Goal: Task Accomplishment & Management: Complete application form

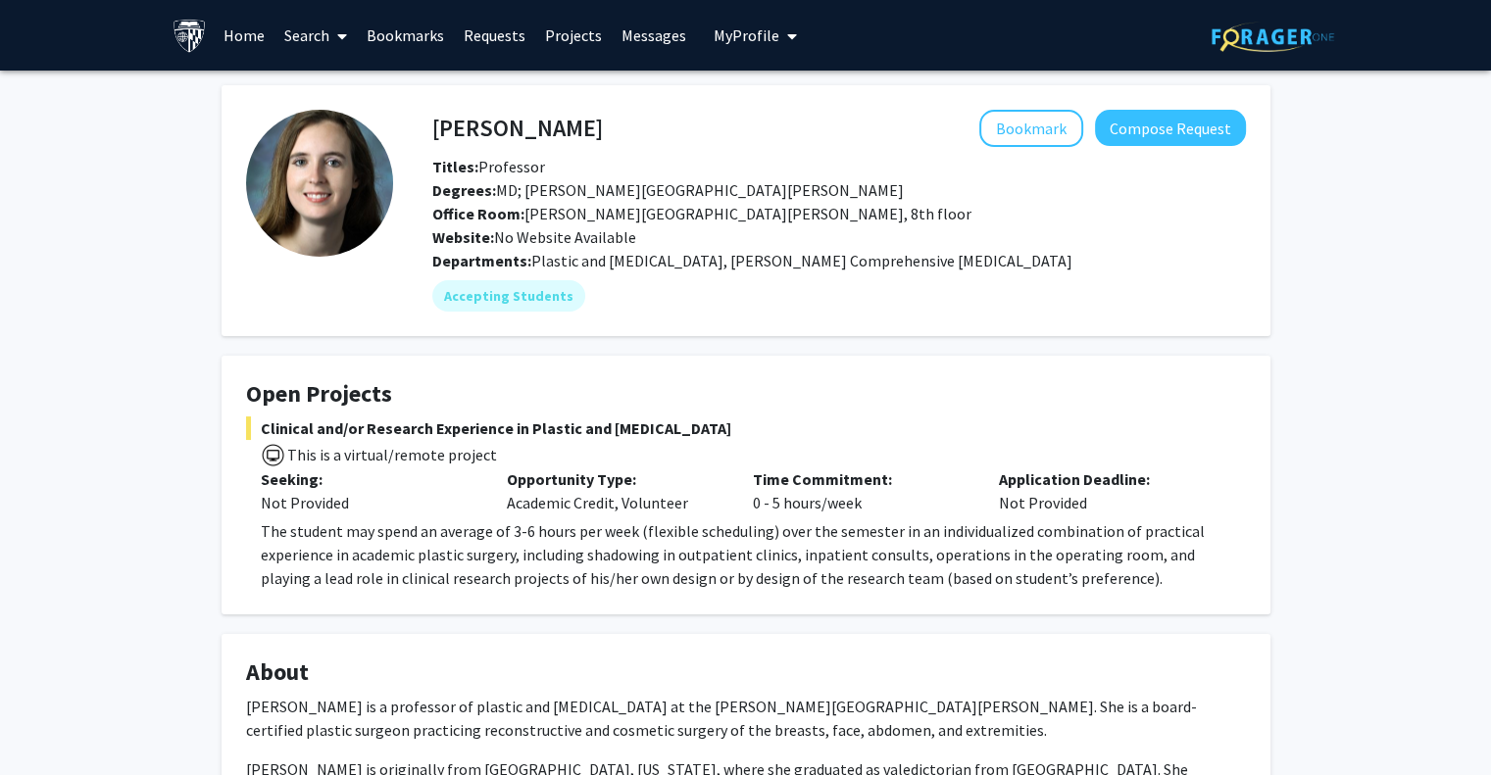
scroll to position [86, 0]
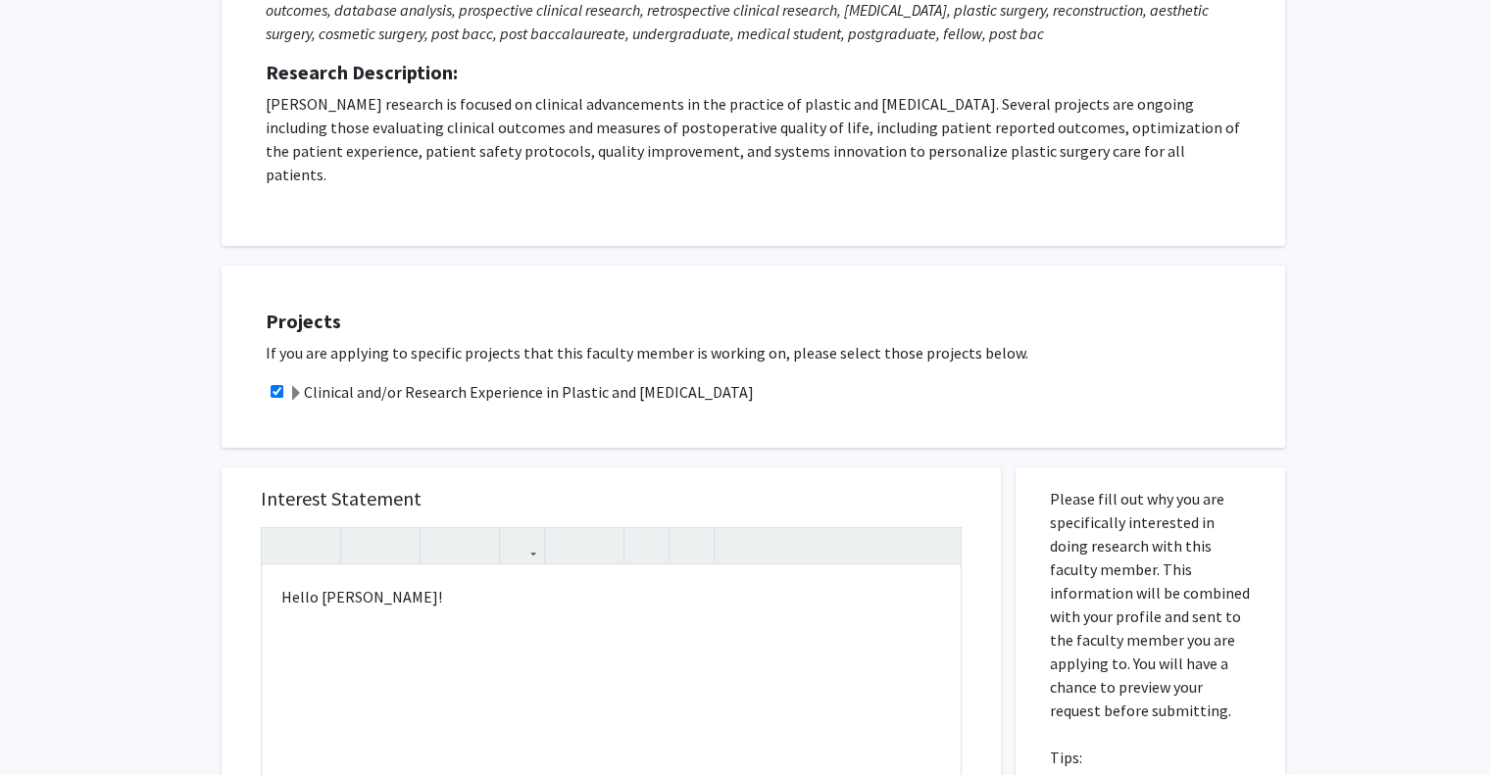
scroll to position [348, 0]
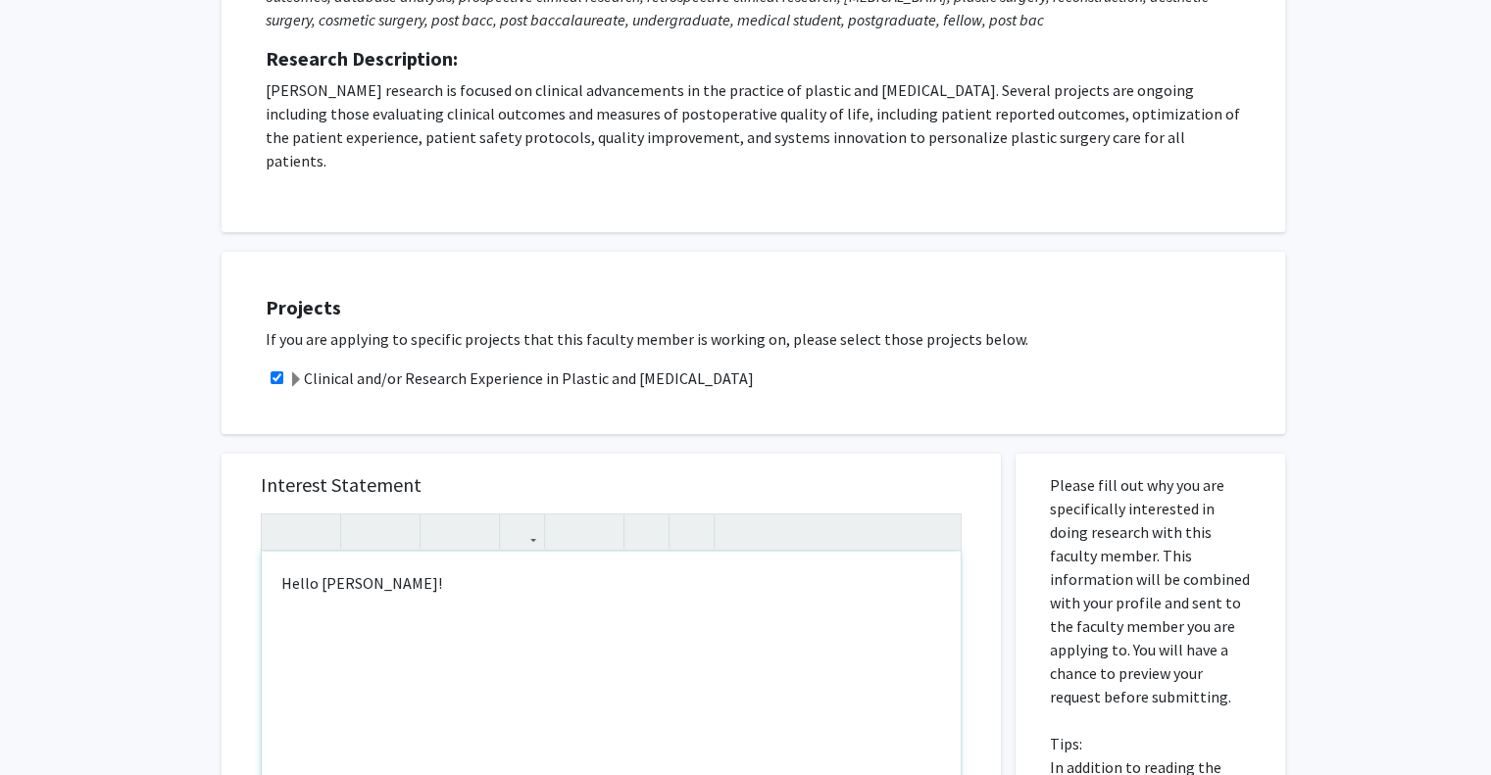
click at [756, 634] on p "Note to users with screen readers: Please press Alt+0 or Option+0 to deactivate…" at bounding box center [611, 646] width 660 height 24
type textarea "<p>Hello Dr. Manahan!</p><br><p>Hello Dr. Sun,&nbsp; </p><p>I am a freshman at …"
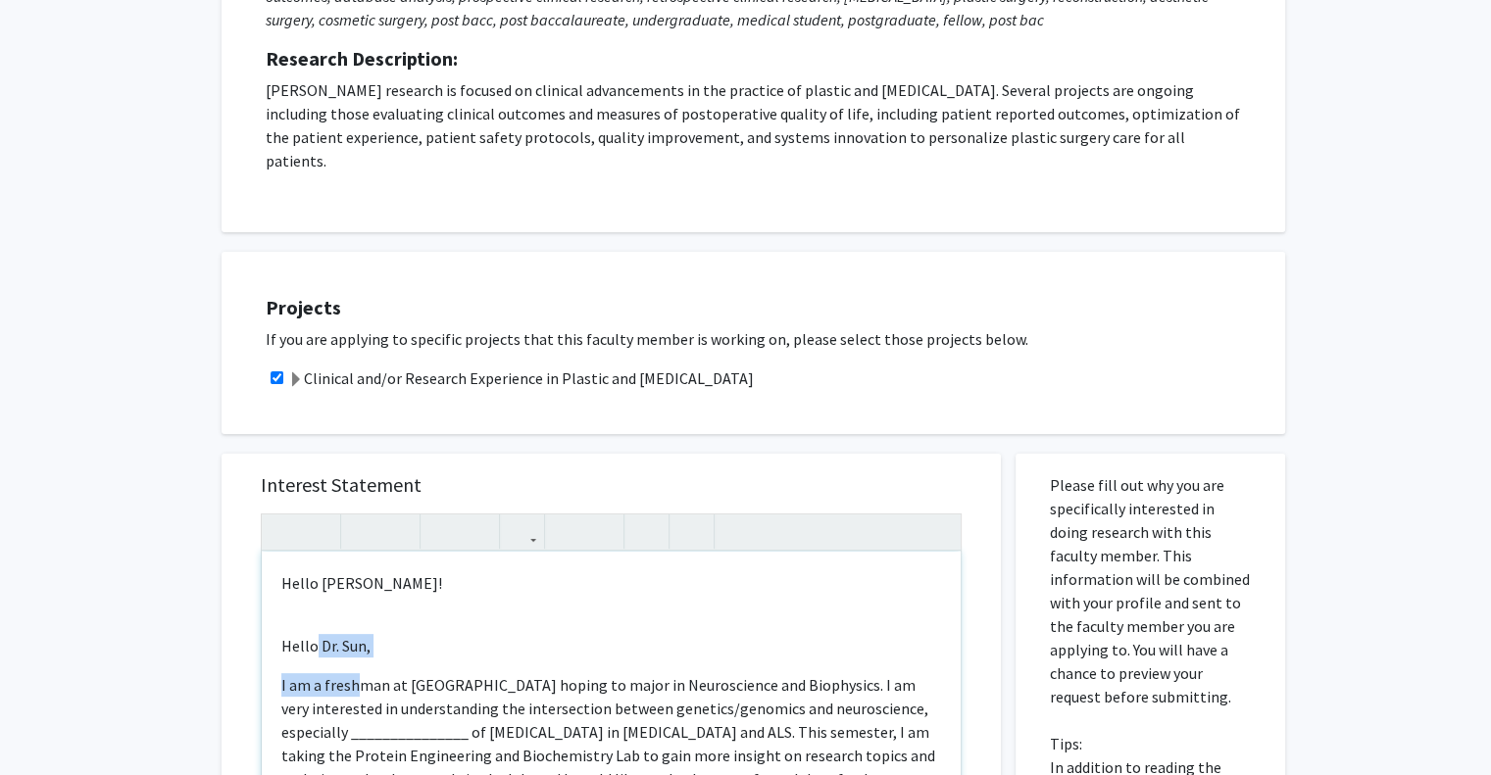
drag, startPoint x: 361, startPoint y: 643, endPoint x: 312, endPoint y: 615, distance: 56.7
click at [312, 615] on div "Hello Dr. Manahan! Hello Dr. Sun,  I am a freshman at JHU hoping to major in N…" at bounding box center [611, 776] width 699 height 449
click at [289, 634] on p "Hello Dr. Sun," at bounding box center [611, 646] width 660 height 24
drag, startPoint x: 274, startPoint y: 663, endPoint x: 266, endPoint y: 599, distance: 64.3
click at [266, 599] on div "Hello Dr. Manahan! Hello Dr. Sun,  I am a freshman at JHU hoping to major in N…" at bounding box center [611, 776] width 699 height 449
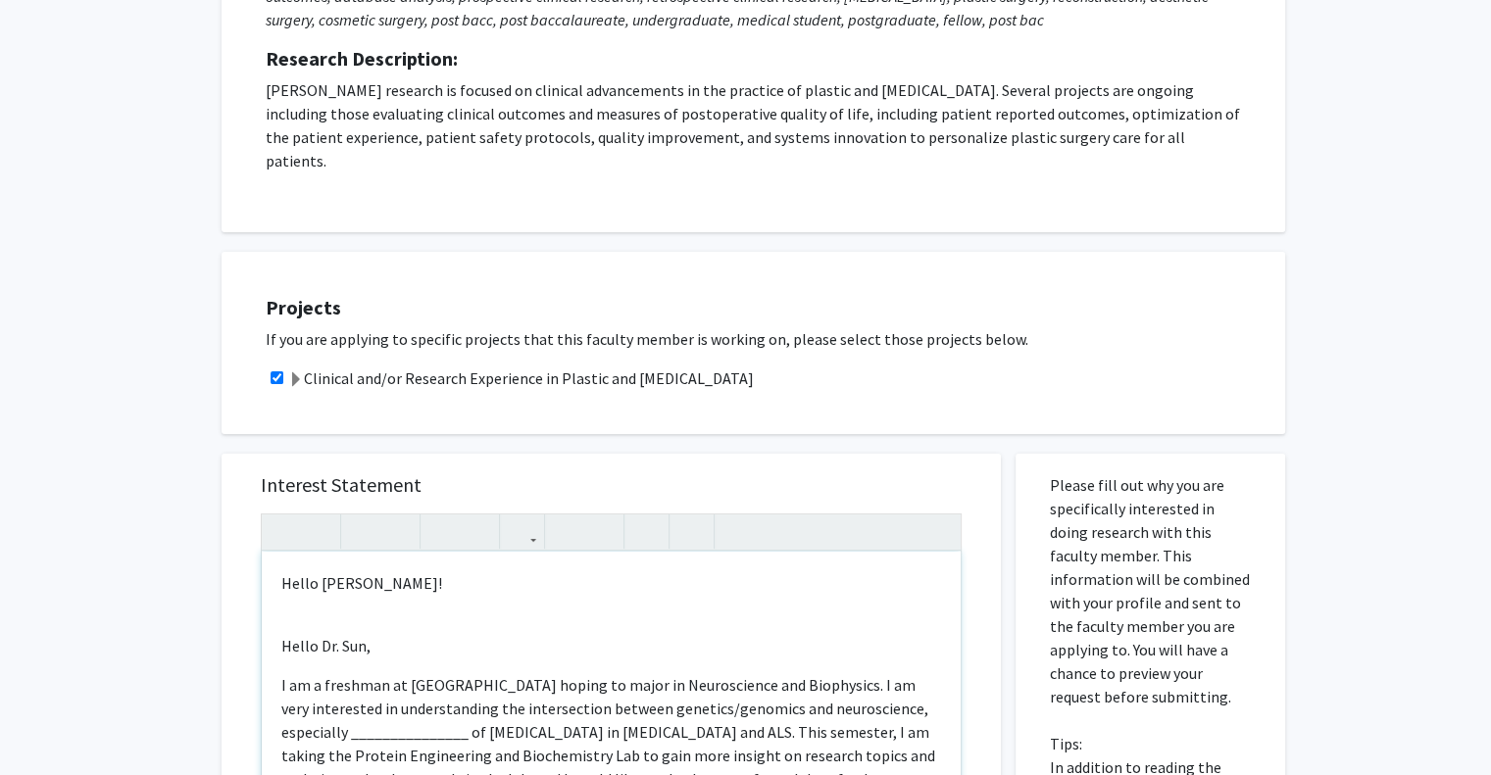
type textarea "<p>Hello Dr. Manahan!</p><p>I am a freshman at JHU hoping to major in Neuroscie…"
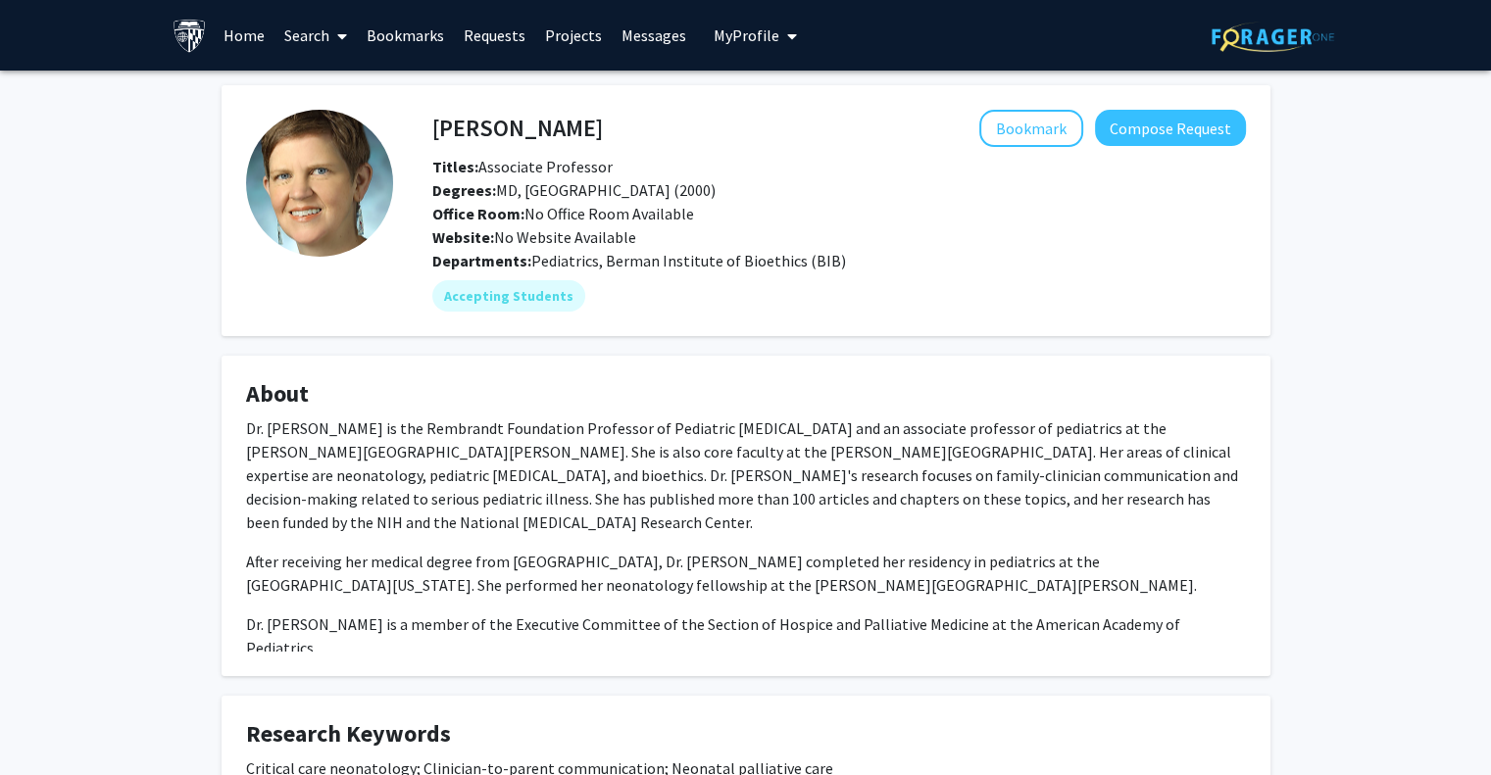
drag, startPoint x: 752, startPoint y: 40, endPoint x: 707, endPoint y: 73, distance: 55.5
click at [707, 73] on div "Renee Boss Bookmark Compose Request Titles: Associate Professor Degrees: MD, Bo…" at bounding box center [745, 631] width 1491 height 1121
drag, startPoint x: 758, startPoint y: 42, endPoint x: 704, endPoint y: 96, distance: 76.2
click at [704, 96] on fg-card "Renee Boss Bookmark Compose Request Titles: Associate Professor Degrees: MD, Bo…" at bounding box center [746, 210] width 1049 height 251
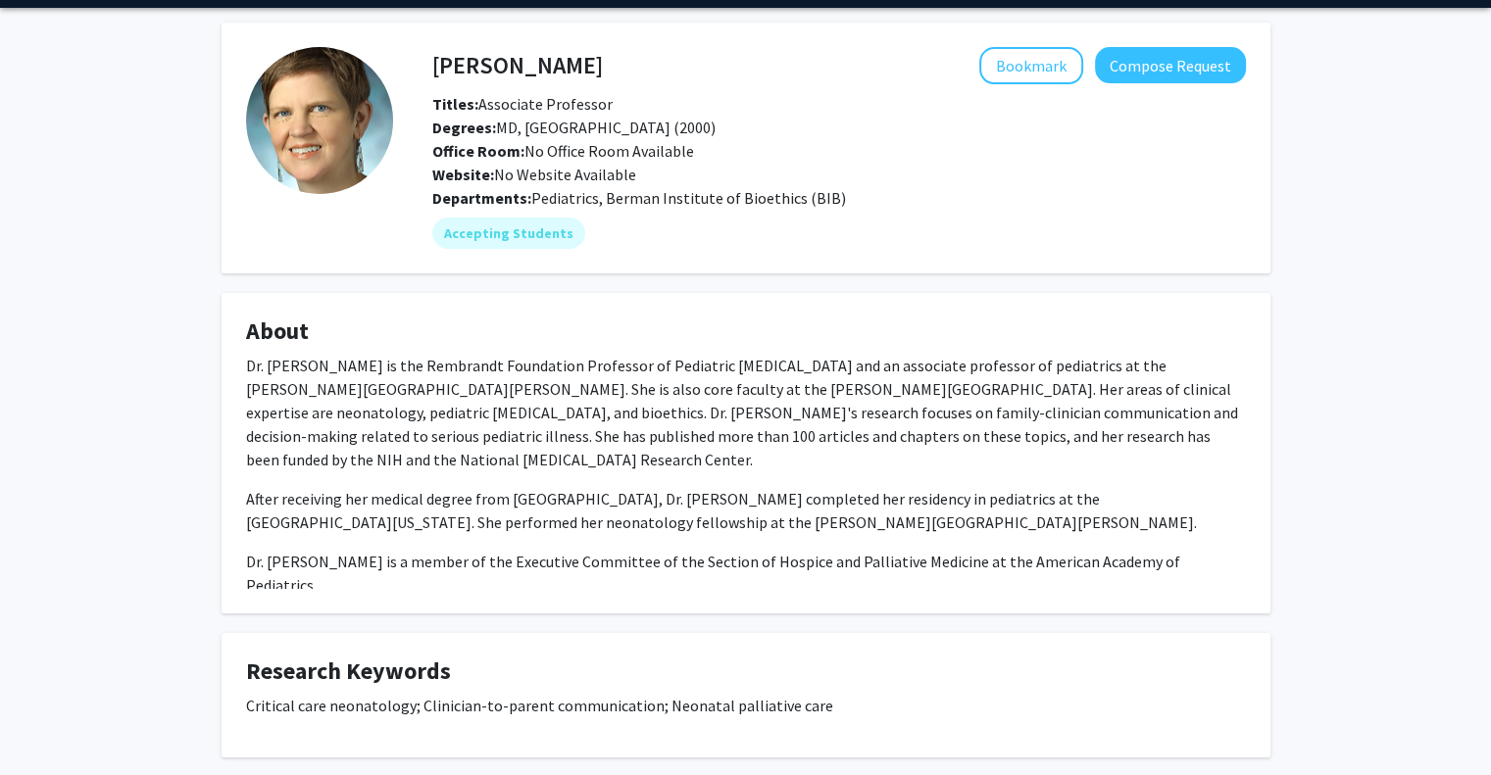
scroll to position [53, 0]
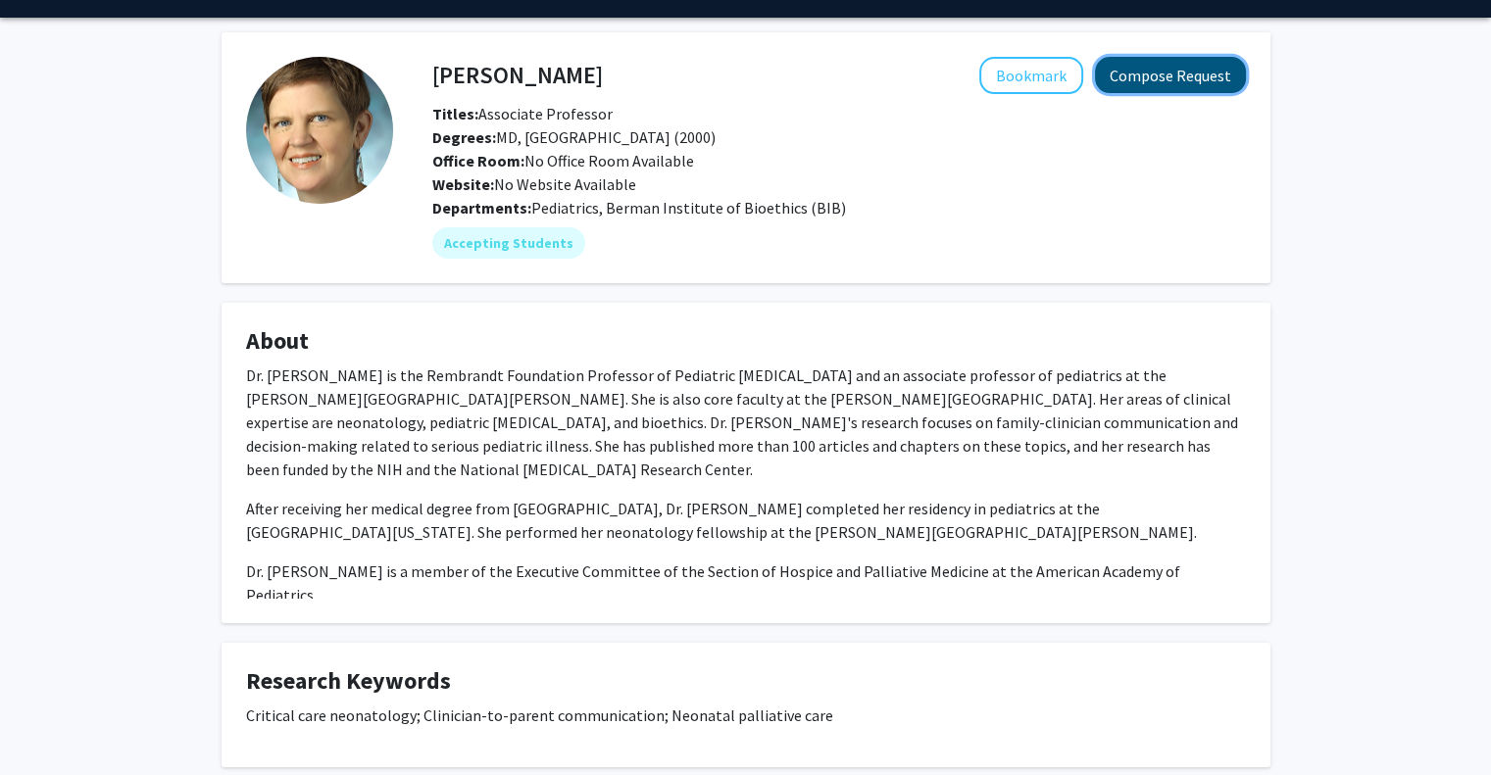
click at [1145, 81] on button "Compose Request" at bounding box center [1170, 75] width 151 height 36
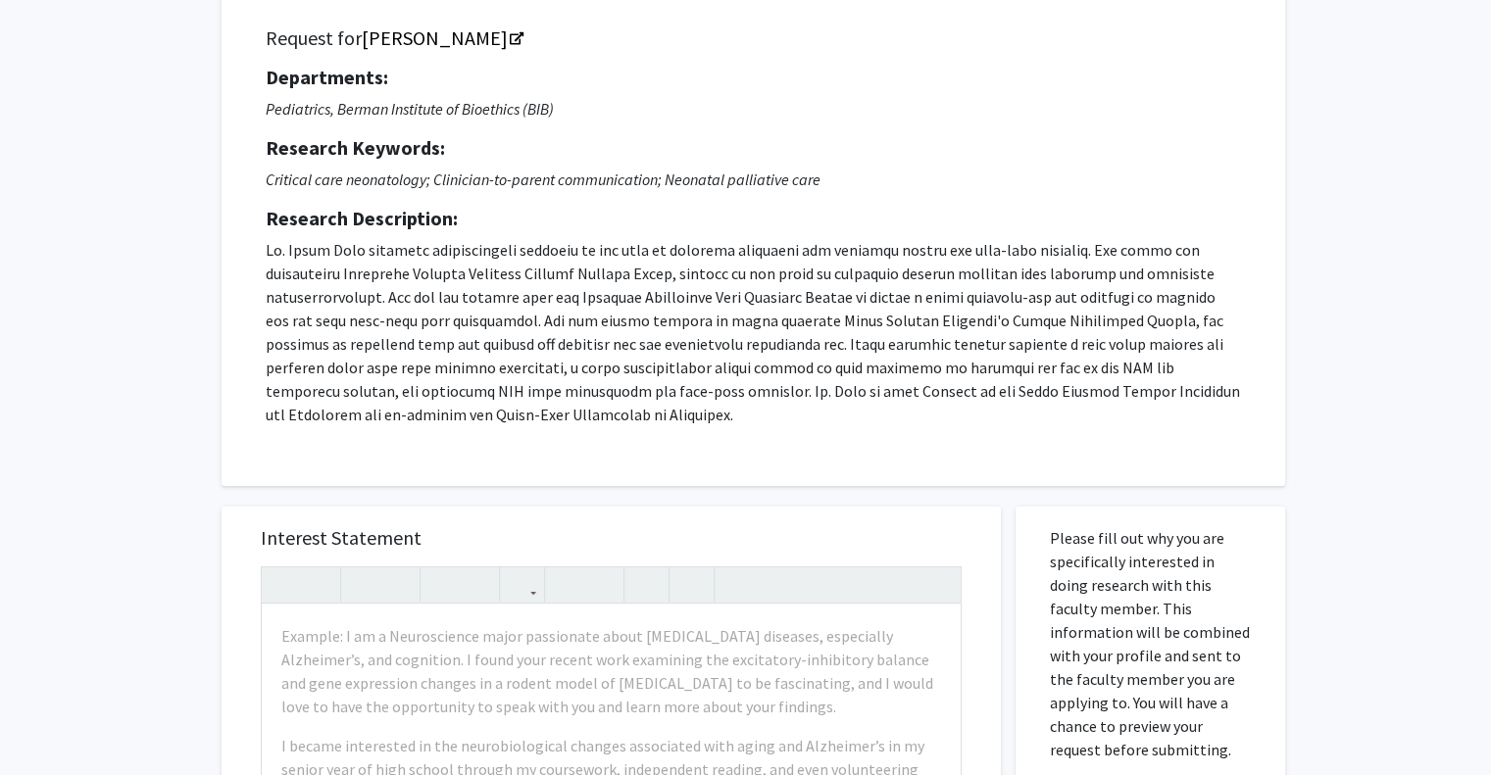
scroll to position [188, 0]
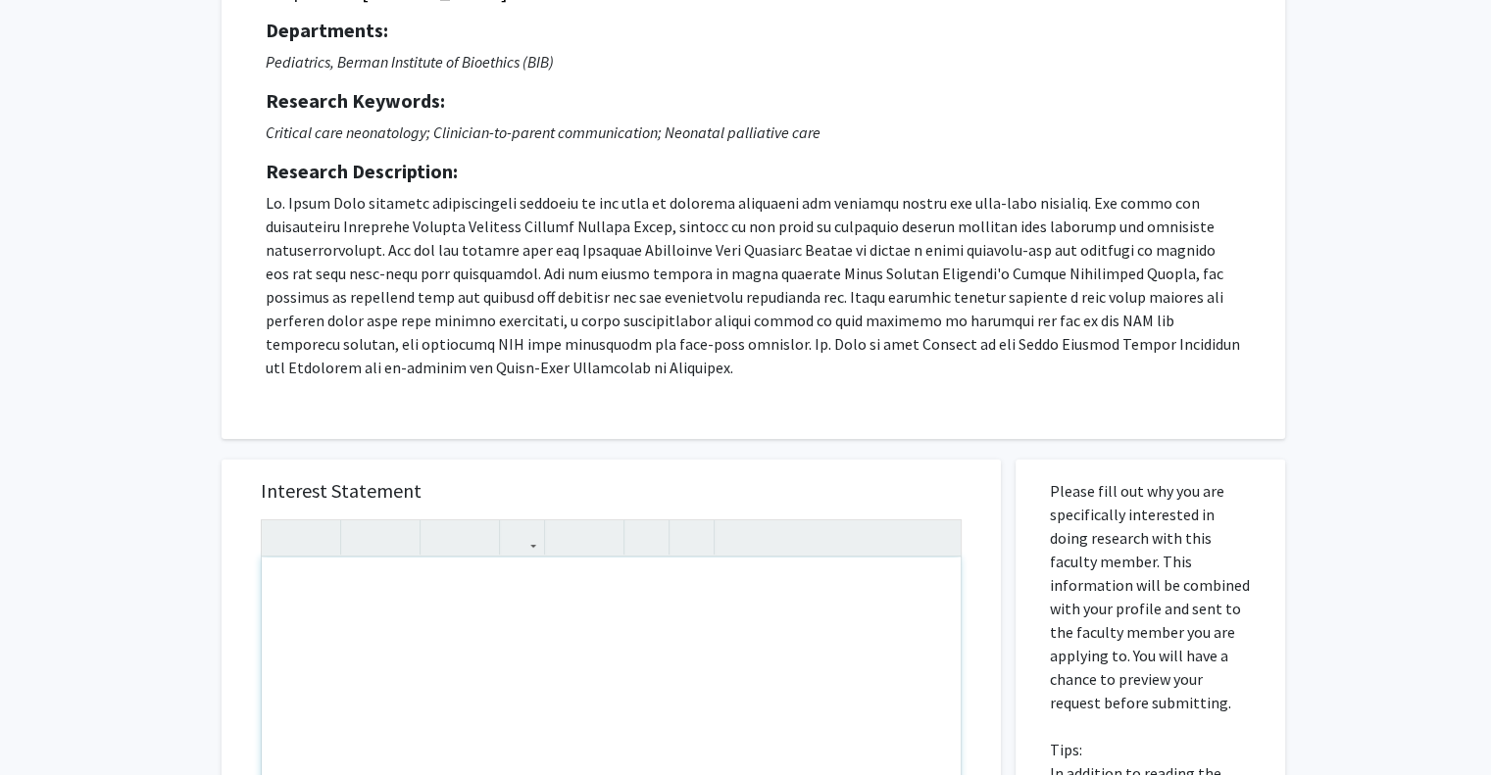
click at [667, 669] on div "Note to users with screen readers: Please press Alt+0 or Option+0 to deactivate…" at bounding box center [611, 782] width 699 height 449
paste div "Note to users with screen readers: Please press Alt+0 or Option+0 to deactivate…"
type textarea "<p>Hello Dr. Sun,&nbsp; </p> <p>I am a freshman at JHU hoping to major in Neuro…"
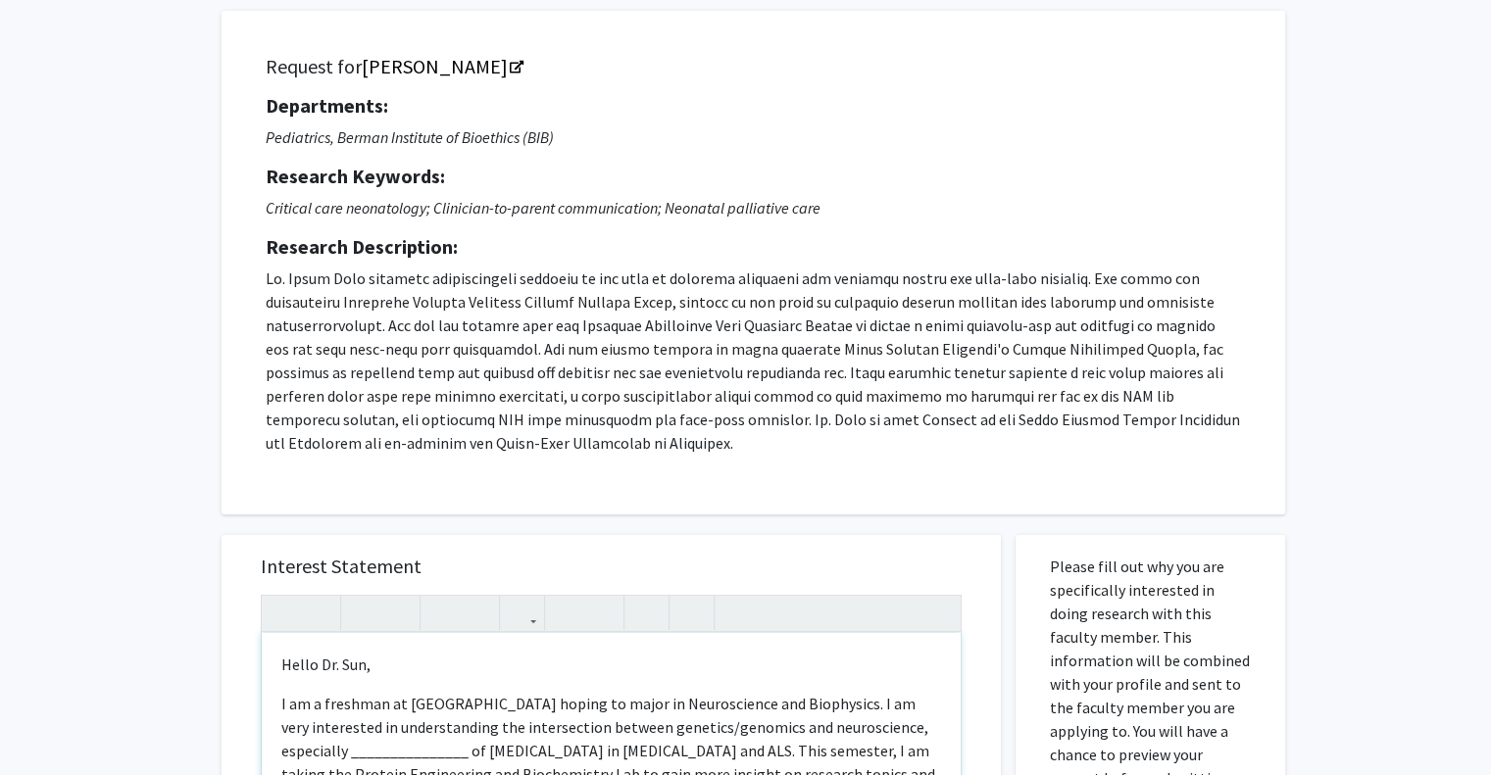
scroll to position [118, 0]
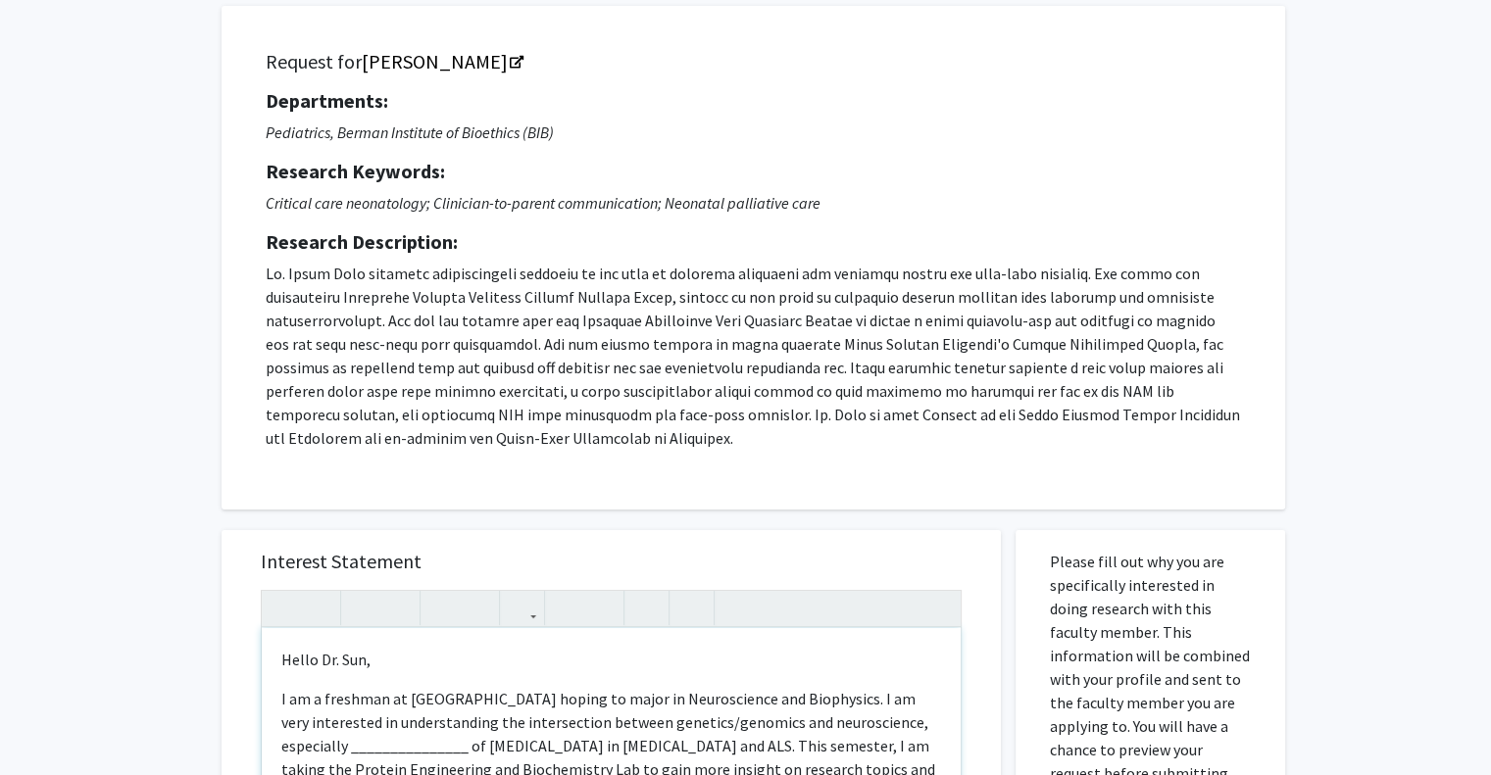
click at [345, 663] on p "Hello Dr. Sun," at bounding box center [611, 660] width 660 height 24
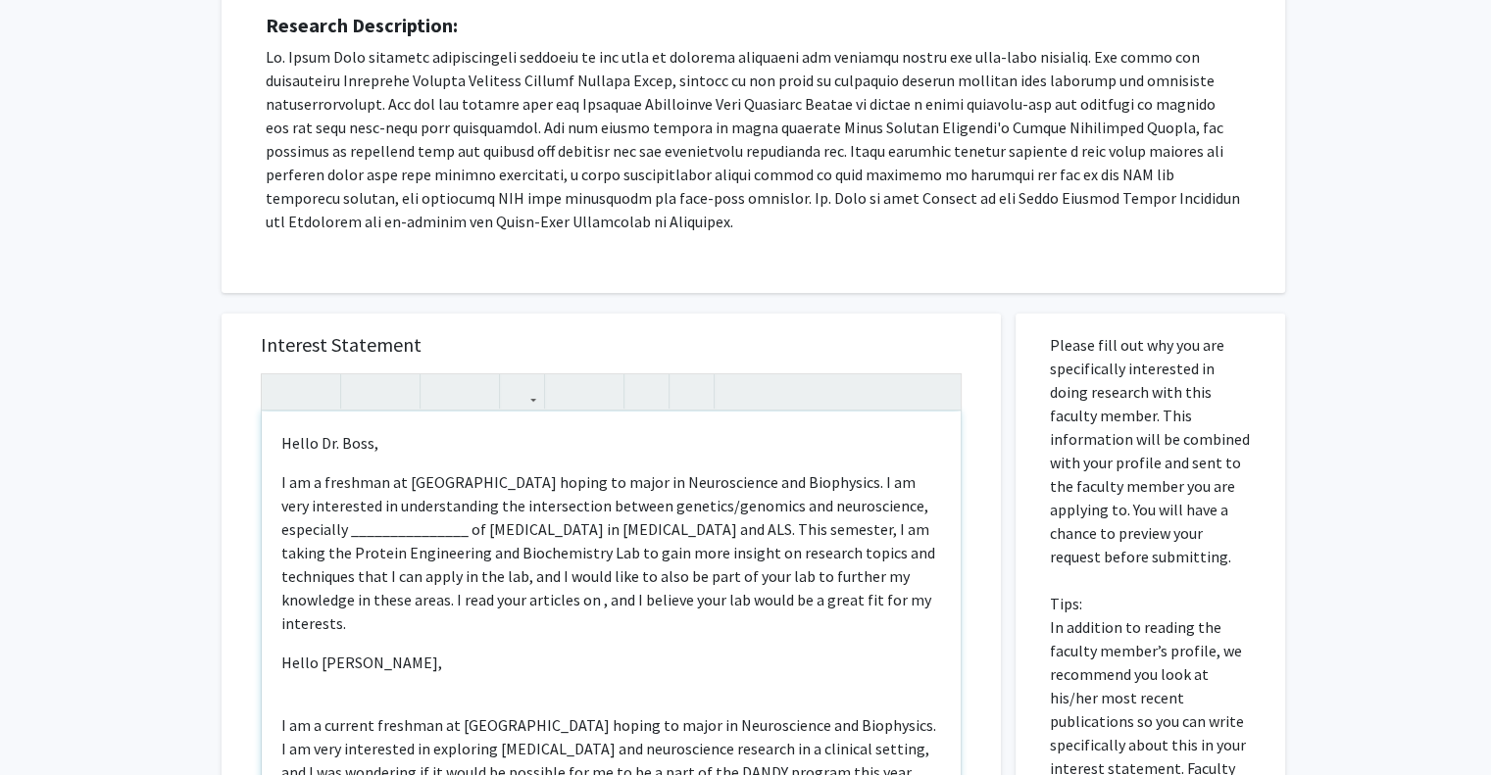
scroll to position [363, 0]
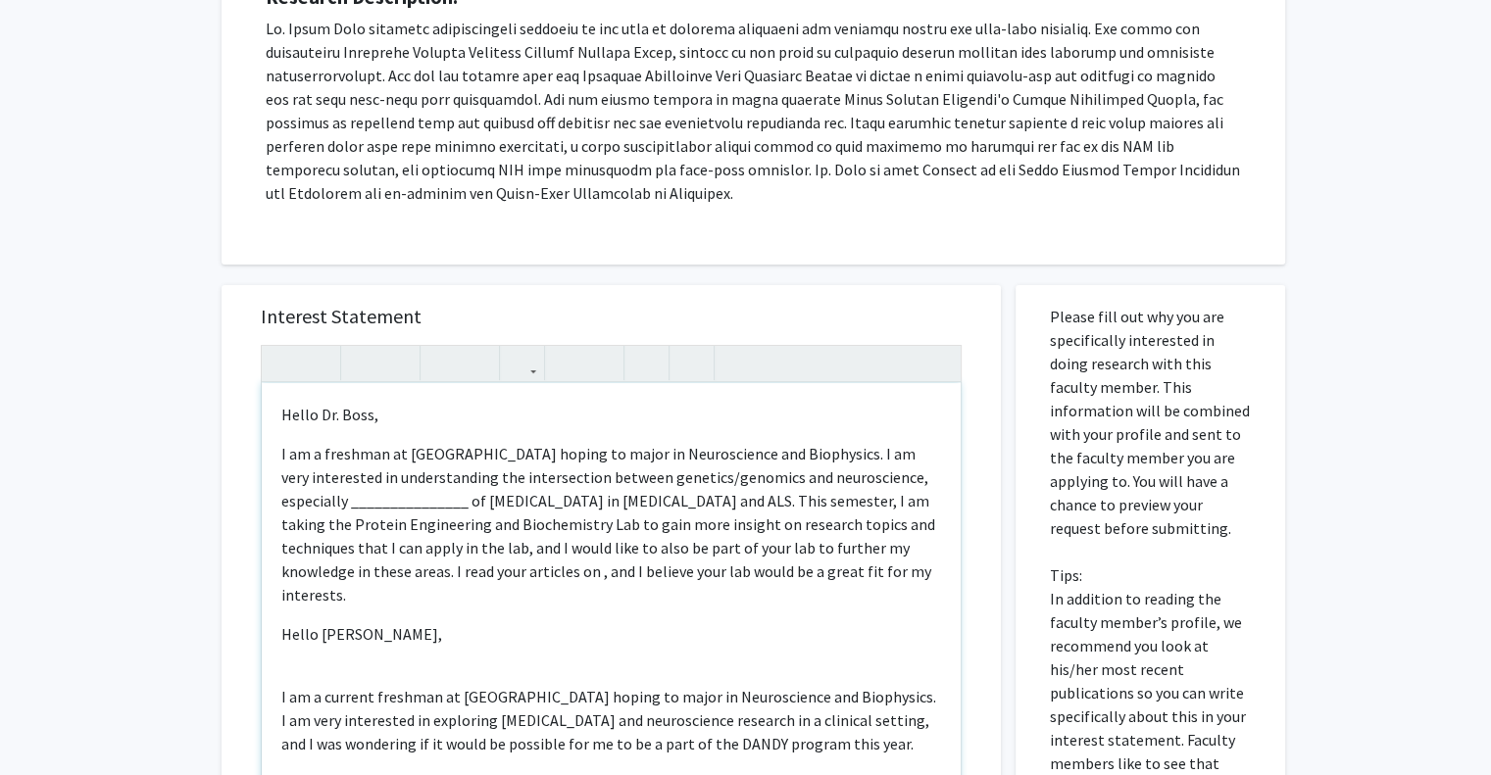
click at [286, 485] on p "I am a freshman at JHU hoping to major in Neuroscience and Biophysics. I am ver…" at bounding box center [611, 524] width 660 height 165
click at [281, 481] on p "I am a freshman at JHU hoping to major in Neuroscience and Biophysics. I am ver…" at bounding box center [611, 524] width 660 height 165
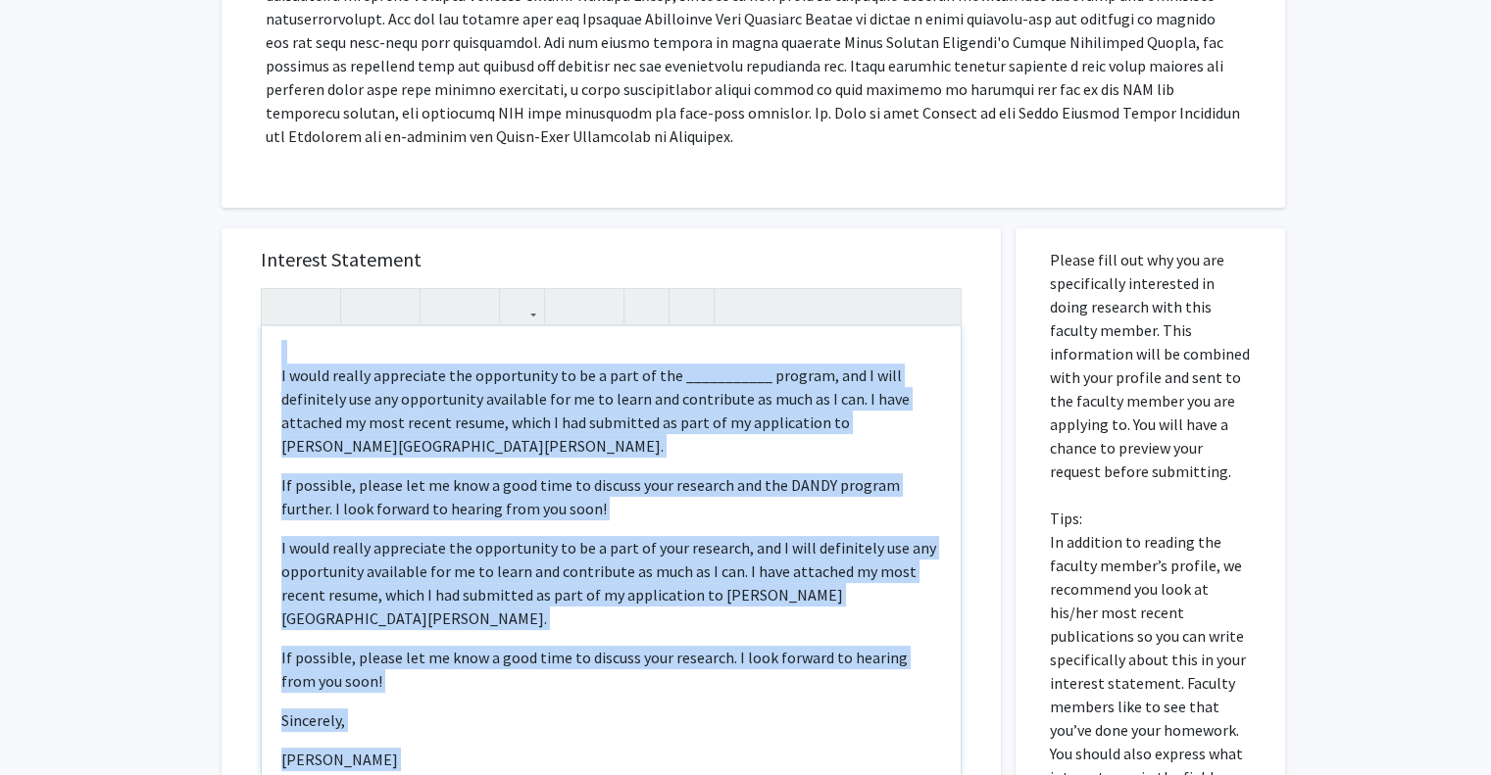
scroll to position [624, 0]
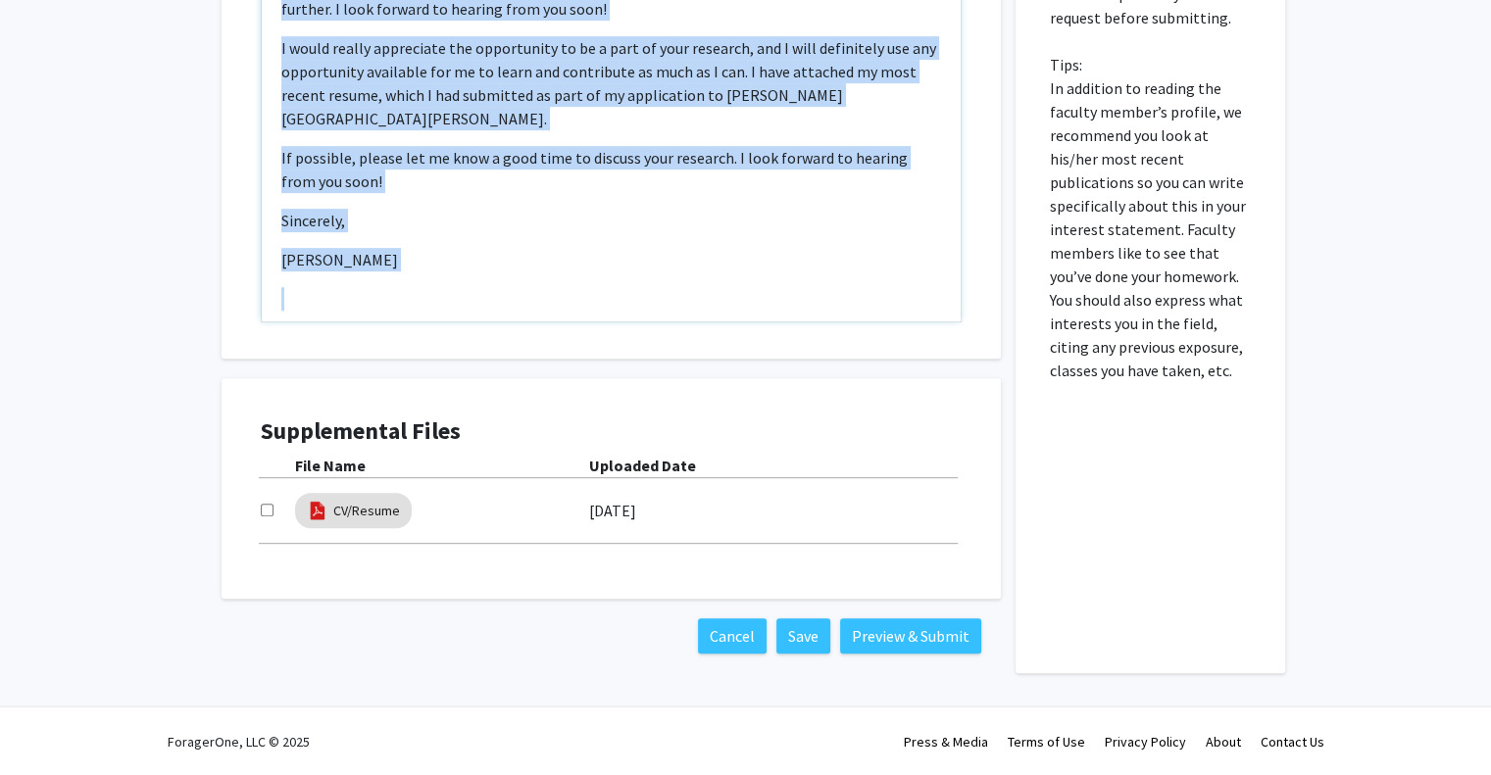
drag, startPoint x: 283, startPoint y: 579, endPoint x: 459, endPoint y: 783, distance: 269.0
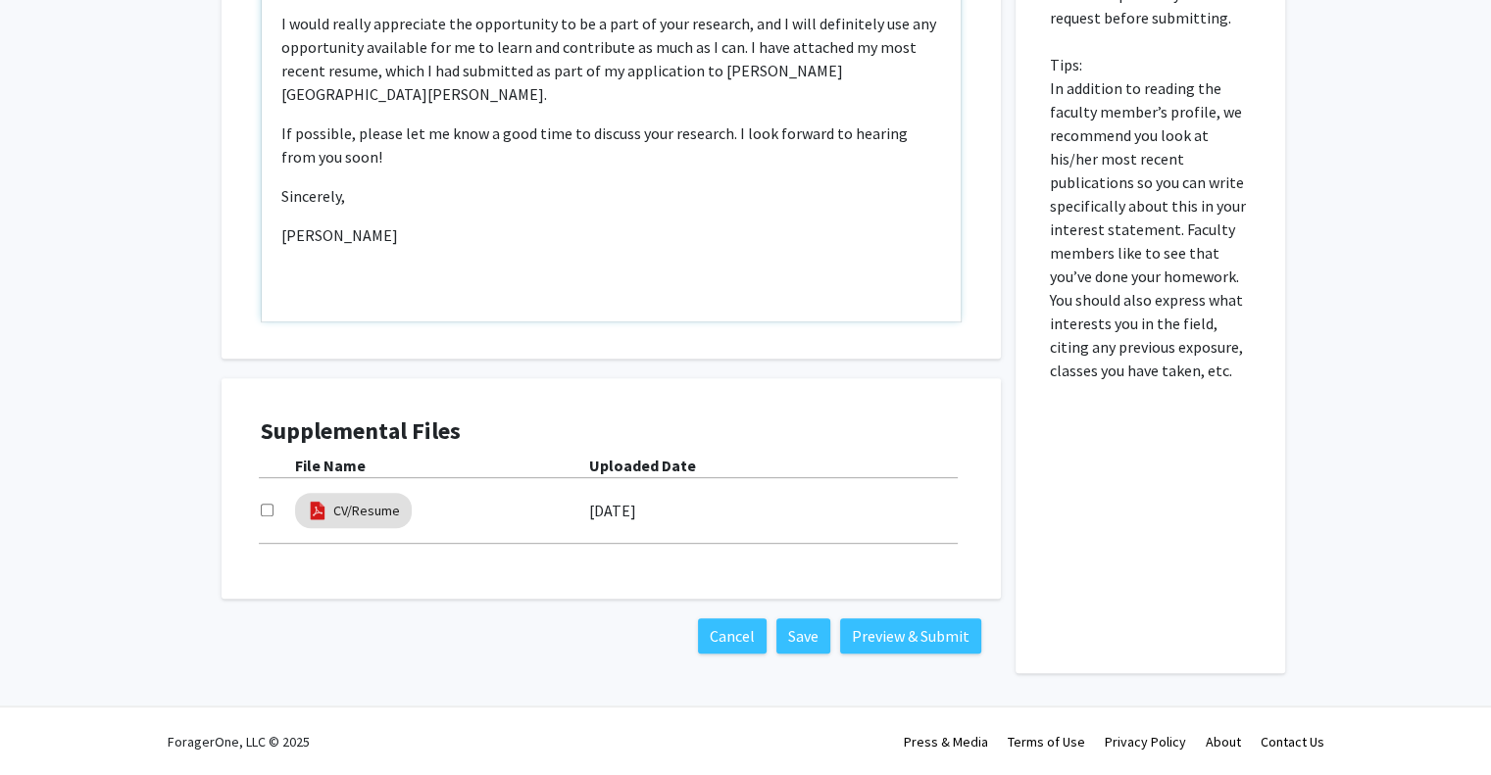
type textarea "<p>Hello Dr. Boss, </p><p>I am a freshman at JHU majoring in Neuroscience and B…"
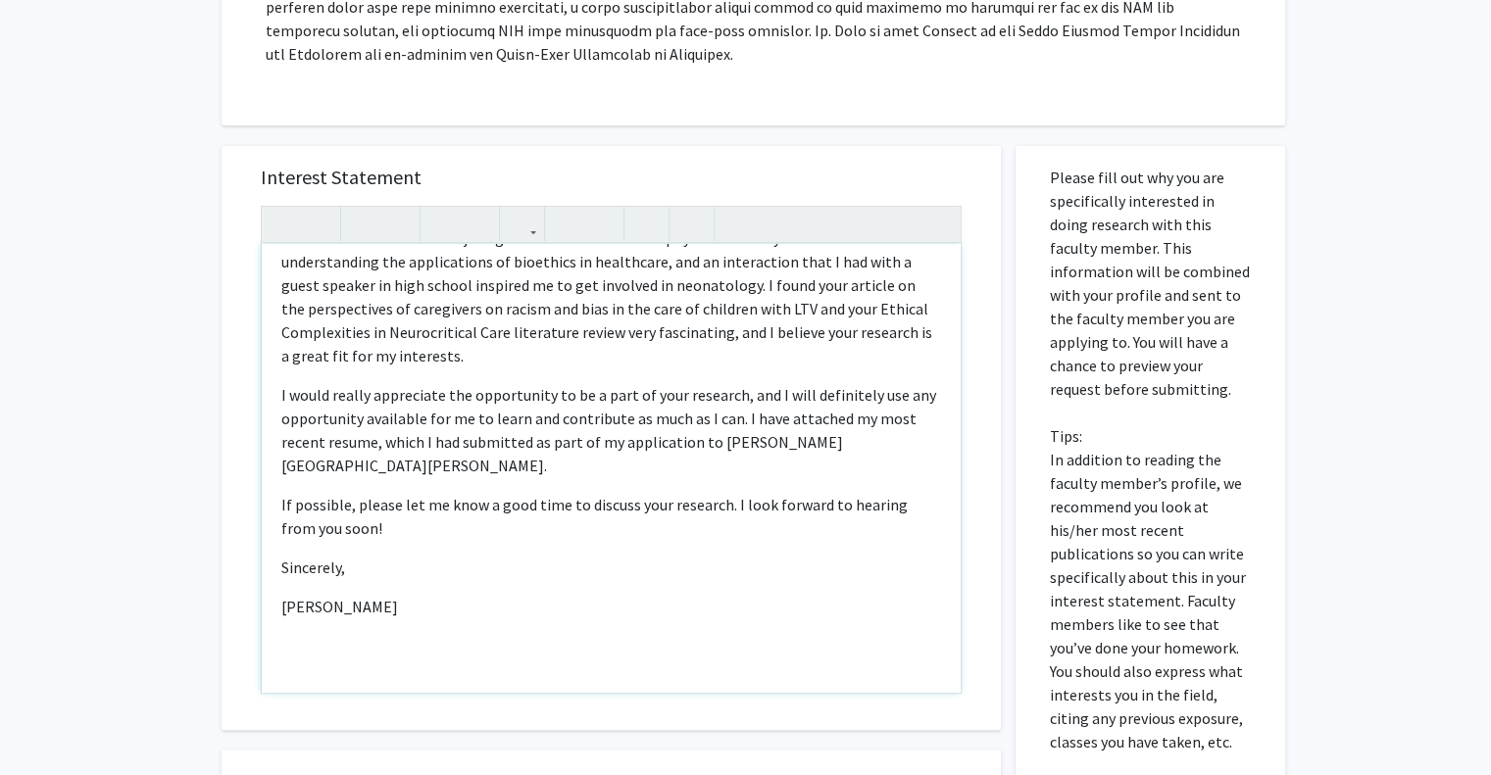
scroll to position [0, 0]
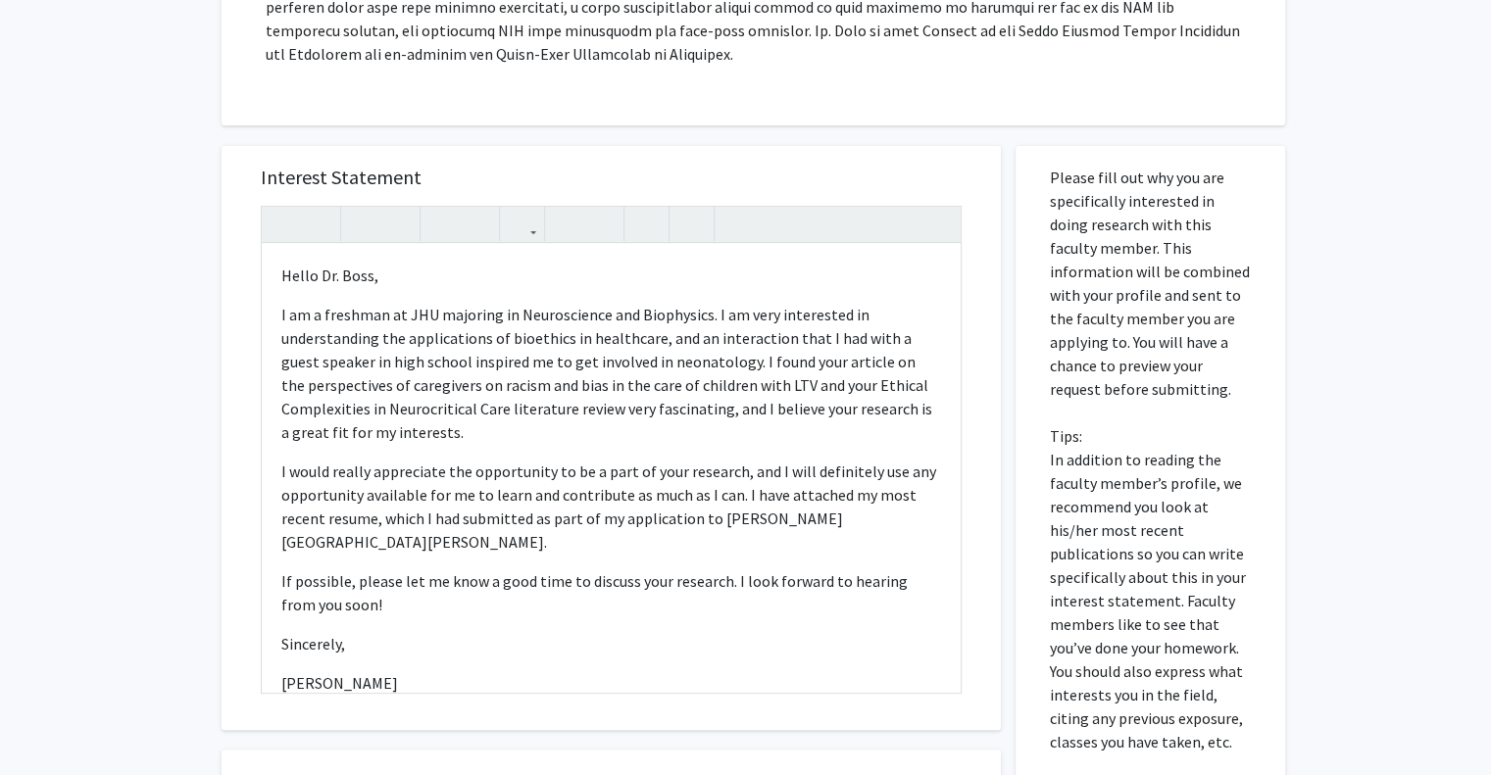
click at [1426, 431] on div "All Requests Request for Renee Boss Request for Renee Boss Departments: Pediatr…" at bounding box center [745, 329] width 1491 height 1520
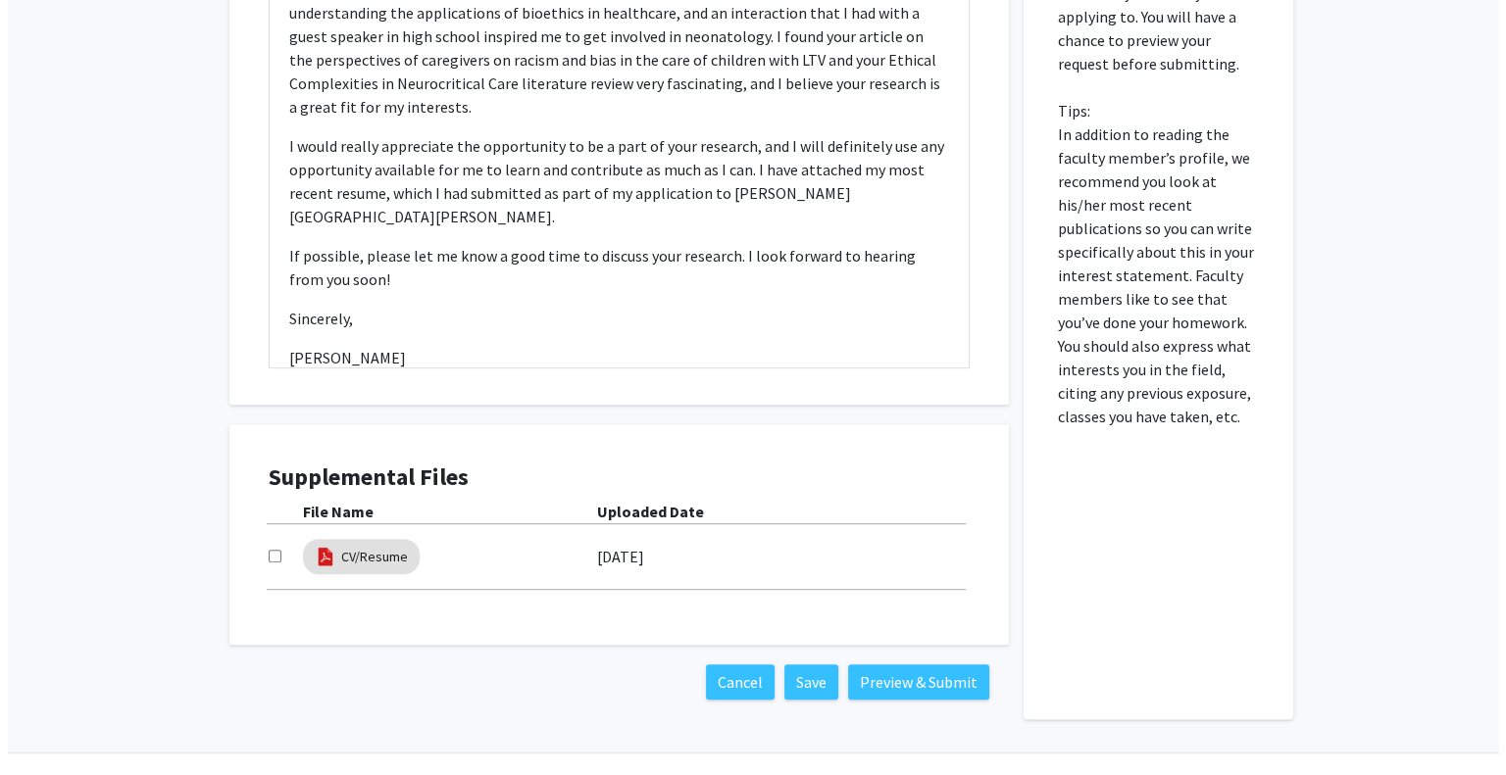
scroll to position [831, 0]
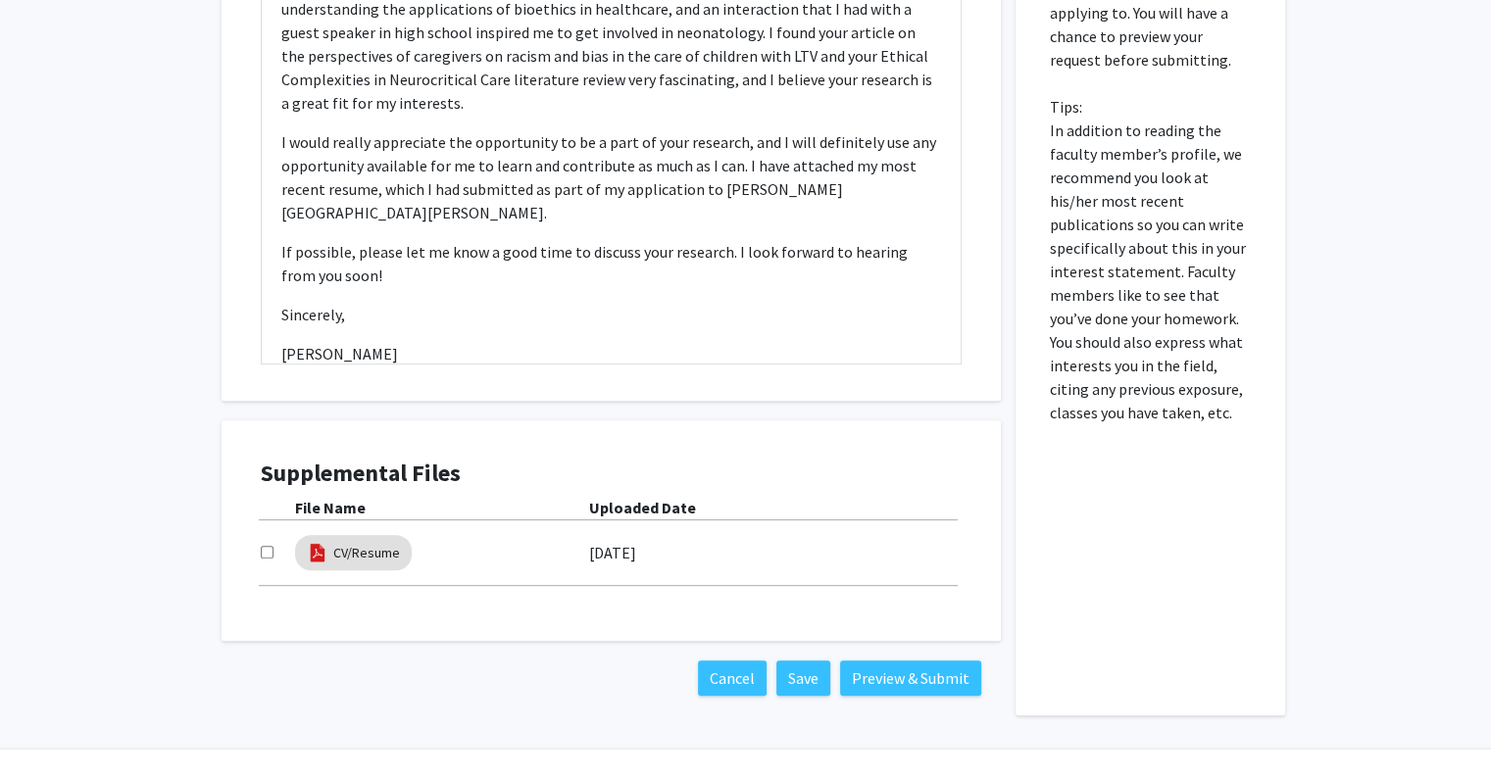
click at [265, 550] on input "checkbox" at bounding box center [267, 552] width 13 height 13
checkbox input "true"
click at [835, 195] on p "I would really appreciate the opportunity to be a part of your research, and I …" at bounding box center [611, 177] width 660 height 94
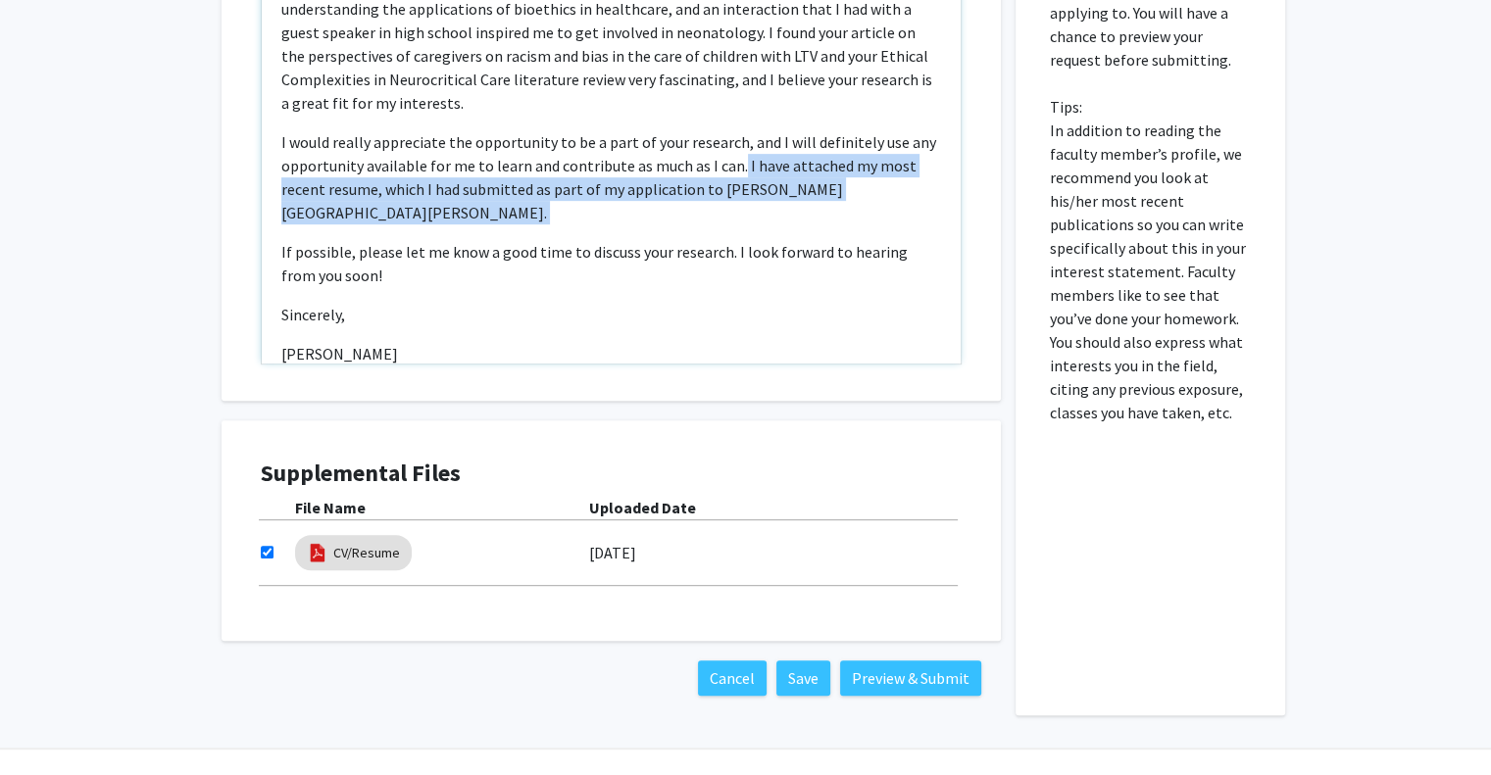
drag, startPoint x: 273, startPoint y: 230, endPoint x: 734, endPoint y: 173, distance: 464.3
click at [734, 173] on div "Hello Dr. Boss,  I am a freshman at JHU majoring in Neuroscience and Biophysic…" at bounding box center [611, 139] width 699 height 449
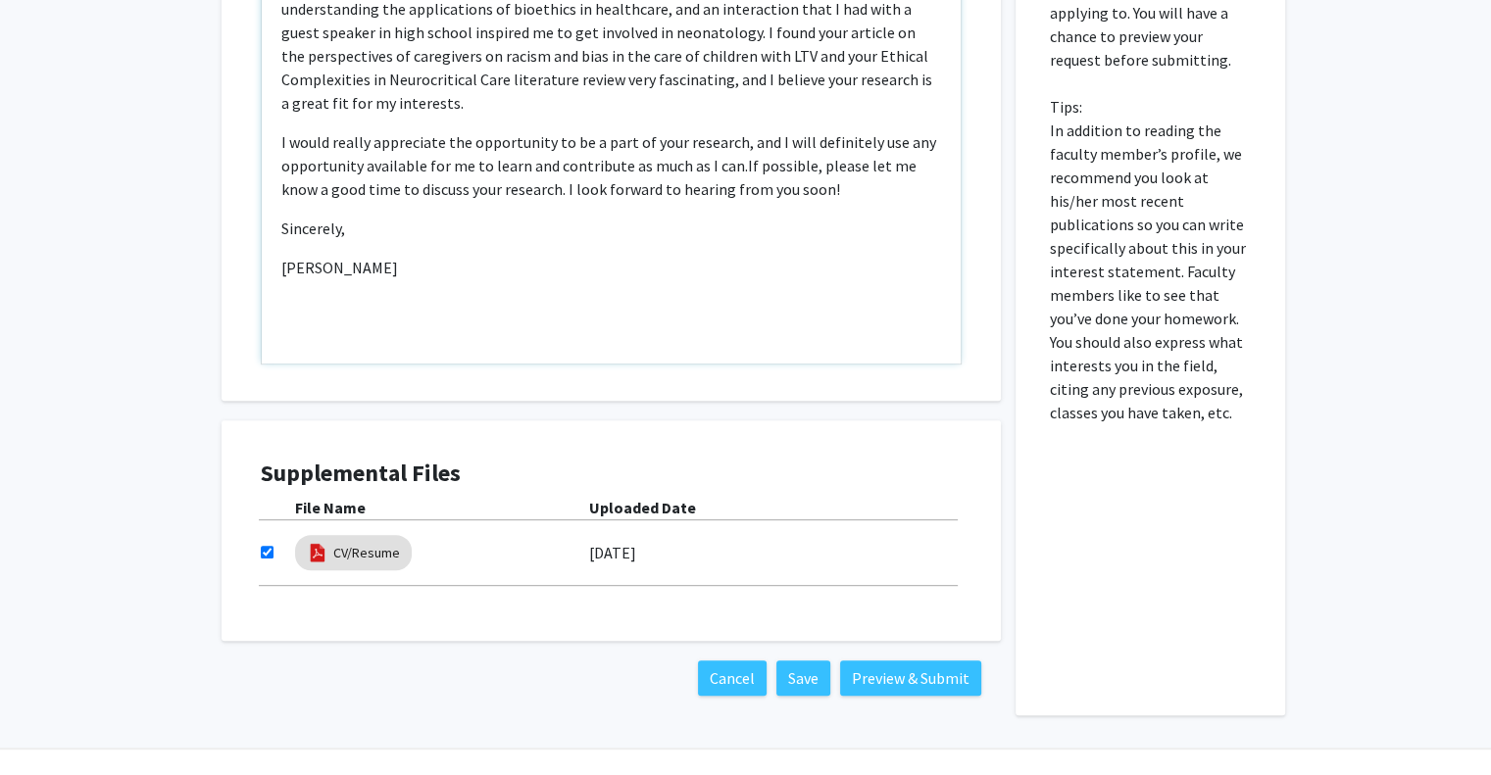
type textarea "<p>Hello Dr. Boss, </p><p>I am a freshman at JHU majoring in Neuroscience and B…"
click at [888, 673] on button "Preview & Submit" at bounding box center [910, 678] width 141 height 35
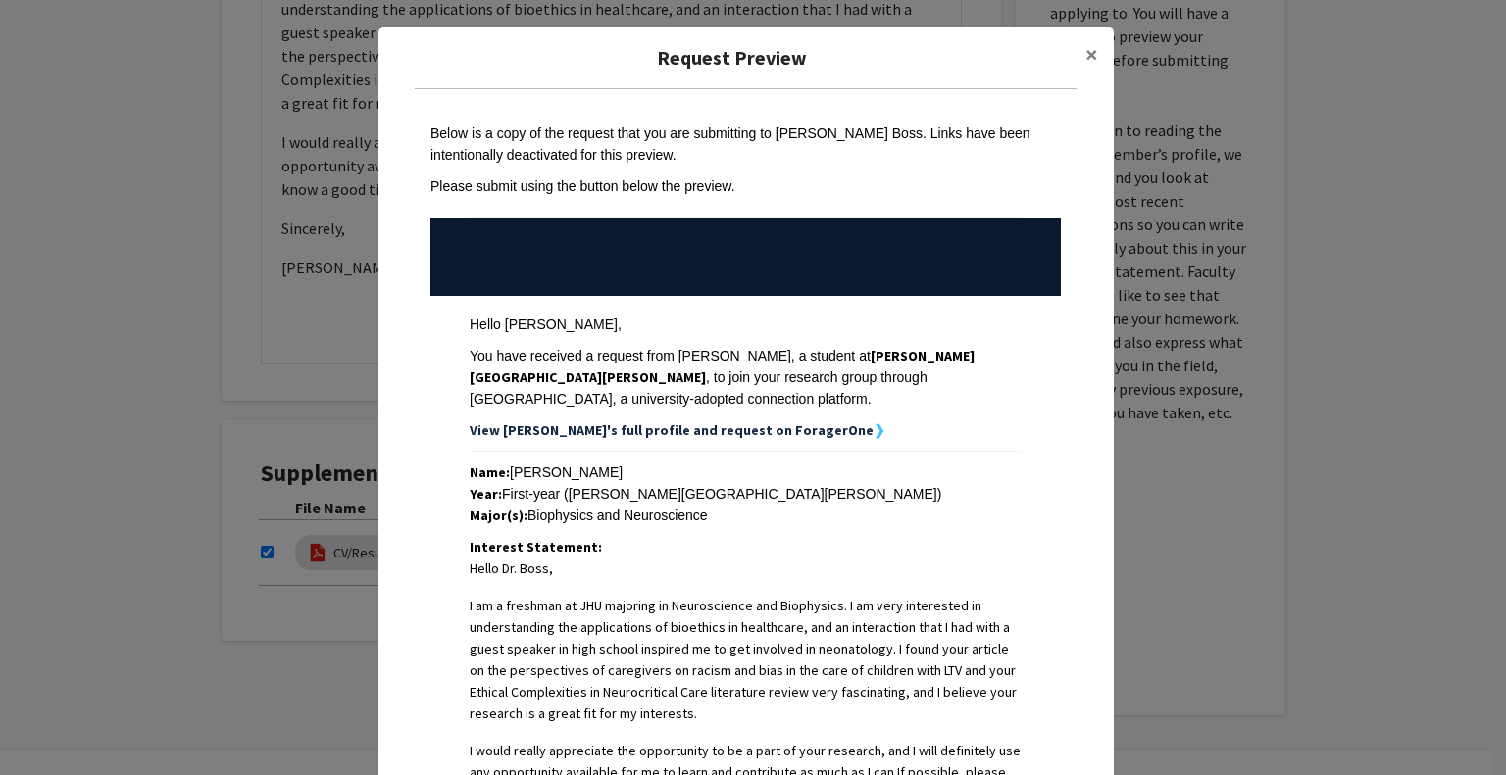
scroll to position [494, 0]
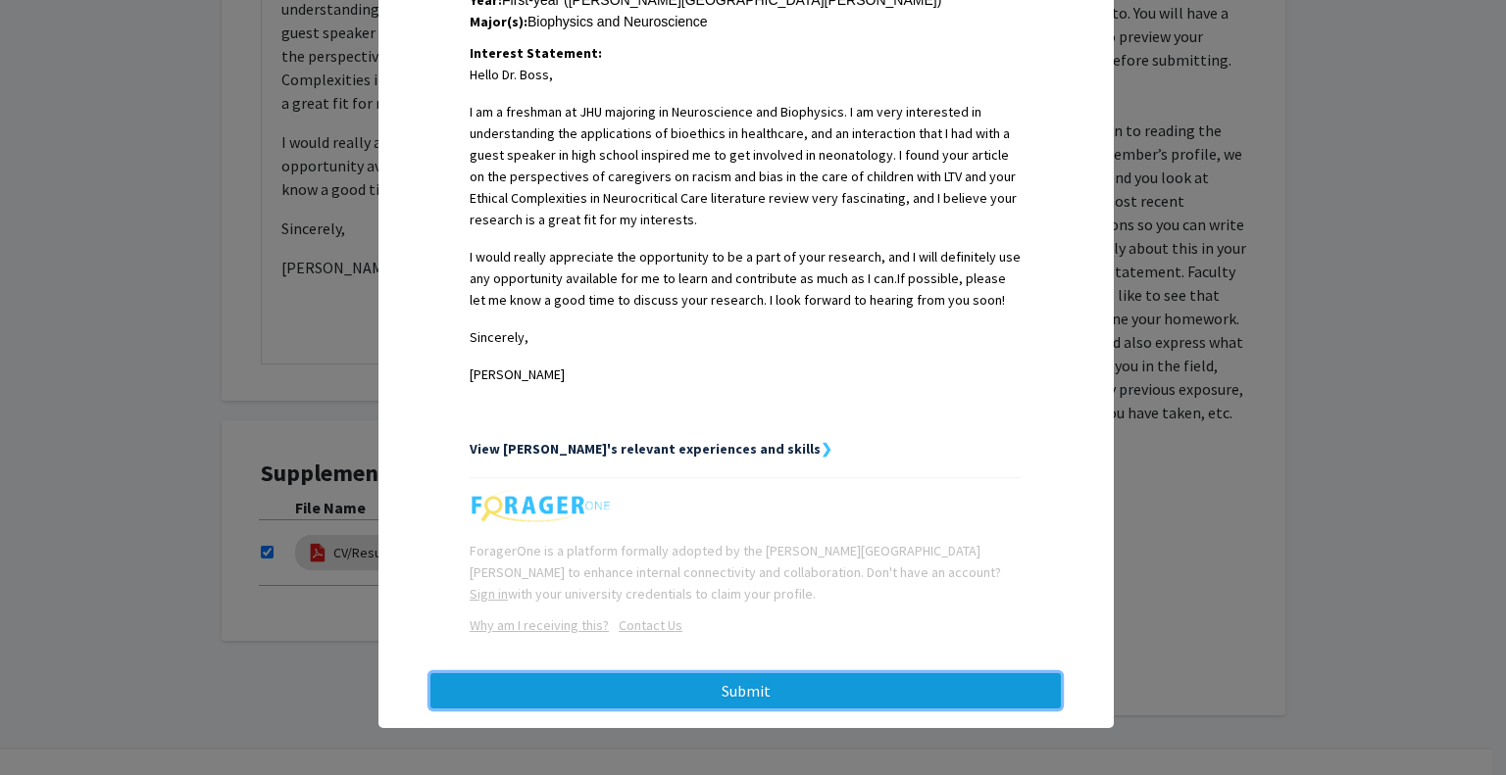
click at [804, 701] on button "Submit" at bounding box center [745, 690] width 630 height 35
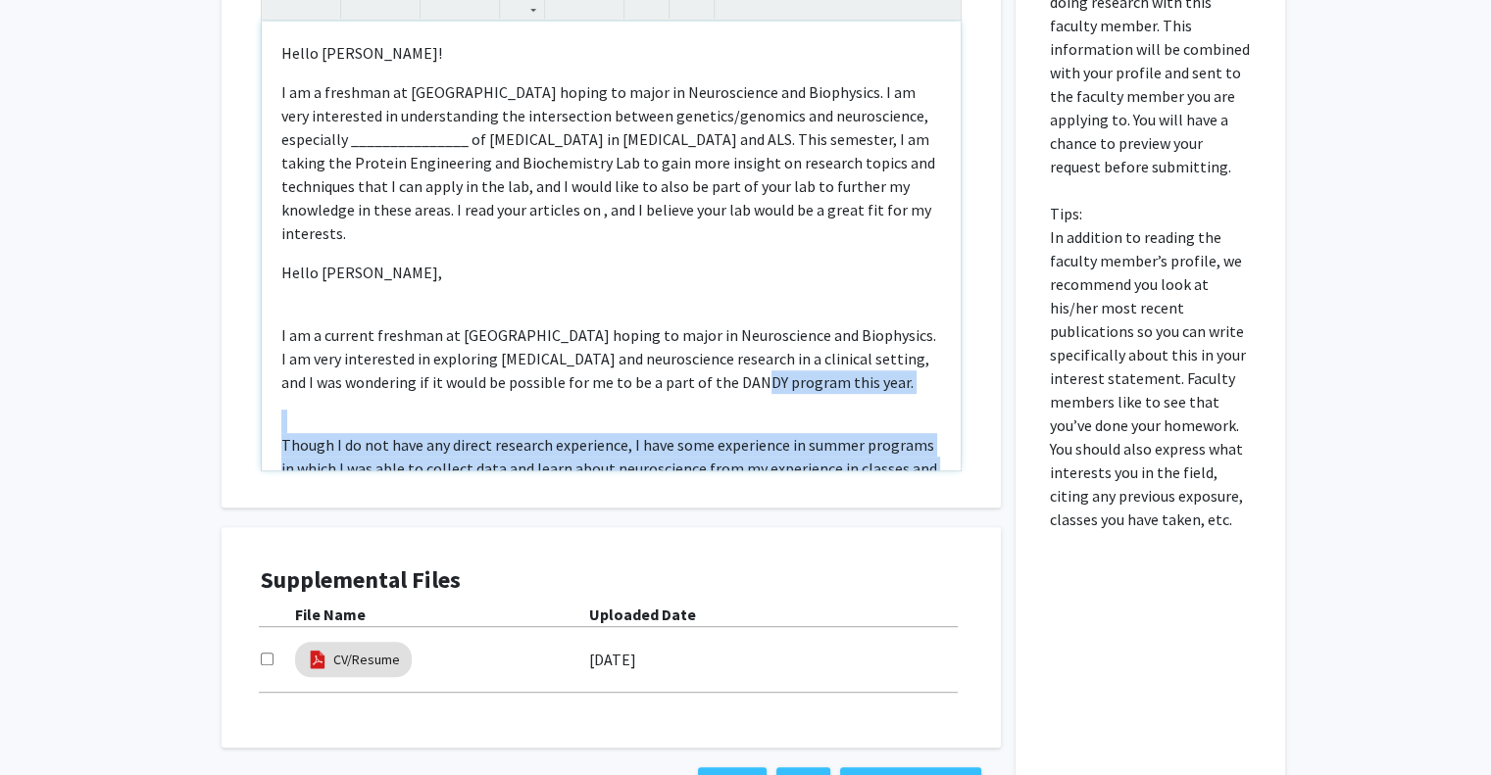
scroll to position [4, 0]
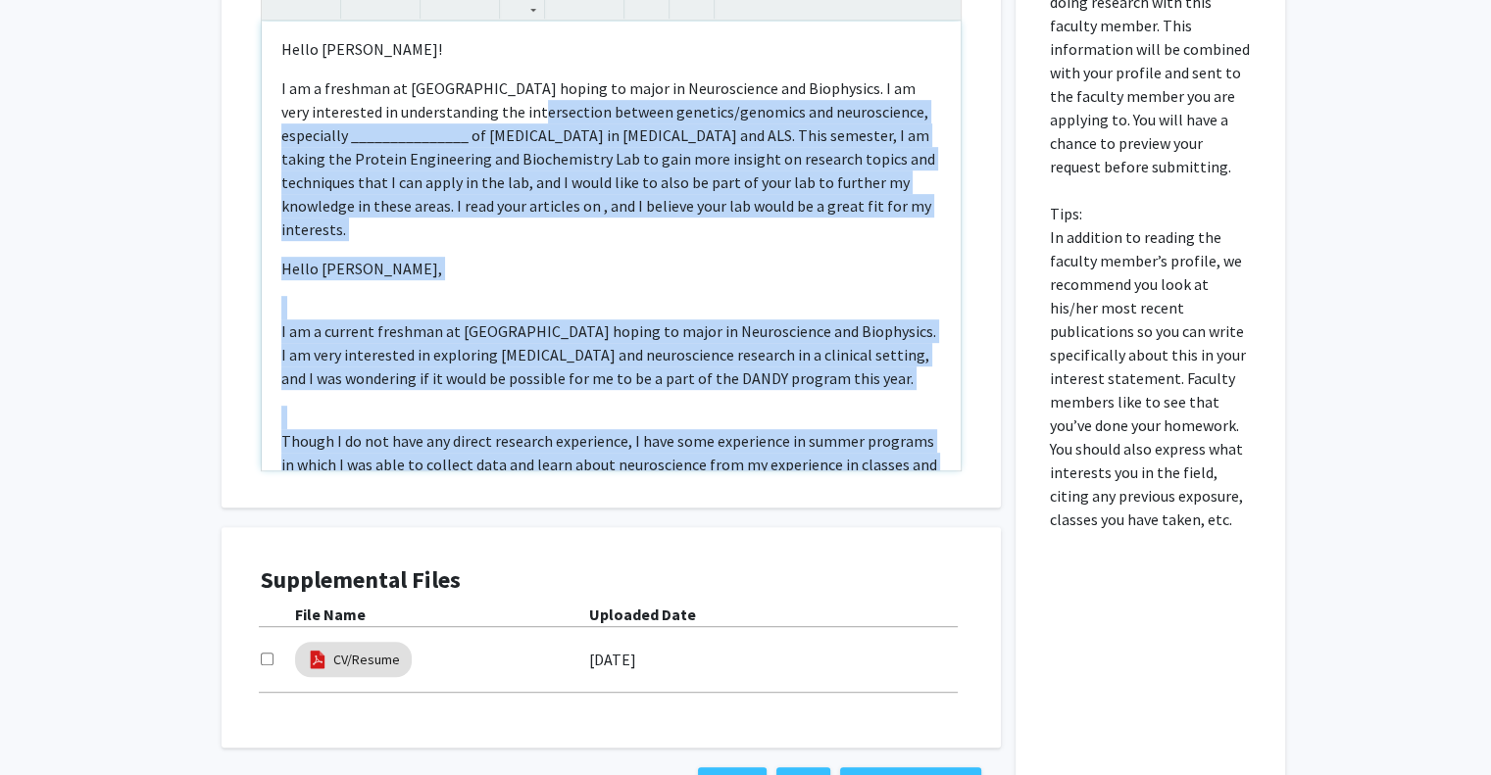
drag, startPoint x: 917, startPoint y: 434, endPoint x: 519, endPoint y: 83, distance: 530.6
click at [519, 83] on div "Hello Dr. Manahan! I am a freshman at JHU hoping to major in Neuroscience and B…" at bounding box center [611, 246] width 699 height 449
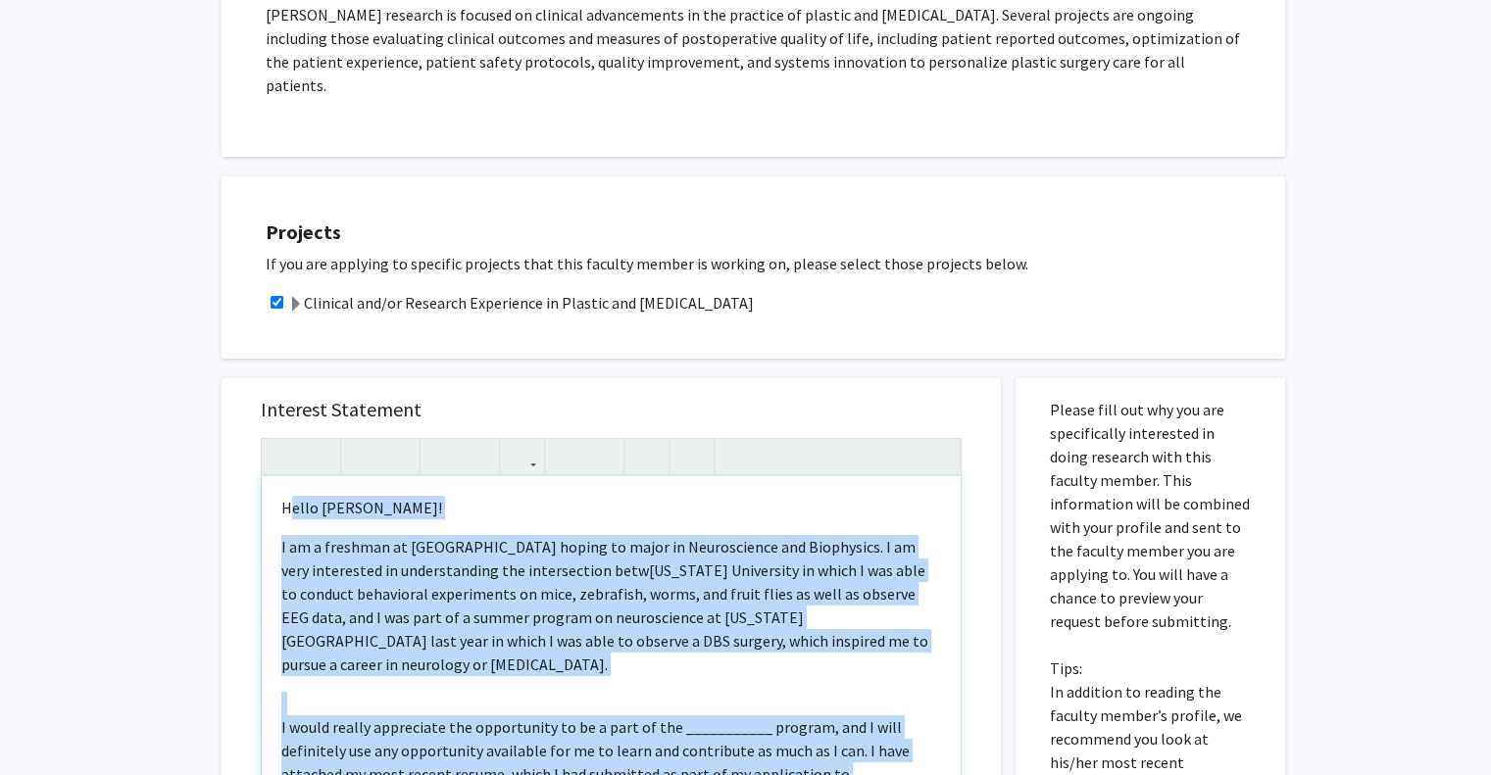
scroll to position [231, 0]
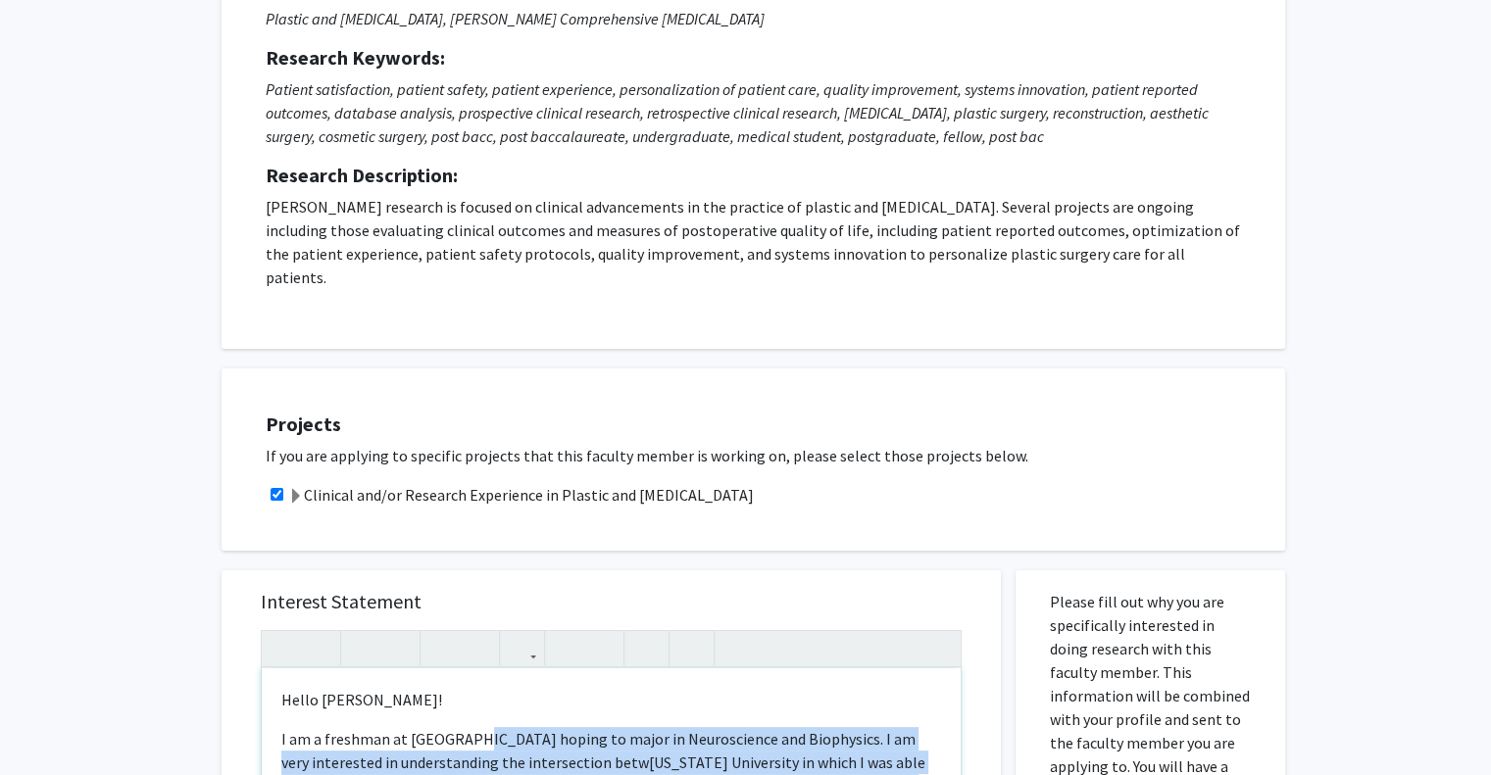
drag, startPoint x: 840, startPoint y: 436, endPoint x: 473, endPoint y: 700, distance: 451.6
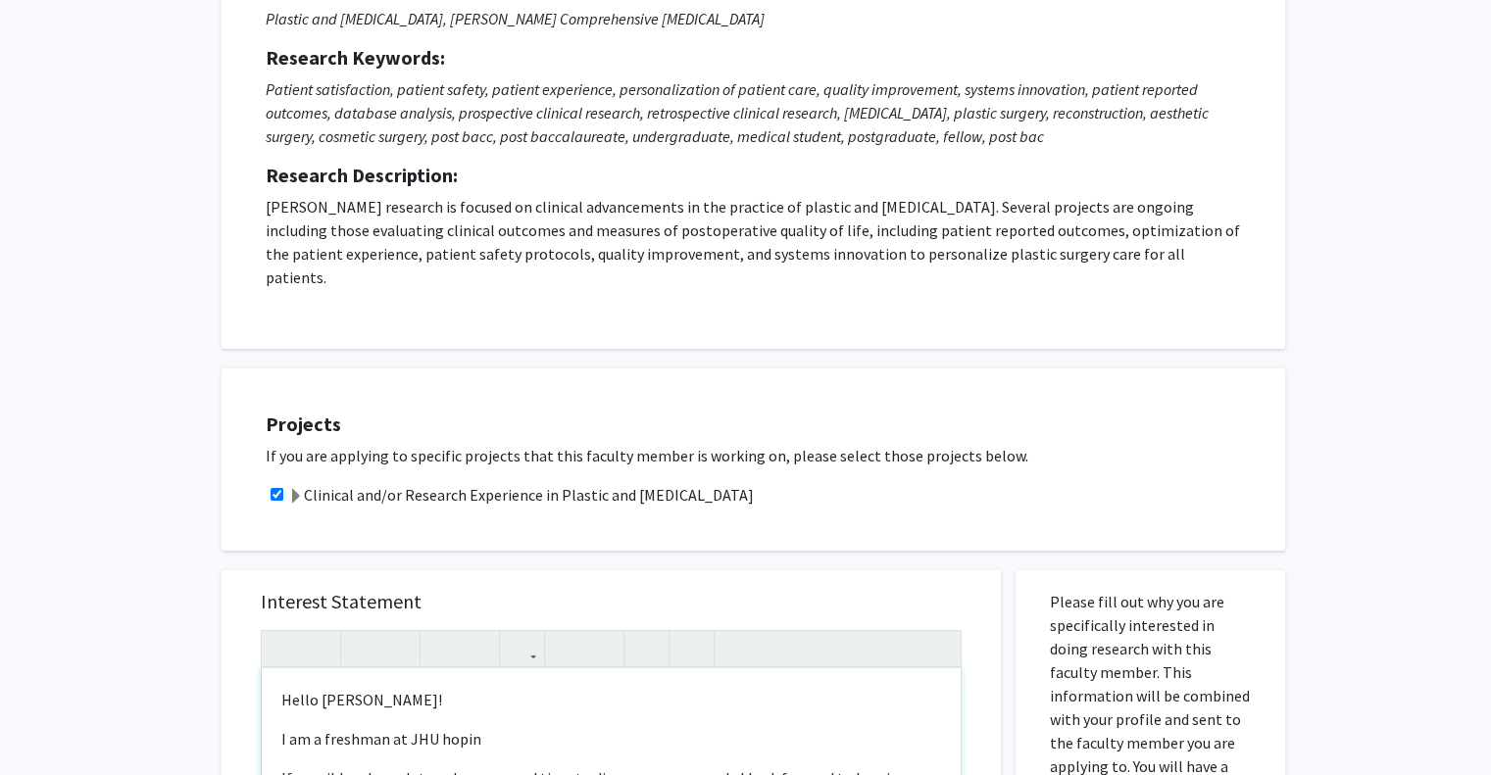
scroll to position [518, 0]
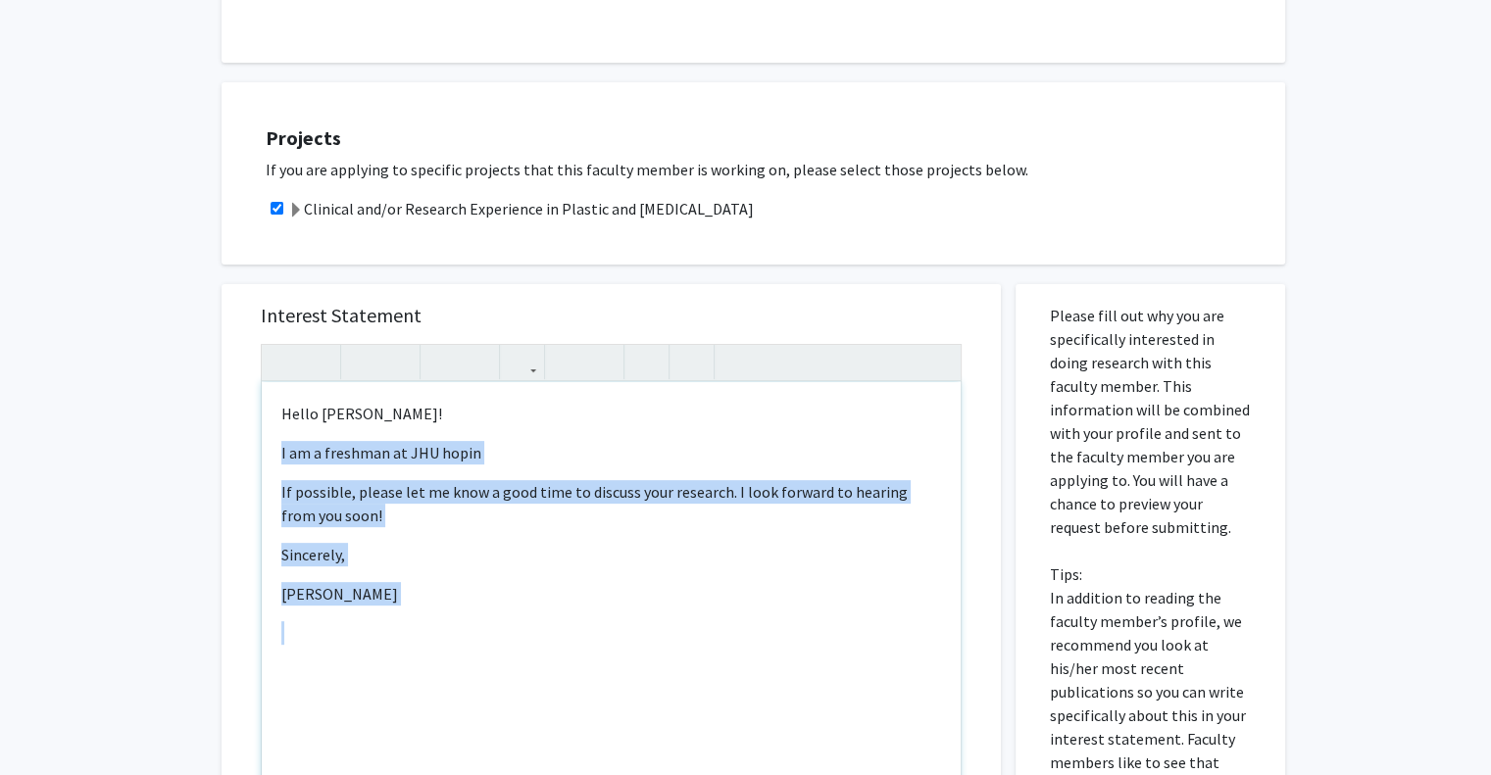
drag, startPoint x: 434, startPoint y: 634, endPoint x: 265, endPoint y: 420, distance: 272.8
click at [265, 420] on div "Hello Dr. Manahan! I am a freshman at JHU hopin If possible, please let me know…" at bounding box center [611, 606] width 699 height 449
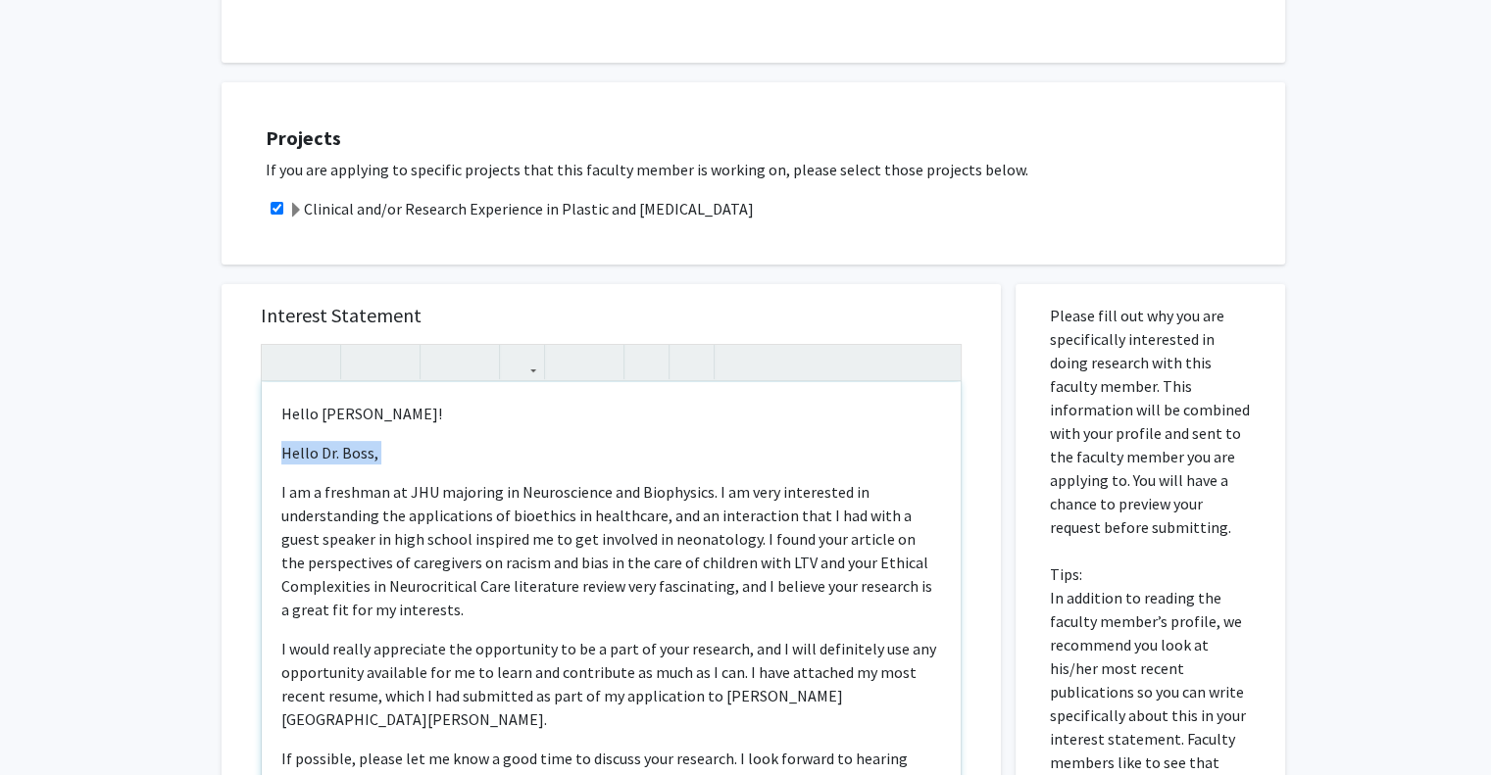
drag, startPoint x: 279, startPoint y: 446, endPoint x: 274, endPoint y: 415, distance: 31.7
click at [274, 415] on div "Hello Dr. Manahan! Hello Dr. Boss,  I am a freshman at JHU majoring in Neurosc…" at bounding box center [611, 606] width 699 height 449
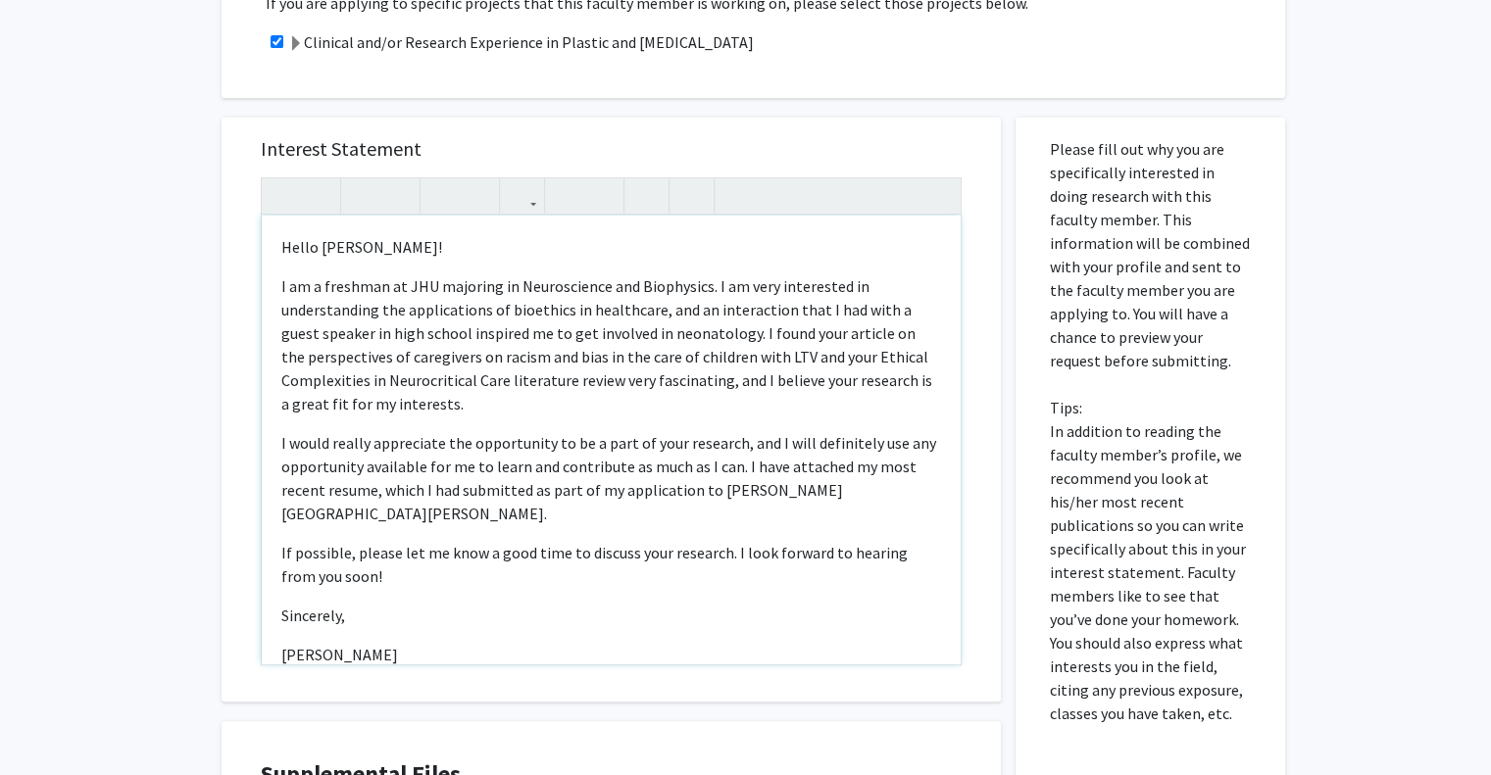
scroll to position [714, 0]
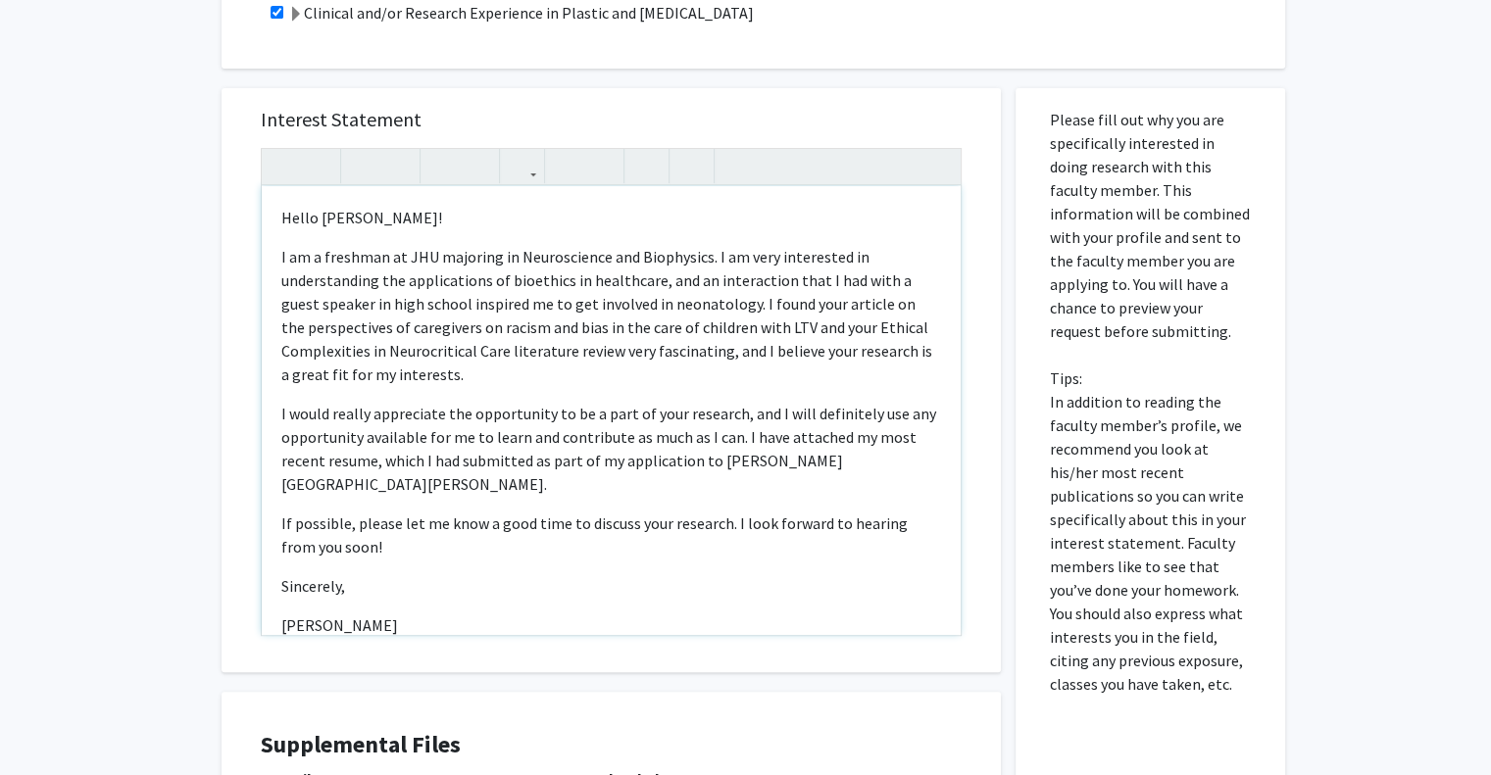
click at [572, 280] on span "I am a freshman at JHU majoring in Neuroscience and Biophysics. I am very inter…" at bounding box center [606, 315] width 651 height 137
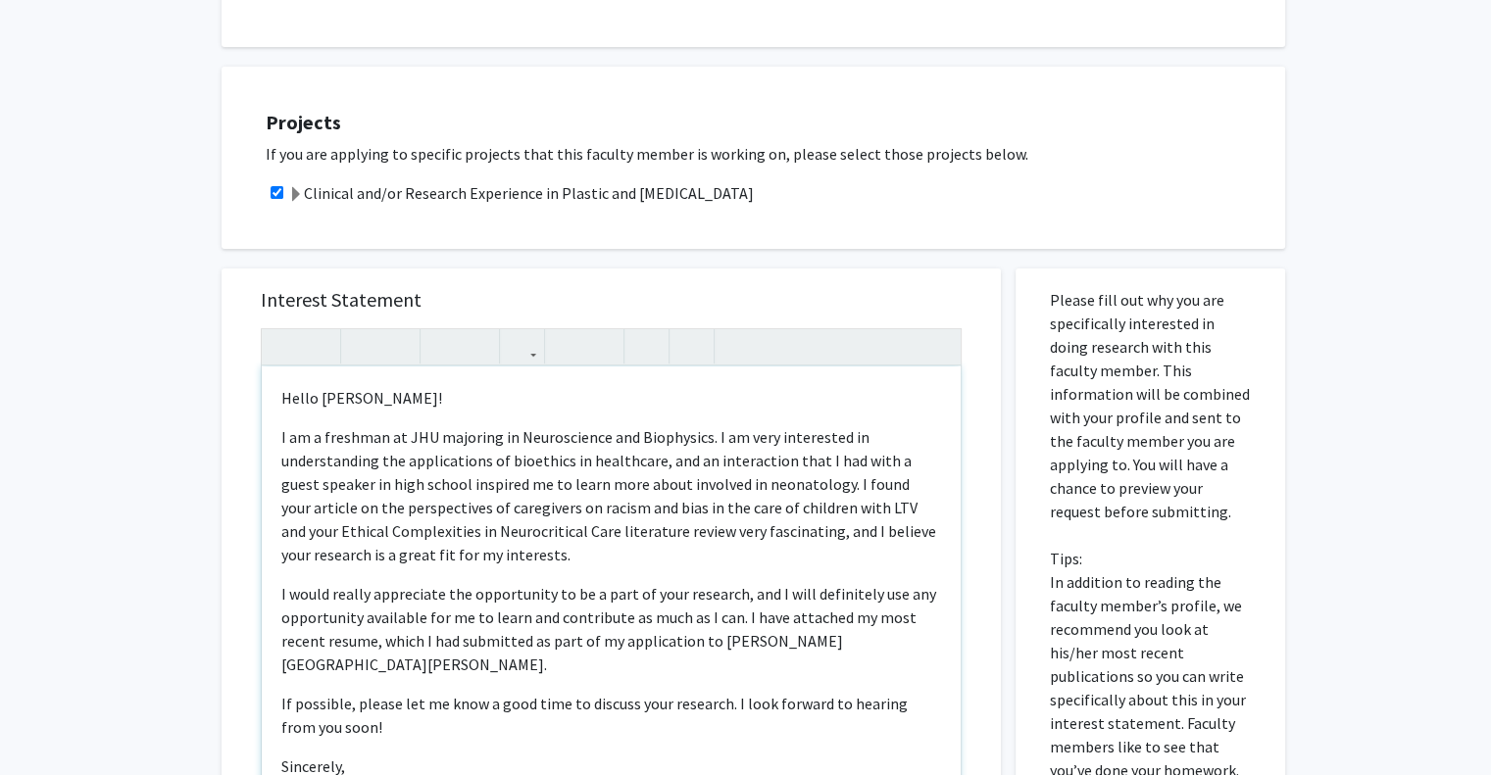
scroll to position [541, 0]
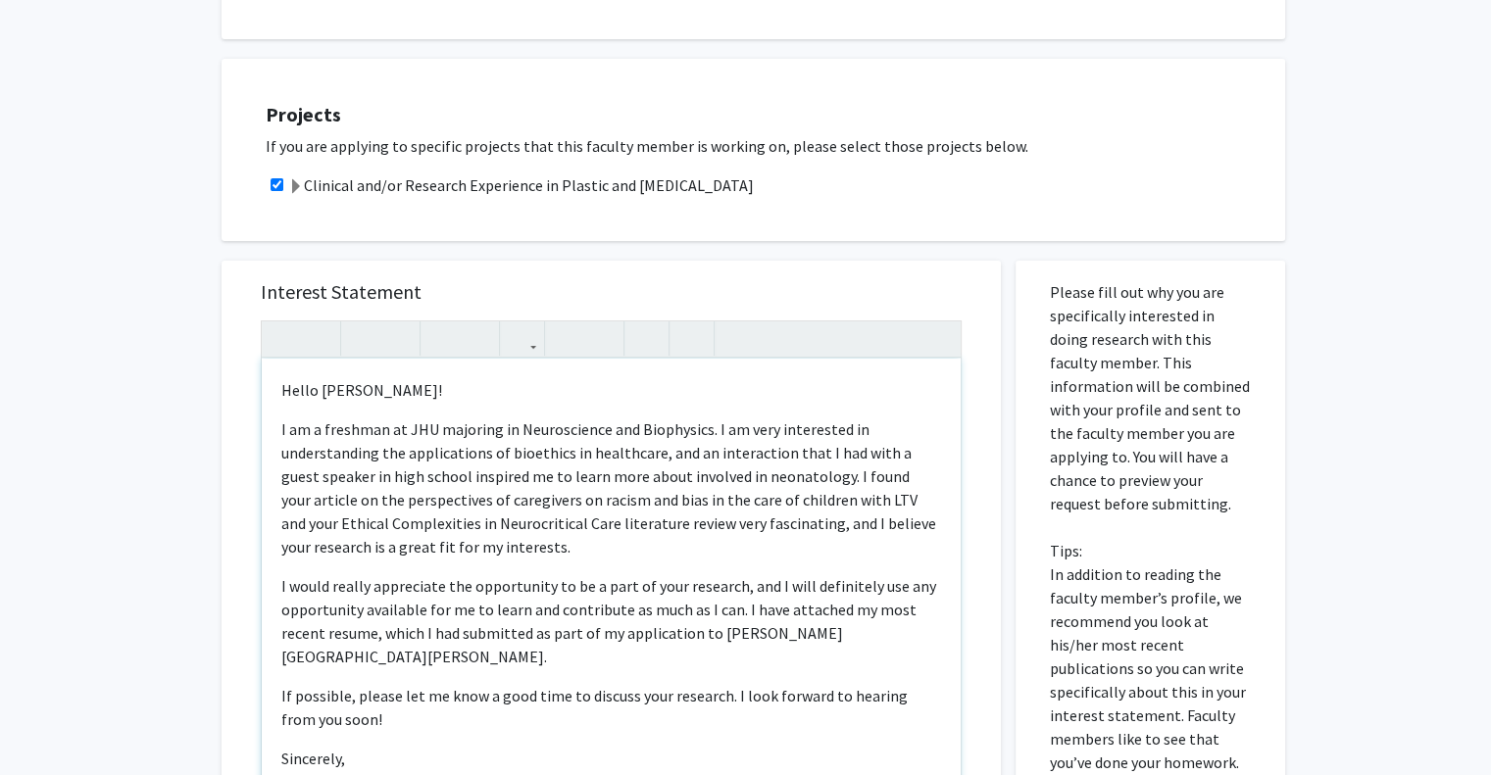
click at [731, 574] on p "I would really appreciate the opportunity to be a part of your research, and I …" at bounding box center [611, 621] width 660 height 94
click at [678, 454] on span "I am a freshman at JHU majoring in Neuroscience and Biophysics. I am very inter…" at bounding box center [608, 488] width 655 height 137
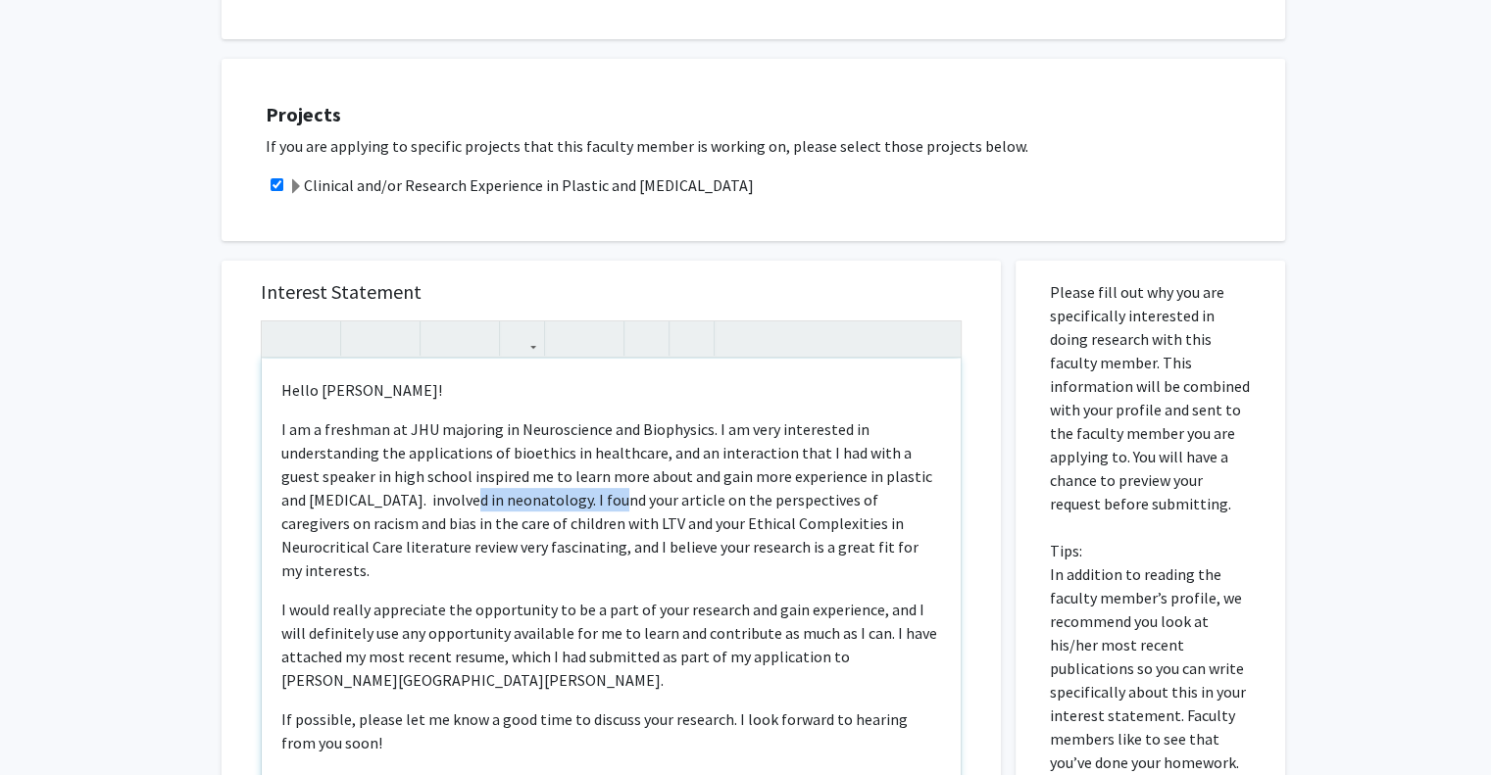
drag, startPoint x: 460, startPoint y: 479, endPoint x: 622, endPoint y: 486, distance: 162.9
click at [622, 486] on p "I am a freshman at JHU majoring in Neuroscience and Biophysics. I am very inter…" at bounding box center [611, 500] width 660 height 165
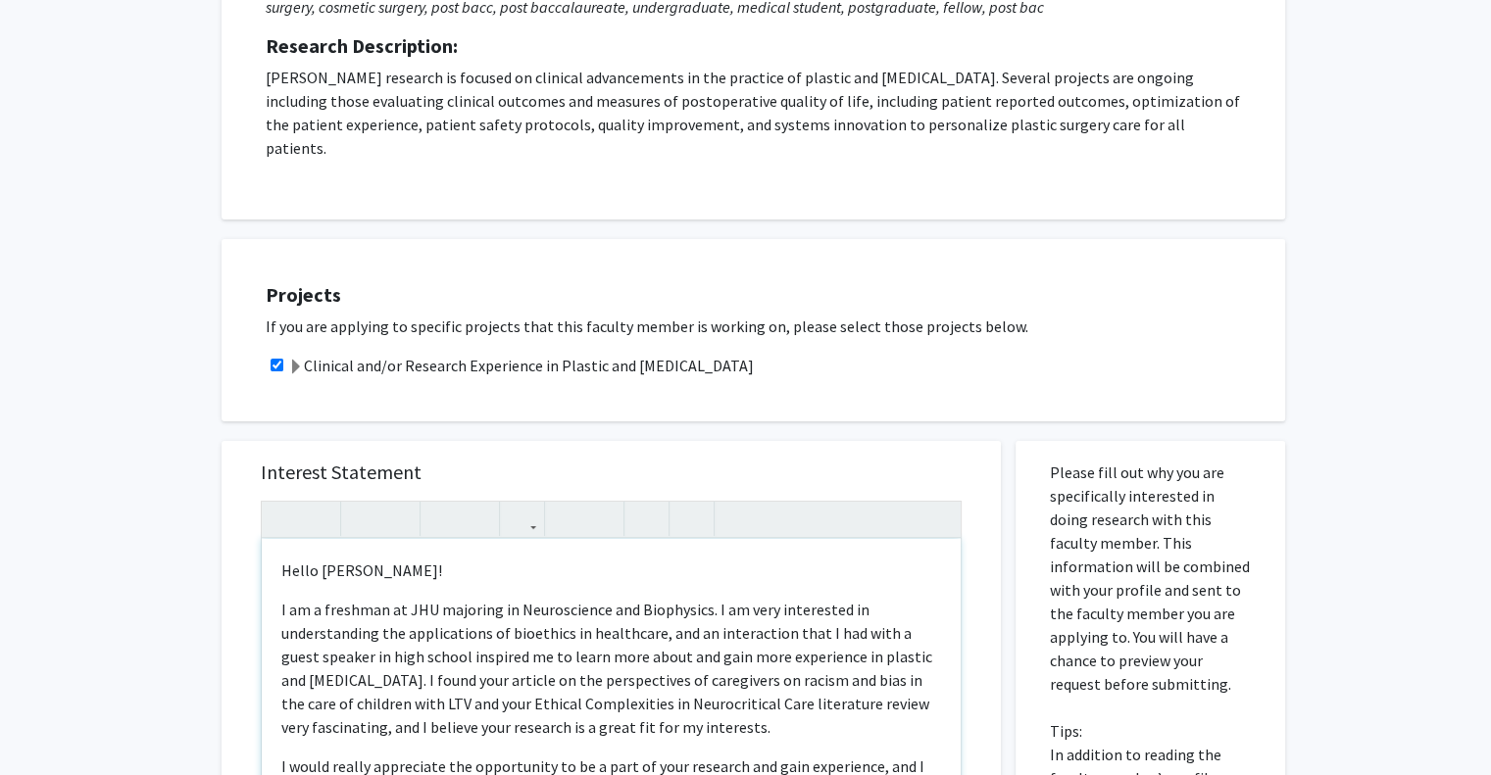
scroll to position [366, 0]
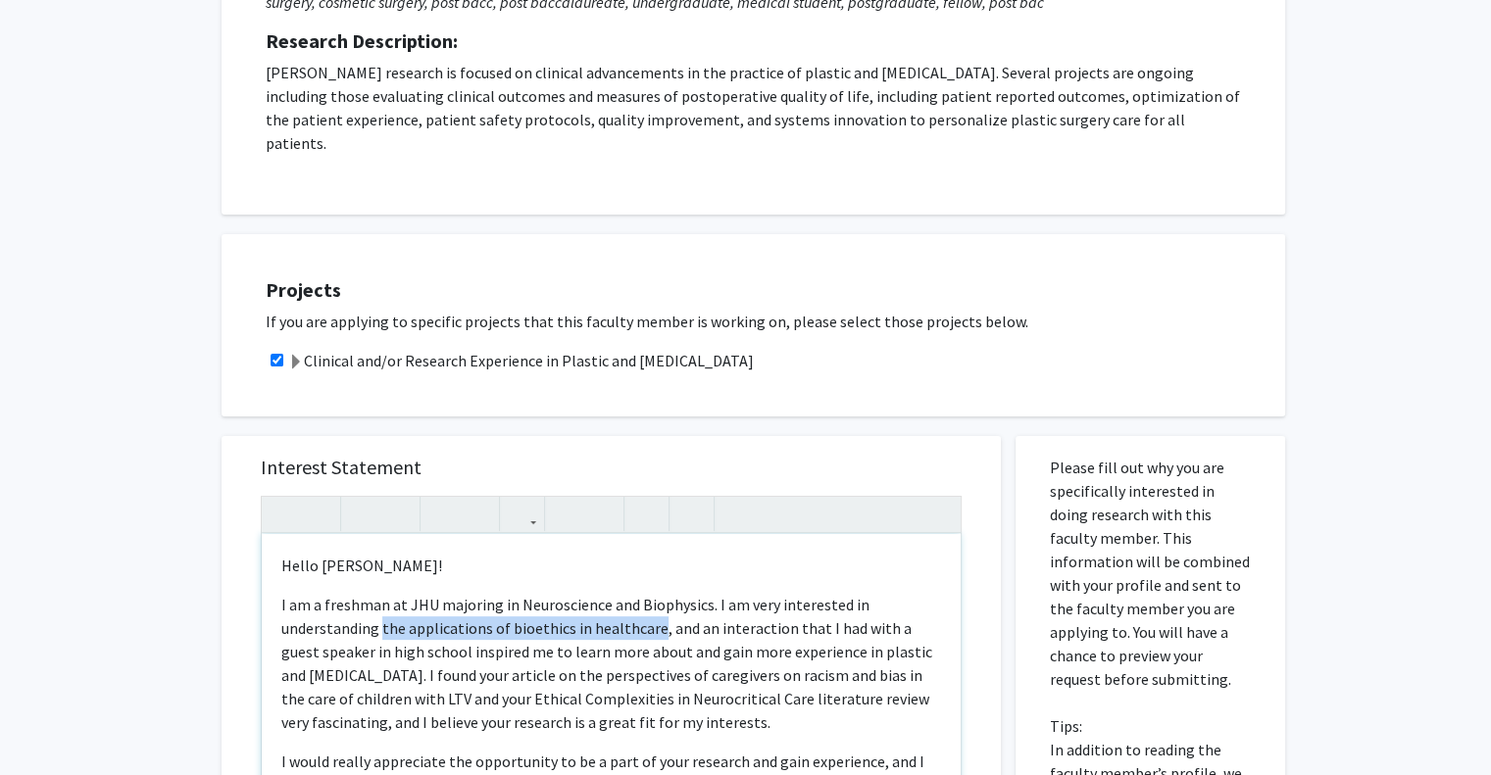
drag, startPoint x: 651, startPoint y: 605, endPoint x: 380, endPoint y: 599, distance: 270.6
click at [380, 599] on span "I am a freshman at JHU majoring in Neuroscience and Biophysics. I am very inter…" at bounding box center [606, 663] width 651 height 137
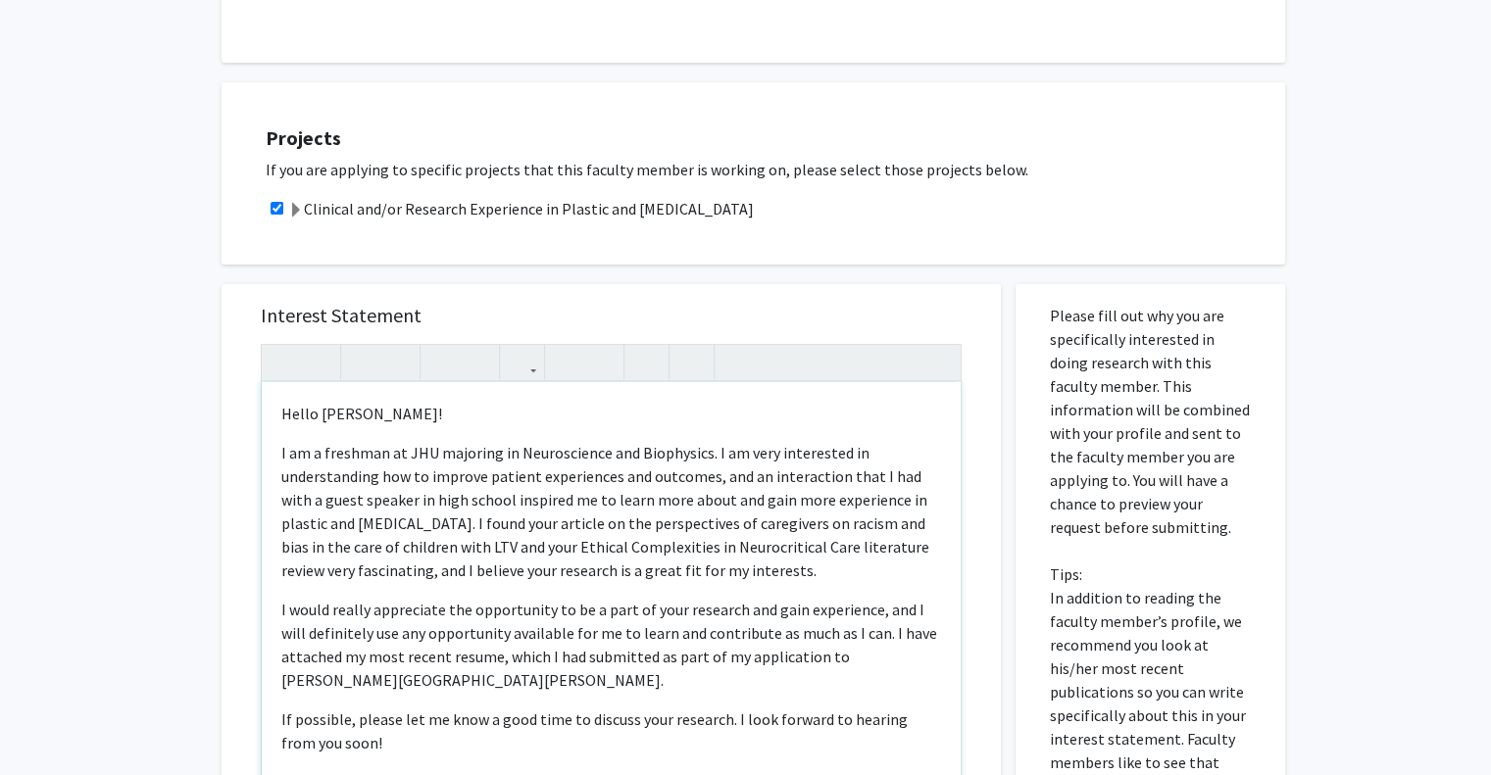
scroll to position [521, 0]
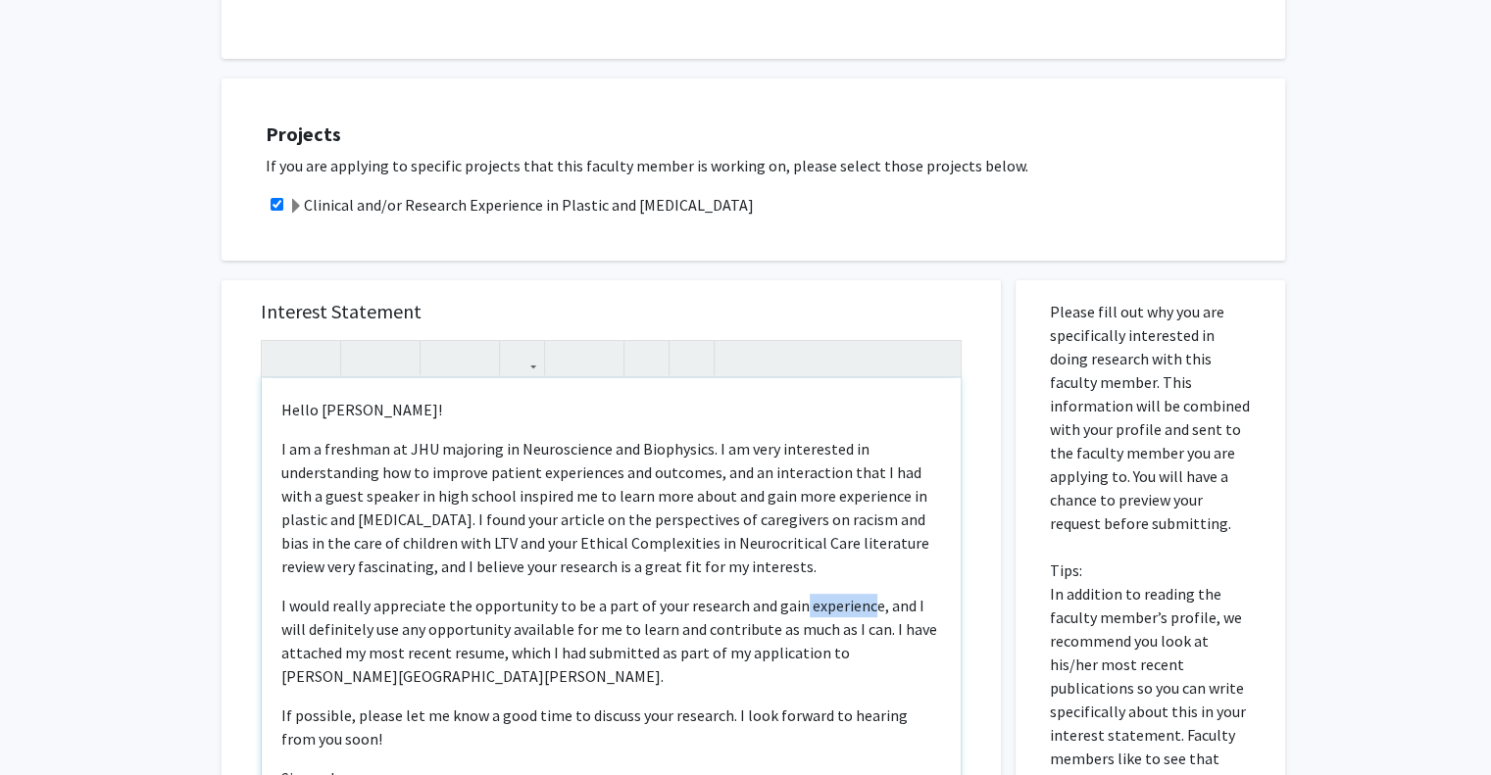
drag, startPoint x: 863, startPoint y: 579, endPoint x: 792, endPoint y: 569, distance: 71.2
click at [792, 594] on p "I would really appreciate the opportunity to be a part of your research and gai…" at bounding box center [611, 641] width 660 height 94
drag, startPoint x: 766, startPoint y: 581, endPoint x: 864, endPoint y: 590, distance: 98.4
click at [864, 594] on p "I would really appreciate the opportunity to be a part of your research and gai…" at bounding box center [611, 641] width 660 height 94
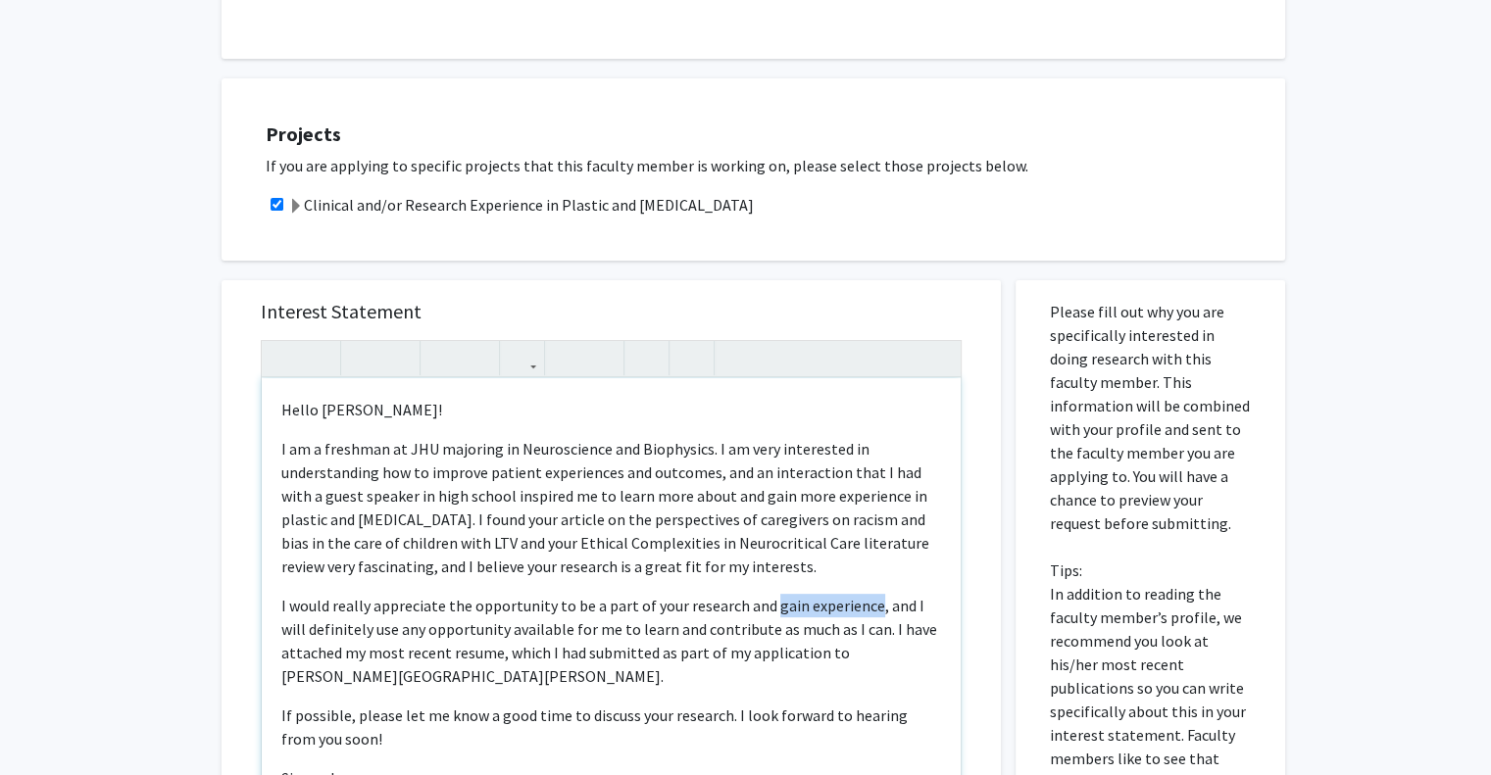
click at [865, 594] on p "I would really appreciate the opportunity to be a part of your research and gai…" at bounding box center [611, 641] width 660 height 94
click at [703, 704] on p "If possible, please let me know a good time to discuss your research. I look fo…" at bounding box center [611, 727] width 660 height 47
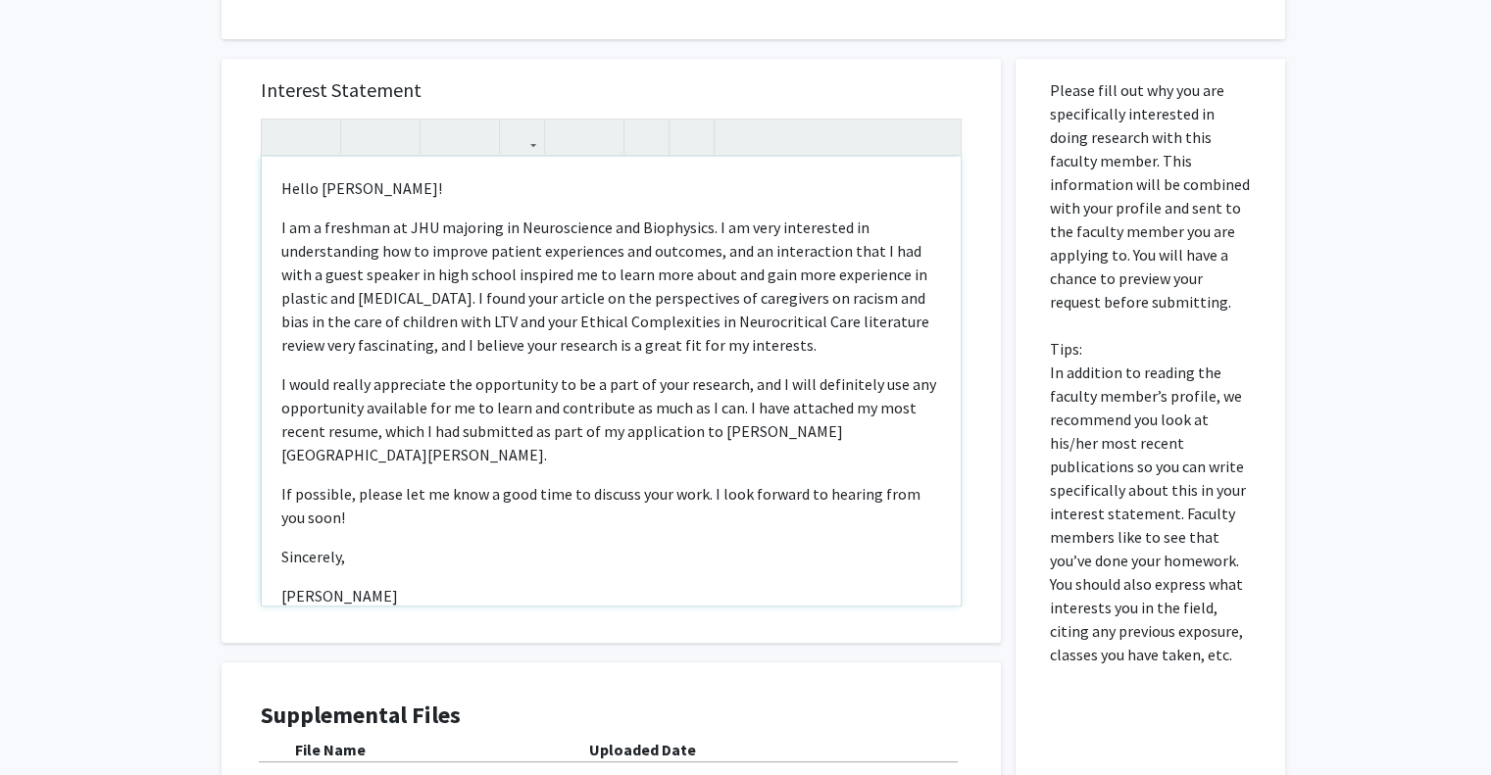
scroll to position [745, 0]
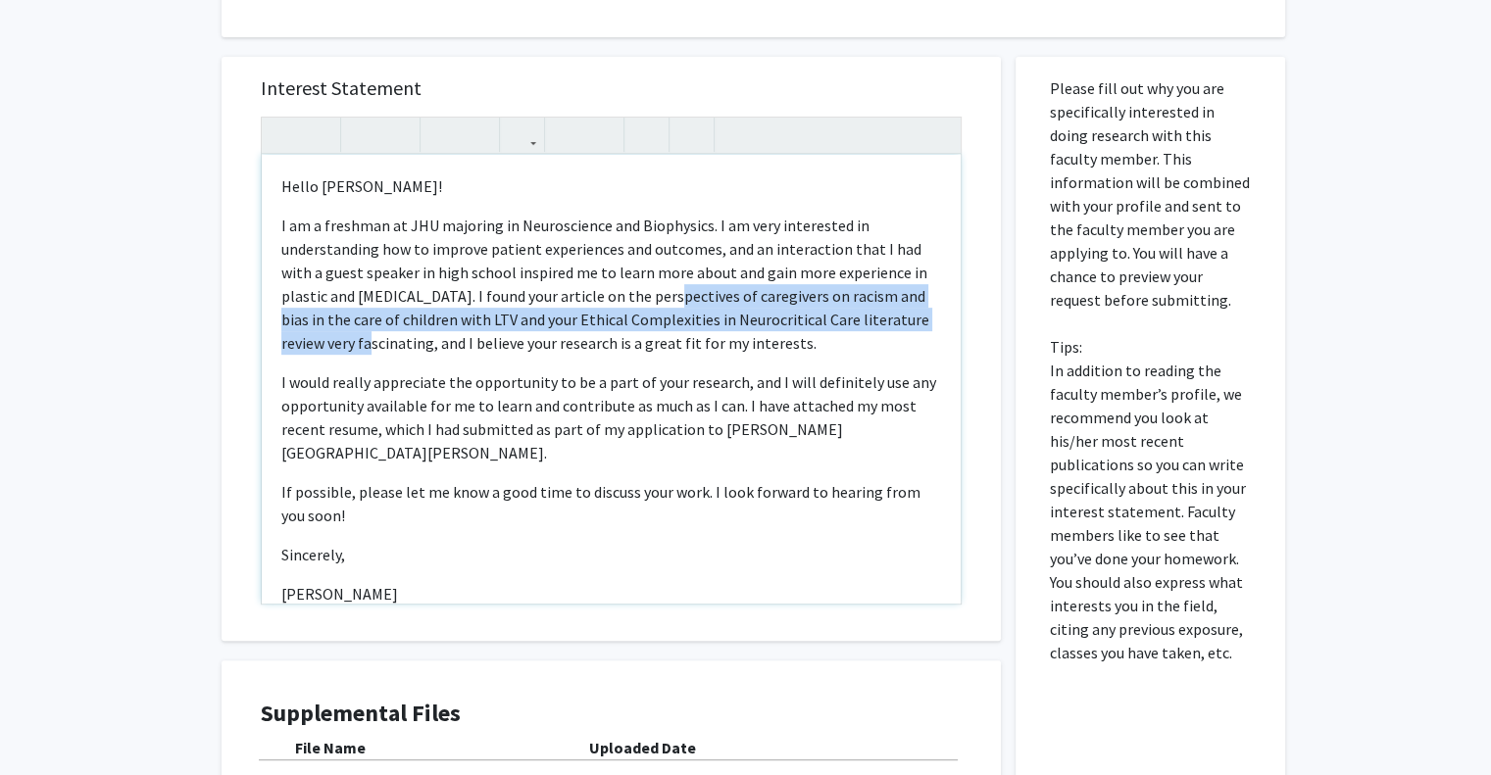
drag, startPoint x: 653, startPoint y: 268, endPoint x: 382, endPoint y: 326, distance: 276.8
click at [382, 326] on span "I am a freshman at JHU majoring in Neuroscience and Biophysics. I am very inter…" at bounding box center [605, 284] width 648 height 137
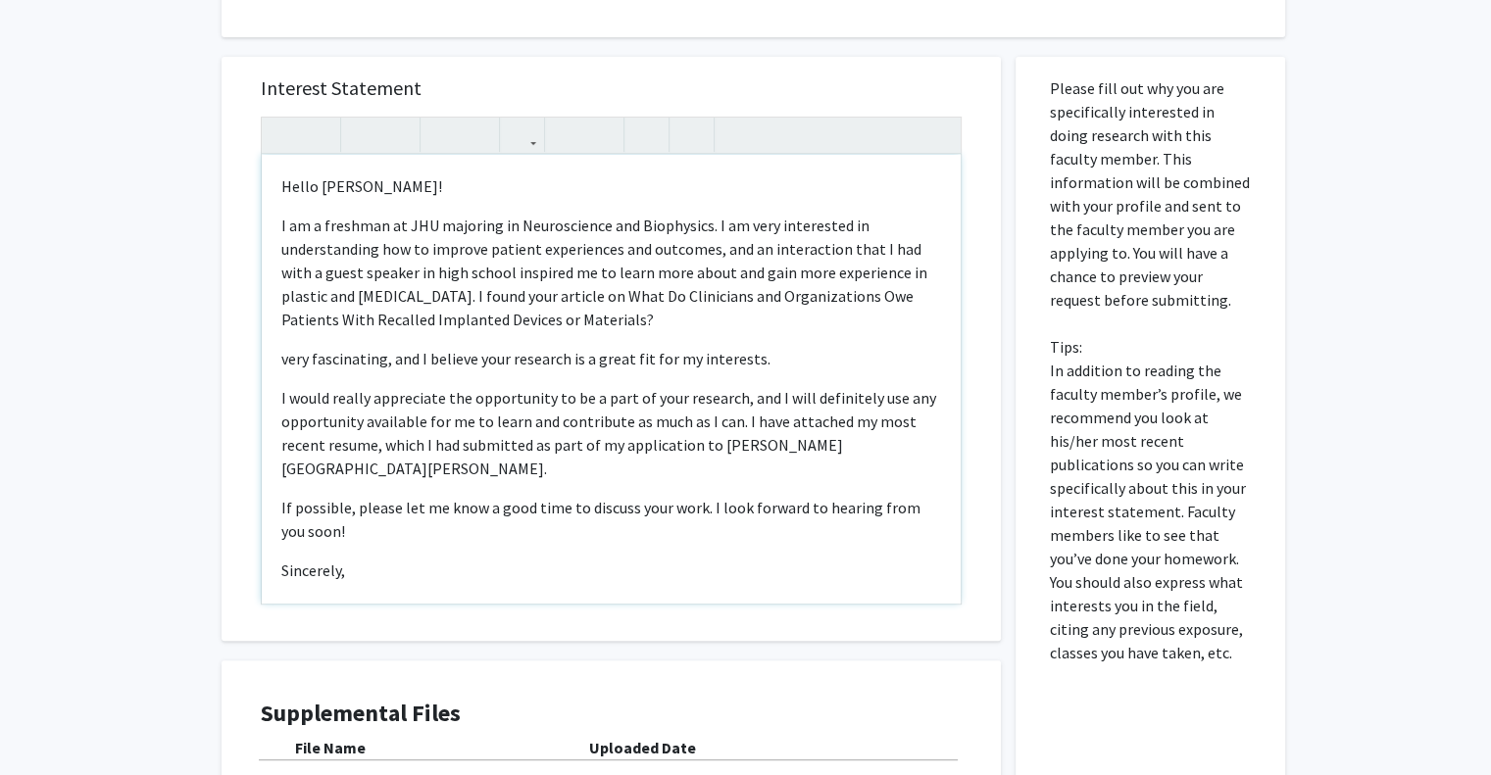
click at [656, 271] on span "I am a freshman at JHU majoring in Neuroscience and Biophysics. I am very inter…" at bounding box center [604, 273] width 646 height 114
click at [882, 268] on span "I am a freshman at JHU majoring in Neuroscience and Biophysics. I am very inter…" at bounding box center [604, 273] width 646 height 114
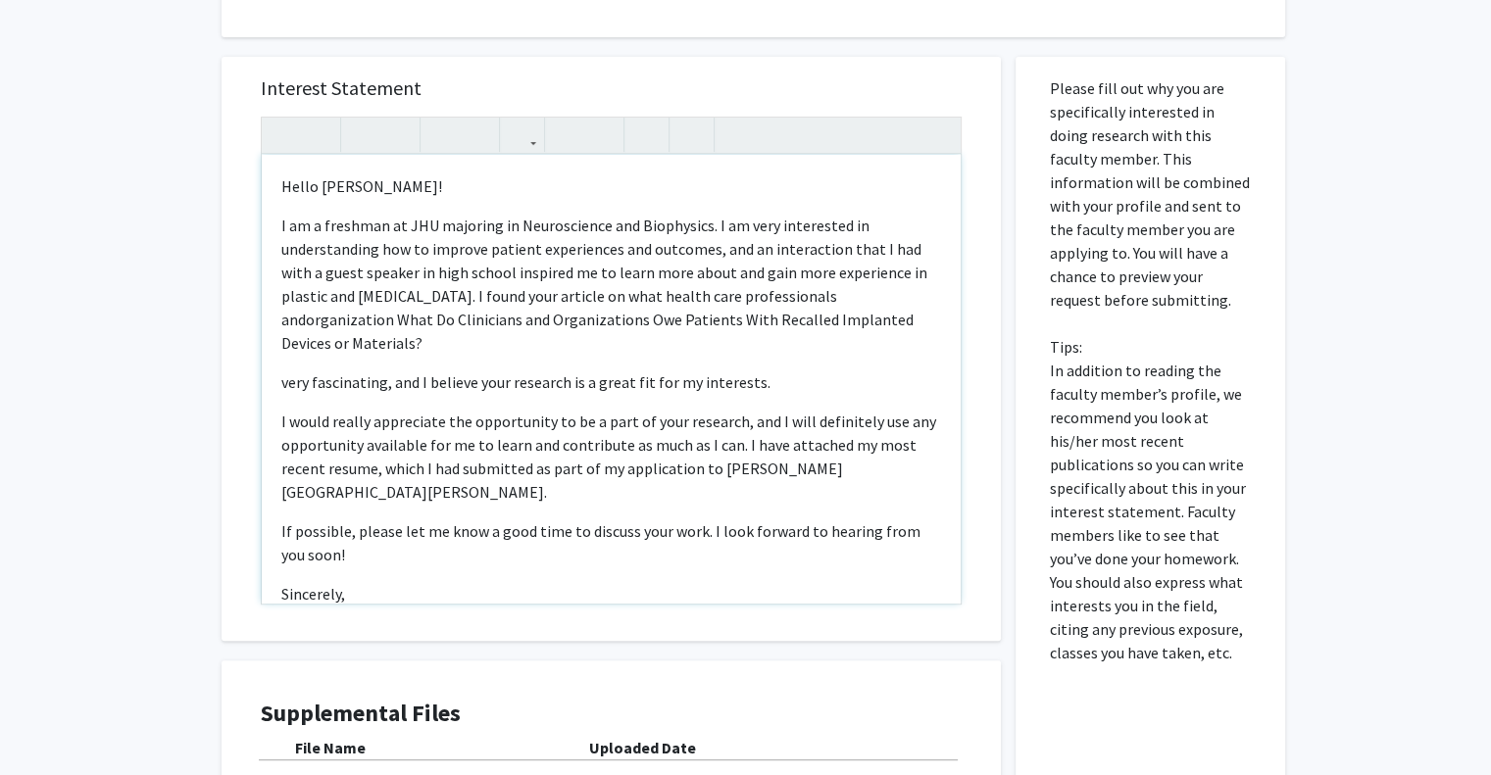
click at [302, 300] on span "I am a freshman at JHU majoring in Neuroscience and Biophysics. I am very inter…" at bounding box center [604, 284] width 646 height 137
click at [360, 301] on span "I am a freshman at JHU majoring in Neuroscience and Biophysics. I am very inter…" at bounding box center [604, 284] width 646 height 137
drag, startPoint x: 627, startPoint y: 321, endPoint x: 604, endPoint y: 297, distance: 33.3
click at [604, 297] on span "I am a freshman at JHU majoring in Neuroscience and Biophysics. I am very inter…" at bounding box center [604, 284] width 646 height 137
click at [262, 384] on div "Hello Dr. Manahan! I am a freshman at JHU majoring in Neuroscience and Biophysi…" at bounding box center [611, 379] width 699 height 449
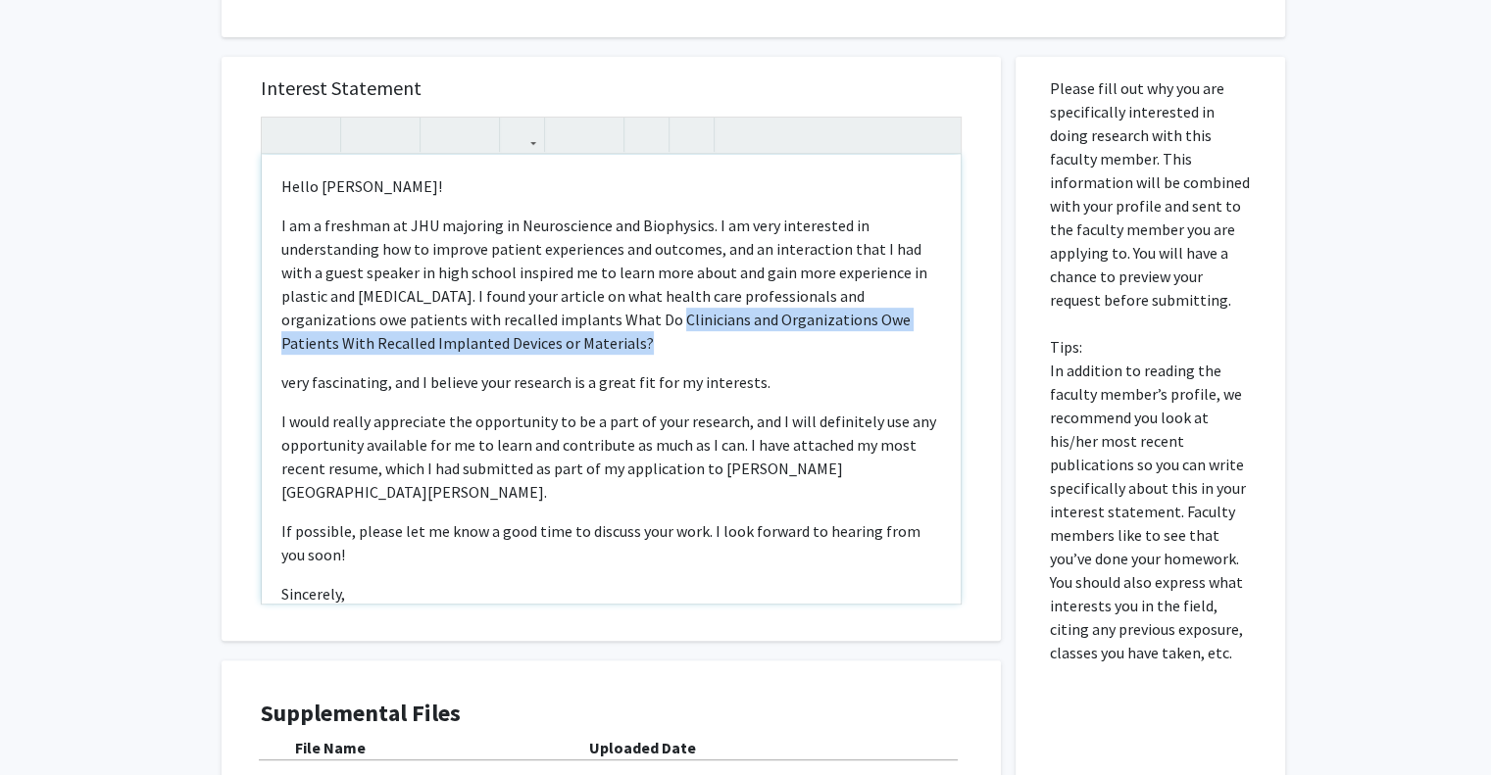
drag, startPoint x: 275, startPoint y: 360, endPoint x: 612, endPoint y: 294, distance: 342.5
click at [612, 294] on div "Hello Dr. Manahan! I am a freshman at JHU majoring in Neuroscience and Biophysi…" at bounding box center [611, 379] width 699 height 449
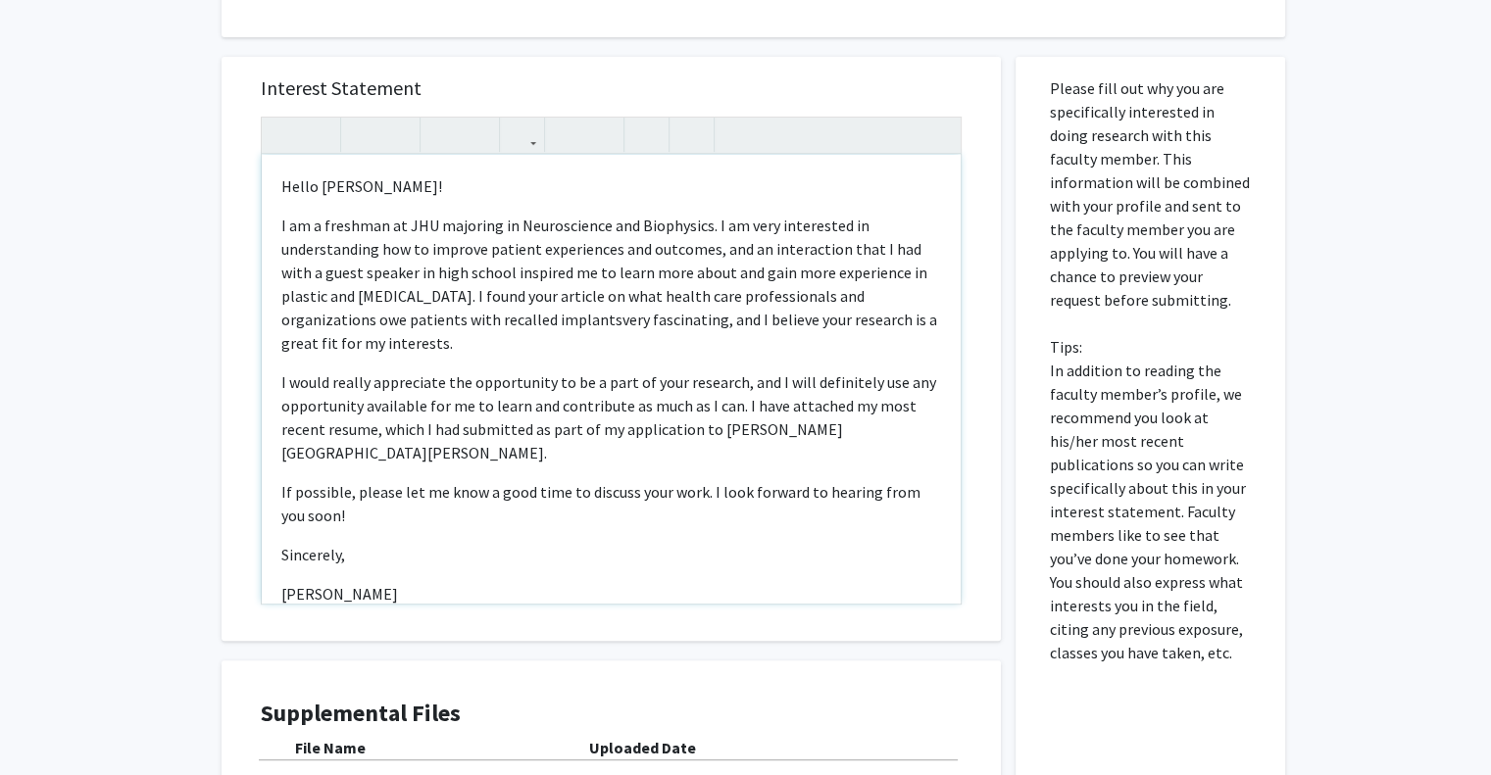
click at [894, 310] on span "very fascinating, and I believe your research is a great fit for my interests." at bounding box center [609, 331] width 656 height 43
click at [313, 321] on span "very fascinating, and I believe your research and clincial work is a great fit …" at bounding box center [610, 331] width 659 height 43
click at [321, 320] on span "very fascinating, and I believe your research and clinicial work is a great fit…" at bounding box center [610, 331] width 659 height 43
type textarea "<p>Hello Dr. Manahan!</p><p><span style="font-size: 1rem;">I am a freshman at J…"
click at [660, 327] on p "I am a freshman at JHU majoring in Neuroscience and Biophysics. I am very inter…" at bounding box center [611, 284] width 660 height 141
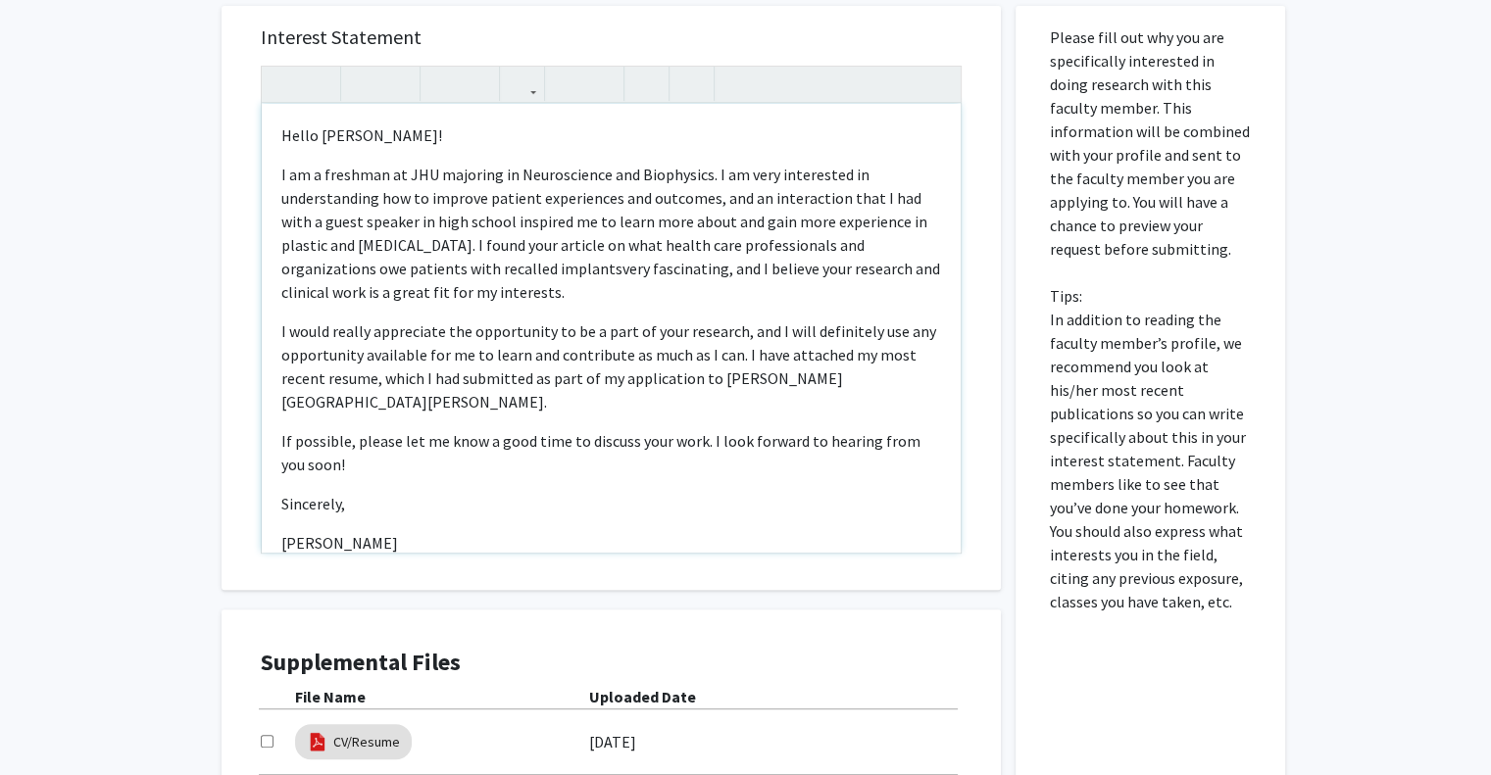
scroll to position [800, 0]
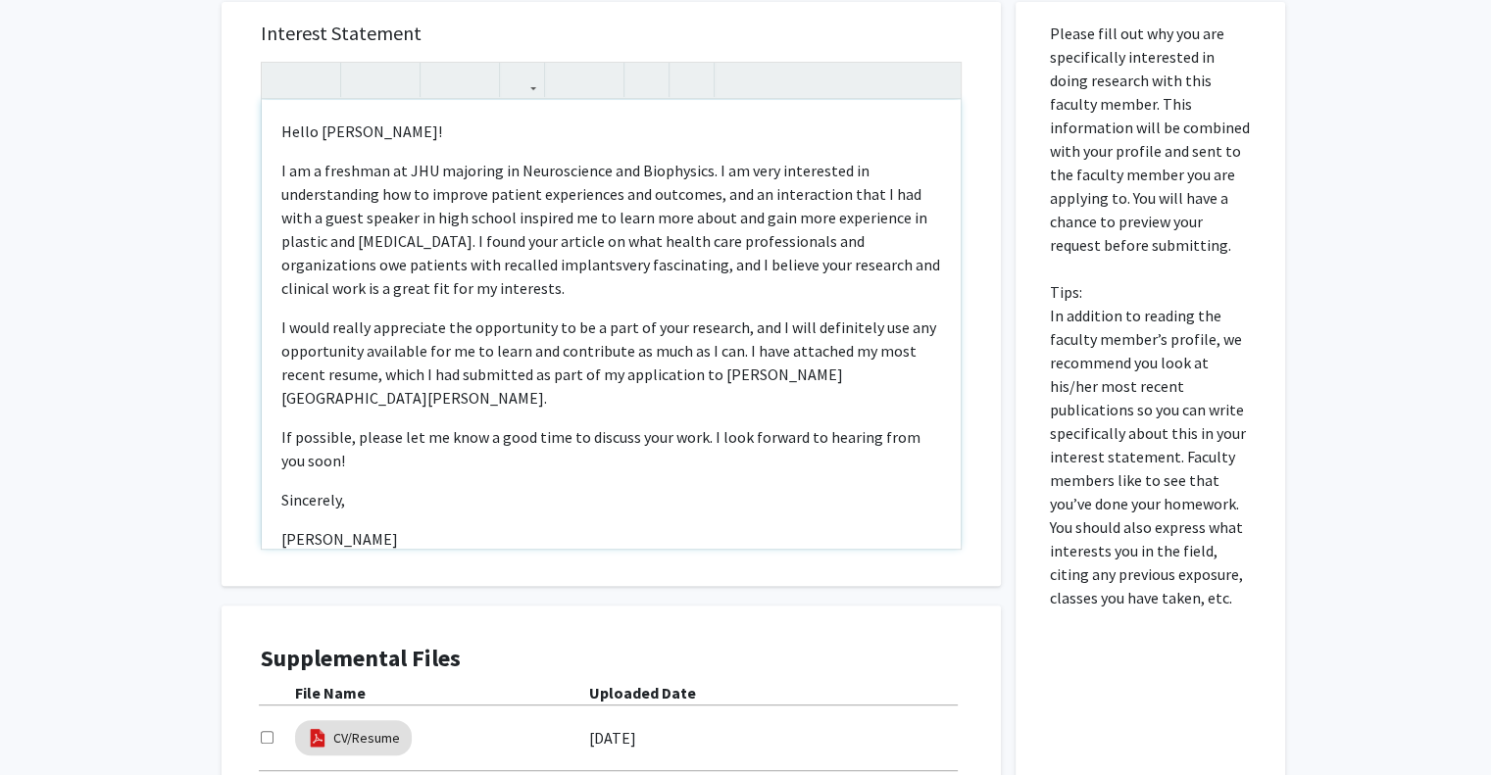
drag, startPoint x: 456, startPoint y: 492, endPoint x: 277, endPoint y: 101, distance: 429.8
click at [277, 101] on div "Hello Dr. Manahan! I am a freshman at JHU majoring in Neuroscience and Biophysi…" at bounding box center [611, 324] width 699 height 449
copy div "Hello Dr. Manahan! I am a freshman at JHU majoring in Neuroscience and Biophysi…"
click at [731, 342] on p "I would really appreciate the opportunity to be a part of your research, and I …" at bounding box center [611, 363] width 660 height 94
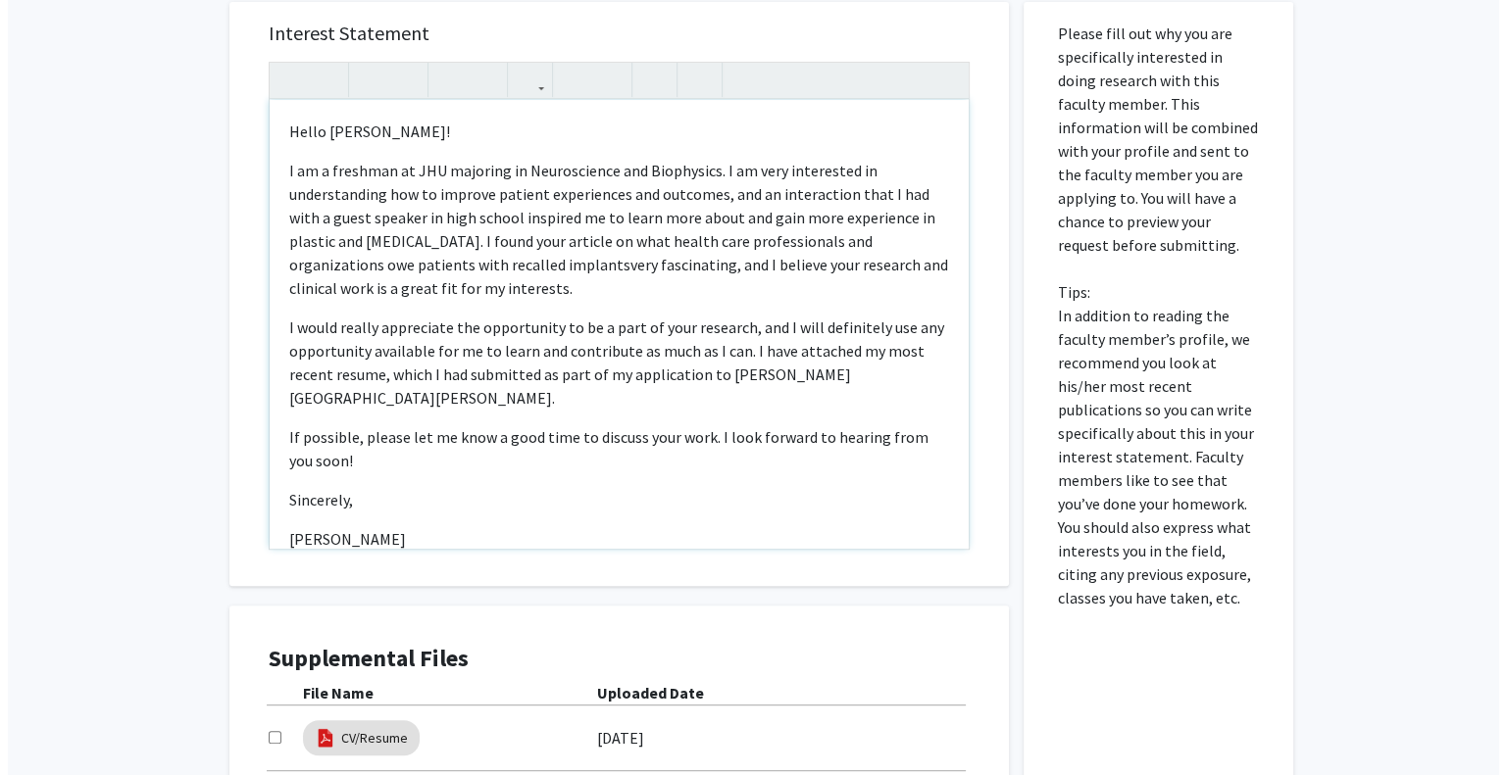
scroll to position [1004, 0]
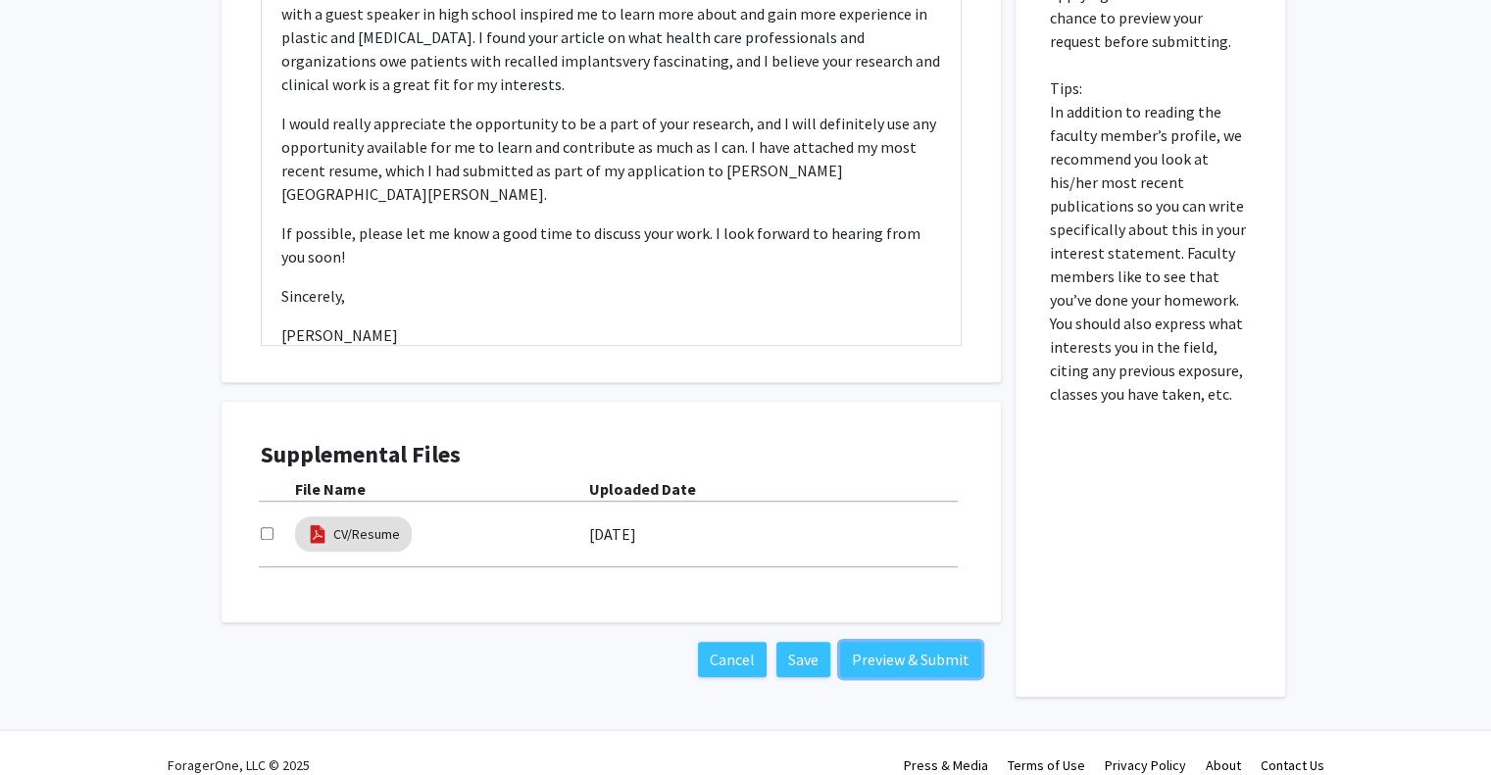
drag, startPoint x: 921, startPoint y: 622, endPoint x: 738, endPoint y: 398, distance: 289.8
click at [738, 398] on div "Interest Statement Hello Dr. Manahan! I am a freshman at JHU majoring in Neuros…" at bounding box center [611, 237] width 809 height 918
click at [263, 527] on input "checkbox" at bounding box center [267, 533] width 13 height 13
checkbox input "true"
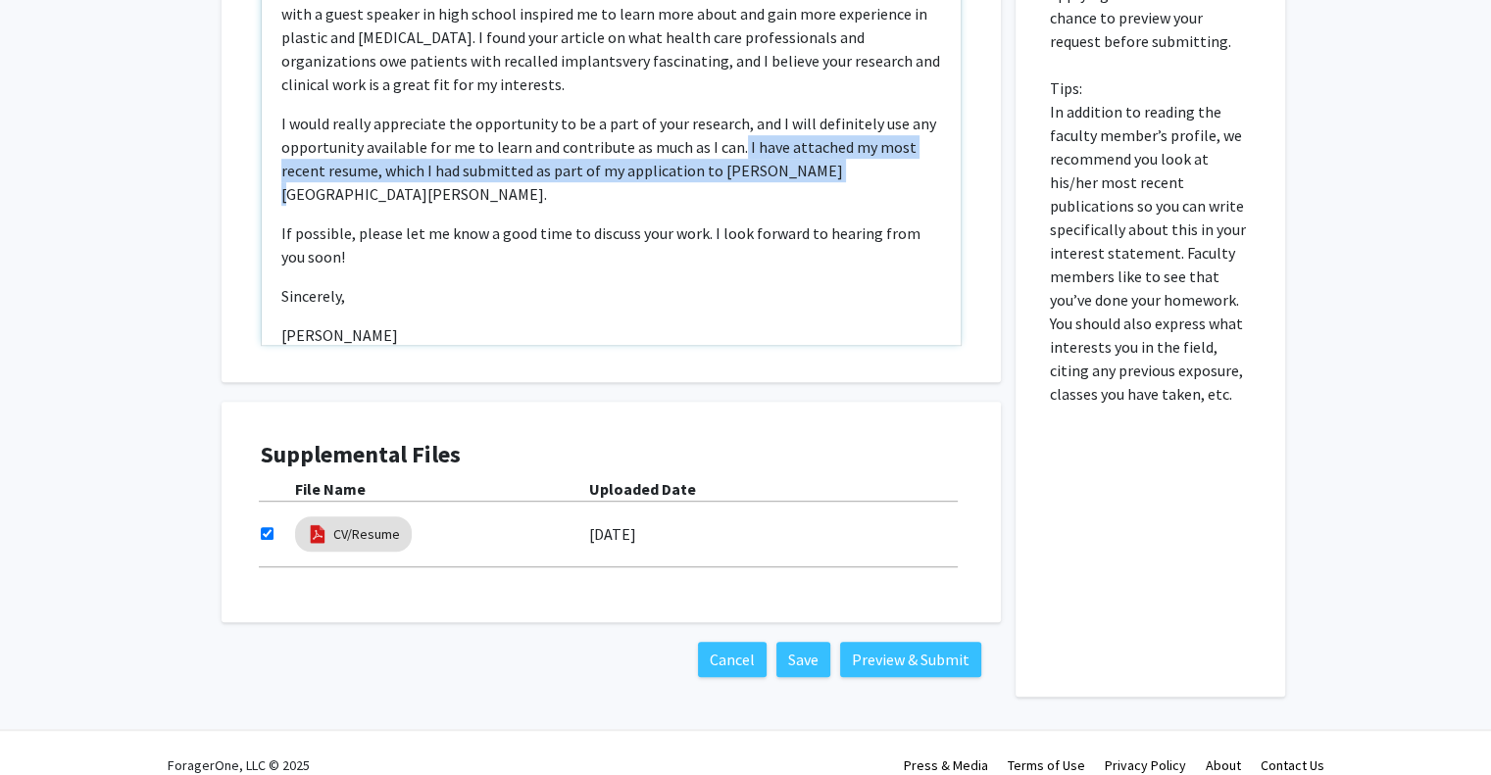
drag, startPoint x: 733, startPoint y: 121, endPoint x: 832, endPoint y: 151, distance: 103.6
click at [832, 151] on p "I would really appreciate the opportunity to be a part of your research, and I …" at bounding box center [611, 159] width 660 height 94
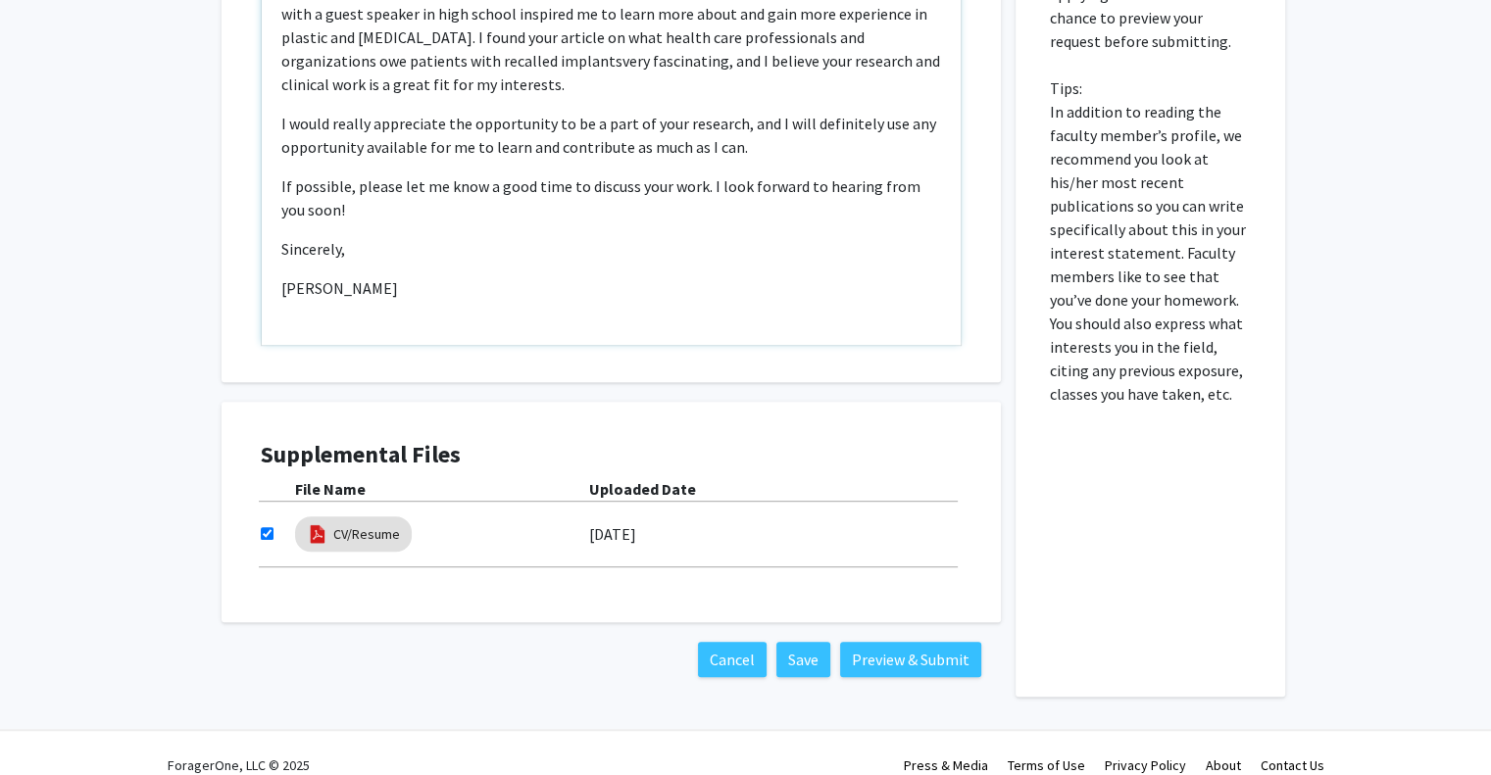
type textarea "<p>Hello Dr. Manahan!</p><p><span style="font-size: 1rem;">I am a freshman at J…"
click at [924, 642] on button "Preview & Submit" at bounding box center [910, 659] width 141 height 35
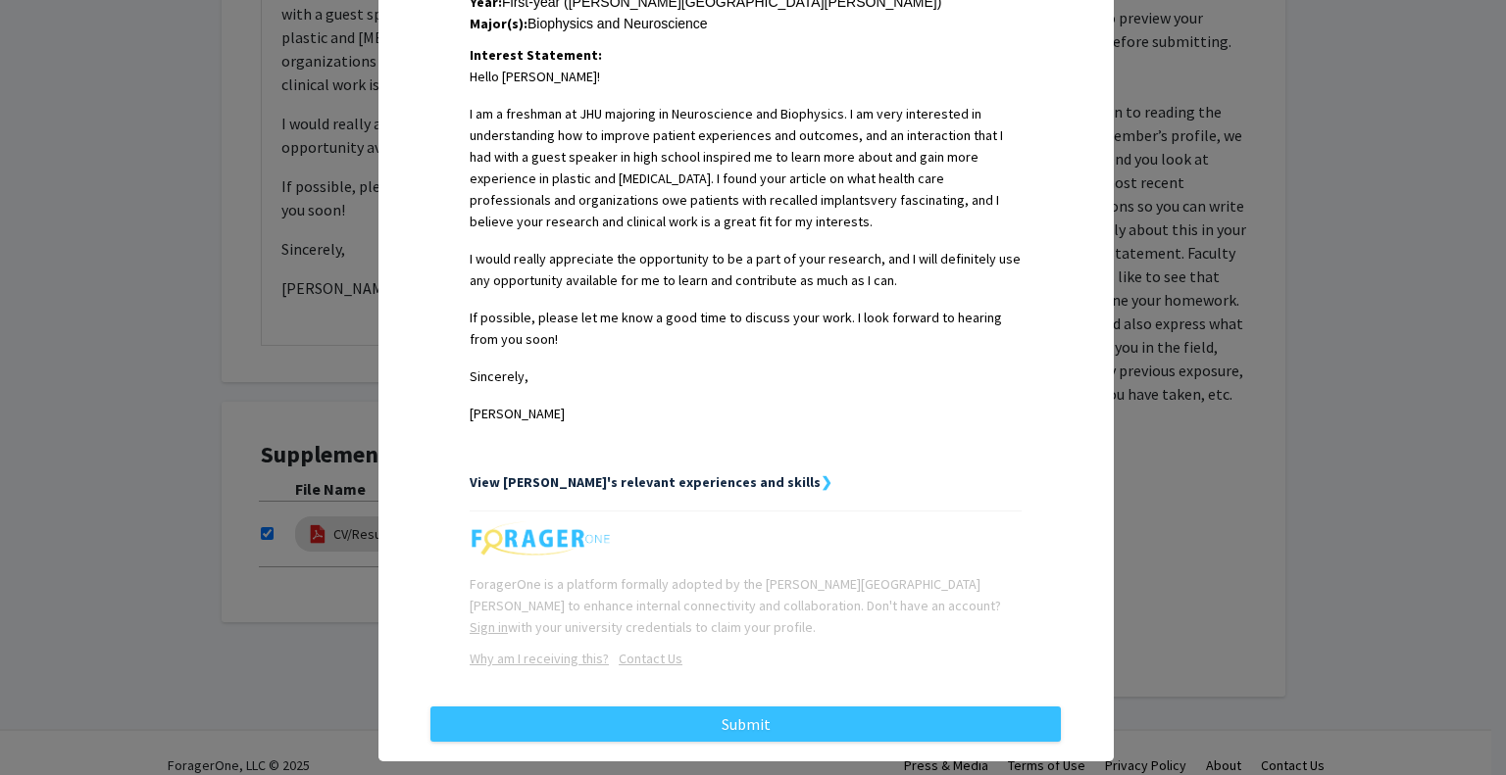
scroll to position [495, 0]
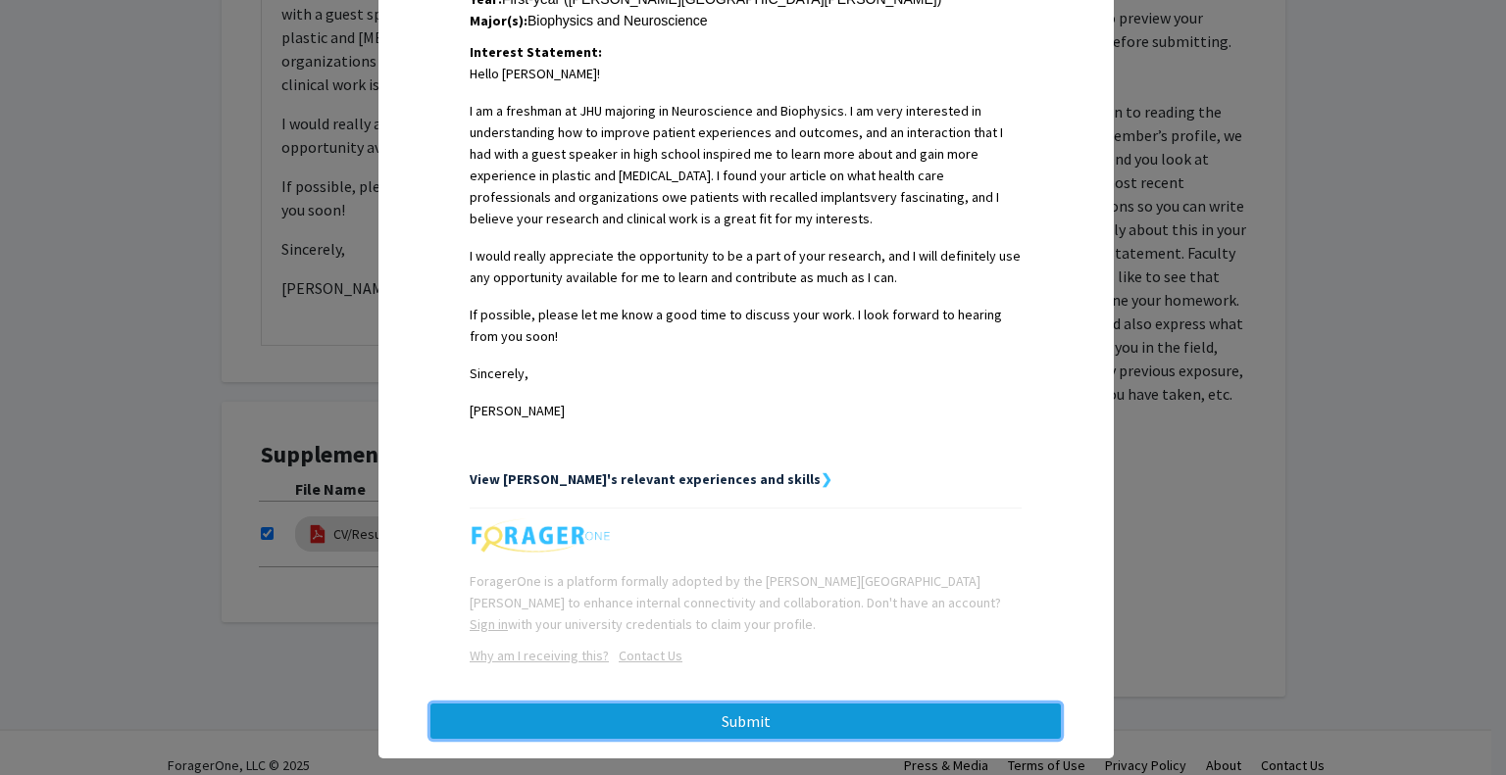
click at [824, 732] on button "Submit" at bounding box center [745, 721] width 630 height 35
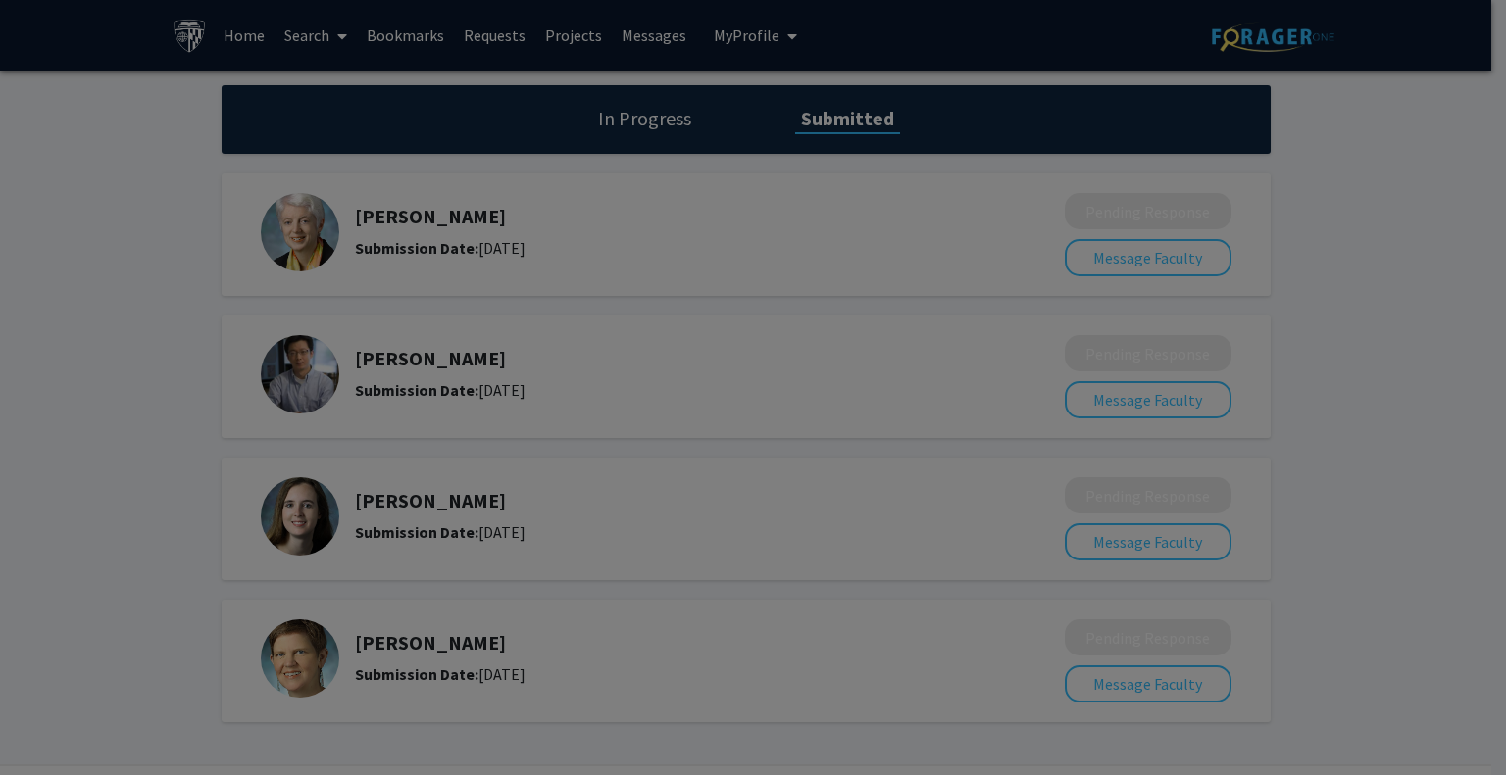
click at [647, 126] on div at bounding box center [753, 387] width 1506 height 775
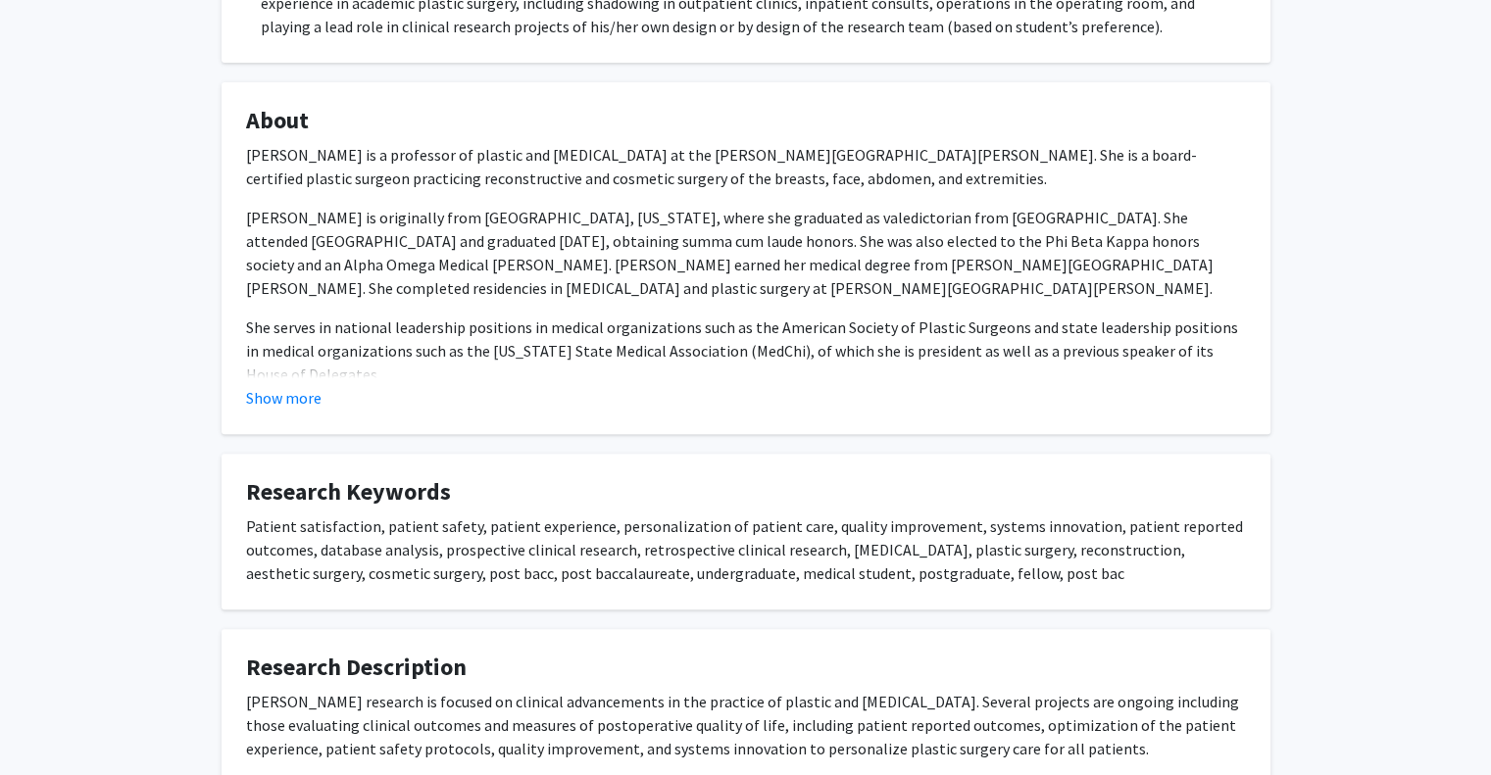
scroll to position [557, 0]
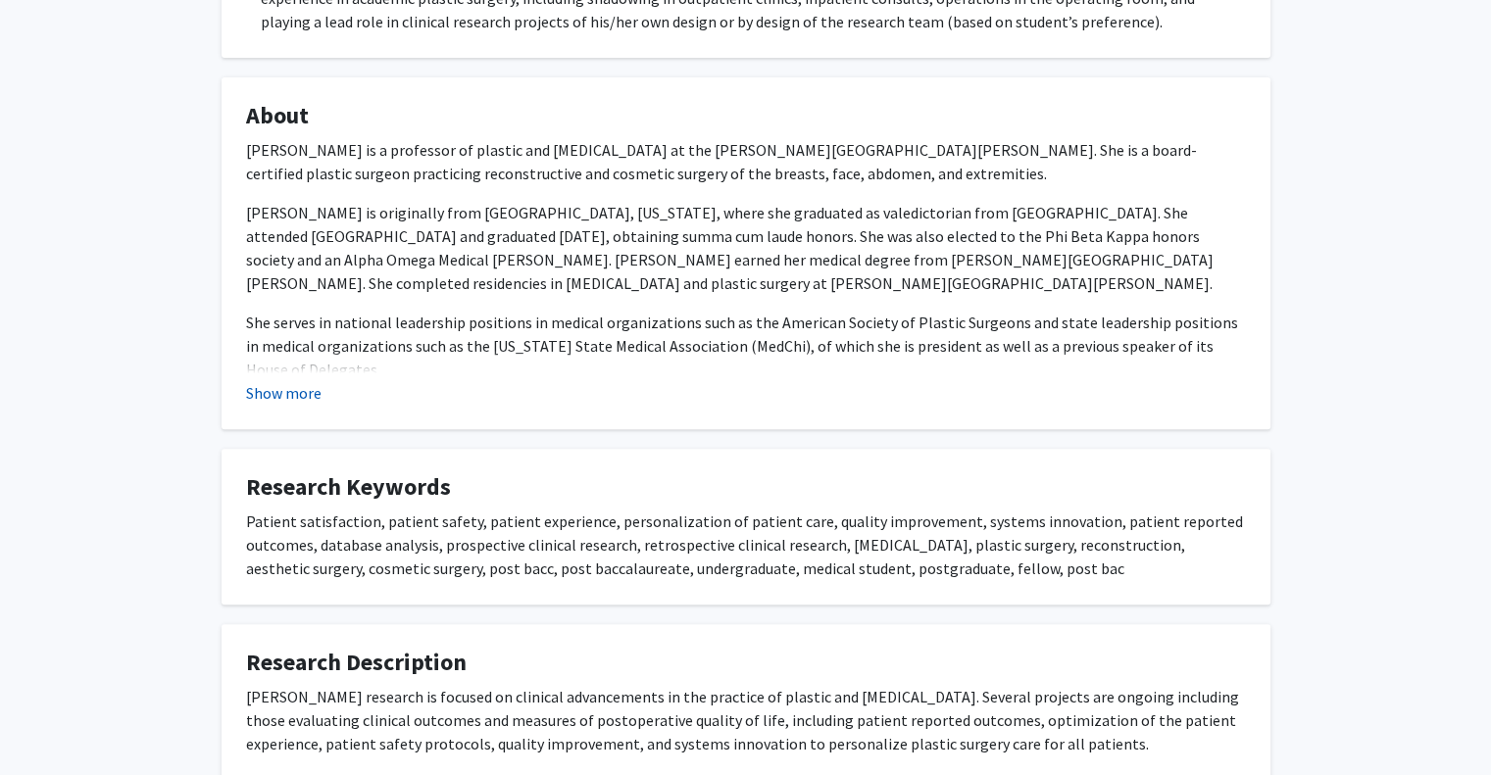
click at [306, 387] on button "Show more" at bounding box center [283, 393] width 75 height 24
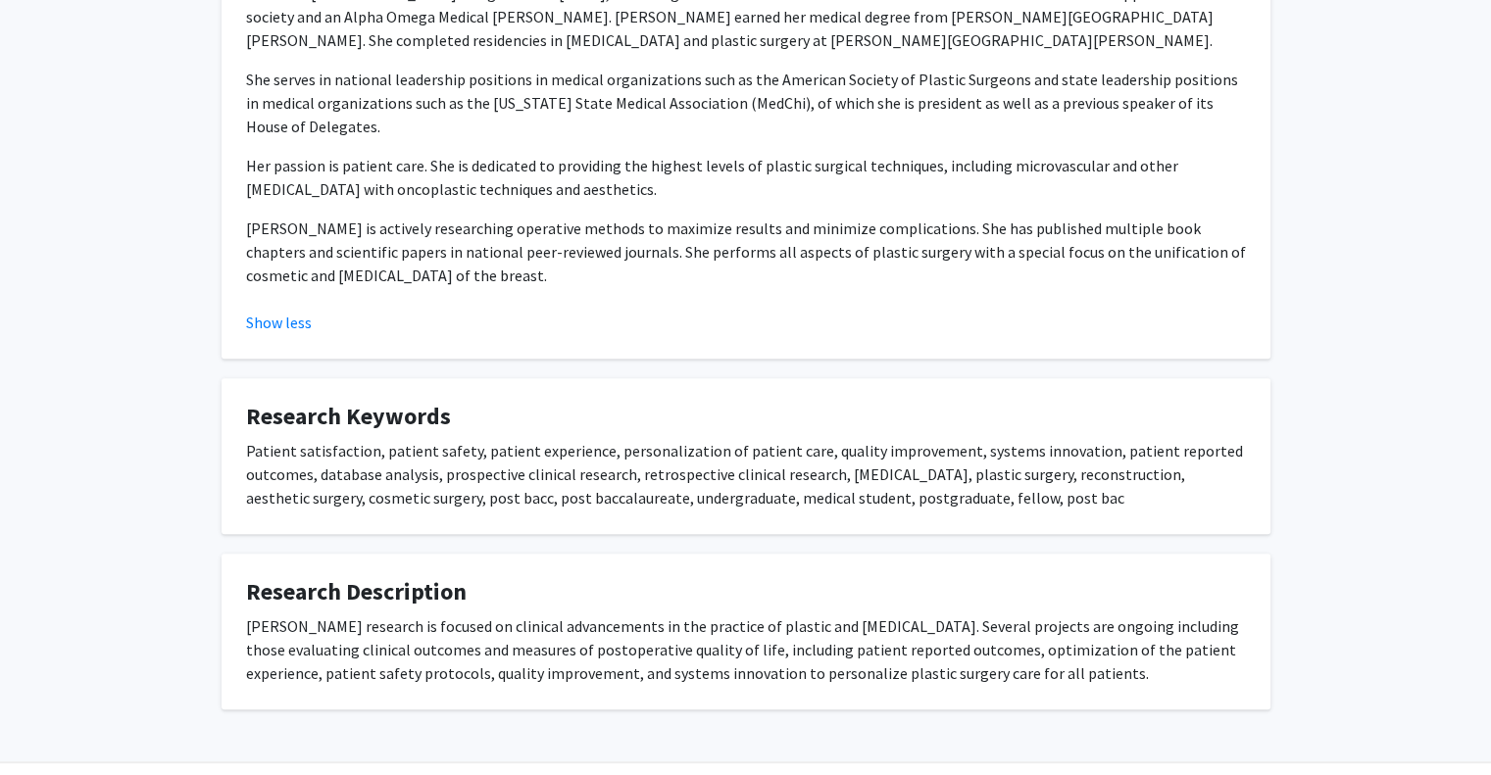
scroll to position [122, 0]
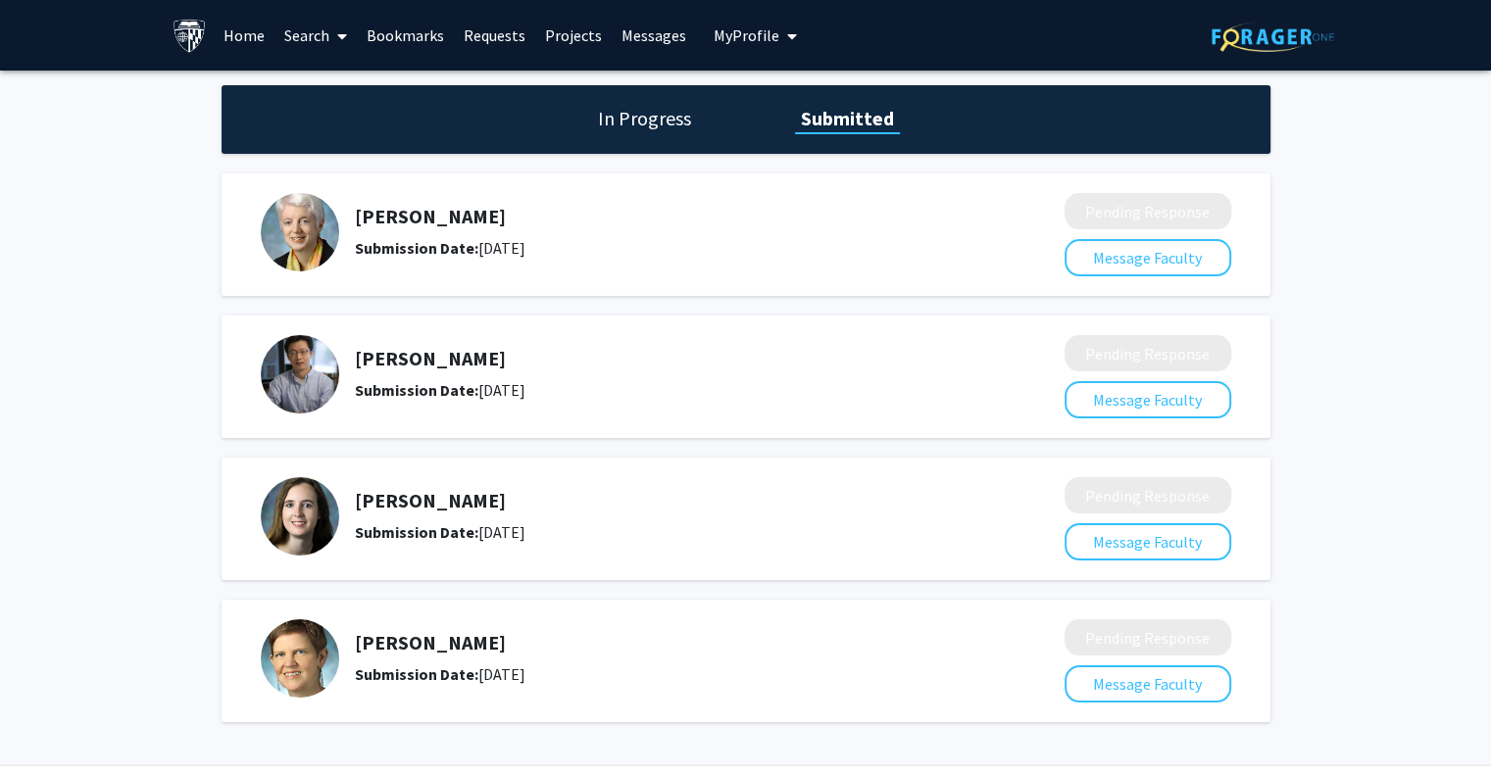
click at [244, 38] on link "Home" at bounding box center [244, 35] width 61 height 69
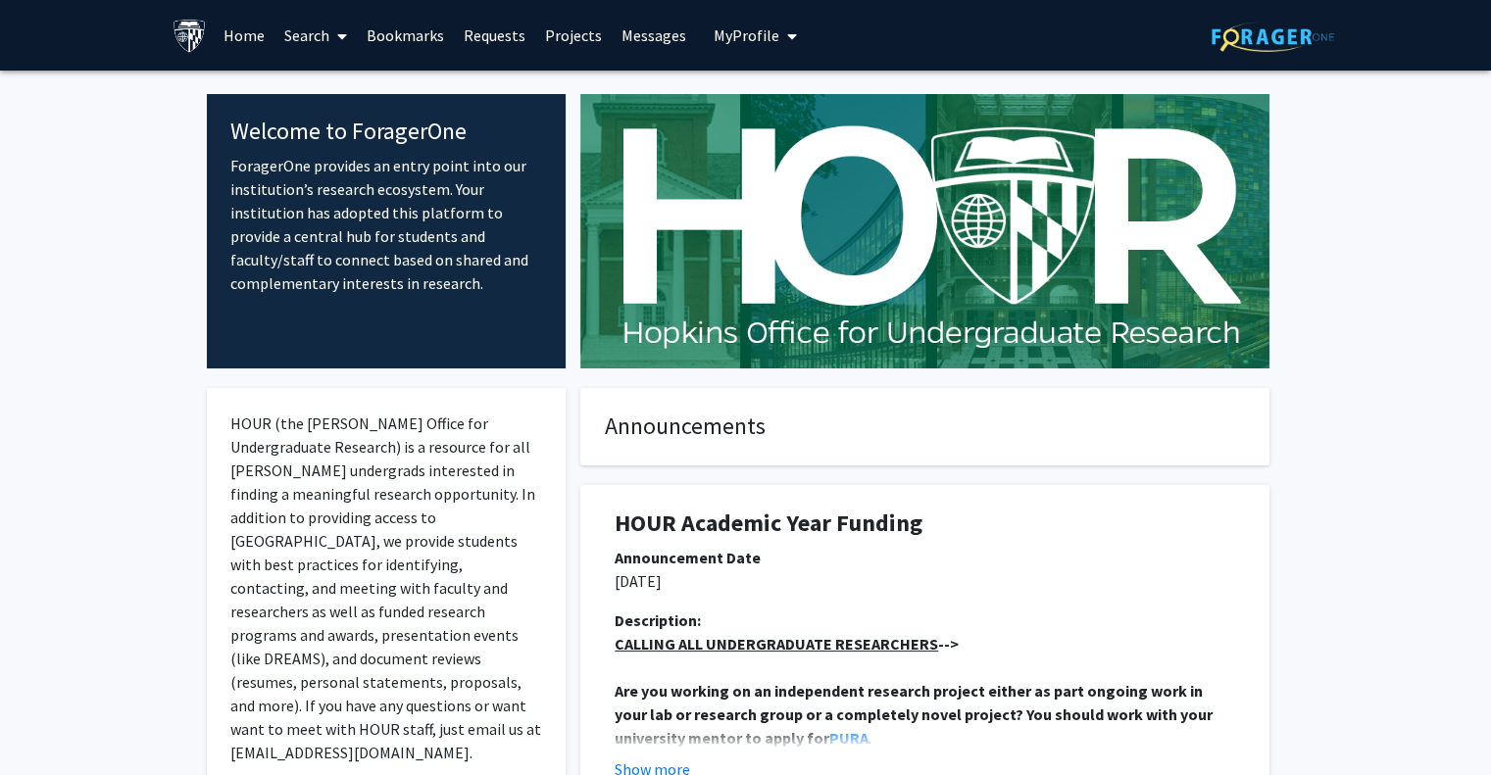
click at [321, 32] on link "Search" at bounding box center [315, 35] width 82 height 69
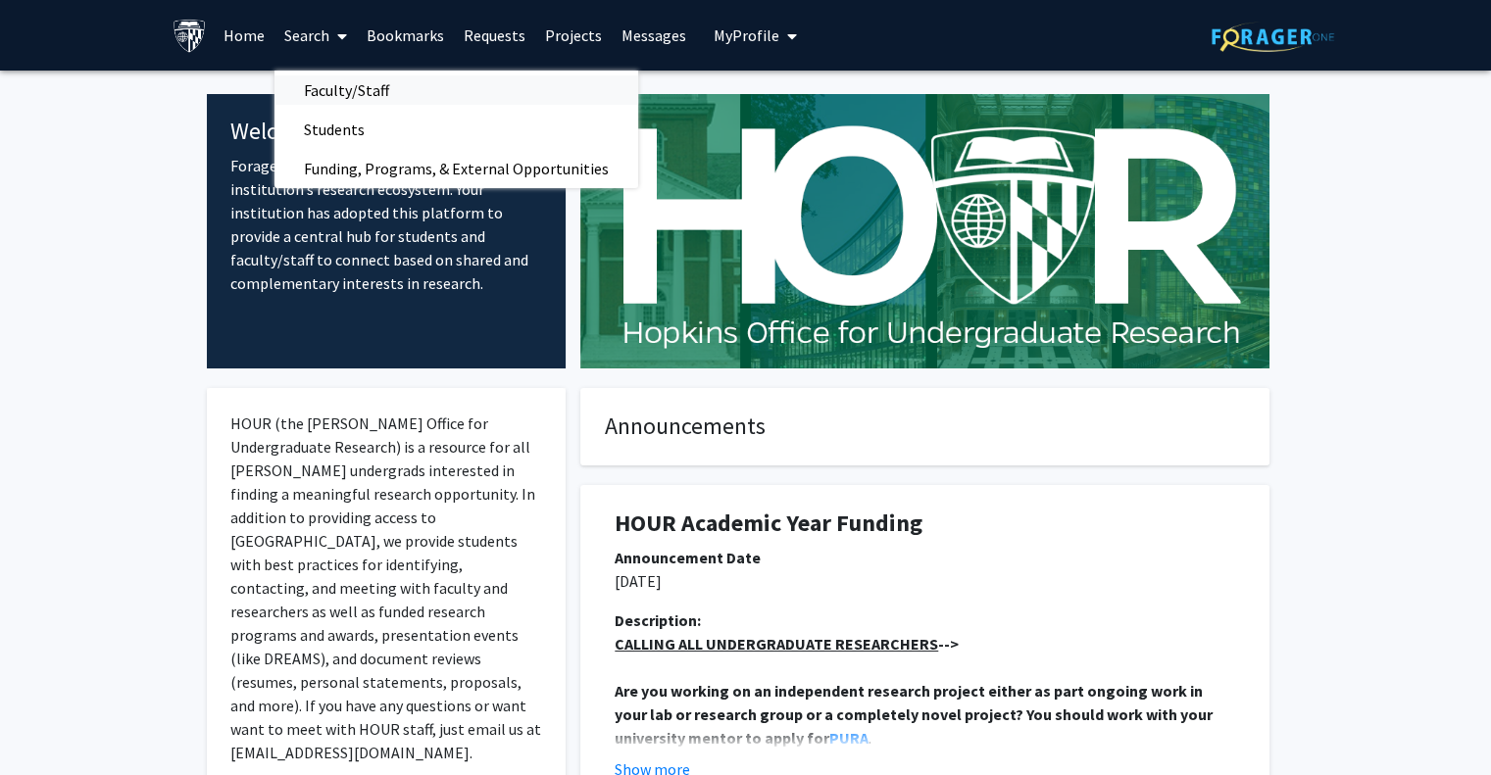
click at [360, 90] on span "Faculty/Staff" at bounding box center [346, 90] width 144 height 39
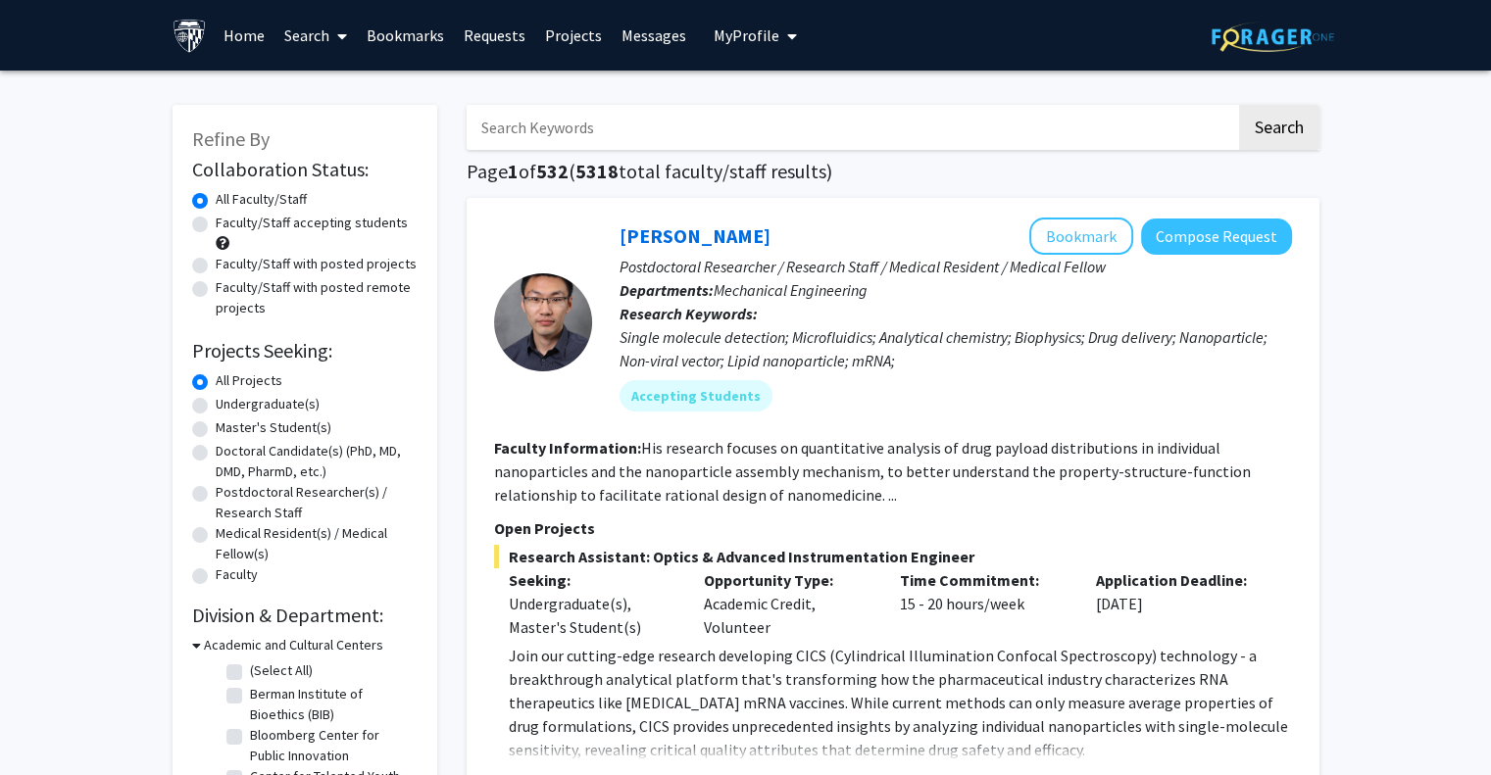
click at [216, 405] on label "Undergraduate(s)" at bounding box center [268, 404] width 104 height 21
click at [216, 405] on input "Undergraduate(s)" at bounding box center [222, 400] width 13 height 13
radio input "true"
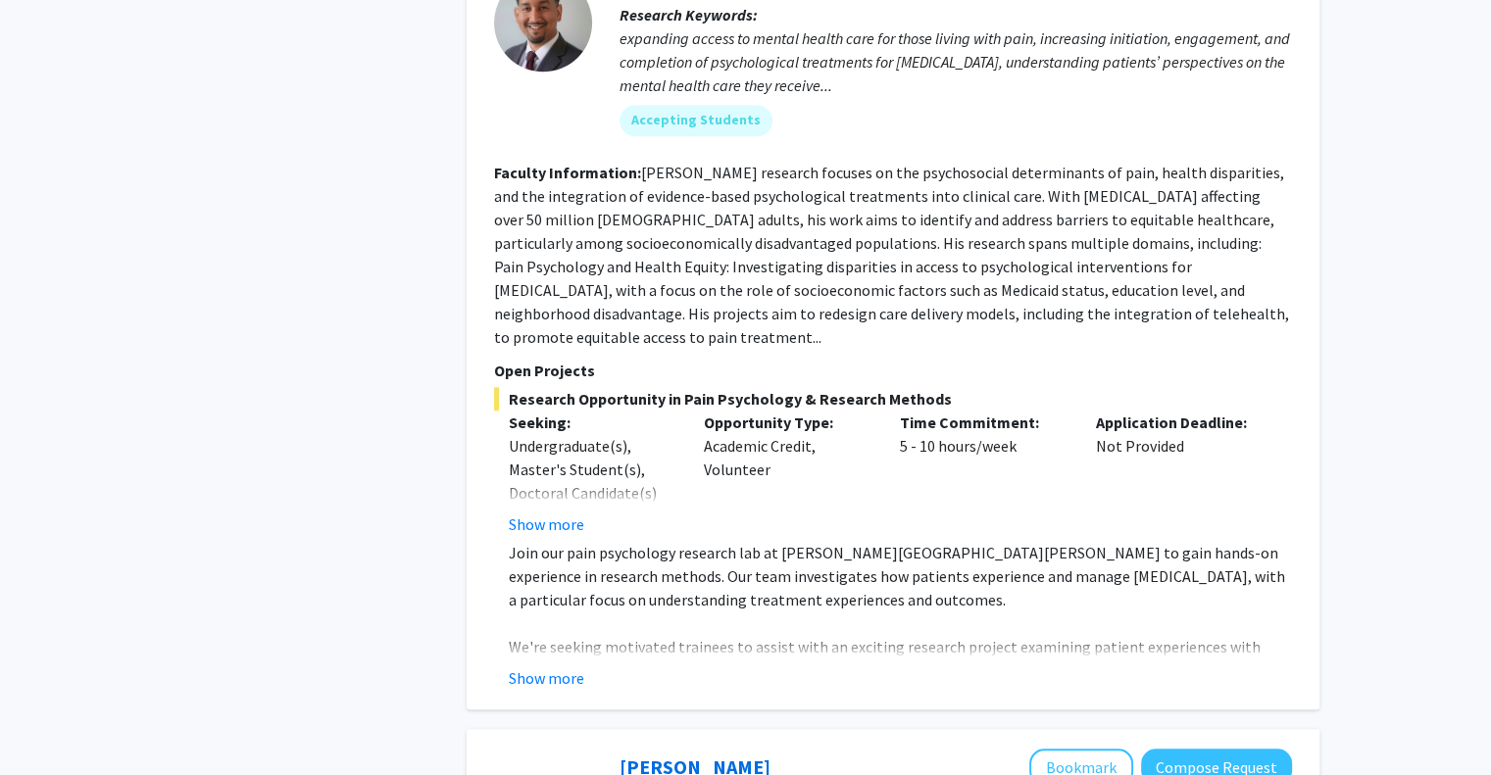
scroll to position [1357, 0]
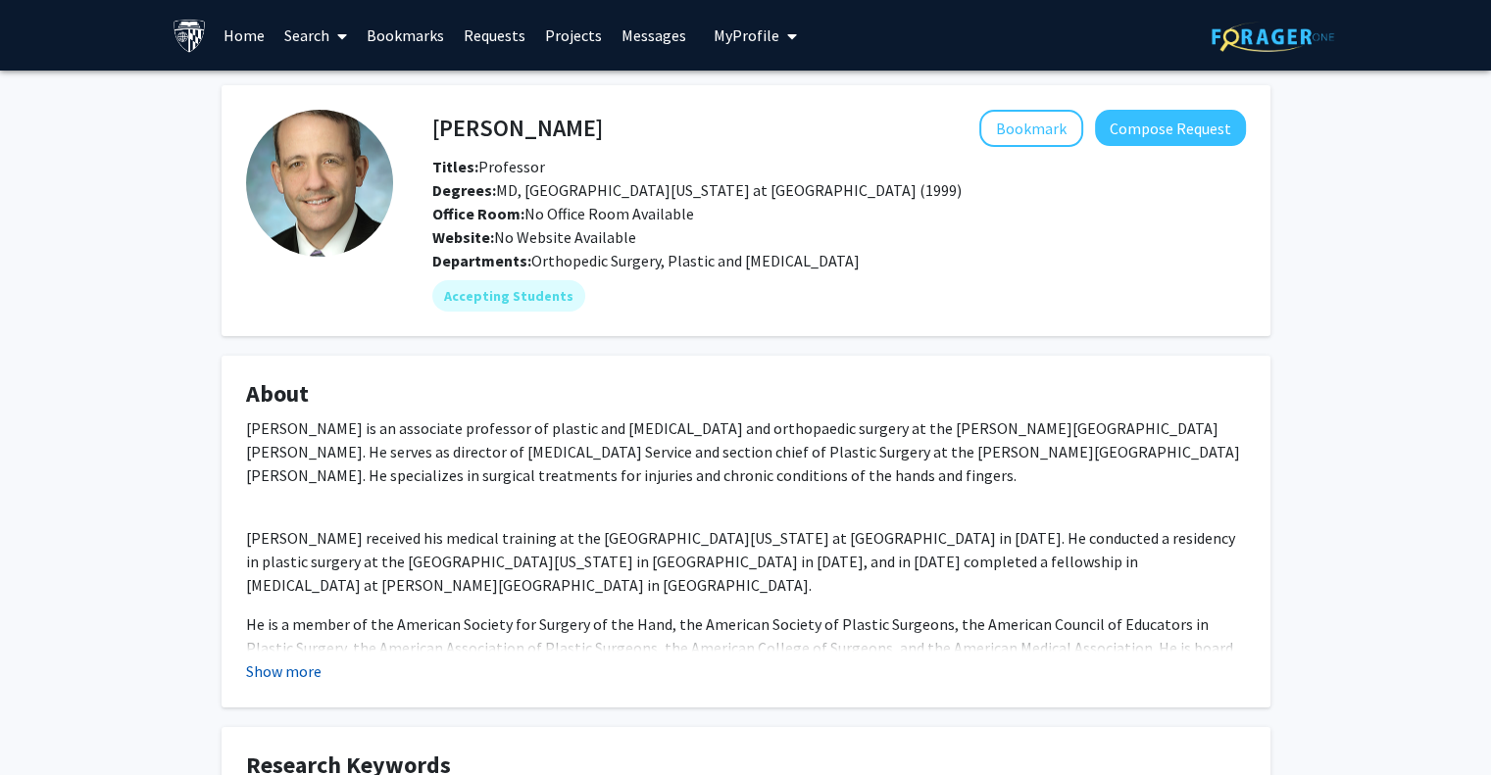
click at [293, 675] on button "Show more" at bounding box center [283, 672] width 75 height 24
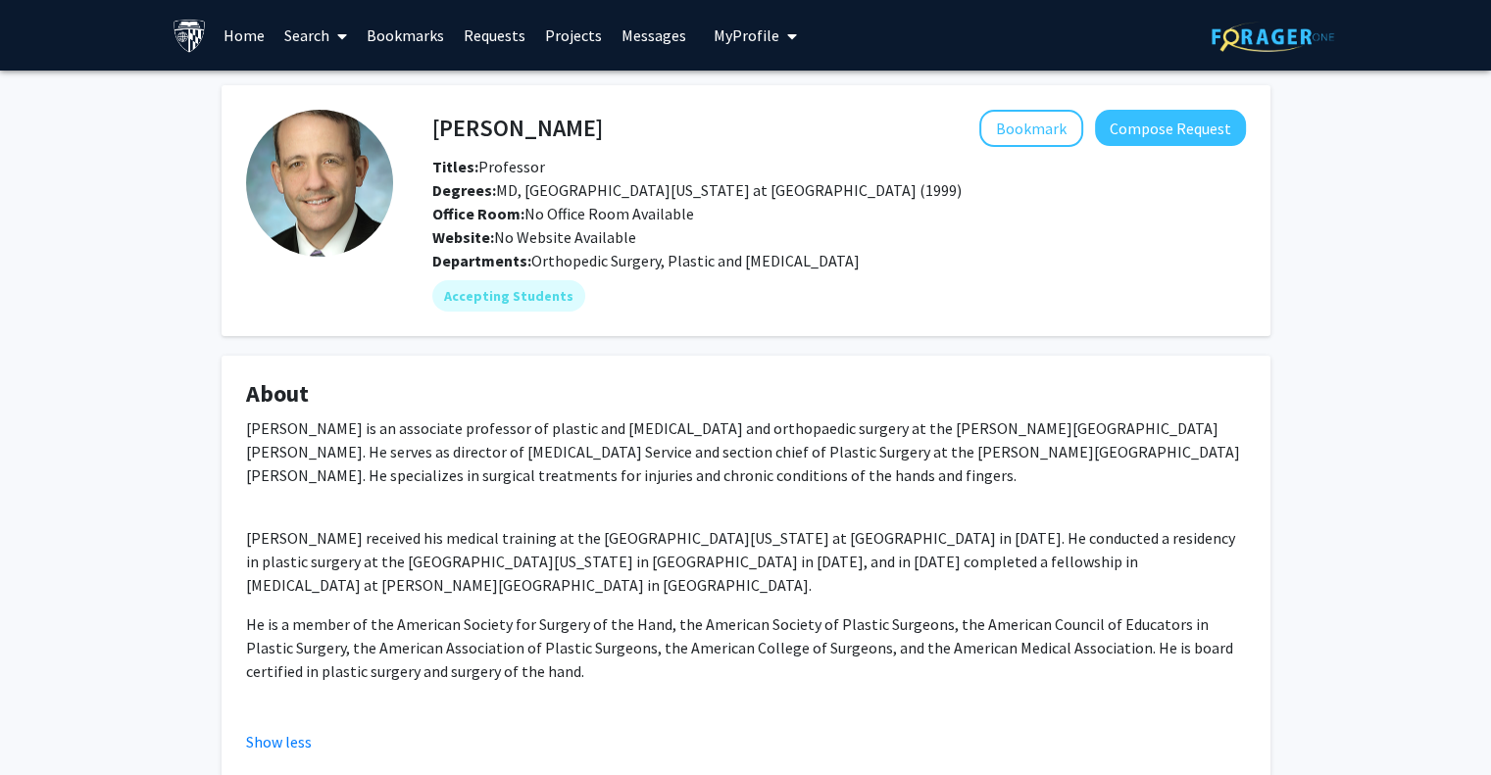
drag, startPoint x: 1168, startPoint y: 123, endPoint x: 1044, endPoint y: 213, distance: 153.7
click at [1044, 213] on div "Office Room: No Office Room Available" at bounding box center [839, 214] width 843 height 24
drag, startPoint x: 1129, startPoint y: 132, endPoint x: 1045, endPoint y: 244, distance: 140.0
click at [1045, 244] on div "Website: No Website Available" at bounding box center [839, 237] width 843 height 24
click at [1161, 125] on button "Compose Request" at bounding box center [1170, 128] width 151 height 36
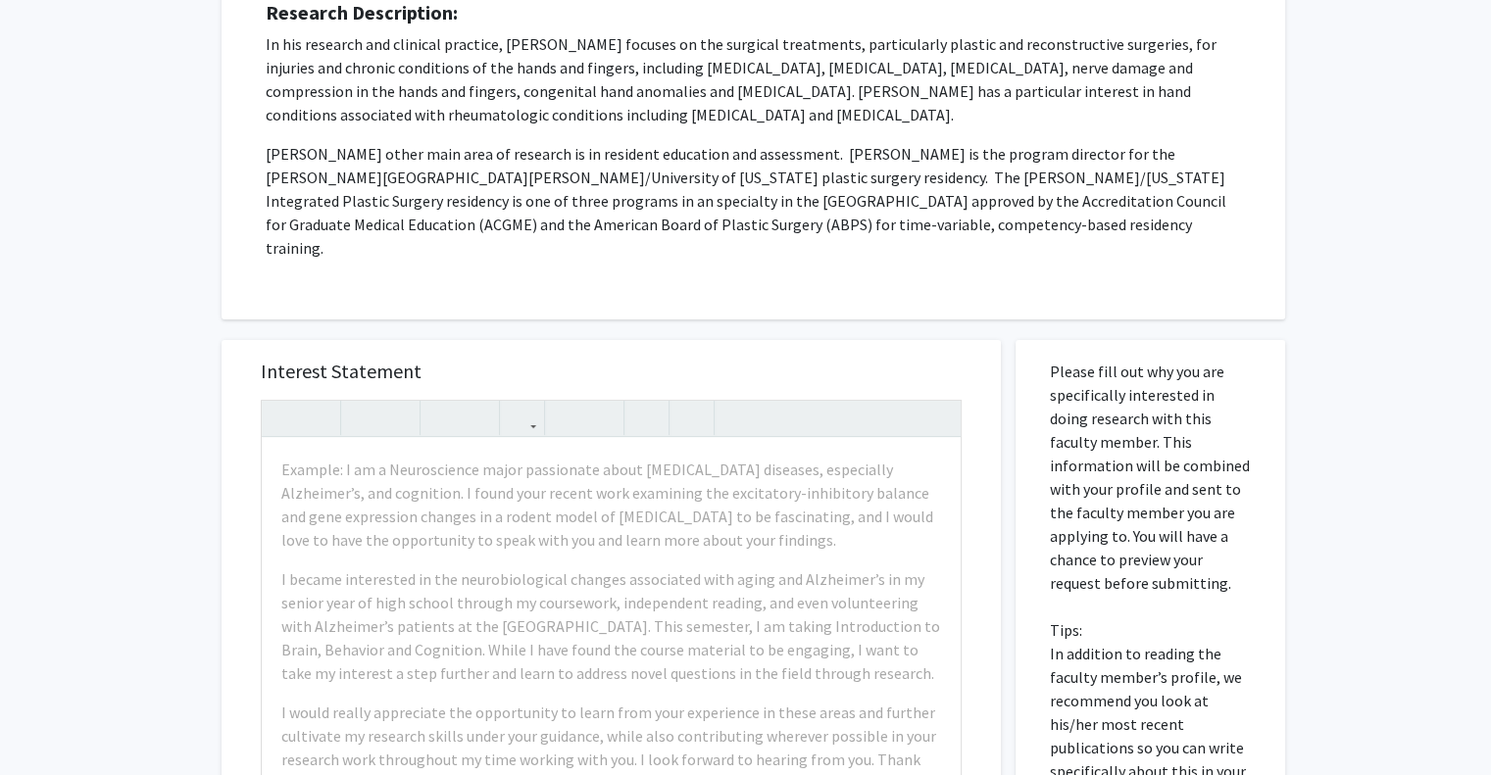
scroll to position [515, 0]
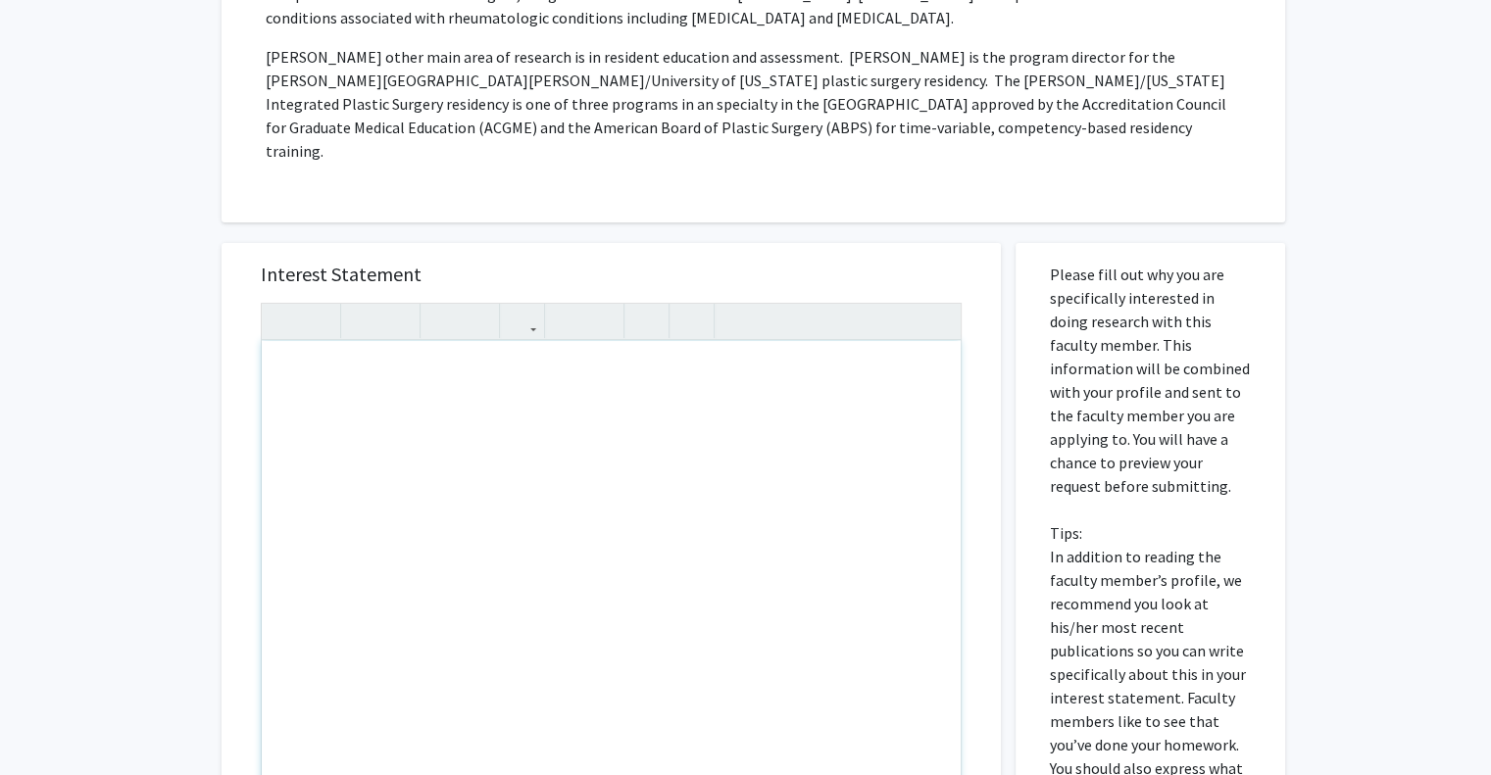
paste div "Note to users with screen readers: Please press Alt+0 or Option+0 to deactivate…"
type textarea "<p>Hello Dr. Johnson, </p> <p>I am a freshman at JHU majoring in Neuroscience a…"
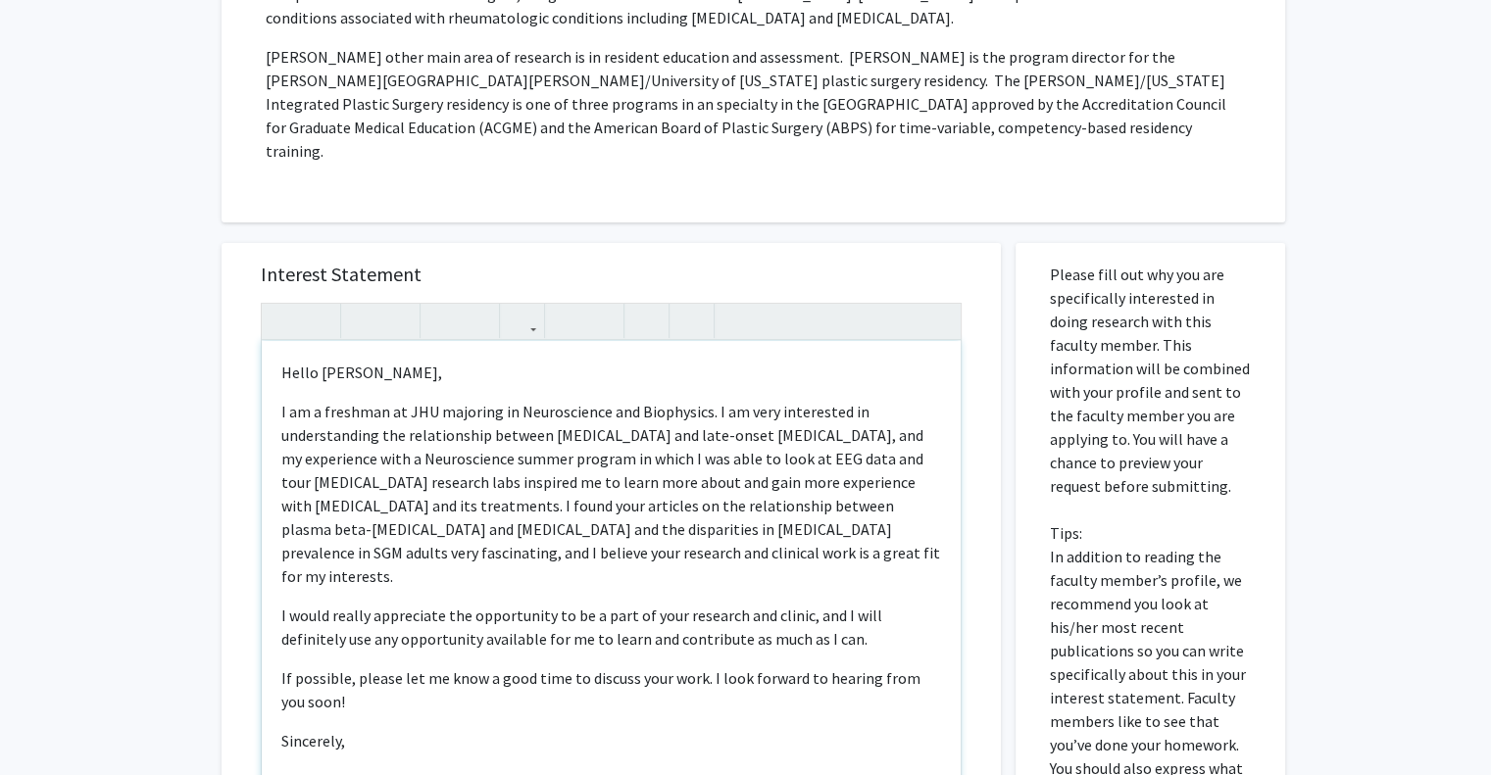
drag, startPoint x: 467, startPoint y: 720, endPoint x: 220, endPoint y: 342, distance: 451.8
click at [220, 342] on div "Interest Statement <p>Hello Dr. Johnson, </p> <p>I am a freshman at JHU majorin…" at bounding box center [611, 682] width 809 height 918
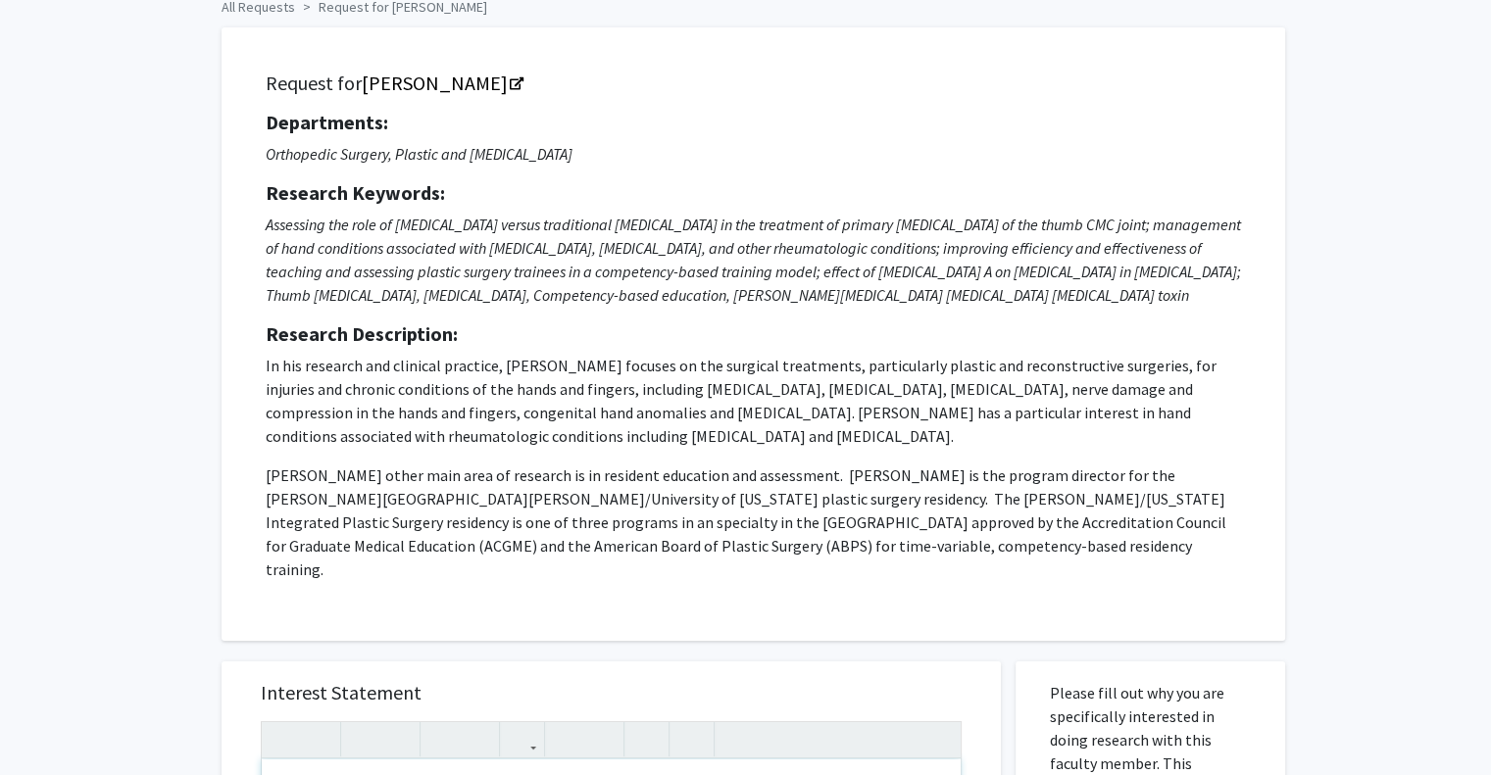
scroll to position [0, 0]
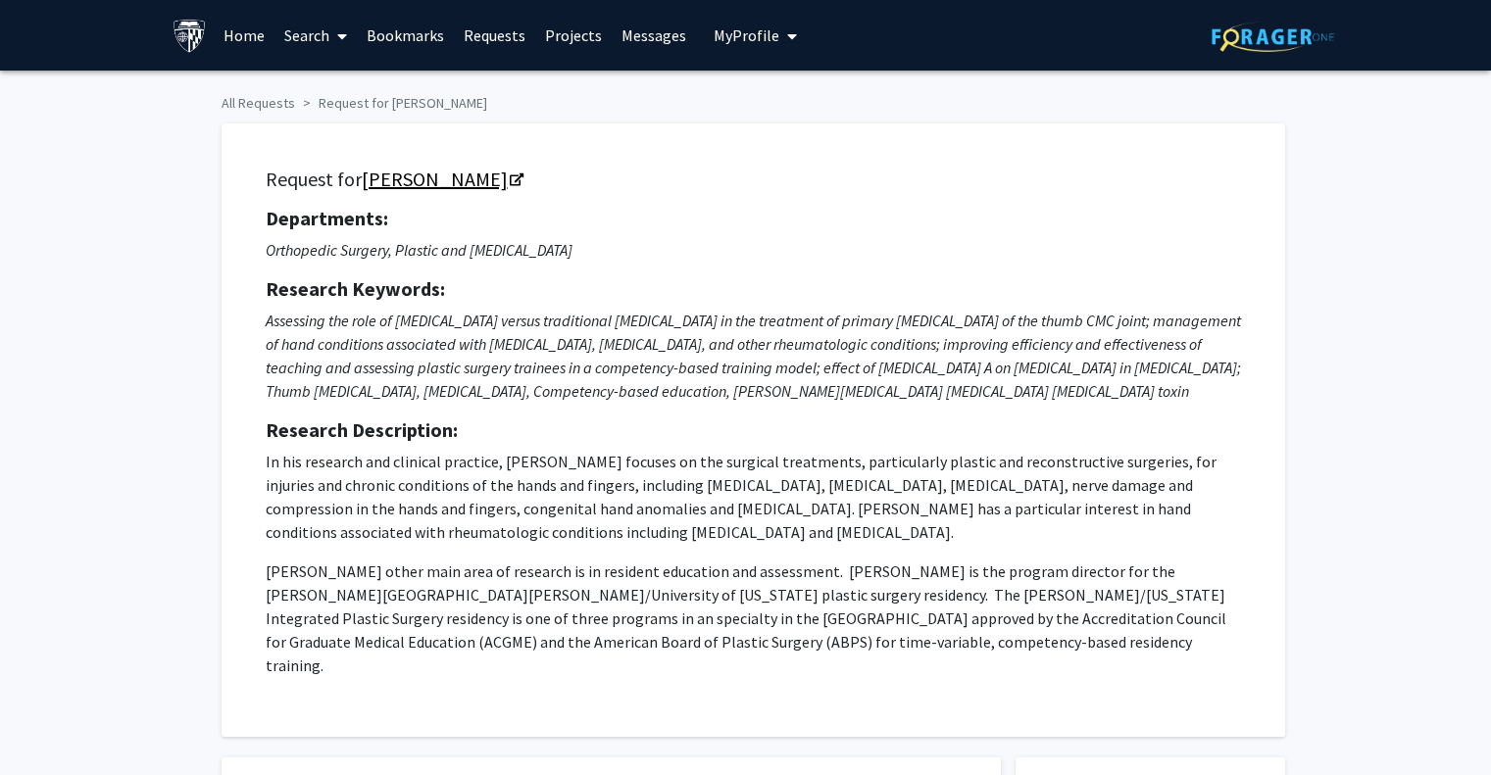
click at [443, 181] on link "Scott Lifchez" at bounding box center [442, 179] width 160 height 25
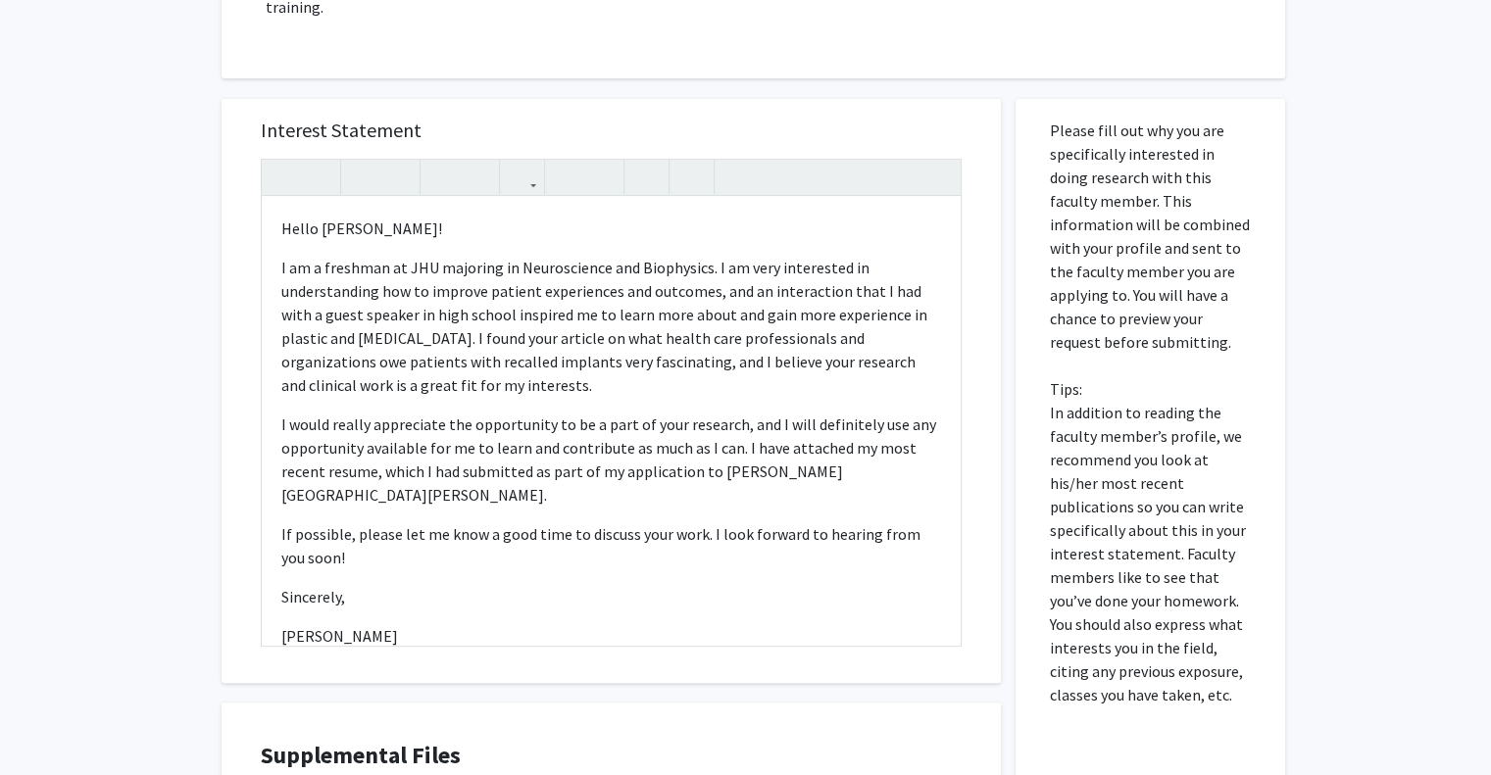
scroll to position [657, 0]
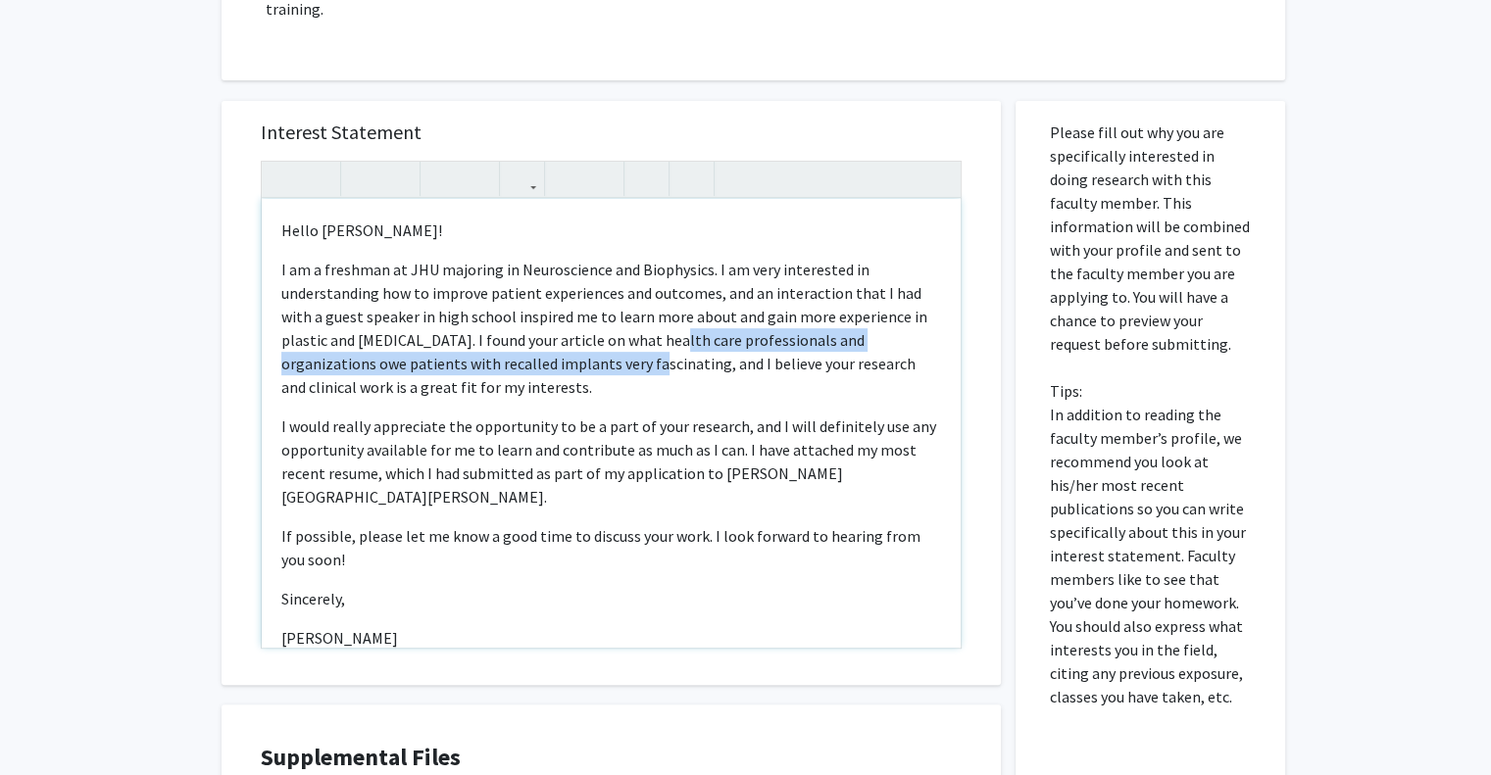
drag, startPoint x: 655, startPoint y: 314, endPoint x: 604, endPoint y: 343, distance: 58.8
click at [604, 343] on p "I am a freshman at JHU majoring in Neuroscience and Biophysics. I am very inter…" at bounding box center [611, 328] width 660 height 141
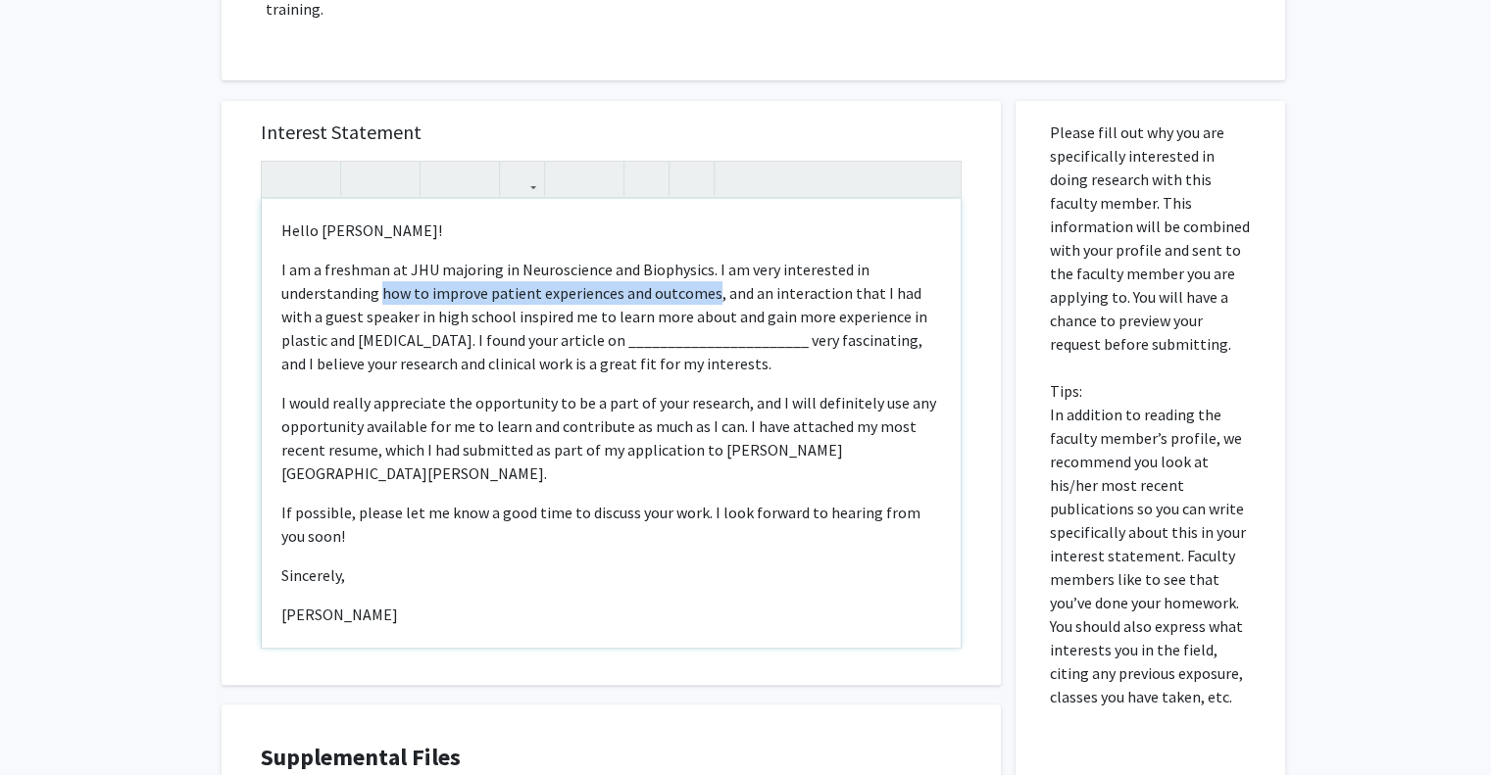
drag, startPoint x: 708, startPoint y: 269, endPoint x: 380, endPoint y: 272, distance: 327.4
click at [380, 272] on p "I am a freshman at JHU majoring in Neuroscience and Biophysics. I am very inter…" at bounding box center [611, 317] width 660 height 118
drag, startPoint x: 477, startPoint y: 268, endPoint x: 612, endPoint y: 270, distance: 134.3
click at [612, 270] on p "I am a freshman at JHU majoring in Neuroscience and Biophysics. I am very inter…" at bounding box center [611, 317] width 660 height 118
click at [689, 319] on p "I am a freshman at JHU majoring in Neuroscience and Biophysics. I am very inter…" at bounding box center [611, 317] width 660 height 118
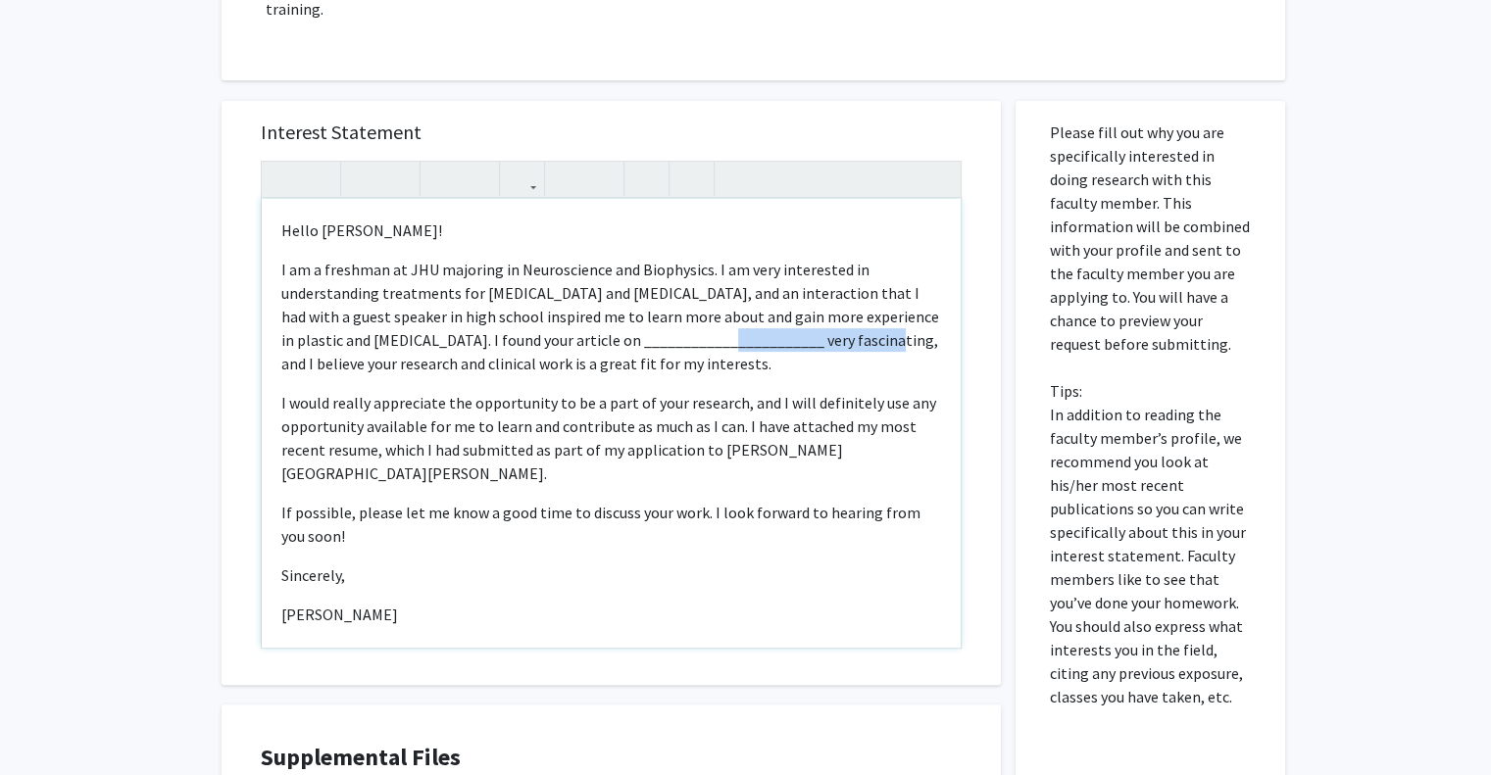
click at [689, 319] on p "I am a freshman at JHU majoring in Neuroscience and Biophysics. I am very inter…" at bounding box center [611, 317] width 660 height 118
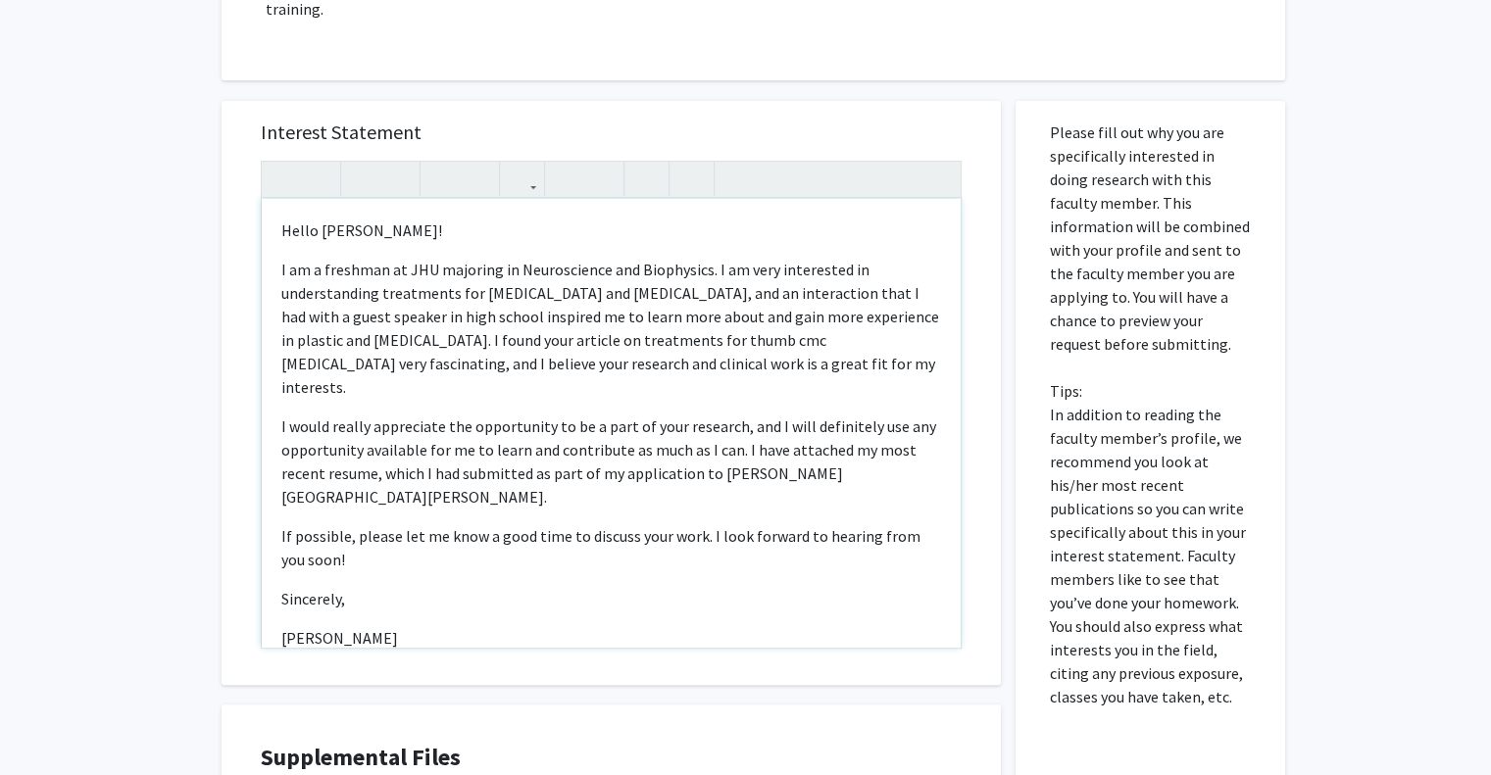
click at [808, 321] on p "I am a freshman at JHU majoring in Neuroscience and Biophysics. I am very inter…" at bounding box center [611, 328] width 660 height 141
click at [808, 319] on p "I am a freshman at JHU majoring in Neuroscience and Biophysics. I am very inter…" at bounding box center [611, 328] width 660 height 141
click at [885, 314] on p "I am a freshman at JHU majoring in Neuroscience and Biophysics. I am very inter…" at bounding box center [611, 328] width 660 height 141
click at [307, 344] on p "I am a freshman at JHU majoring in Neuroscience and Biophysics. I am very inter…" at bounding box center [611, 328] width 660 height 141
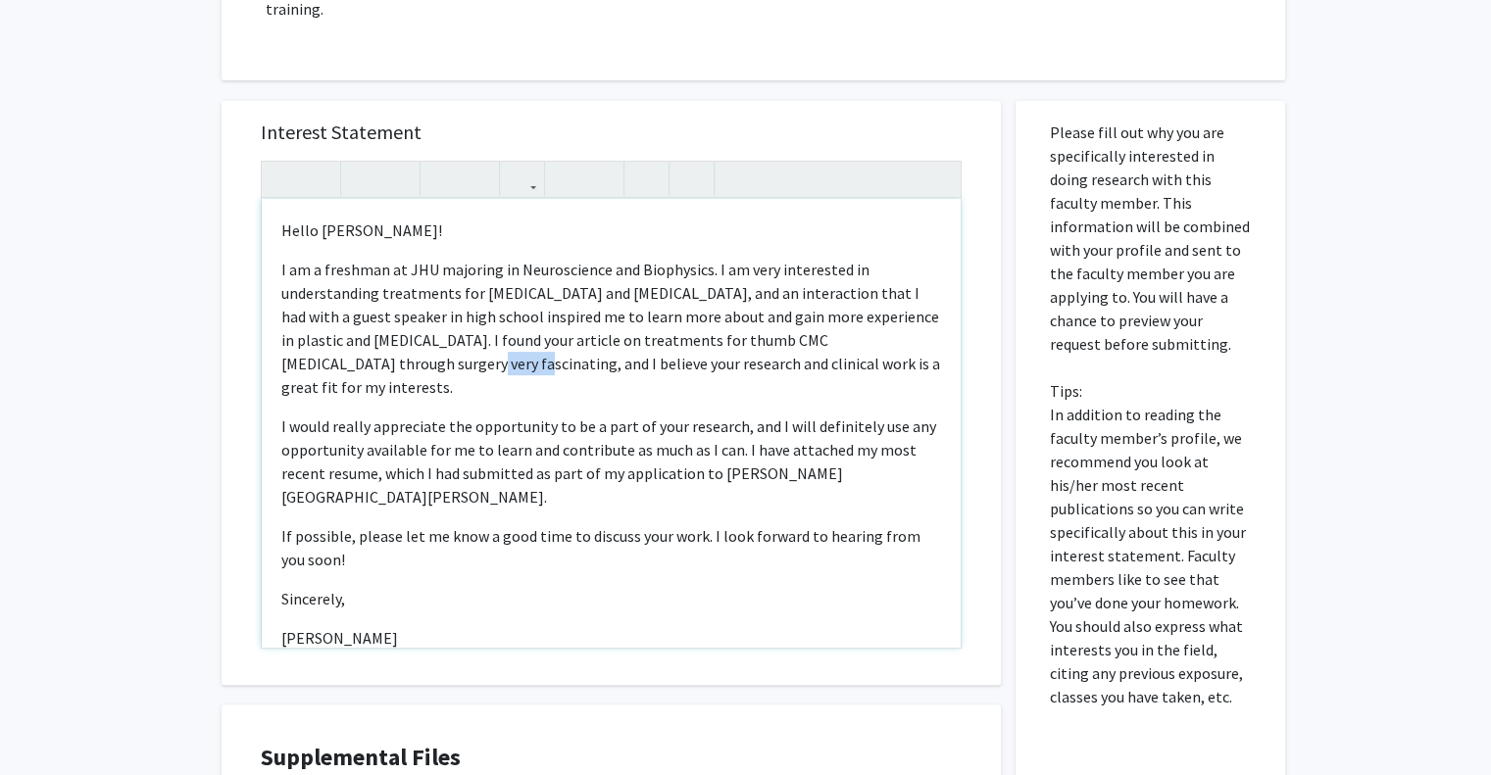
click at [307, 344] on p "I am a freshman at JHU majoring in Neuroscience and Biophysics. I am very inter…" at bounding box center [611, 328] width 660 height 141
click at [921, 327] on p "I am a freshman at JHU majoring in Neuroscience and Biophysics. I am very inter…" at bounding box center [611, 328] width 660 height 141
click at [903, 317] on p "I am a freshman at JHU majoring in Neuroscience and Biophysics. I am very inter…" at bounding box center [611, 328] width 660 height 141
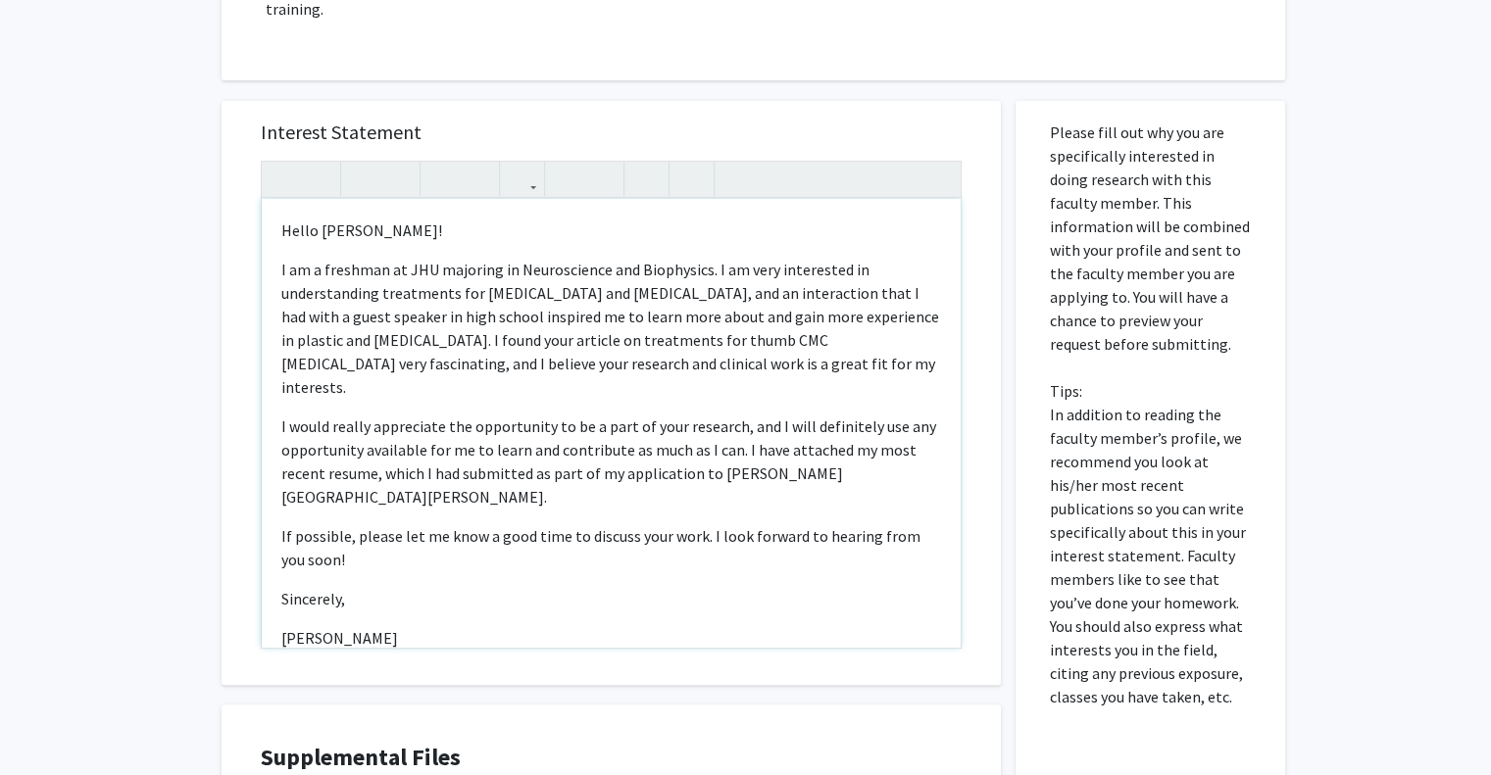
click at [850, 444] on div "Hello Dr. Manahan!     I am a freshman at JHU majoring in Neuroscience and…" at bounding box center [611, 423] width 699 height 449
drag, startPoint x: 435, startPoint y: 567, endPoint x: 274, endPoint y: 208, distance: 393.1
click at [274, 208] on div "Hello Dr. Manahan!     I am a freshman at JHU majoring in Neuroscience and…" at bounding box center [611, 423] width 699 height 449
copy div "Hello Dr. Manahan!     I am a freshman at JHU majoring in Neuroscience and…"
click at [370, 219] on p "Hello Dr. Manahan!" at bounding box center [611, 231] width 660 height 24
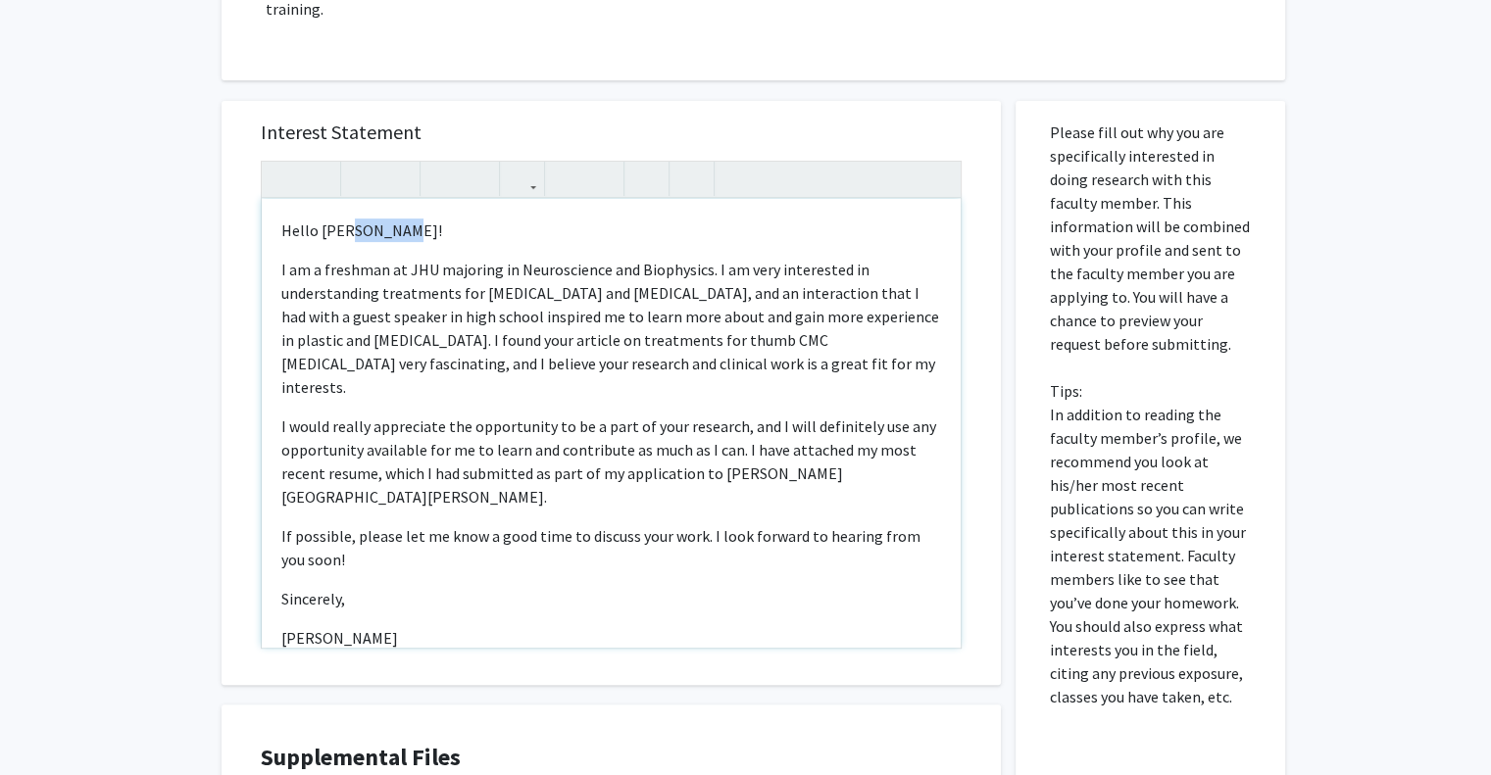
click at [370, 219] on p "Hello [PERSON_NAME]!" at bounding box center [611, 231] width 660 height 24
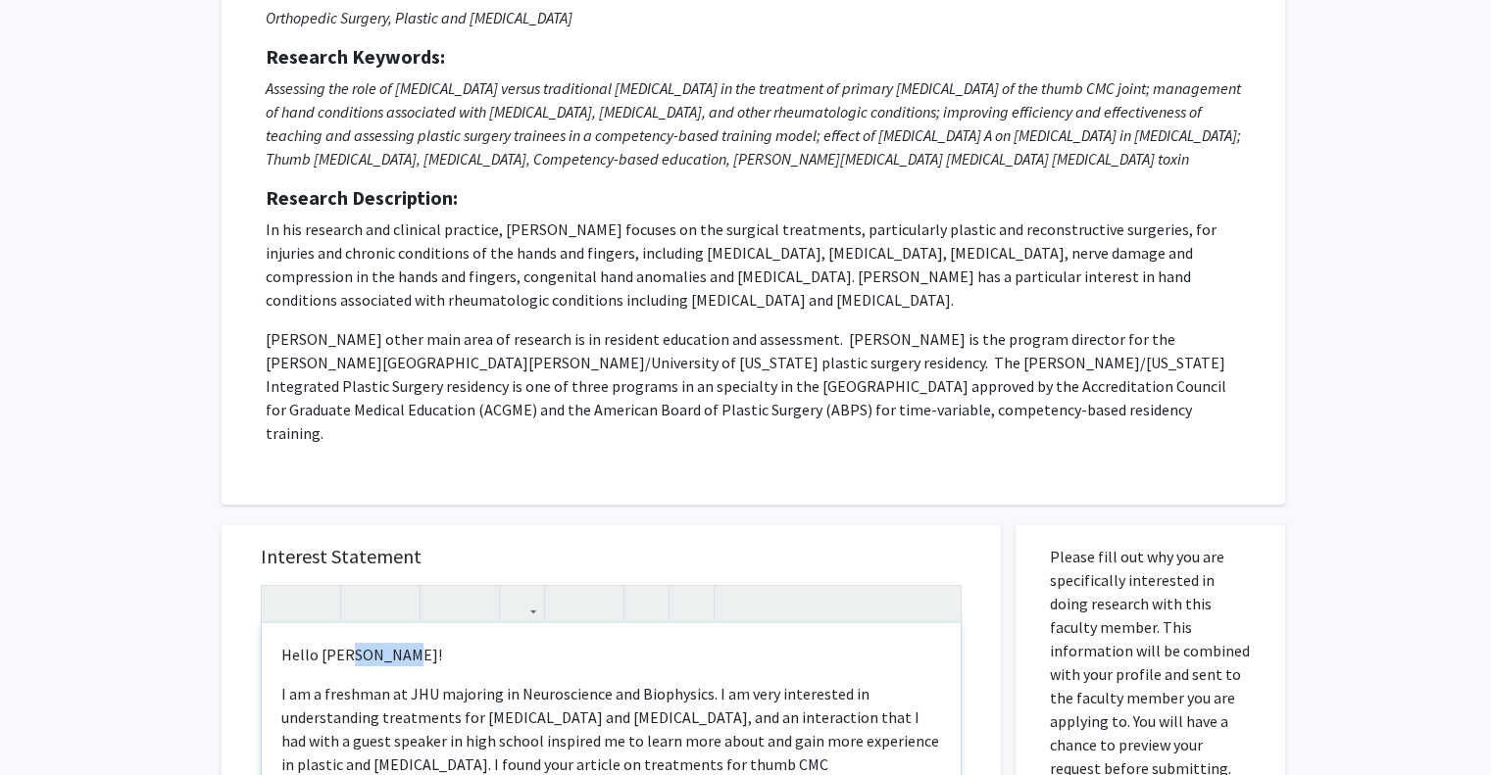
scroll to position [235, 0]
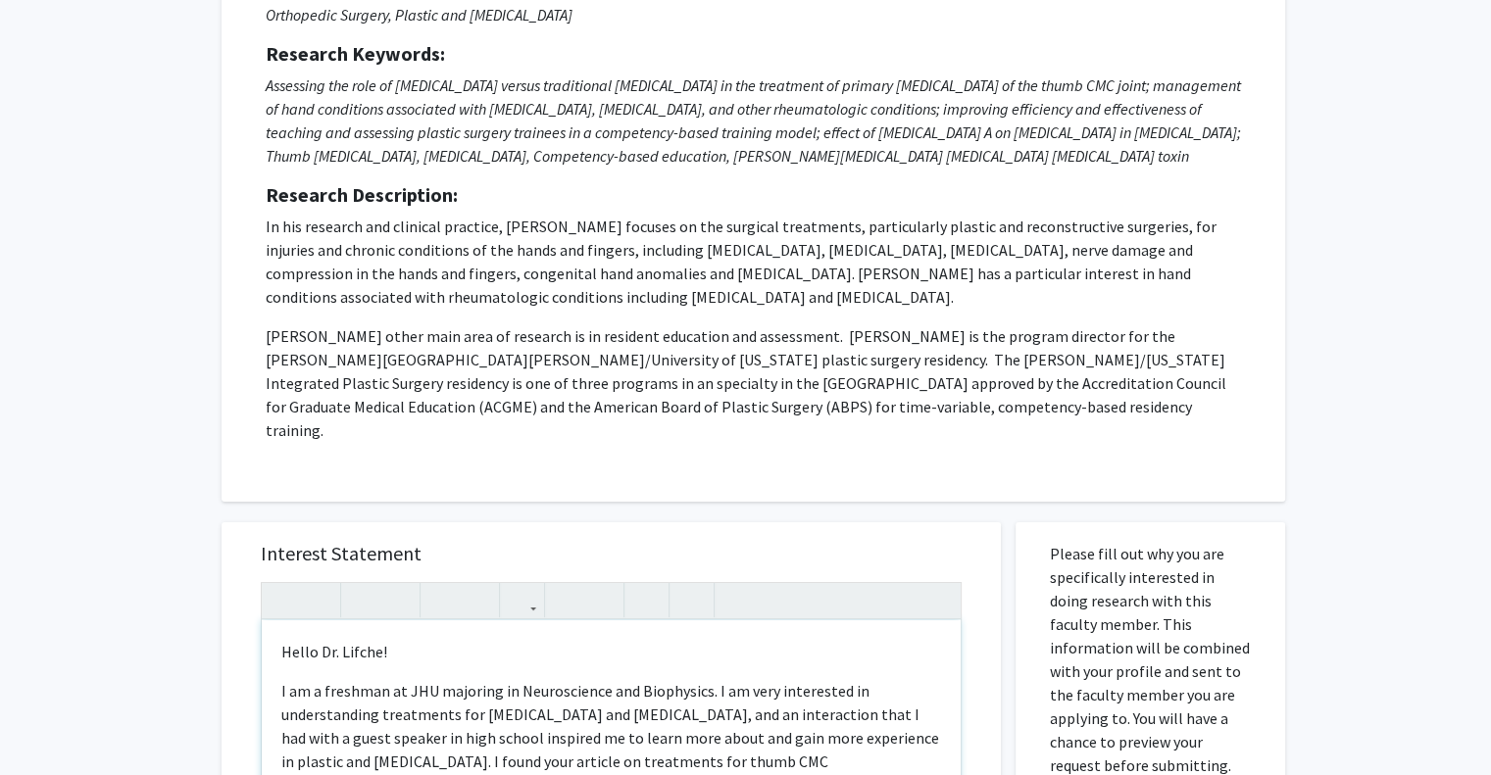
type textarea "<p>Hello Dr. Lifchez! </p> <p>I am a freshman at JHU majoring in Neuroscience a…"
click at [1449, 368] on div "All Requests Request for Scott Lifchez Request for Scott Lifchez Departments: O…" at bounding box center [745, 650] width 1491 height 1630
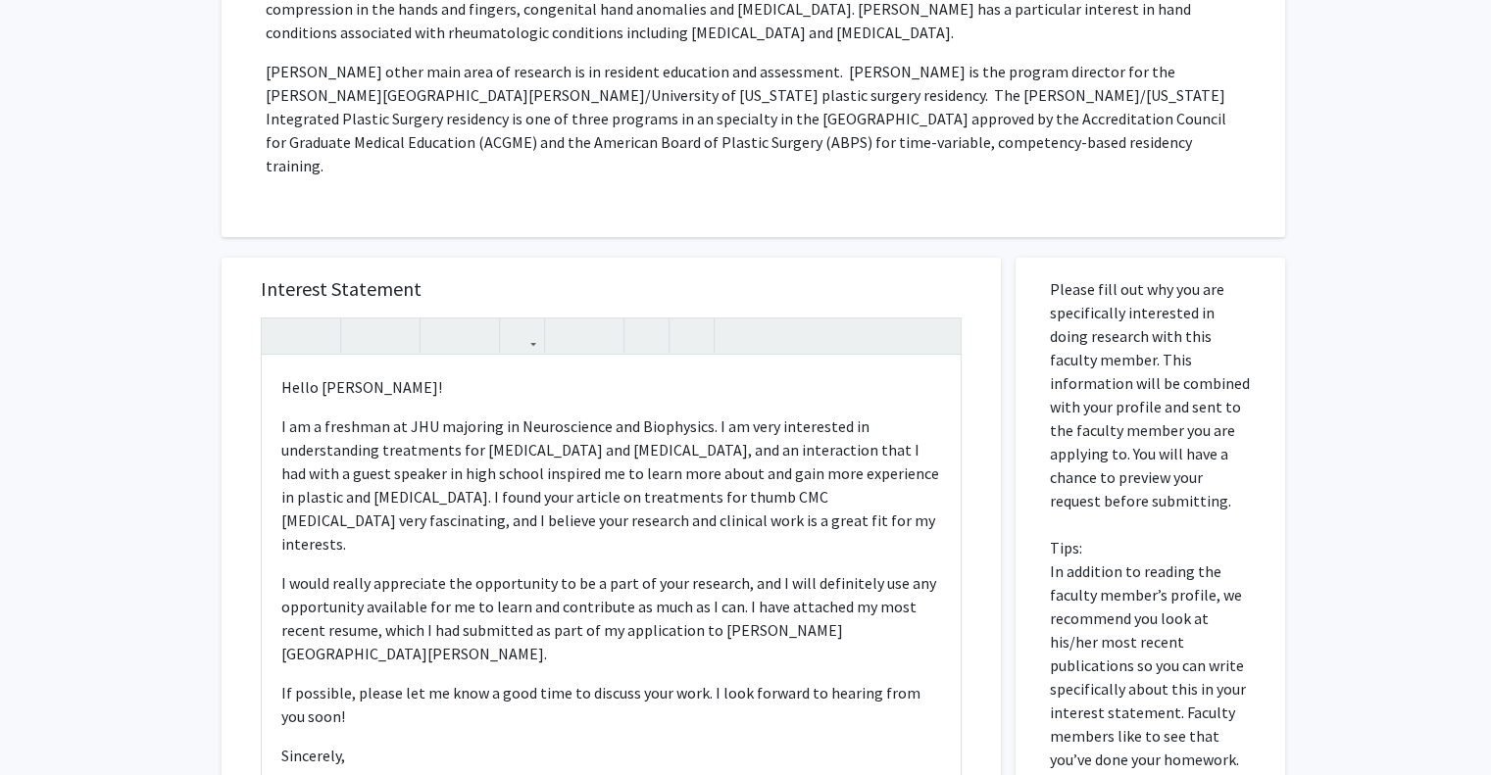
scroll to position [502, 0]
click at [1490, 159] on div "All Requests Request for Scott Lifchez Request for Scott Lifchez Departments: O…" at bounding box center [745, 384] width 1491 height 1630
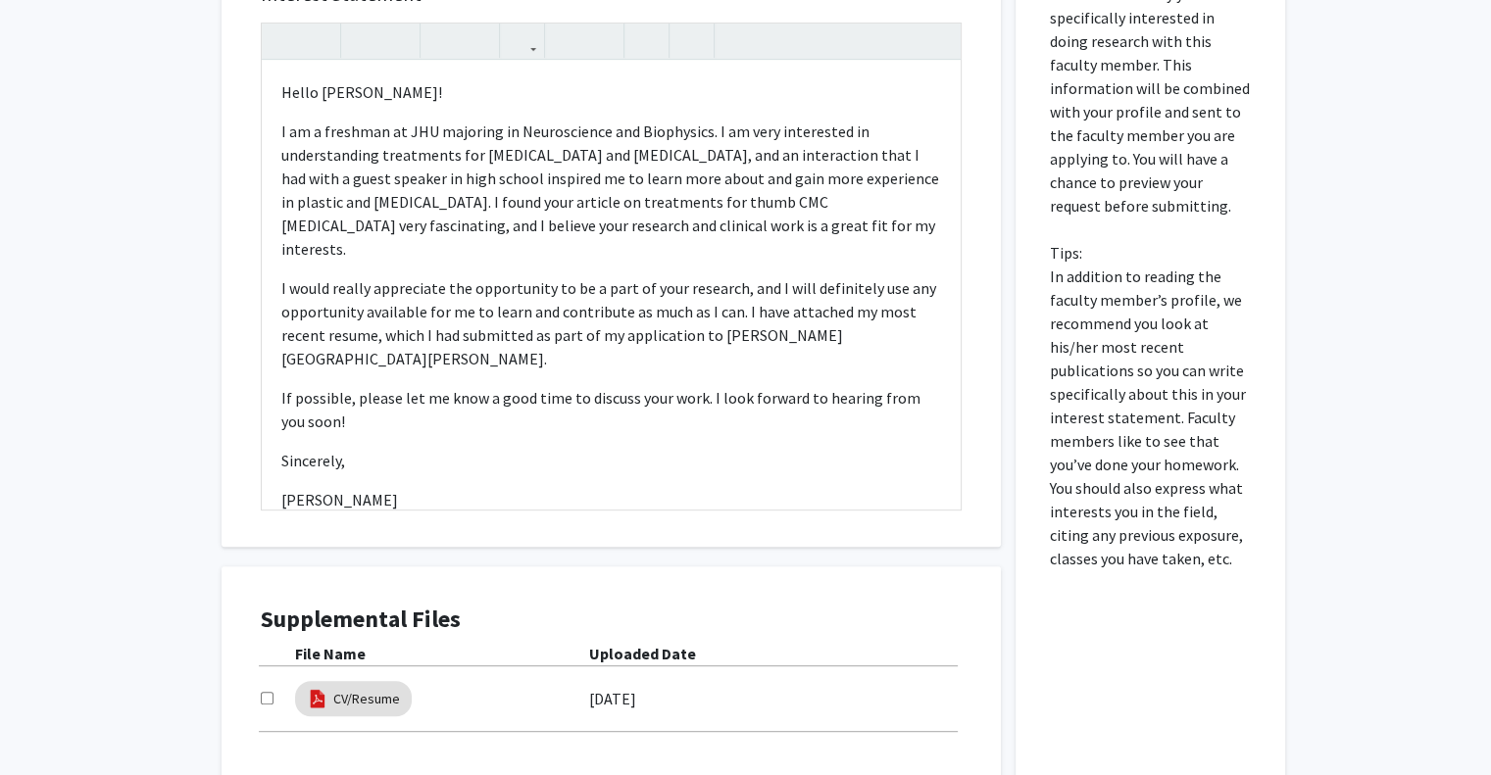
scroll to position [791, 0]
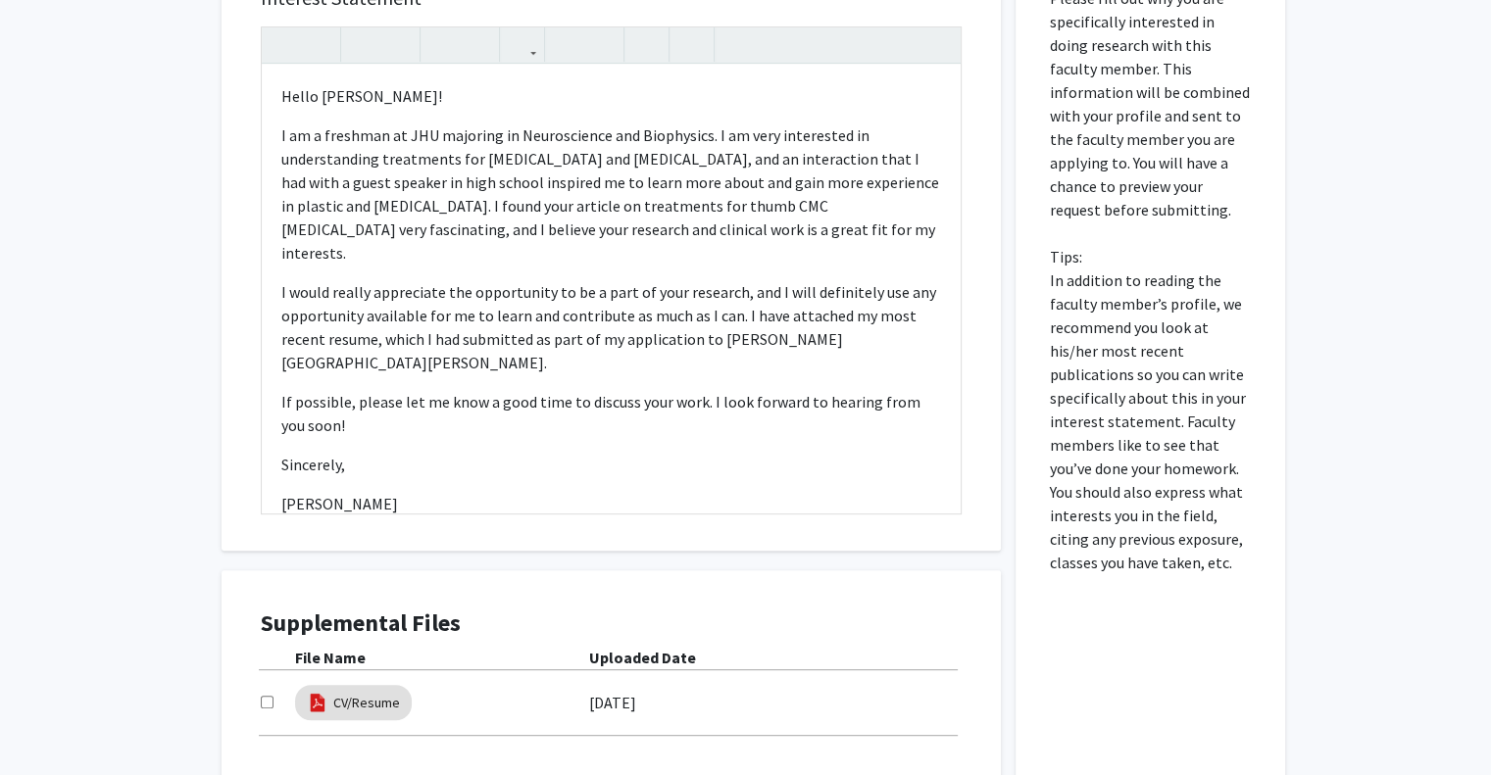
click at [265, 696] on input "checkbox" at bounding box center [267, 702] width 13 height 13
checkbox input "true"
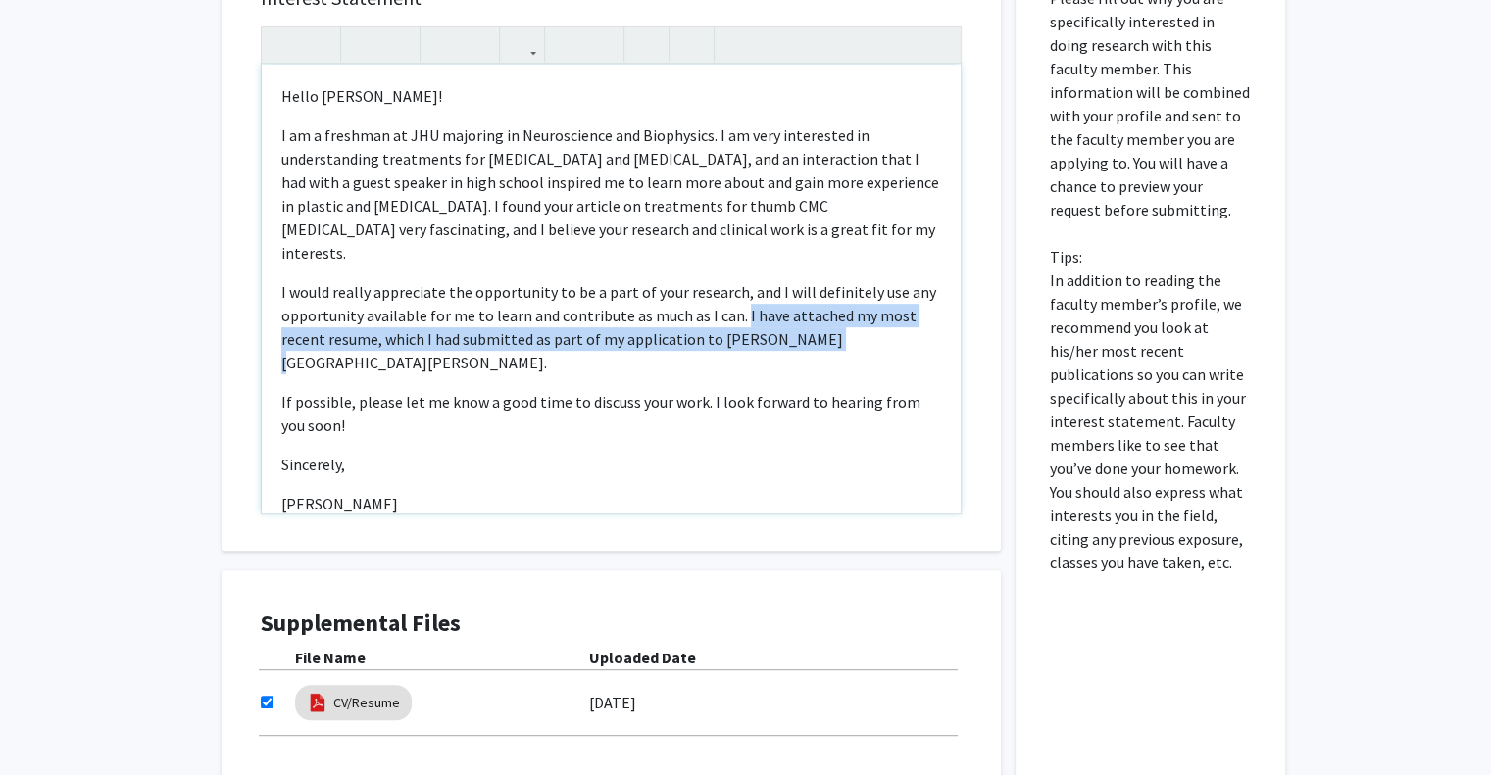
drag, startPoint x: 859, startPoint y: 296, endPoint x: 737, endPoint y: 269, distance: 124.6
click at [737, 280] on p "I would really appreciate the opportunity to be a part of your research, and I …" at bounding box center [611, 327] width 660 height 94
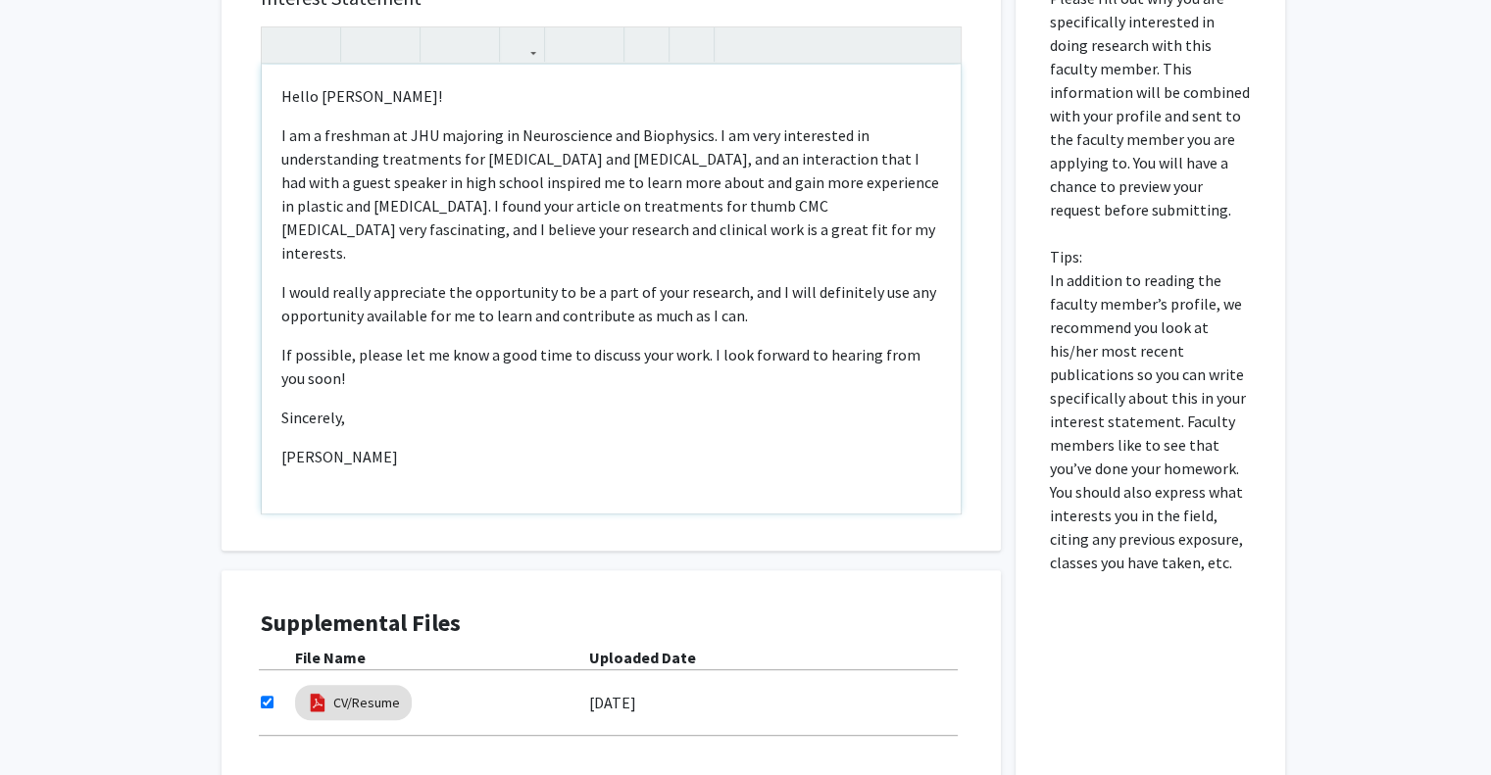
type textarea "<p>Hello Dr. Lifchez! </p> <p>I am a freshman at JHU majoring in Neuroscience a…"
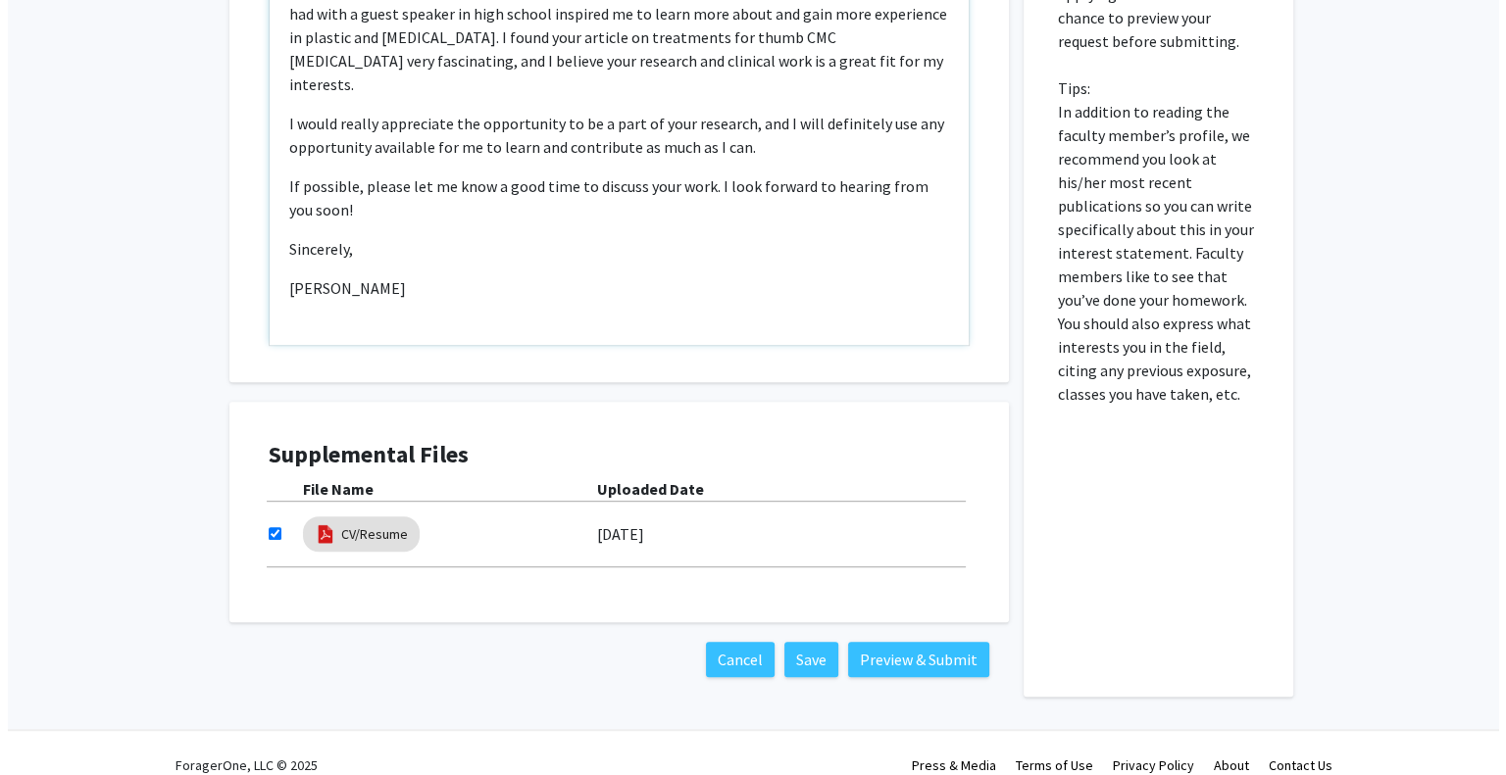
scroll to position [956, 0]
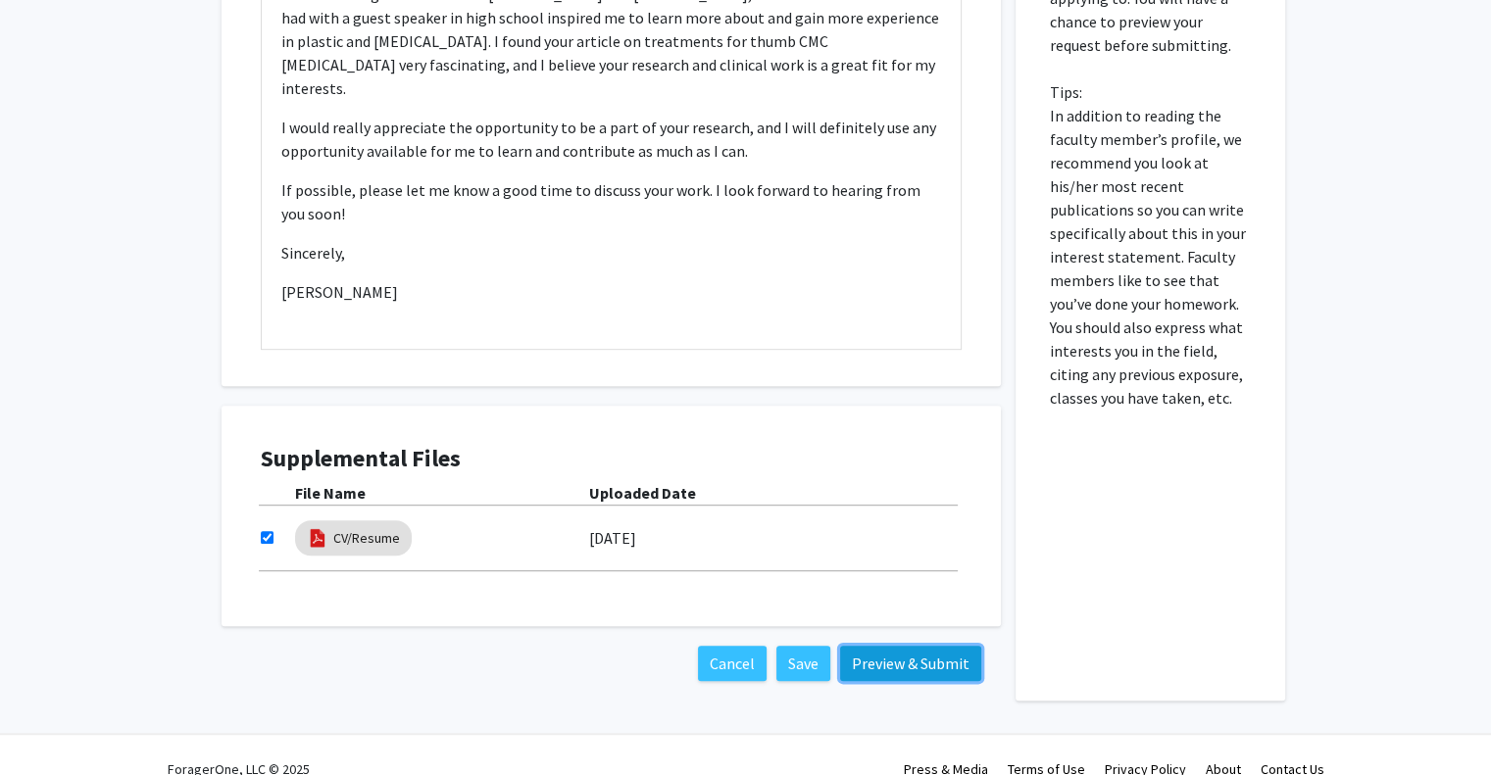
click at [872, 646] on button "Preview & Submit" at bounding box center [910, 663] width 141 height 35
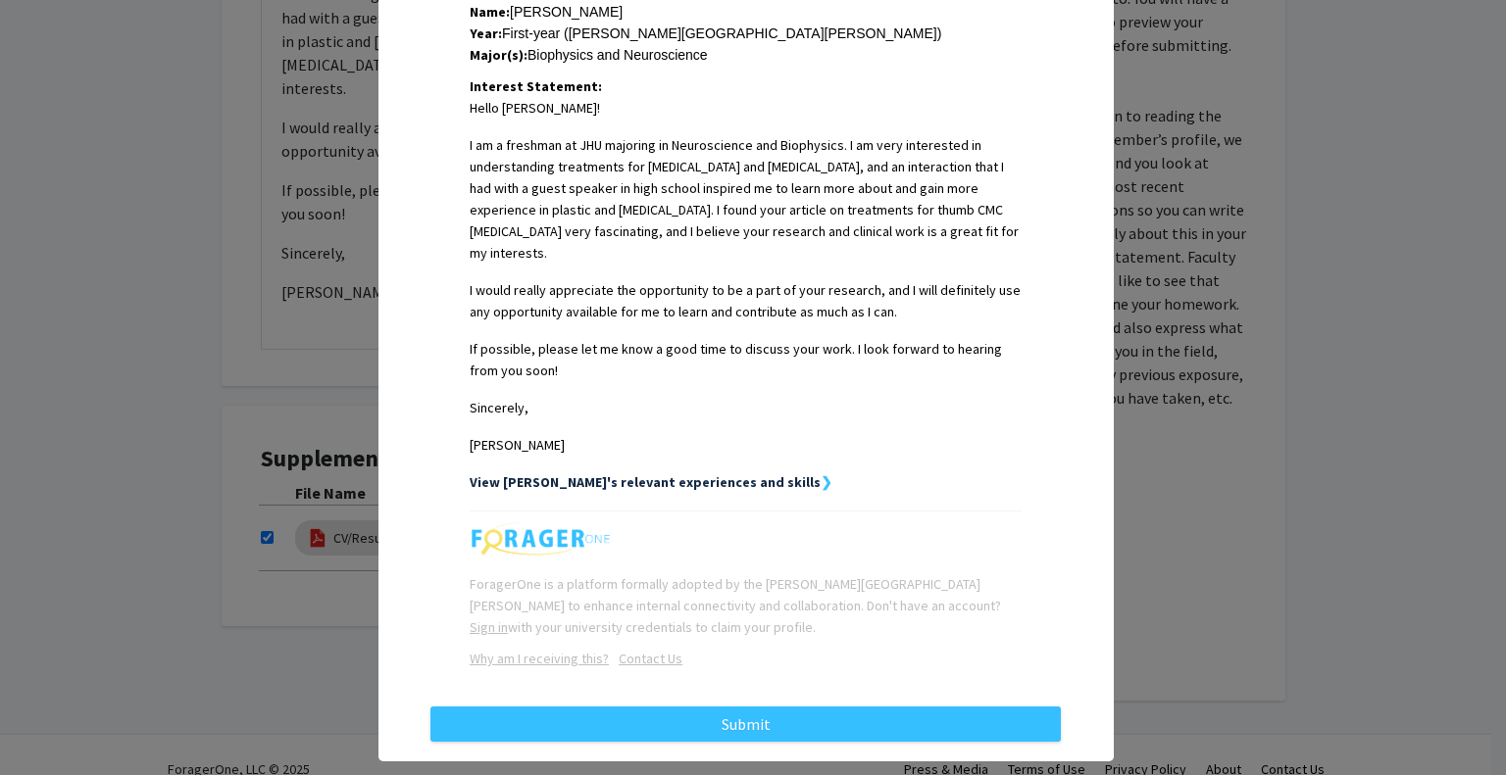
scroll to position [462, 0]
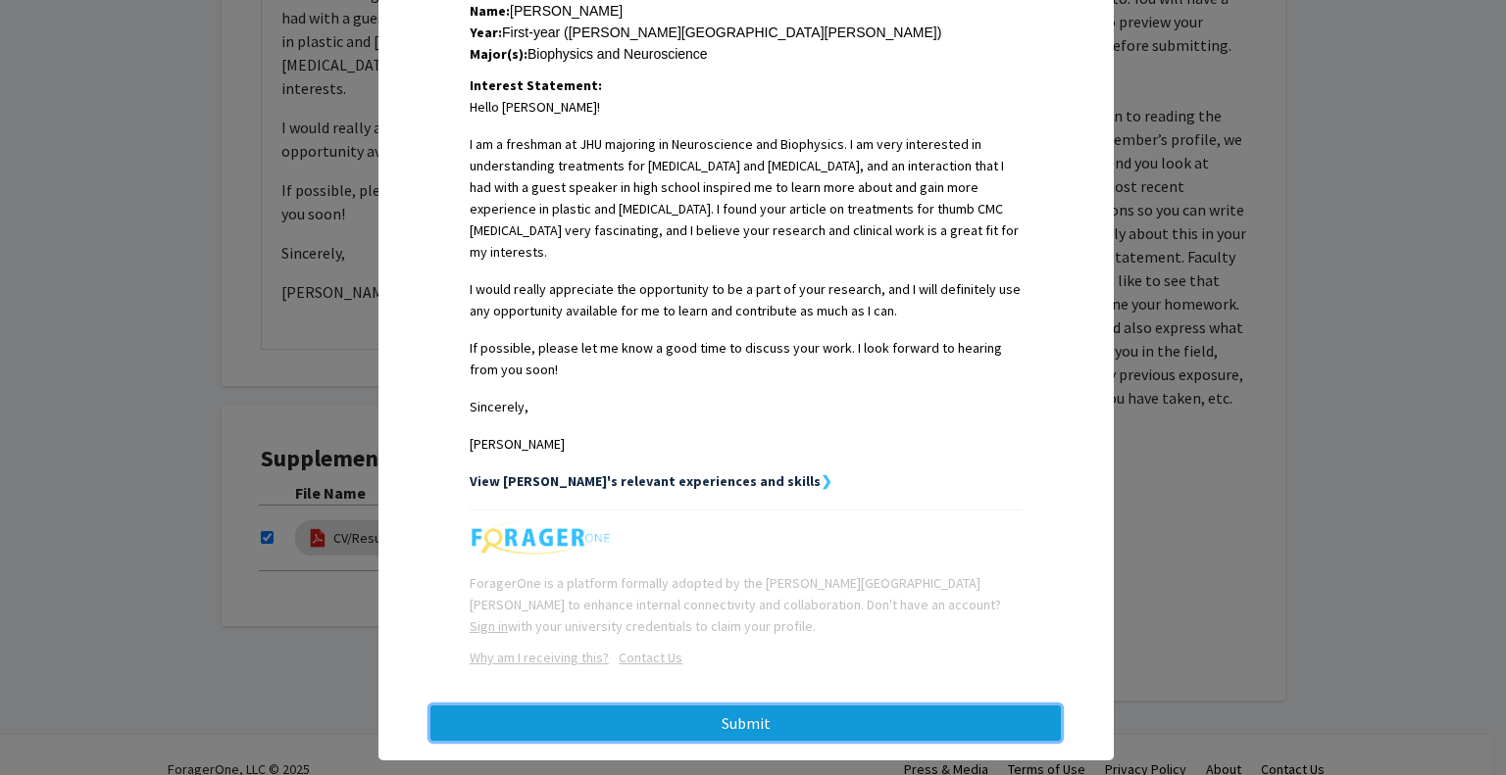
click at [811, 730] on button "Submit" at bounding box center [745, 723] width 630 height 35
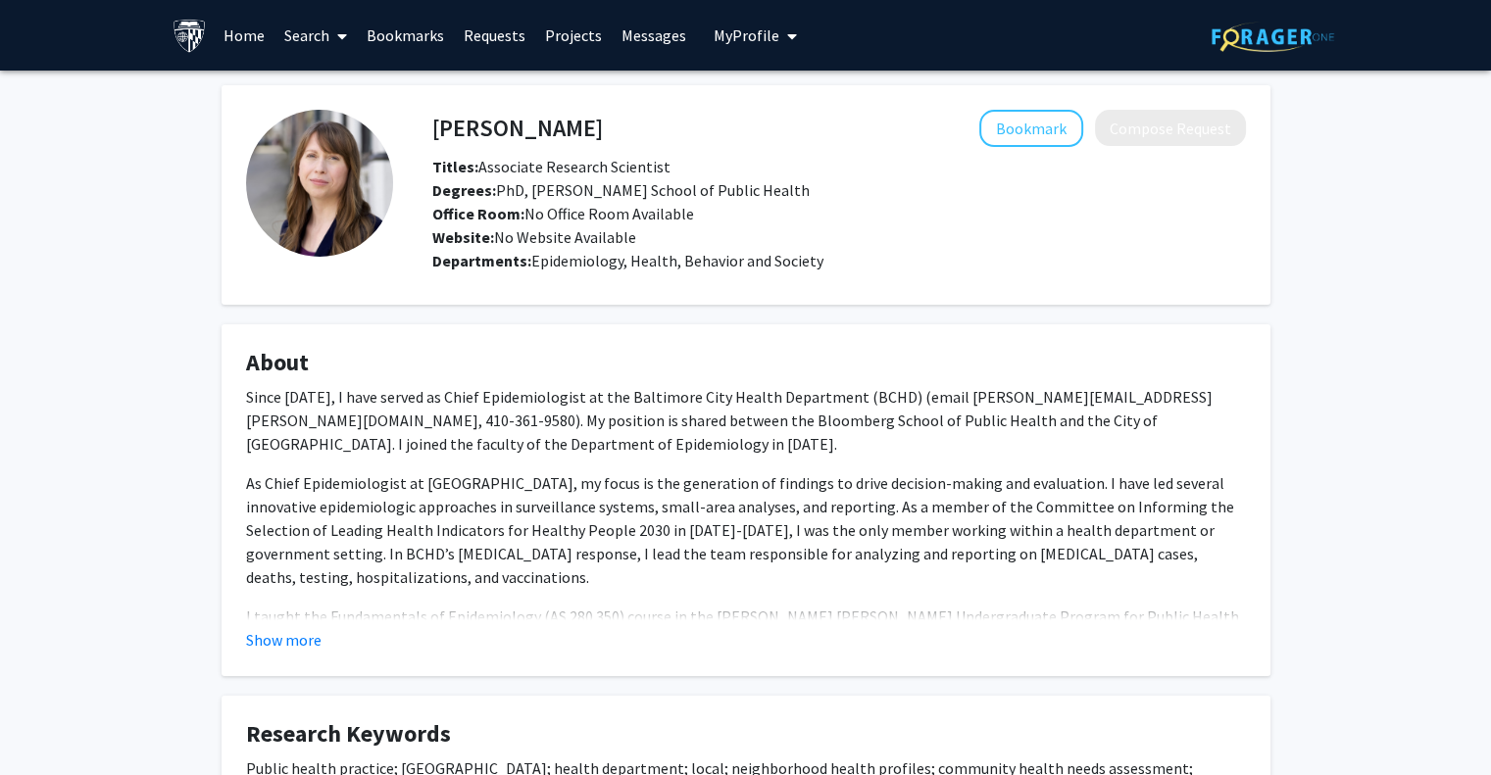
scroll to position [189, 0]
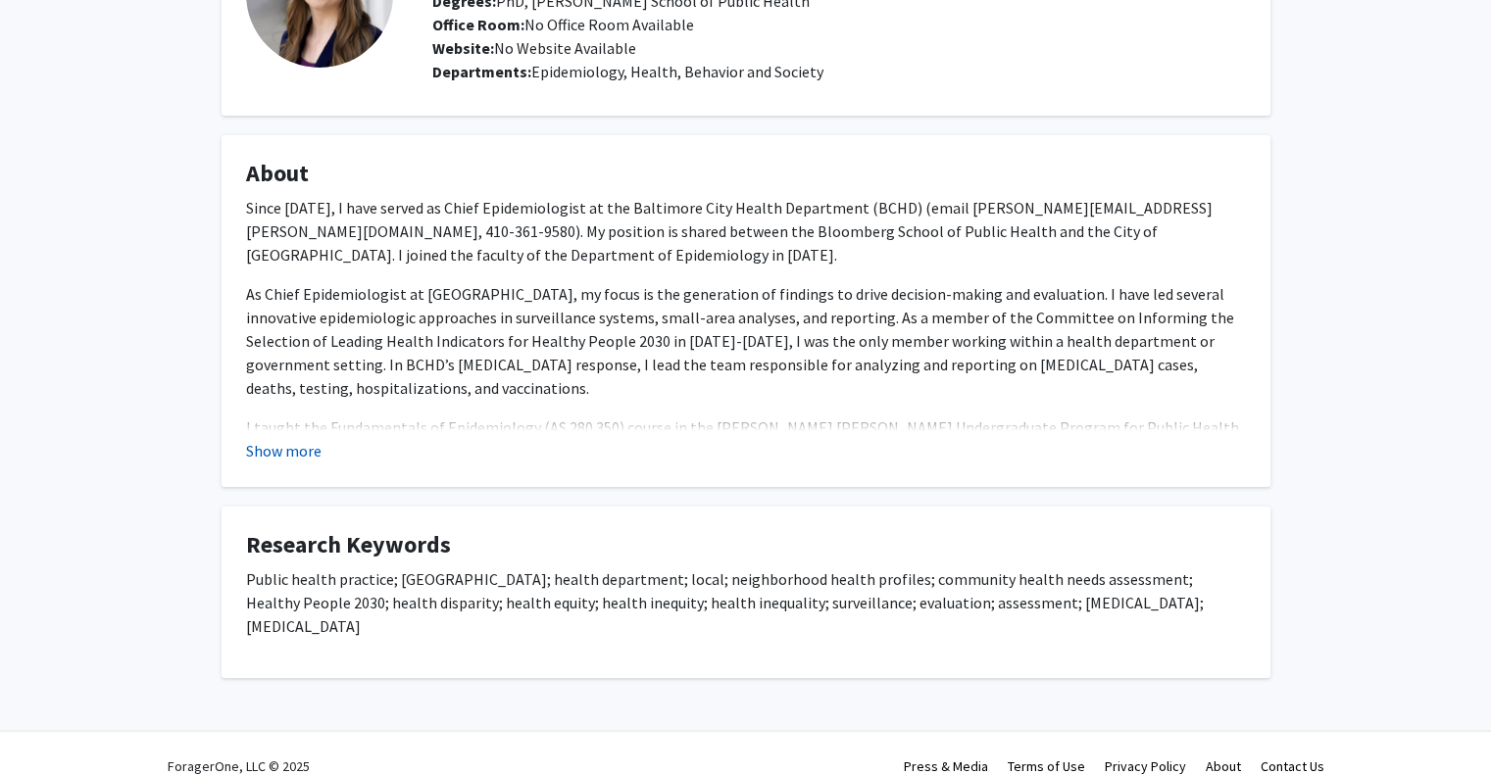
click at [255, 458] on button "Show more" at bounding box center [283, 451] width 75 height 24
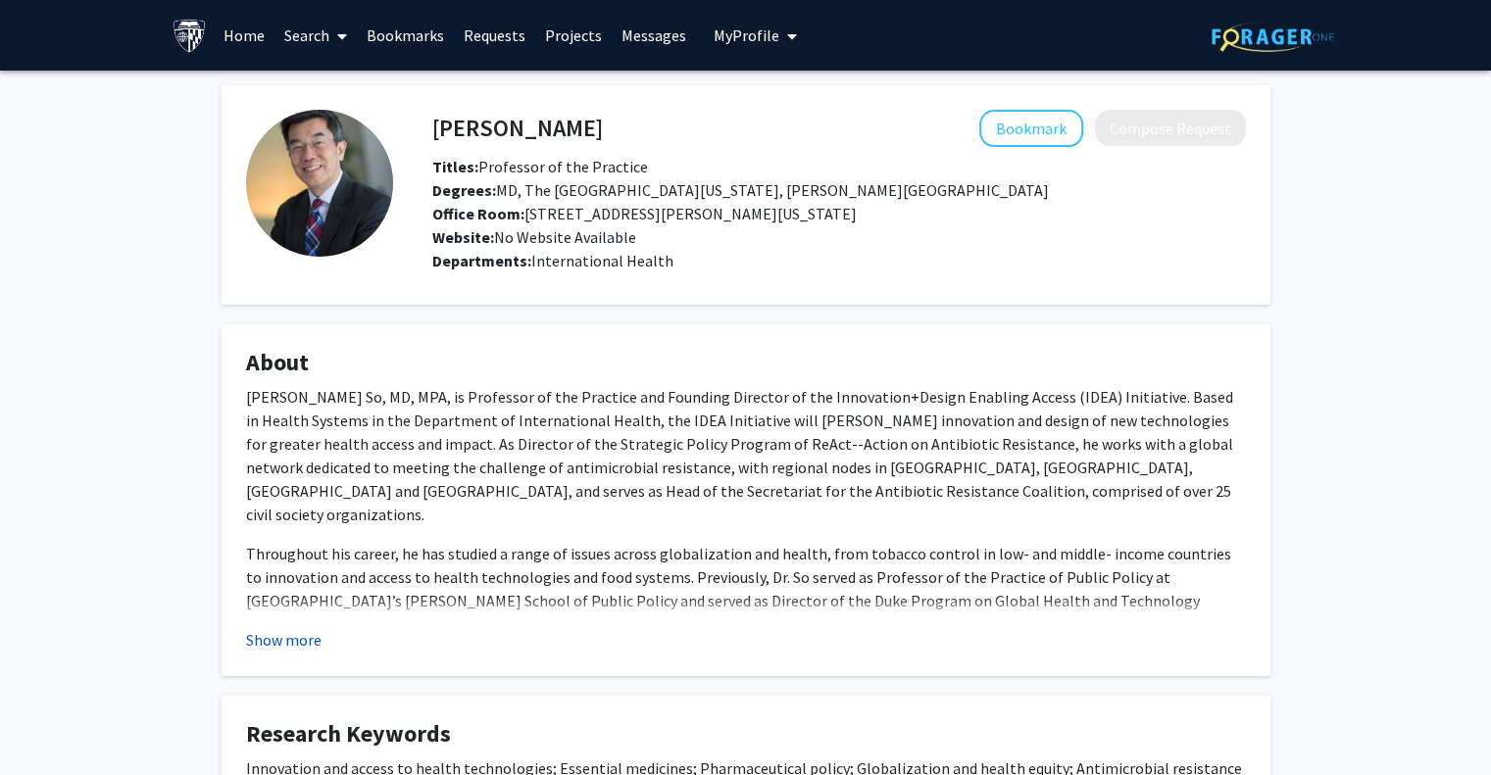
click at [302, 634] on button "Show more" at bounding box center [283, 640] width 75 height 24
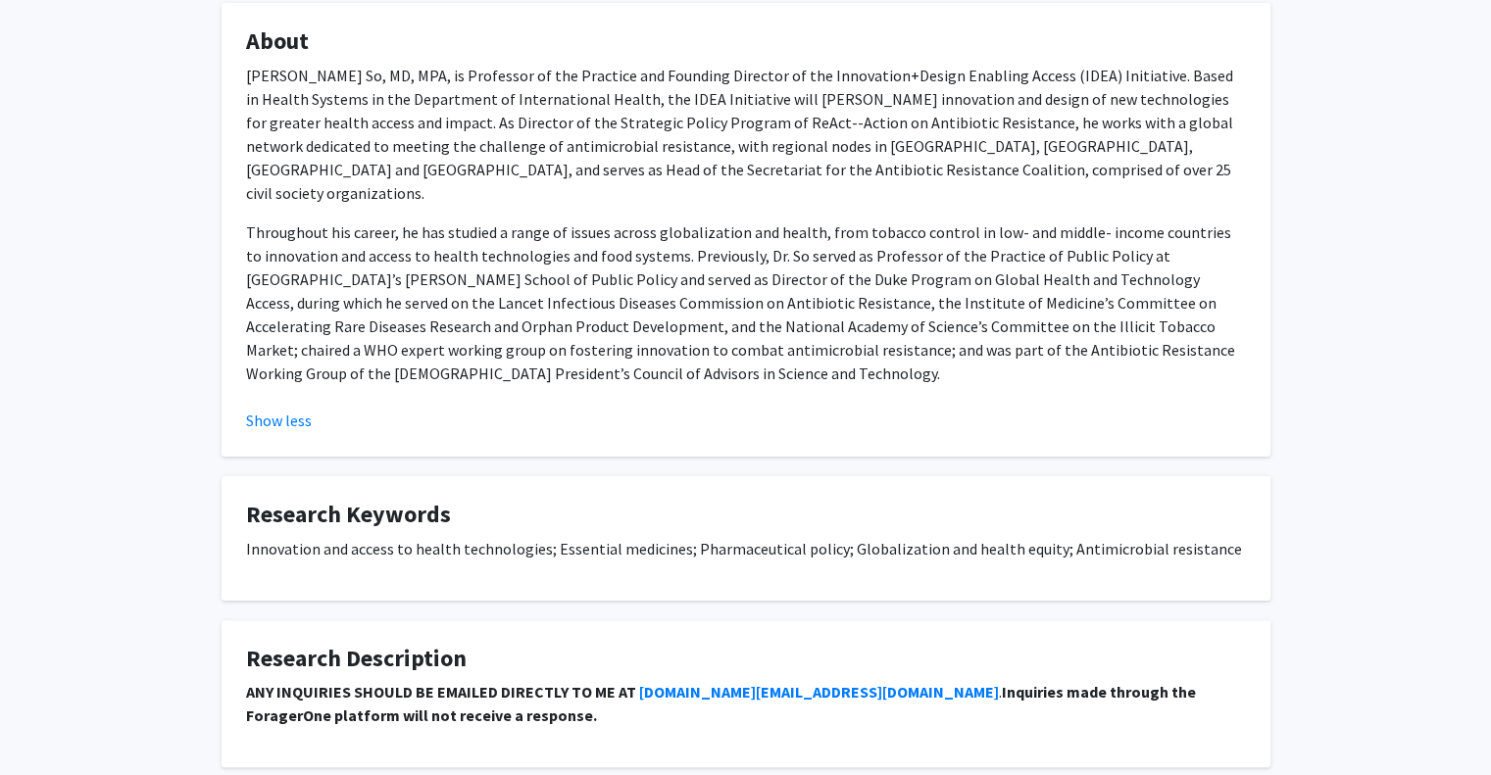
scroll to position [329, 0]
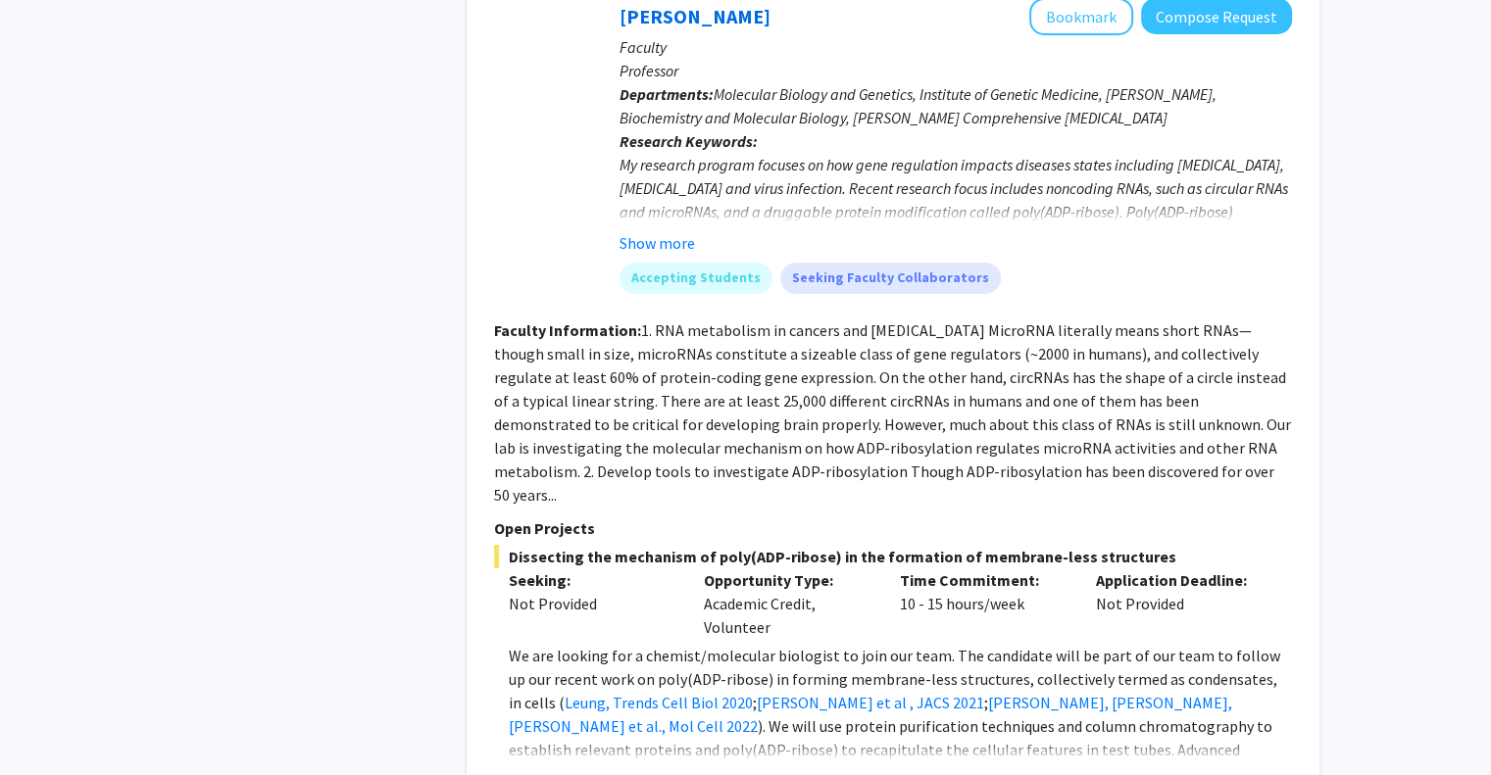
scroll to position [7159, 0]
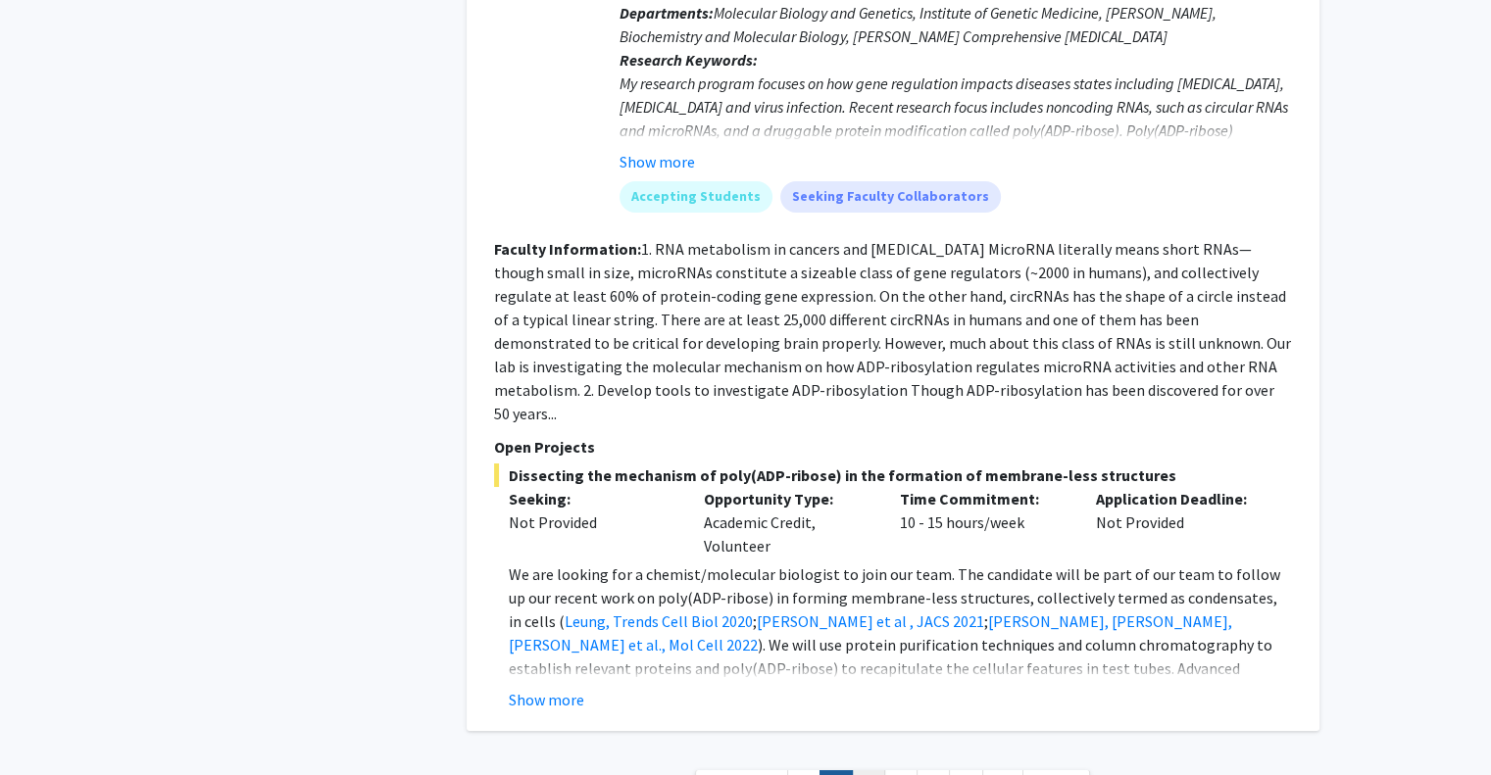
click at [866, 770] on link "3" at bounding box center [868, 787] width 33 height 34
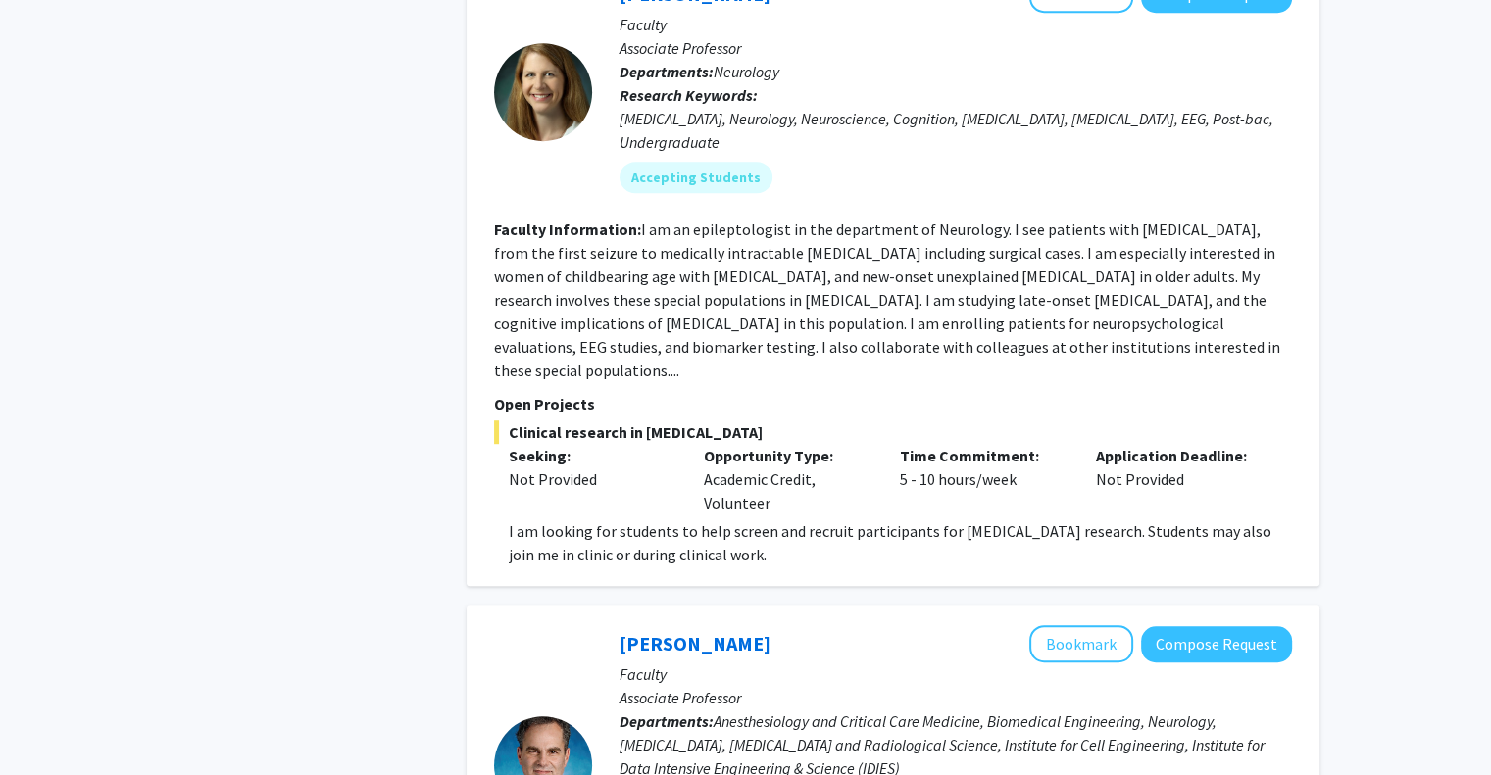
scroll to position [1098, 0]
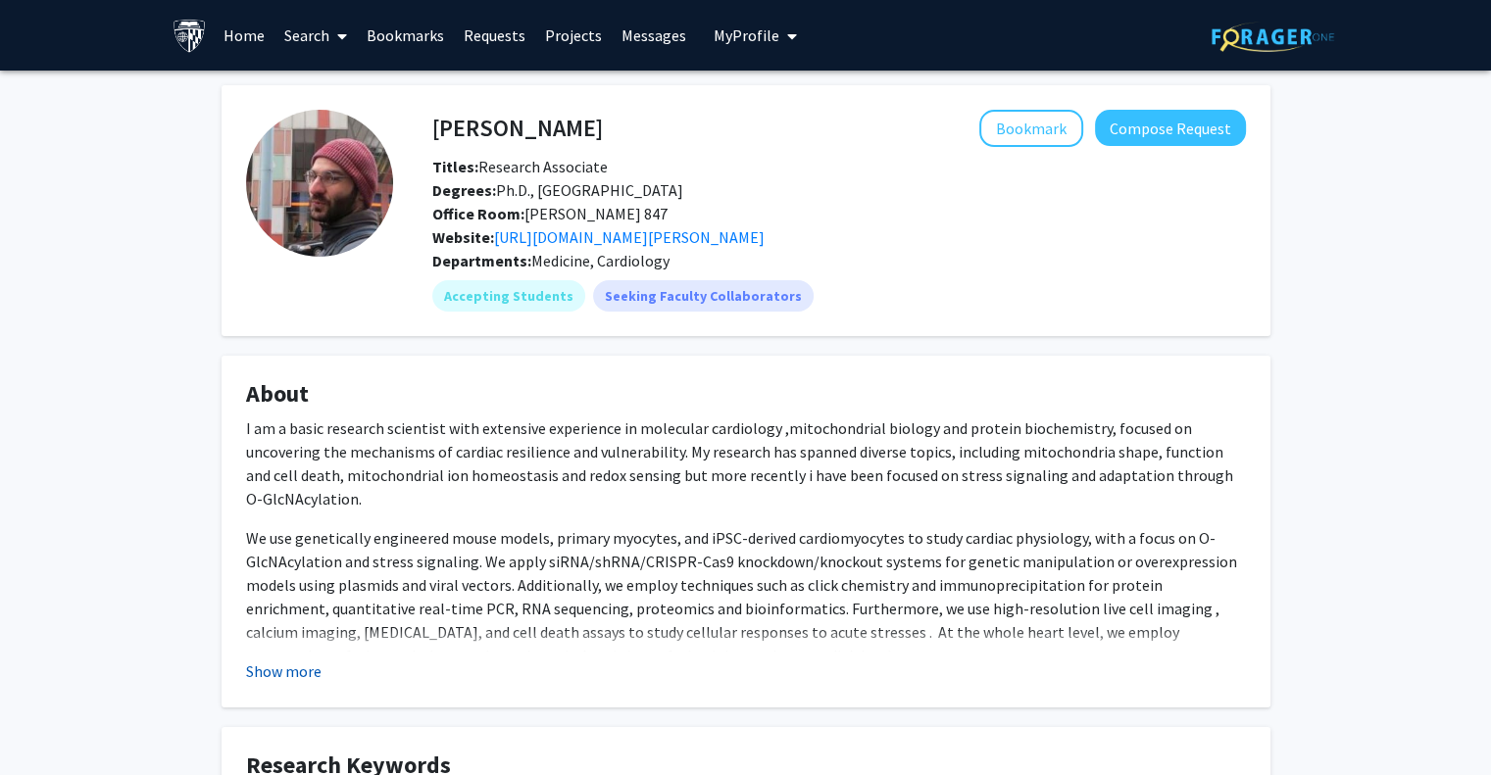
click at [284, 666] on button "Show more" at bounding box center [283, 672] width 75 height 24
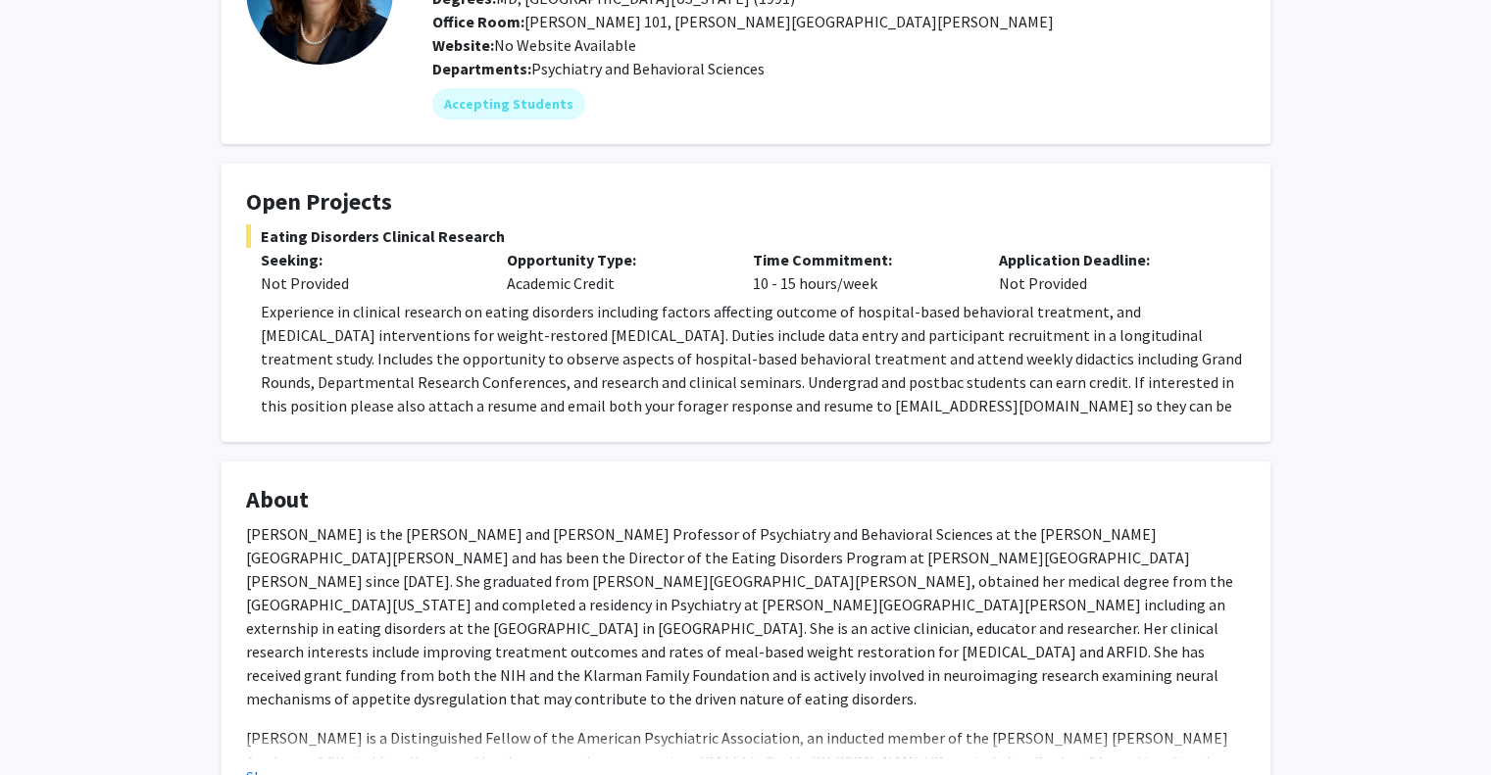
scroll to position [308, 0]
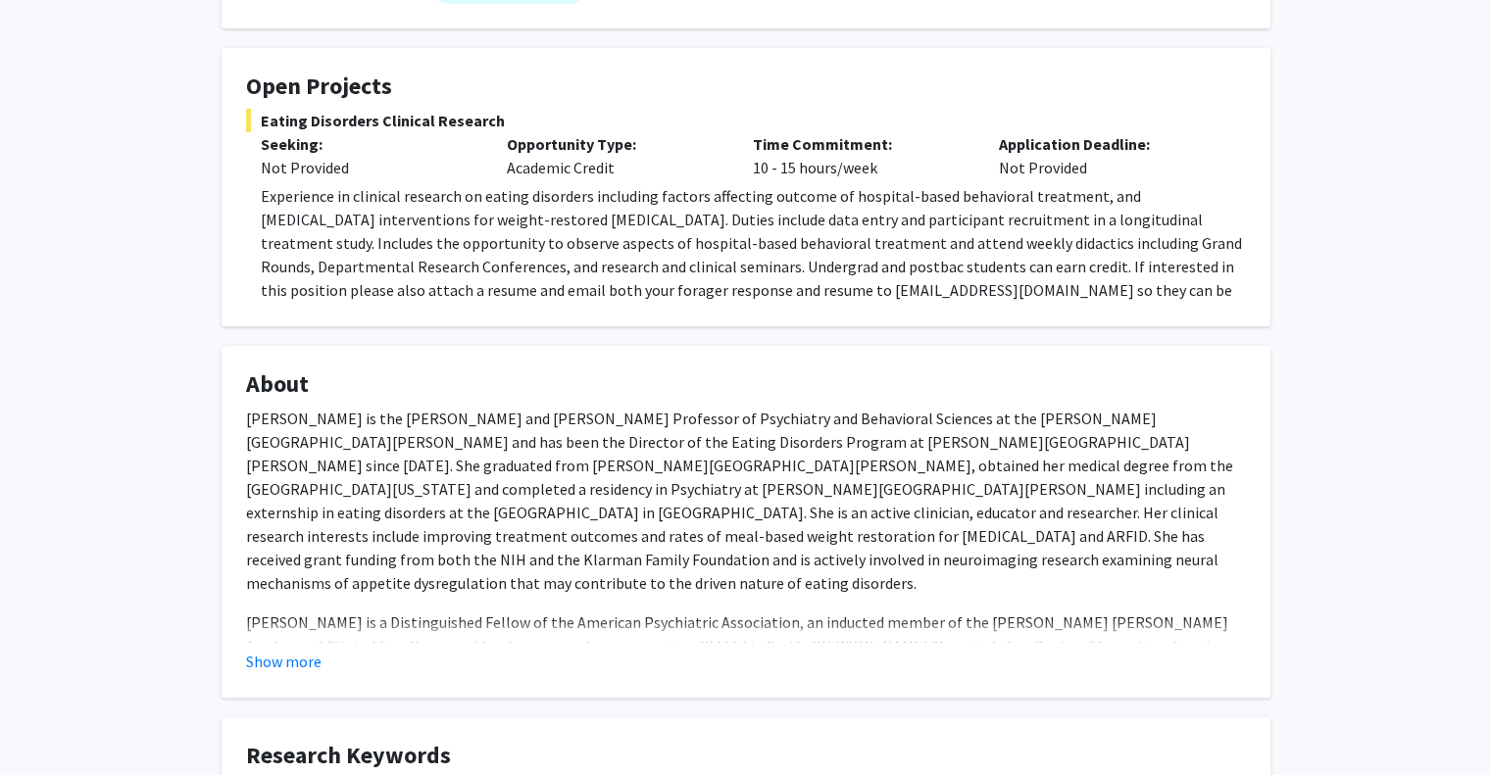
click at [711, 292] on span "Experience in clinical research on eating disorders including factors affecting…" at bounding box center [751, 254] width 981 height 137
click at [274, 662] on button "Show more" at bounding box center [283, 662] width 75 height 24
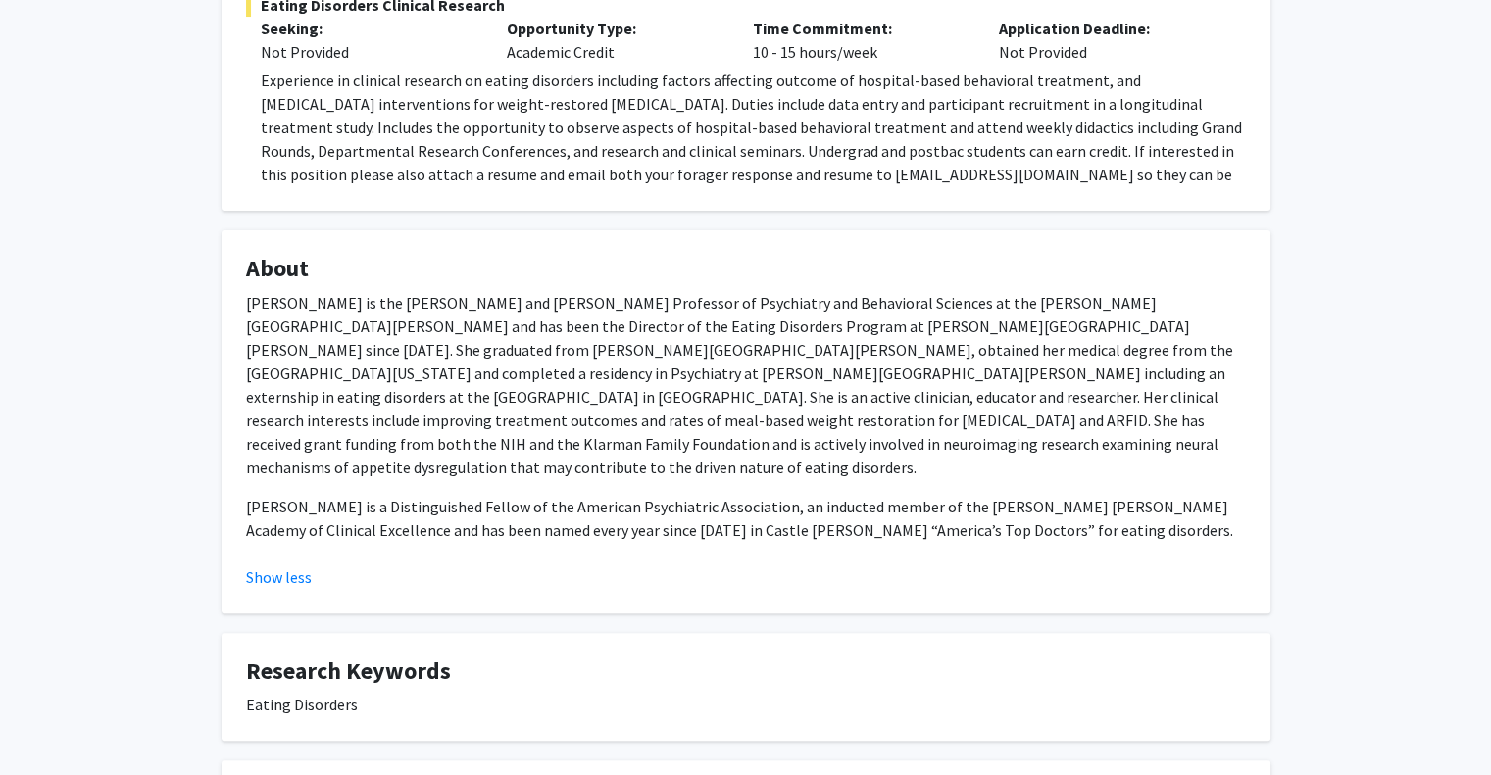
scroll to position [425, 0]
click at [1442, 571] on div "[PERSON_NAME] Bookmark Compose Request Titles: Professor Degrees: MD; [GEOGRAPH…" at bounding box center [745, 434] width 1491 height 1579
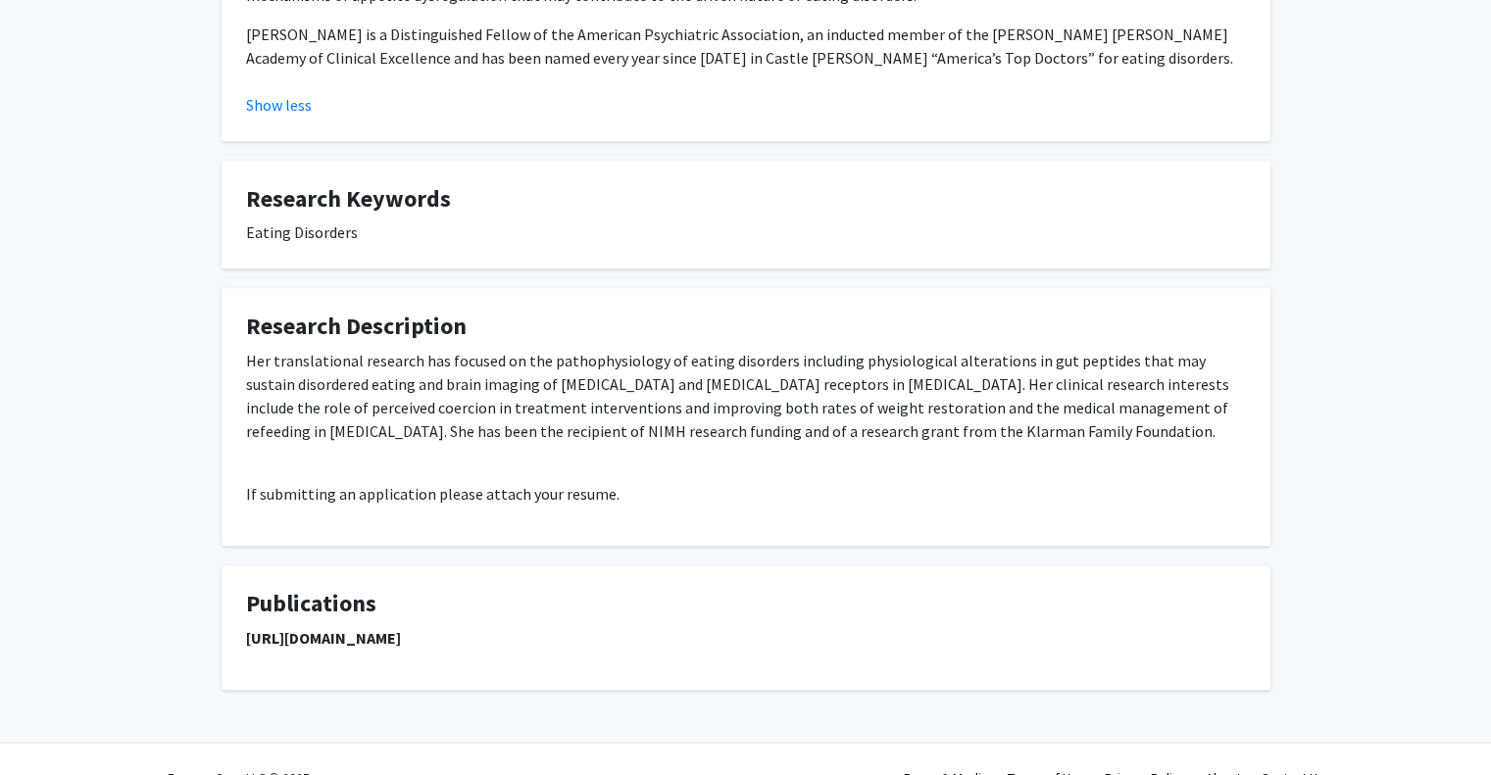
scroll to position [218, 0]
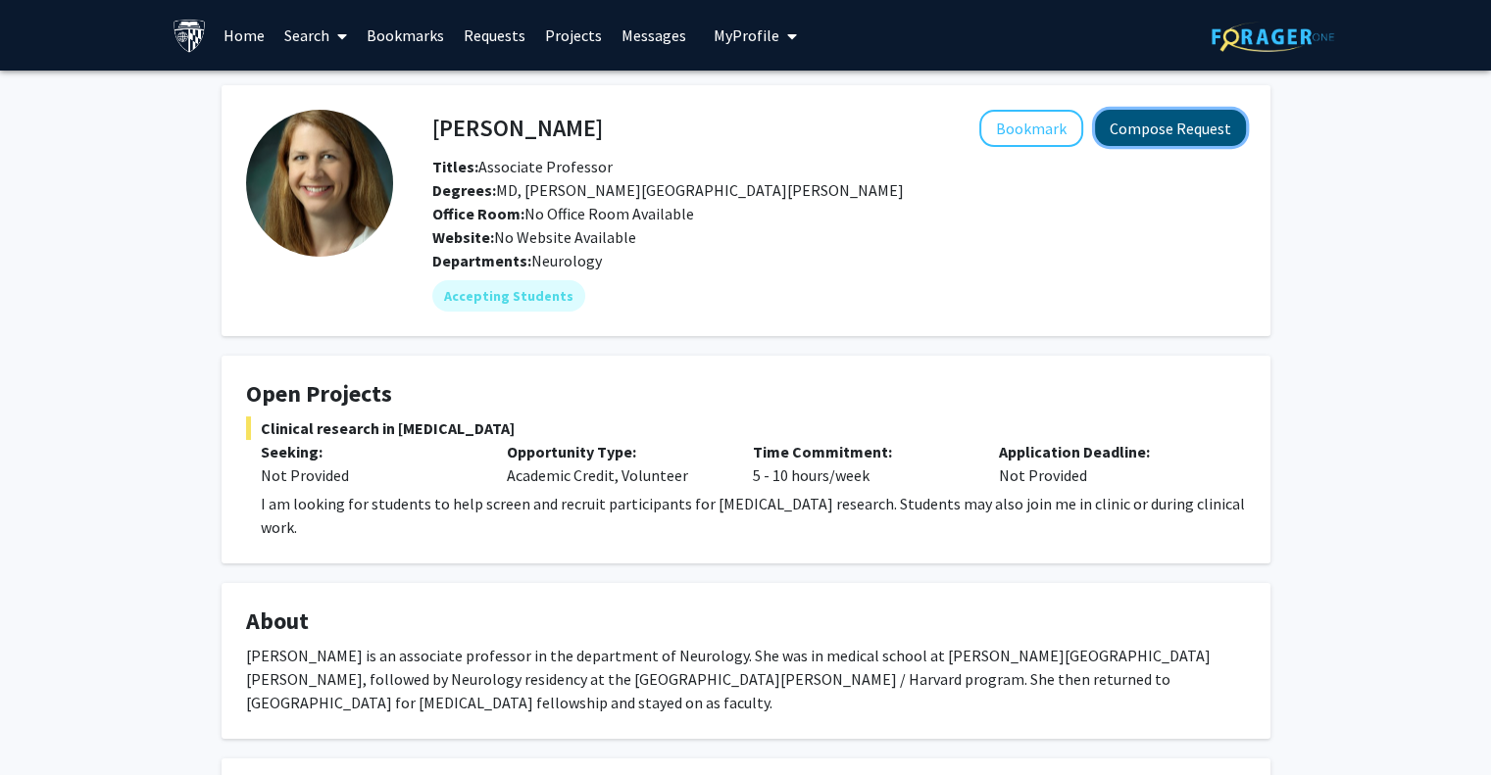
click at [1142, 125] on button "Compose Request" at bounding box center [1170, 128] width 151 height 36
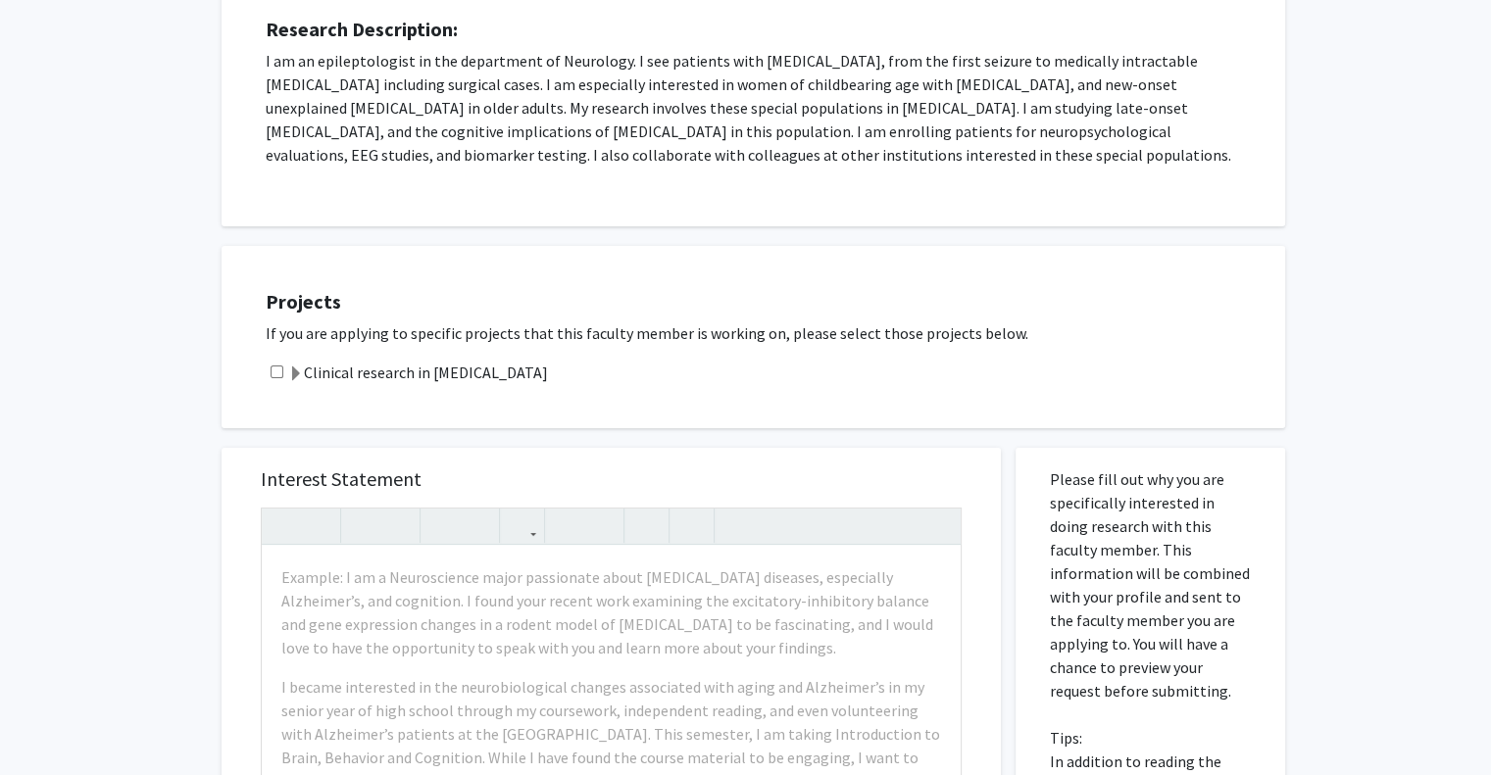
scroll to position [357, 0]
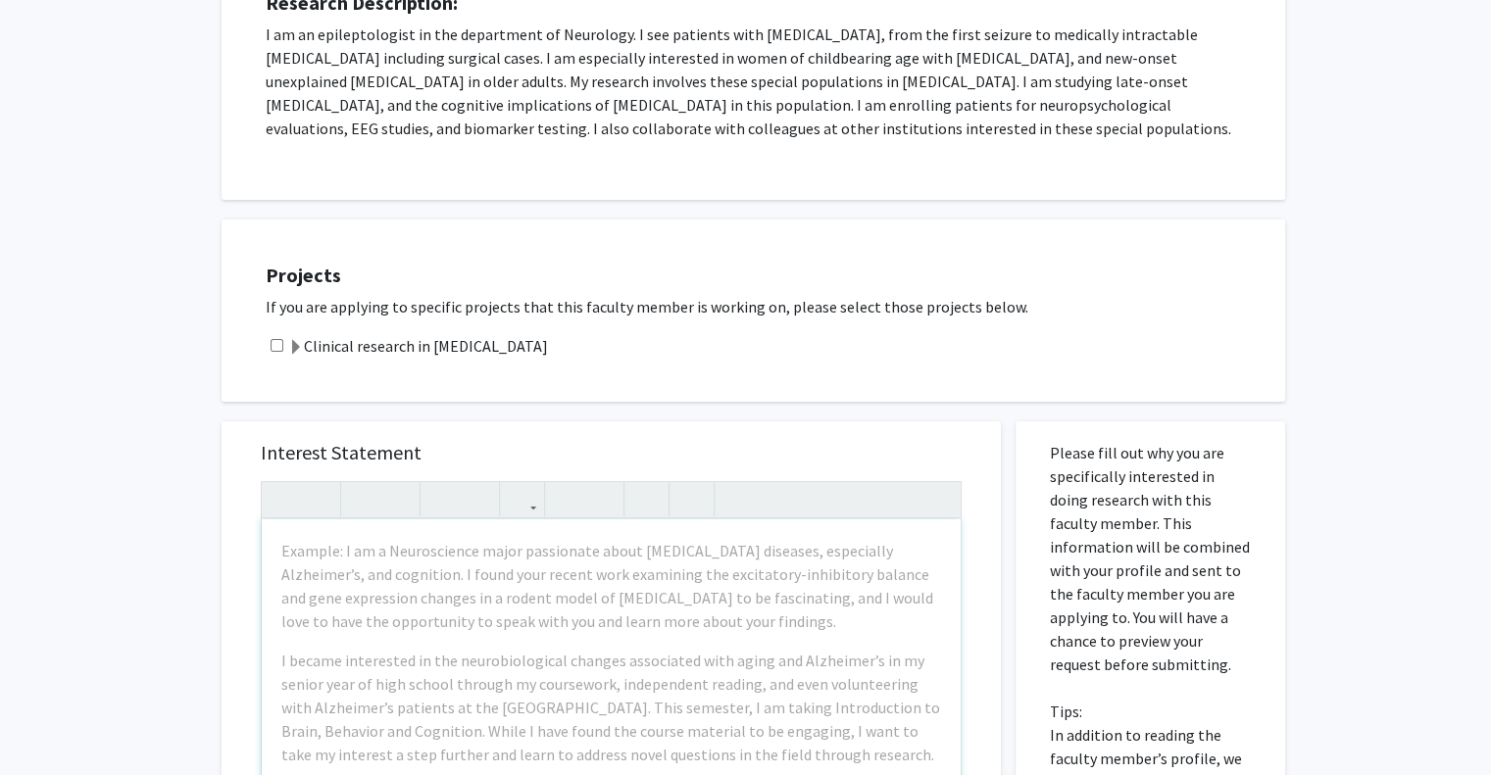
click at [727, 638] on div "Example: I am a Neuroscience major passionate about neurodegenerative diseases,…" at bounding box center [611, 743] width 699 height 449
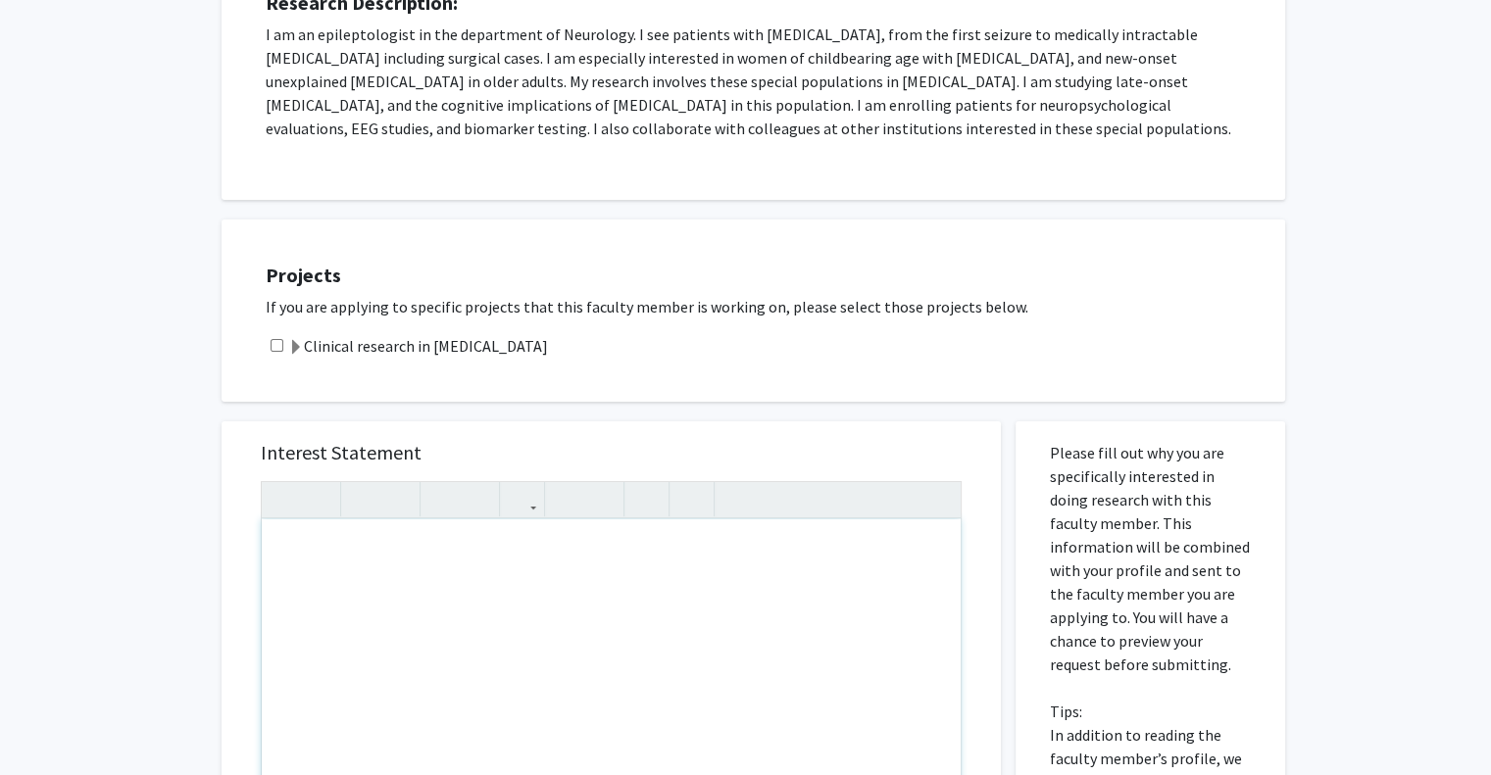
paste div "Note to users with screen readers: Please press Alt+0 or Option+0 to deactivate…"
type textarea "<p>Hello Dr. Mukherjee, </p> &nbsp; <p>I am a current freshman at JHU hoping to…"
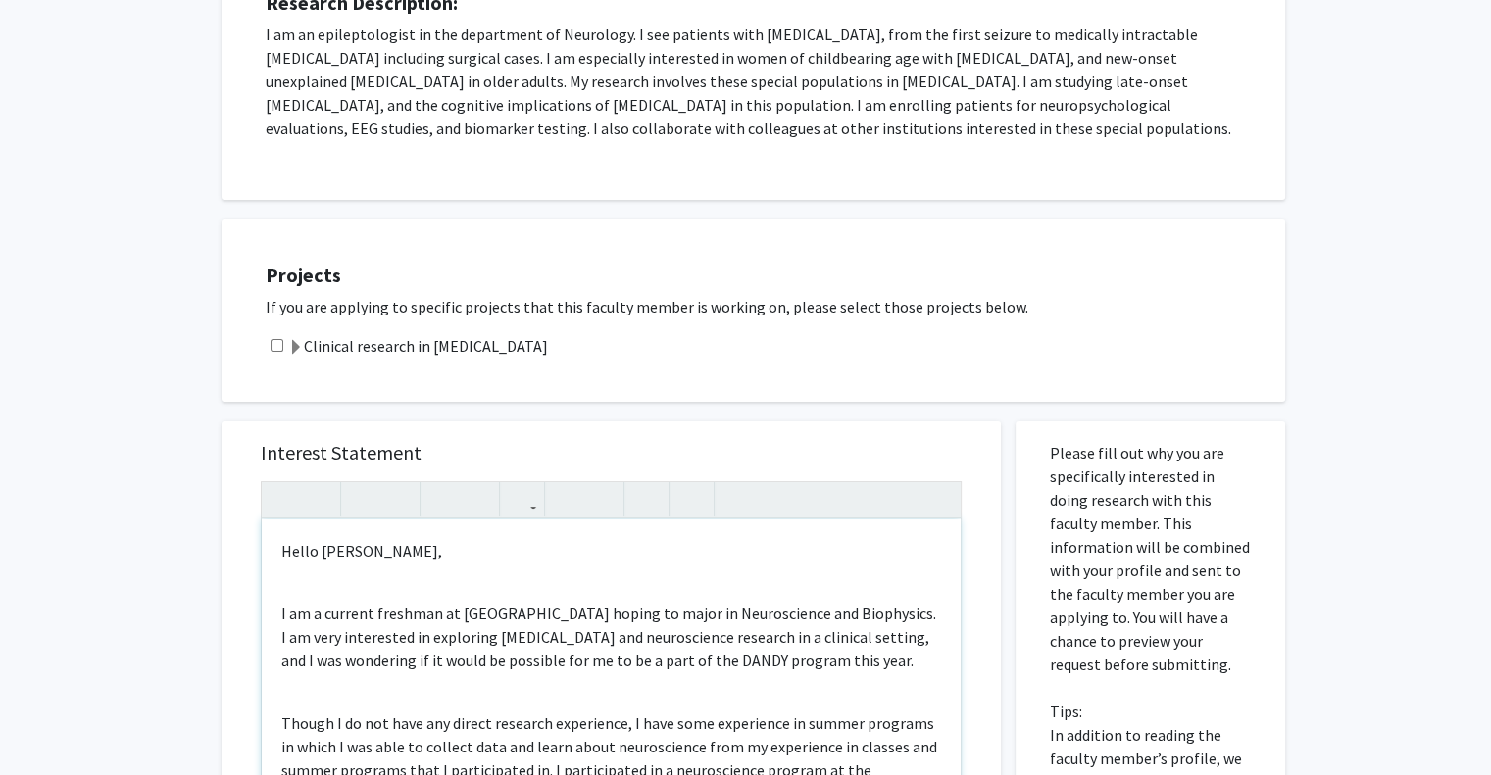
click at [368, 550] on p "Hello Dr. Mukherjee," at bounding box center [611, 551] width 660 height 24
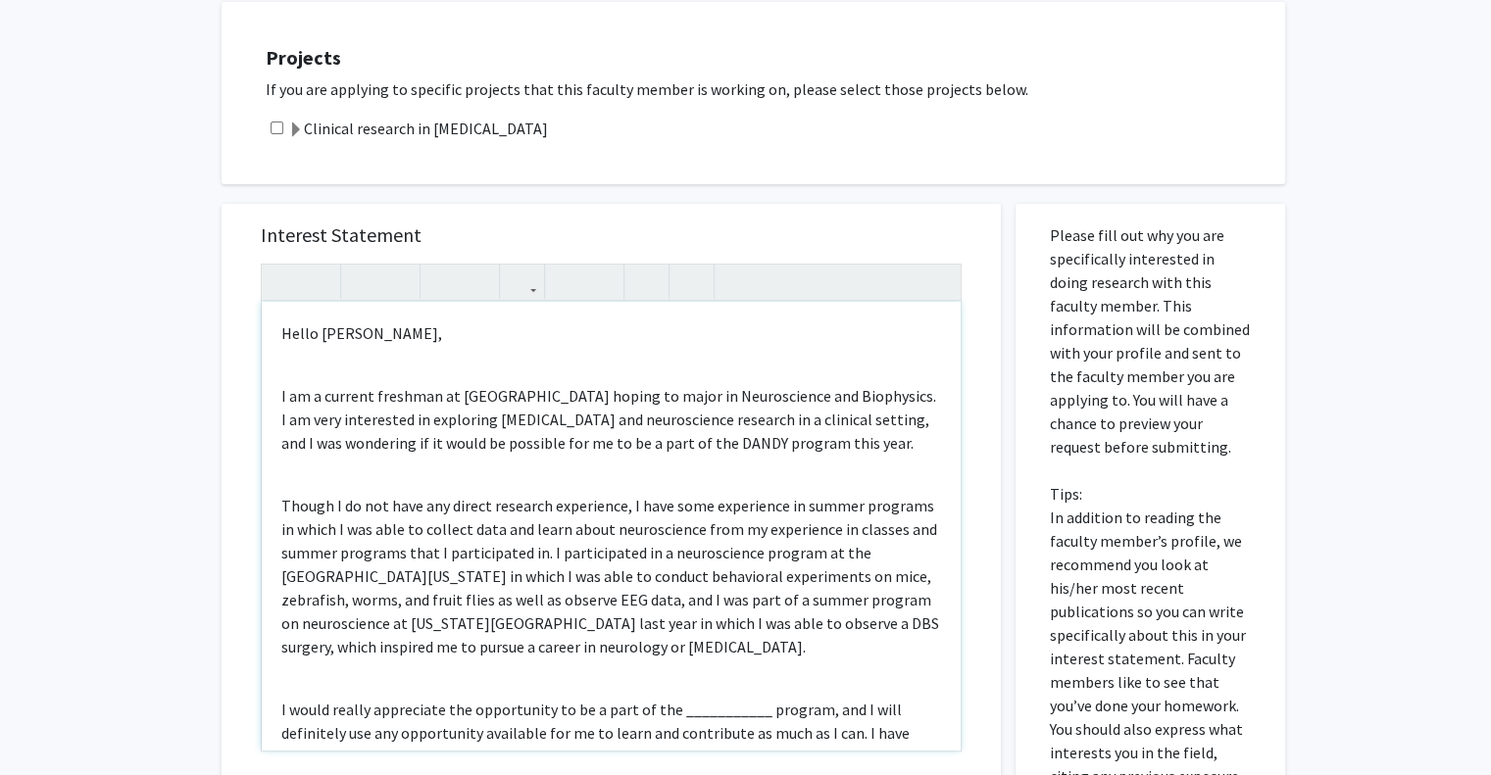
scroll to position [581, 0]
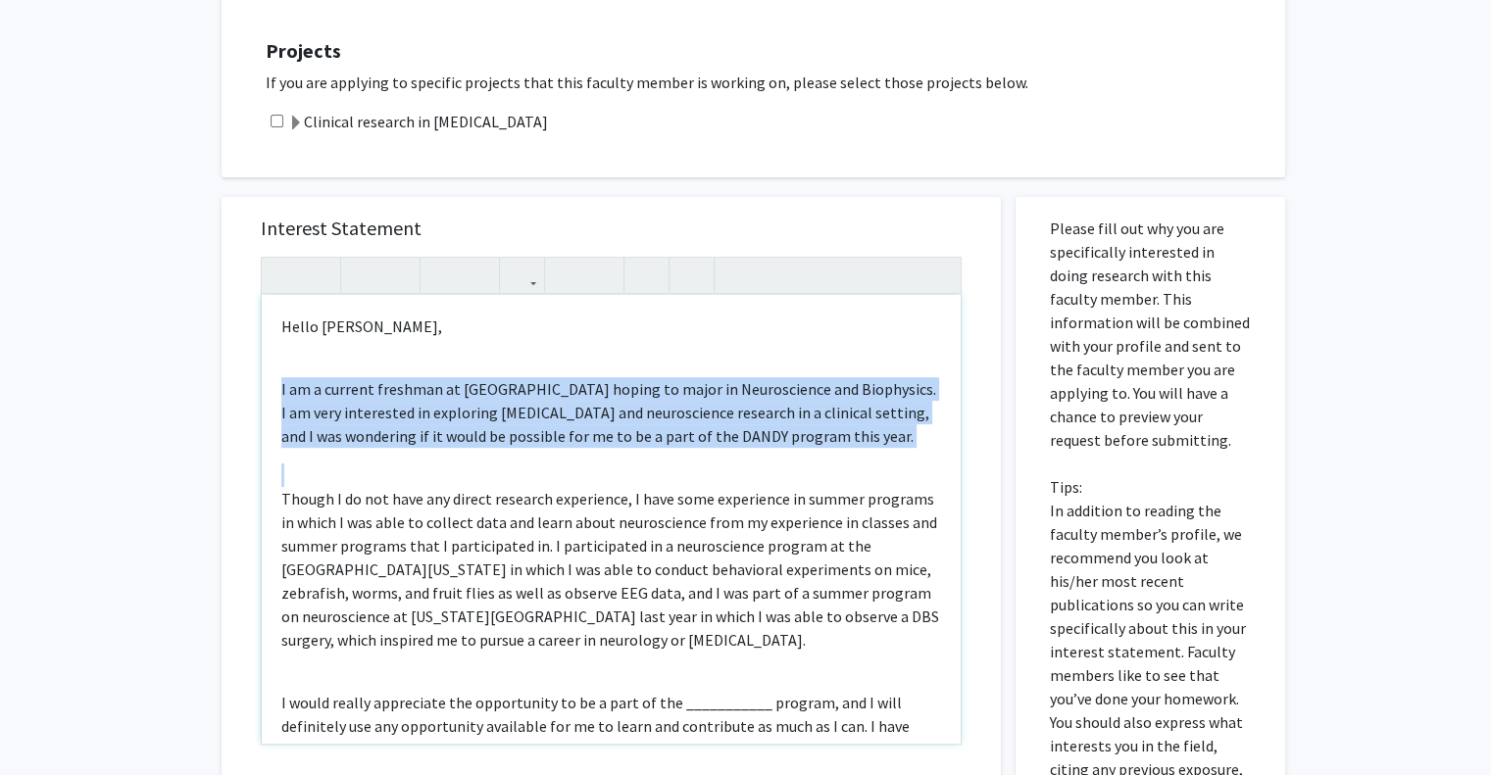
drag, startPoint x: 274, startPoint y: 387, endPoint x: 890, endPoint y: 450, distance: 618.7
click at [890, 450] on div "Hello Dr. Johnson,   I am a current freshman at JHU hoping to major in Neuro…" at bounding box center [611, 519] width 699 height 449
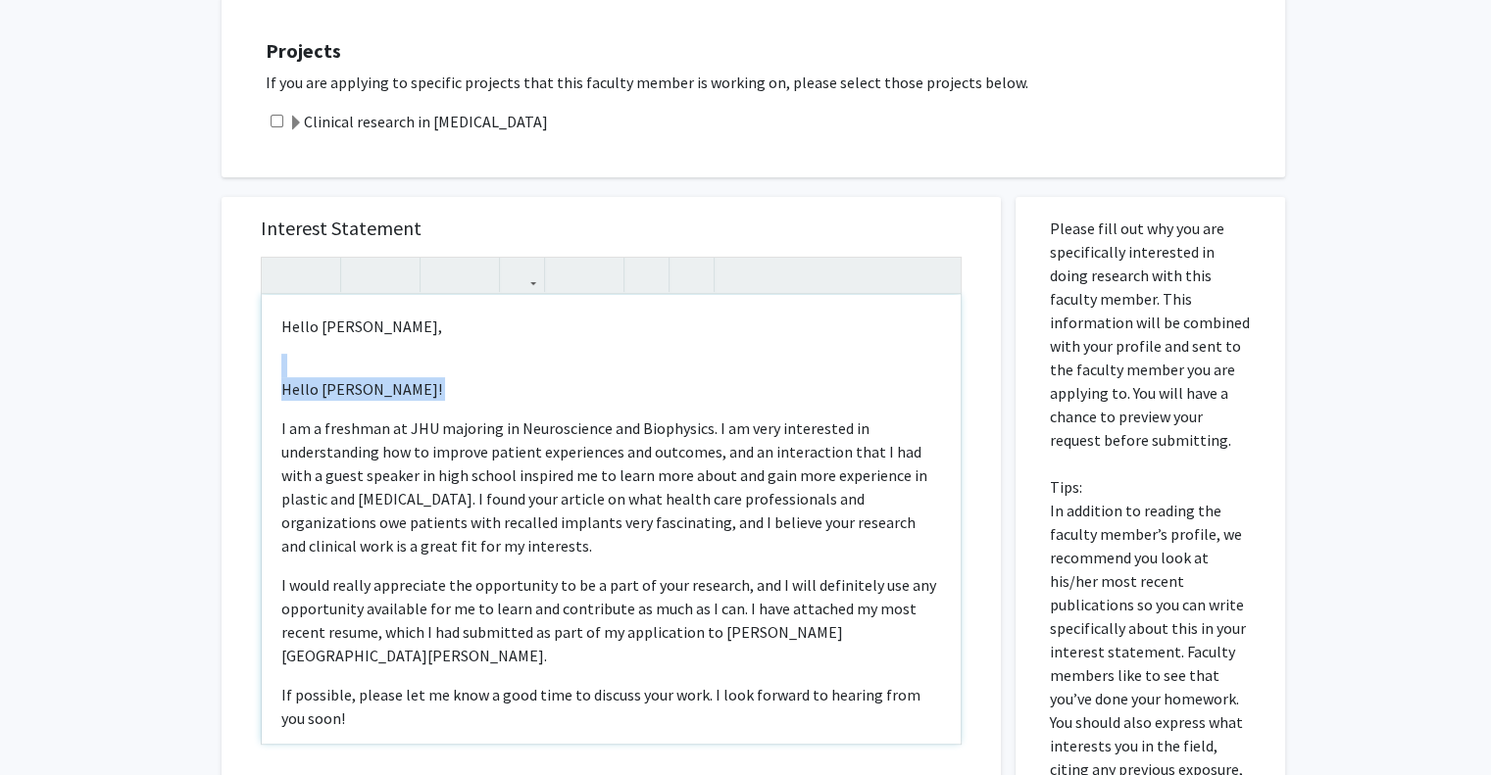
drag, startPoint x: 277, startPoint y: 417, endPoint x: 268, endPoint y: 368, distance: 50.0
click at [268, 368] on div "Hello Dr. Johnson,    Hello Dr. Manahan! I am a freshman at JHU majoring i…" at bounding box center [611, 519] width 699 height 449
type textarea "<p>Hello Dr. Johnson, </p><p>I am a freshman at JHU majoring in Neuroscience an…"
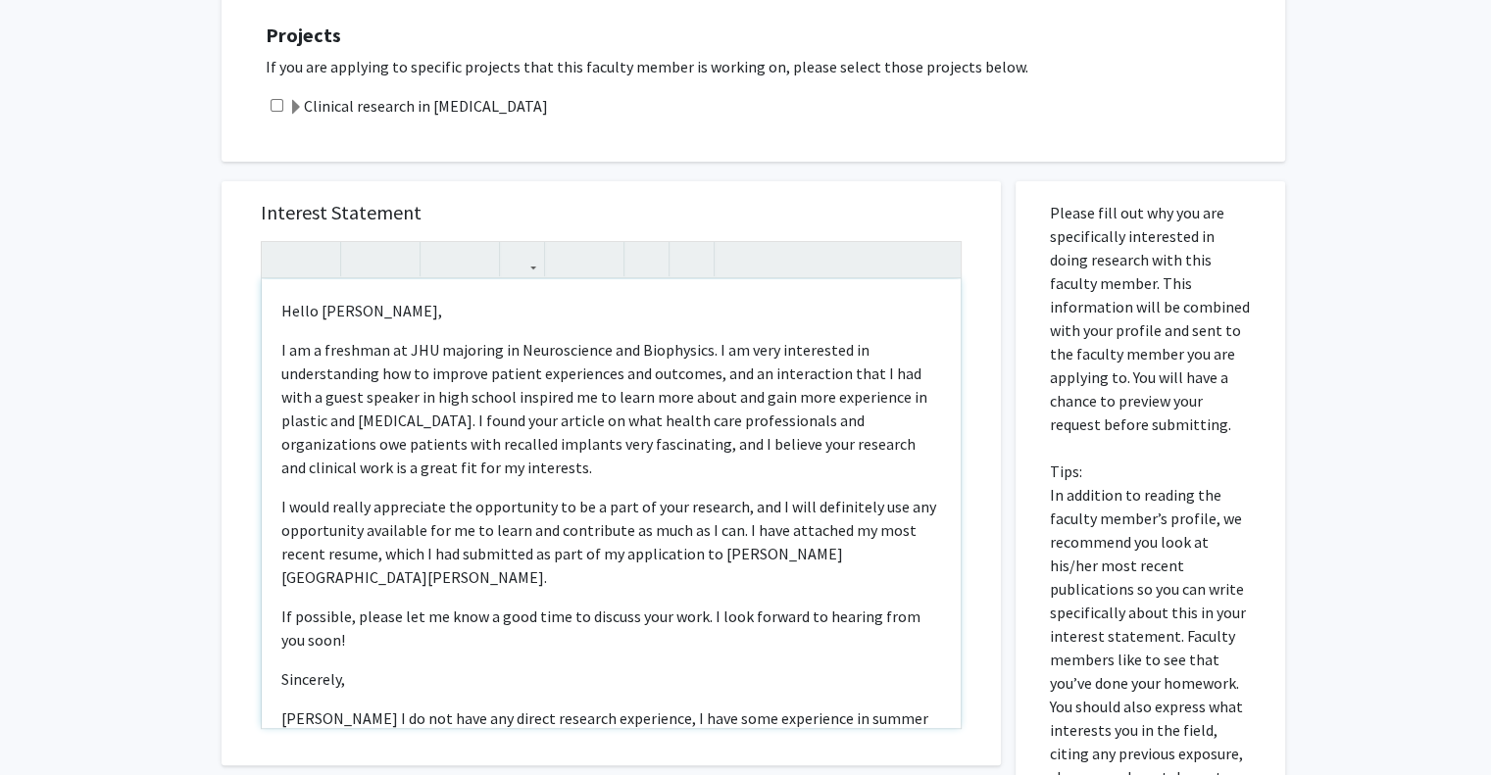
scroll to position [603, 0]
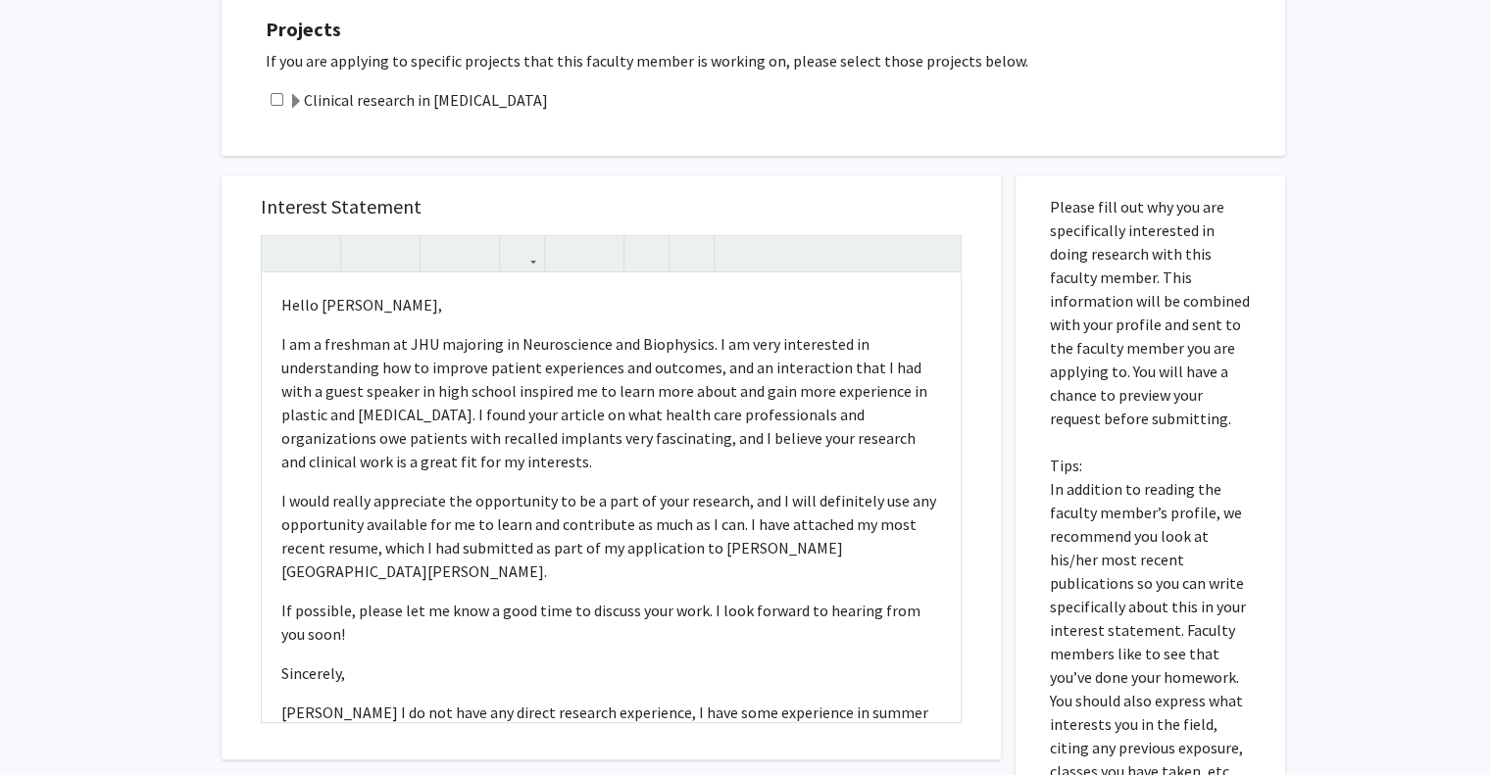
click at [278, 101] on input "checkbox" at bounding box center [277, 99] width 13 height 13
checkbox input "true"
click at [782, 368] on p "I am a freshman at JHU majoring in Neuroscience and Biophysics. I am very inter…" at bounding box center [611, 402] width 660 height 141
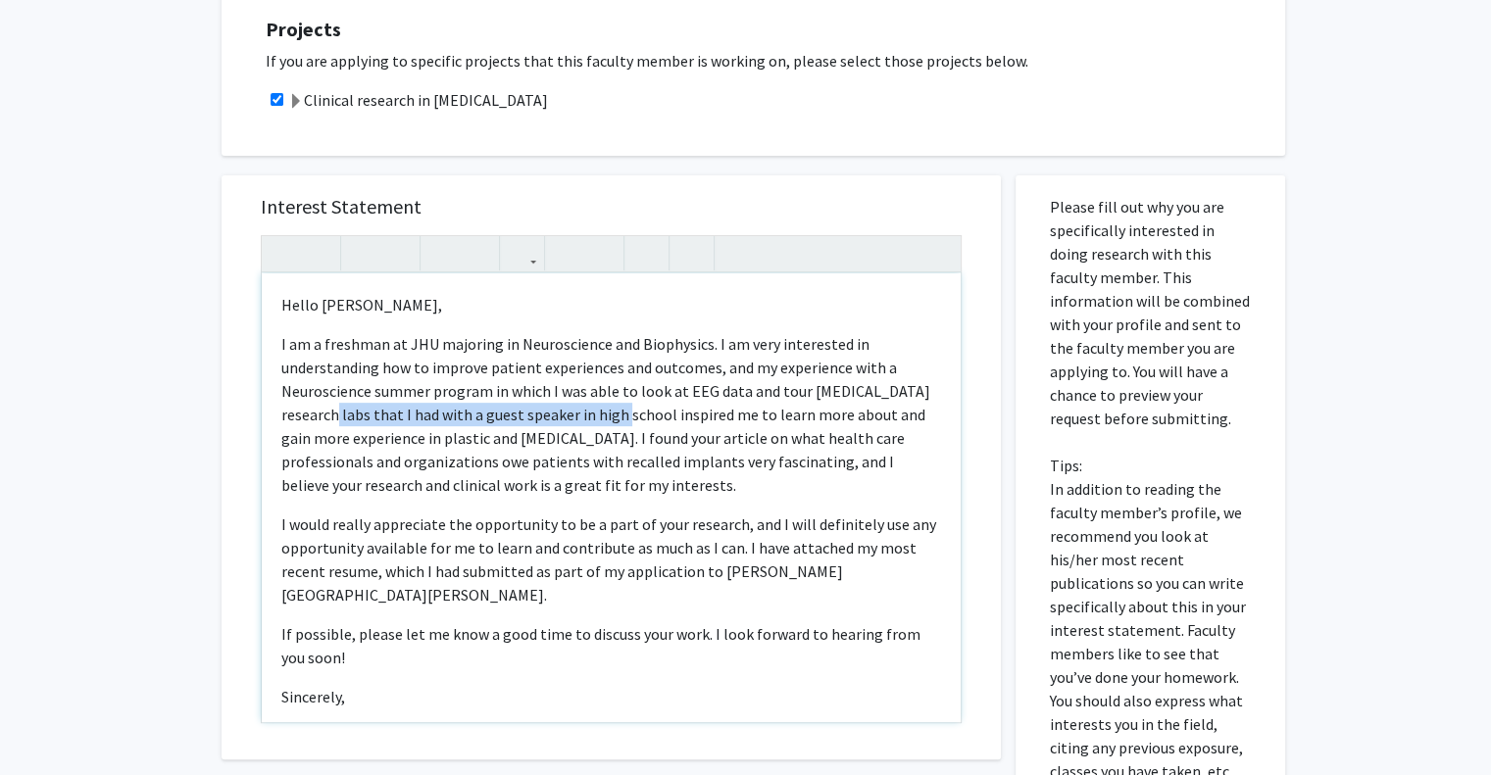
drag, startPoint x: 603, startPoint y: 418, endPoint x: 312, endPoint y: 420, distance: 291.1
click at [312, 420] on p "I am a freshman at JHU majoring in Neuroscience and Biophysics. I am very inter…" at bounding box center [611, 414] width 660 height 165
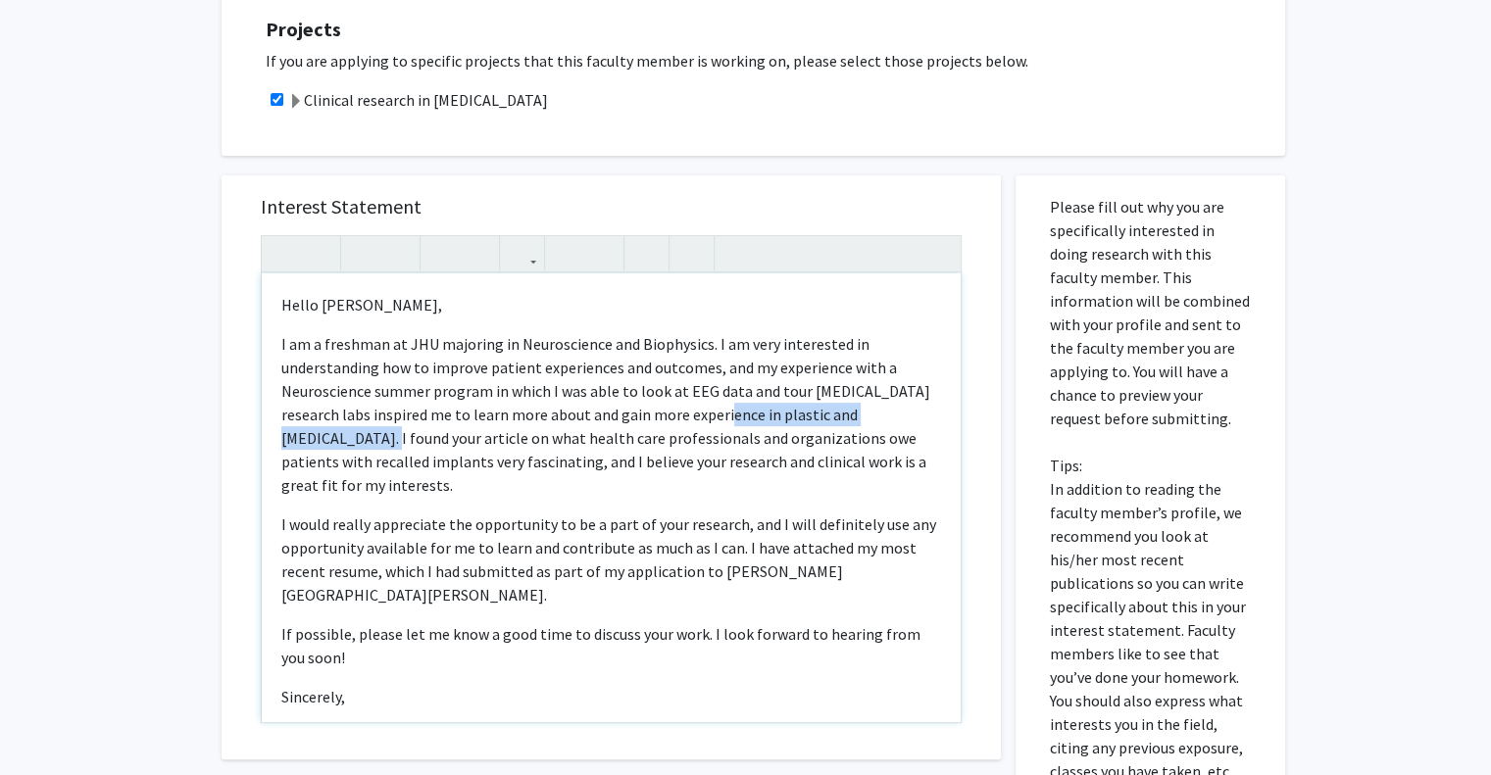
drag, startPoint x: 698, startPoint y: 414, endPoint x: 329, endPoint y: 435, distance: 369.2
click at [329, 435] on p "I am a freshman at JHU majoring in Neuroscience and Biophysics. I am very inter…" at bounding box center [611, 414] width 660 height 165
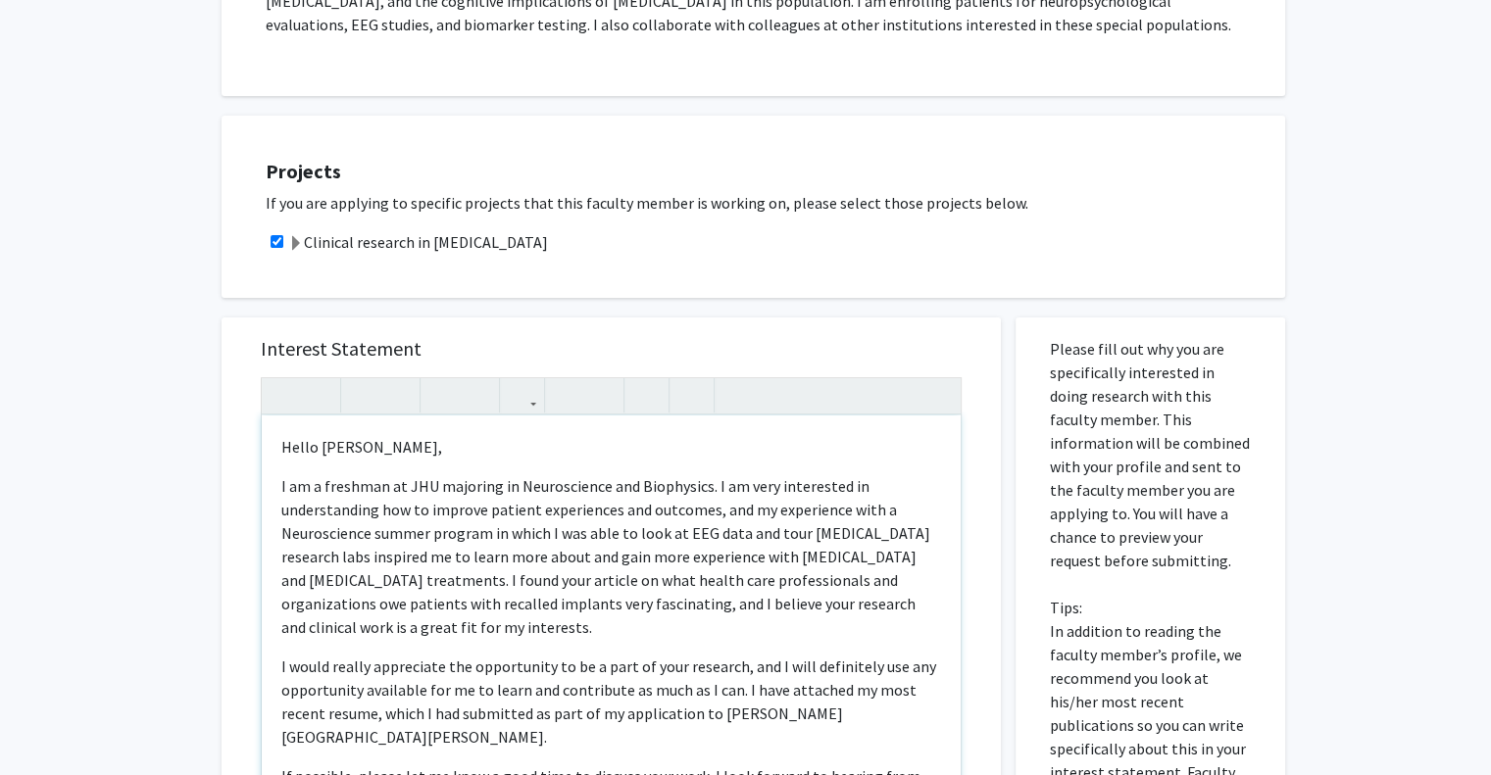
scroll to position [667, 0]
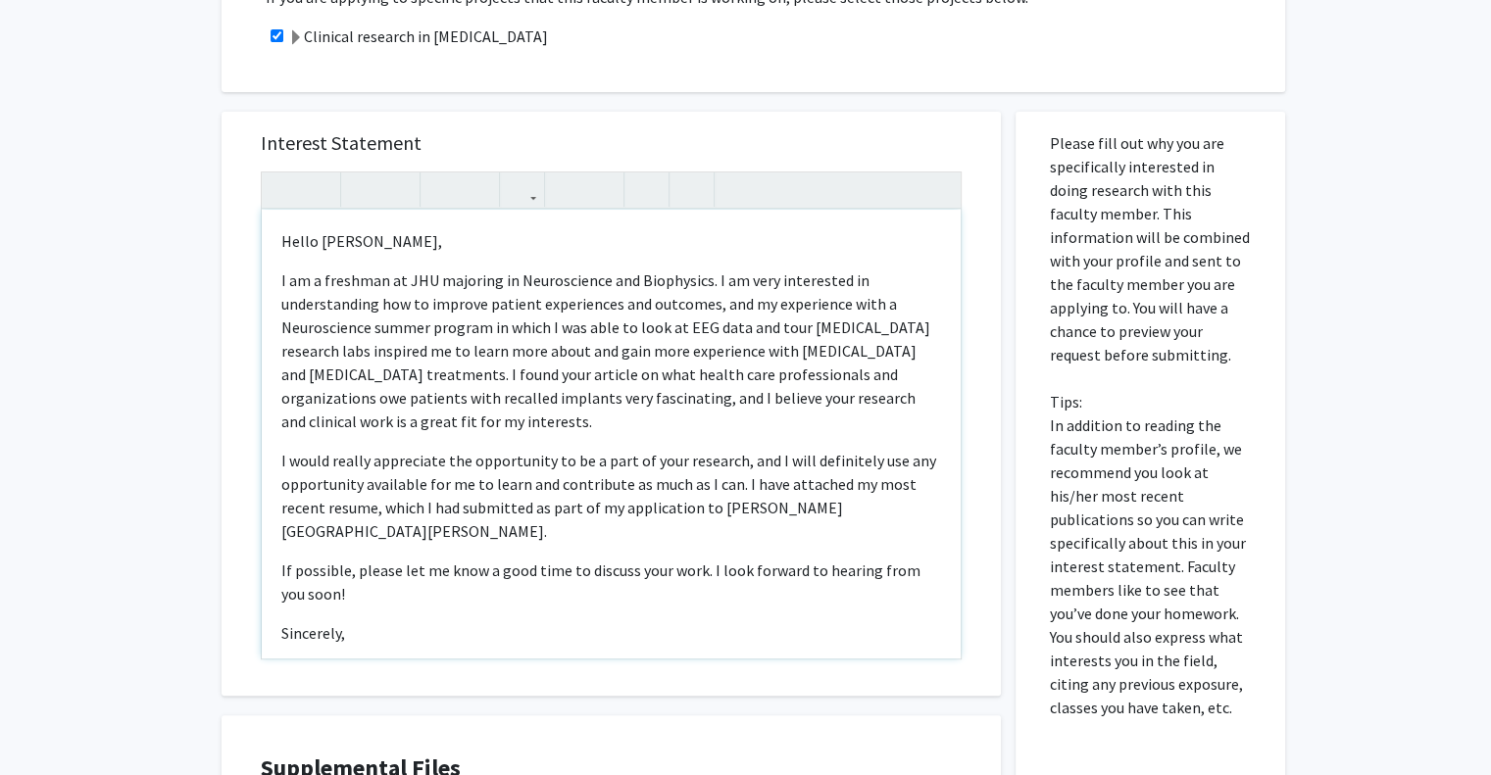
click at [732, 458] on p "I would really appreciate the opportunity to be a part of your research, and I …" at bounding box center [611, 496] width 660 height 94
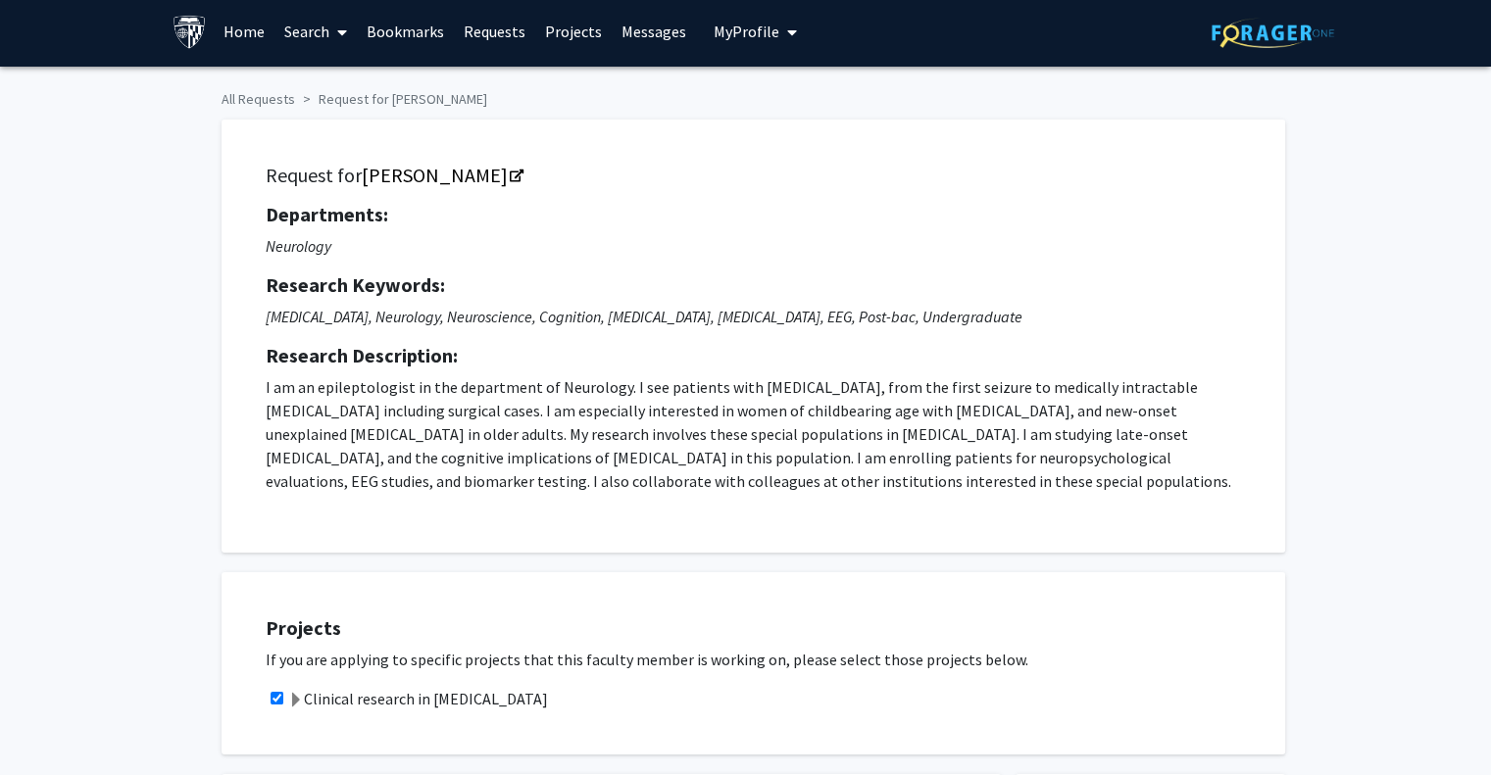
scroll to position [682, 0]
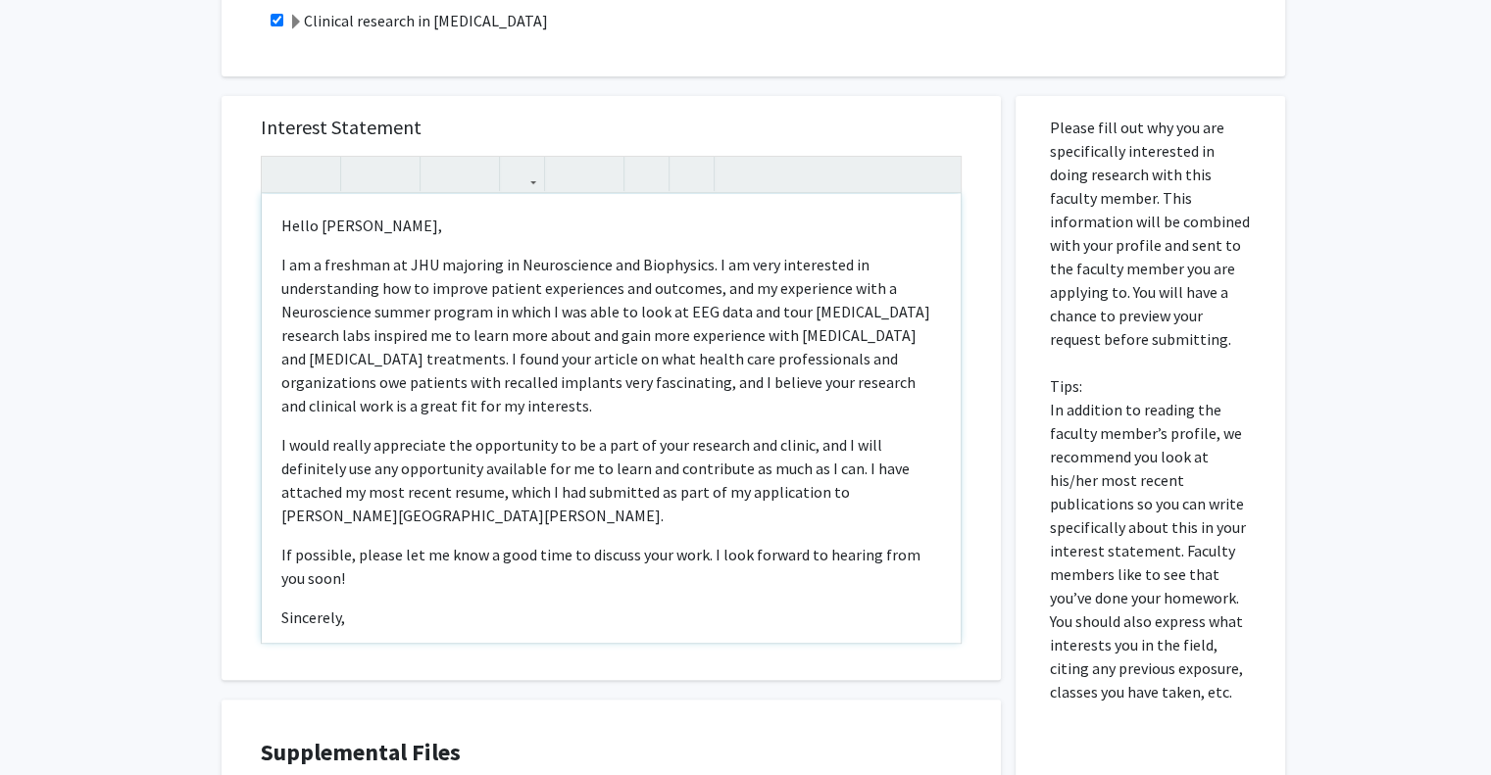
click at [349, 520] on p "I would really appreciate the opportunity to be a part of your research and cli…" at bounding box center [611, 480] width 660 height 94
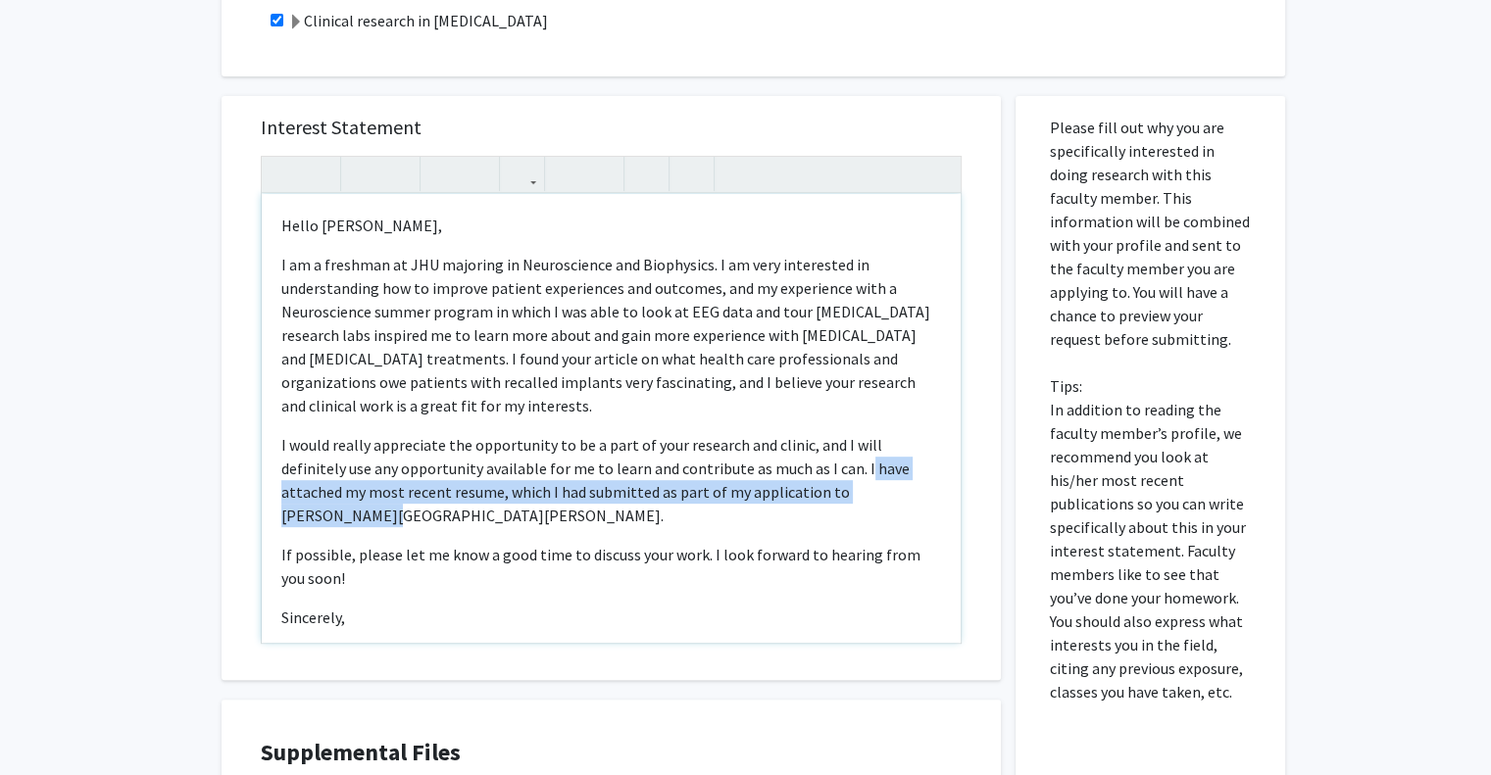
drag, startPoint x: 349, startPoint y: 520, endPoint x: 858, endPoint y: 473, distance: 510.9
click at [858, 473] on p "I would really appreciate the opportunity to be a part of your research and cli…" at bounding box center [611, 480] width 660 height 94
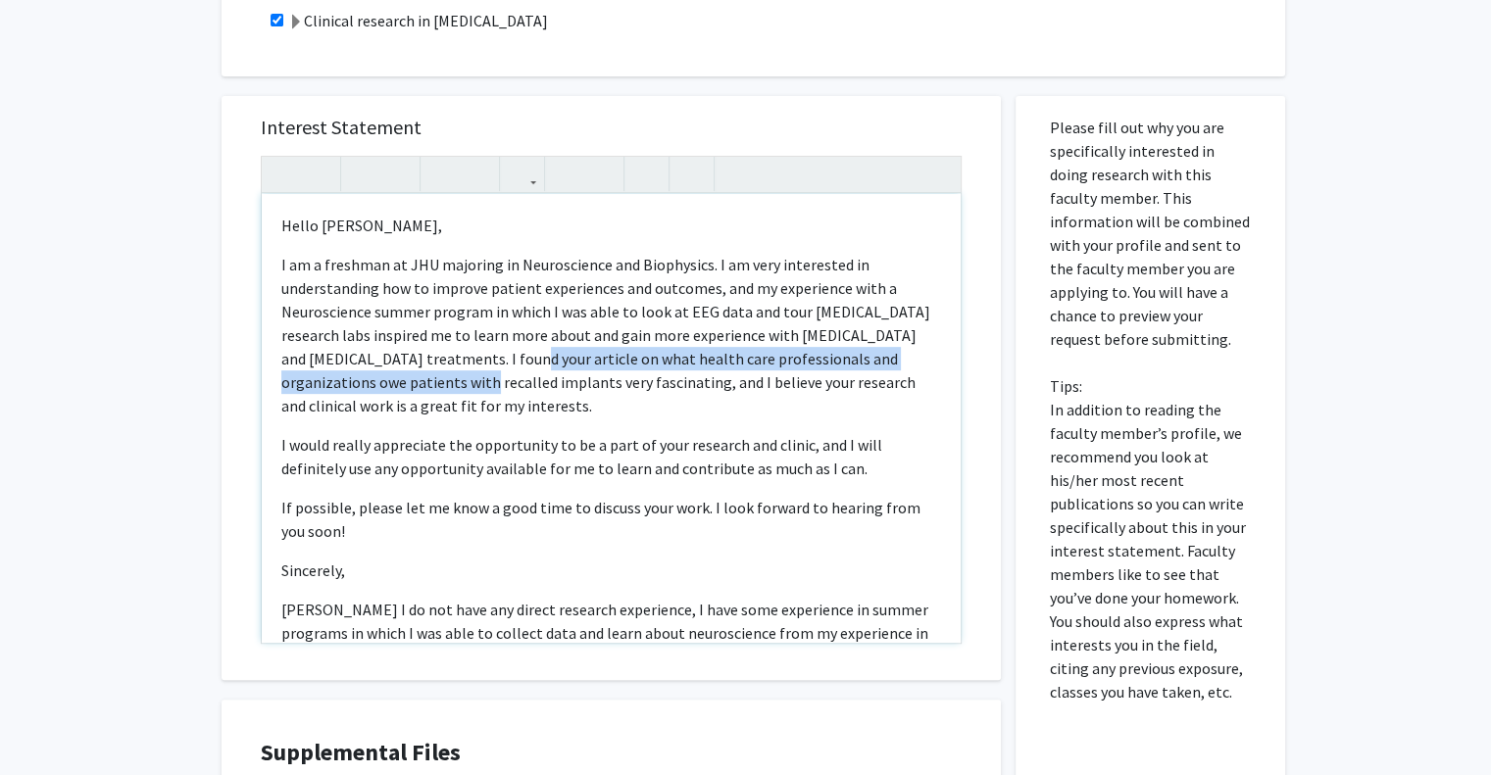
drag, startPoint x: 510, startPoint y: 357, endPoint x: 423, endPoint y: 385, distance: 90.8
click at [423, 385] on p "I am a freshman at JHU majoring in Neuroscience and Biophysics. I am very inter…" at bounding box center [611, 335] width 660 height 165
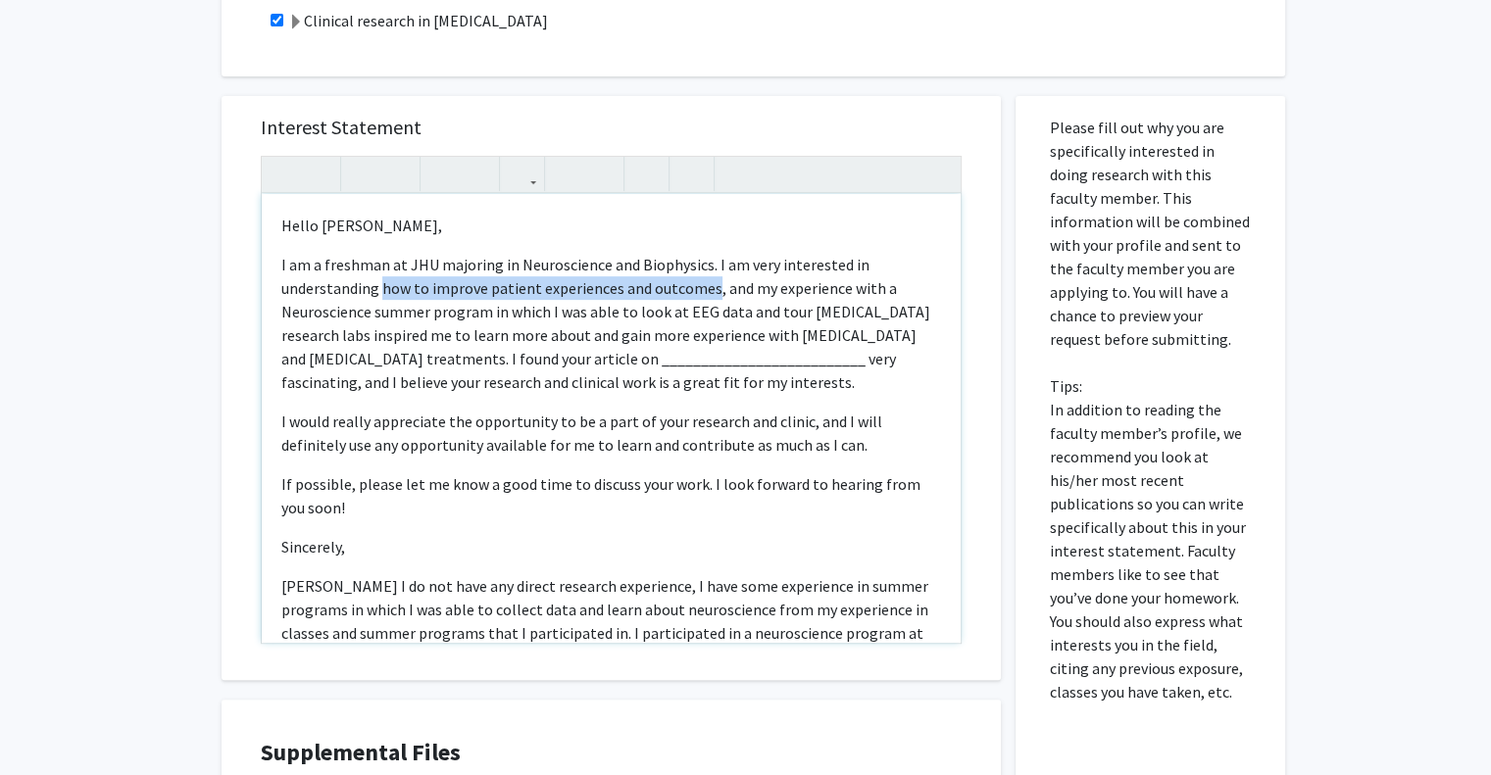
drag, startPoint x: 381, startPoint y: 289, endPoint x: 710, endPoint y: 285, distance: 328.4
click at [710, 285] on p "I am a freshman at JHU majoring in Neuroscience and Biophysics. I am very inter…" at bounding box center [611, 323] width 660 height 141
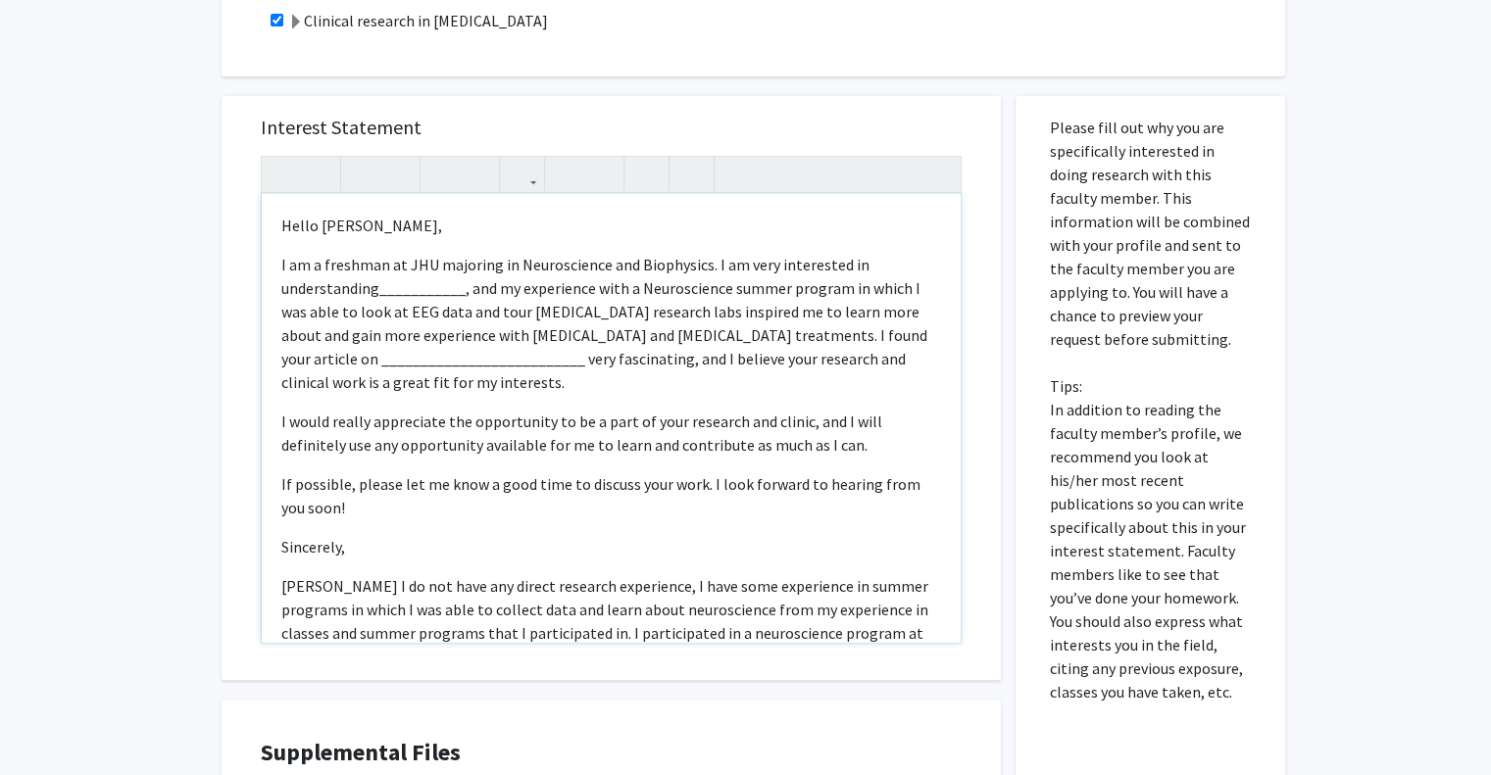
click at [417, 296] on p "I am a freshman at JHU majoring in Neuroscience and Biophysics. I am very inter…" at bounding box center [611, 323] width 660 height 141
drag, startPoint x: 380, startPoint y: 293, endPoint x: 459, endPoint y: 286, distance: 78.7
click at [459, 286] on p "I am a freshman at JHU majoring in Neuroscience and Biophysics. I am very inter…" at bounding box center [611, 323] width 660 height 141
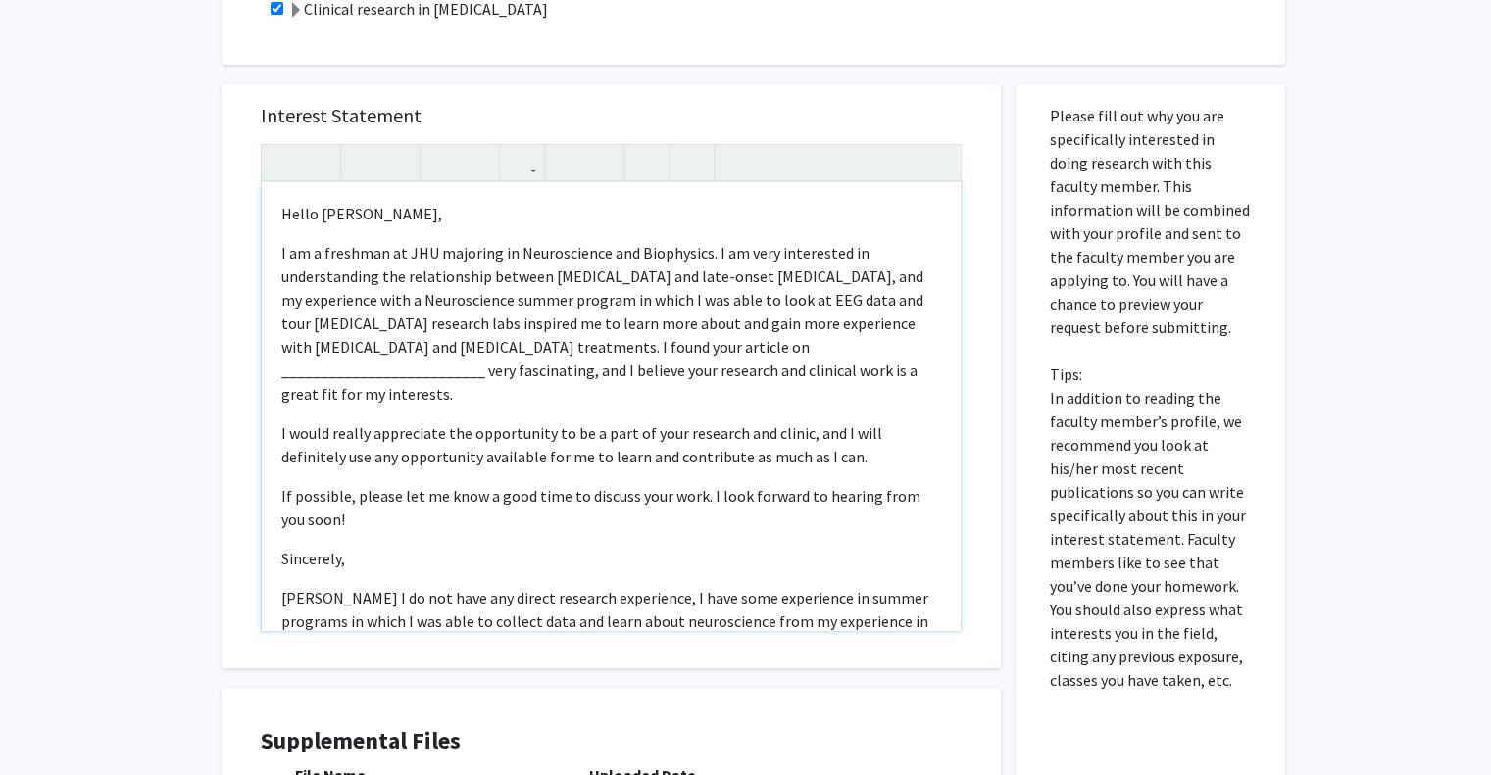
scroll to position [700, 0]
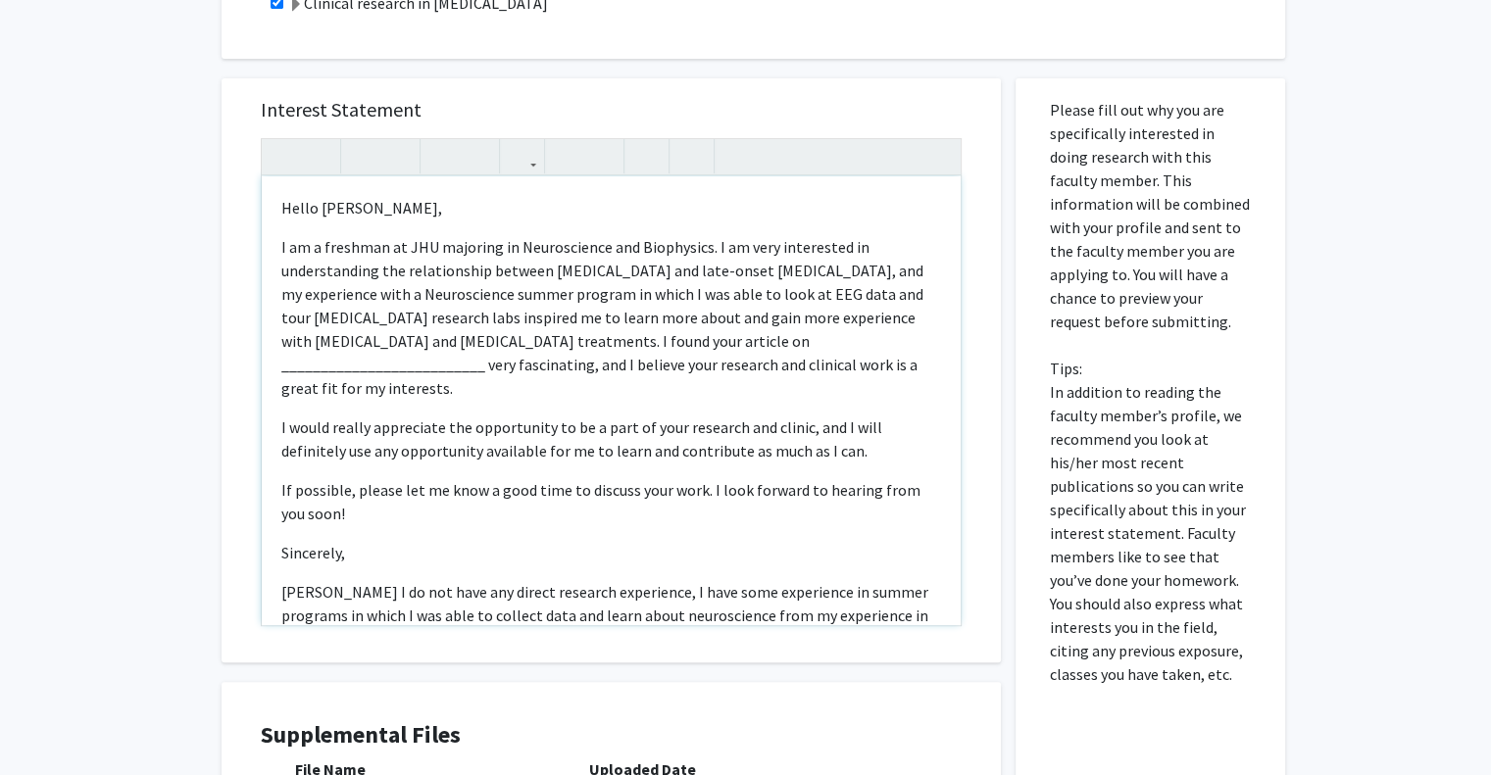
click at [305, 342] on p "I am a freshman at JHU majoring in Neuroscience and Biophysics. I am very inter…" at bounding box center [611, 317] width 660 height 165
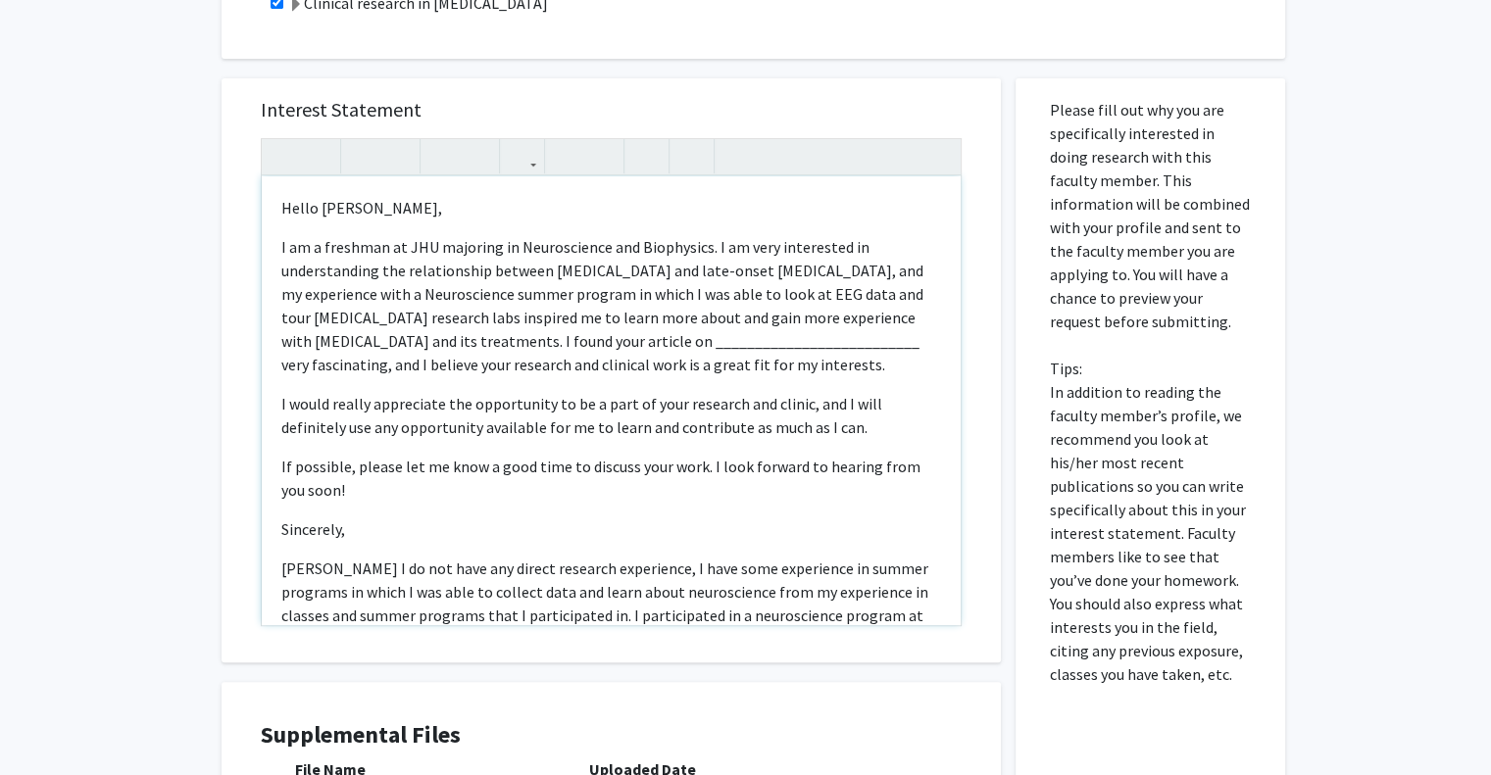
click at [627, 344] on p "I am a freshman at JHU majoring in Neuroscience and Biophysics. I am very inter…" at bounding box center [611, 305] width 660 height 141
click at [482, 342] on p "I am a freshman at JHU majoring in Neuroscience and Biophysics. I am very inter…" at bounding box center [611, 305] width 660 height 141
click at [538, 342] on p "I am a freshman at JHU majoring in Neuroscience and Biophysics. I am very inter…" at bounding box center [611, 305] width 660 height 141
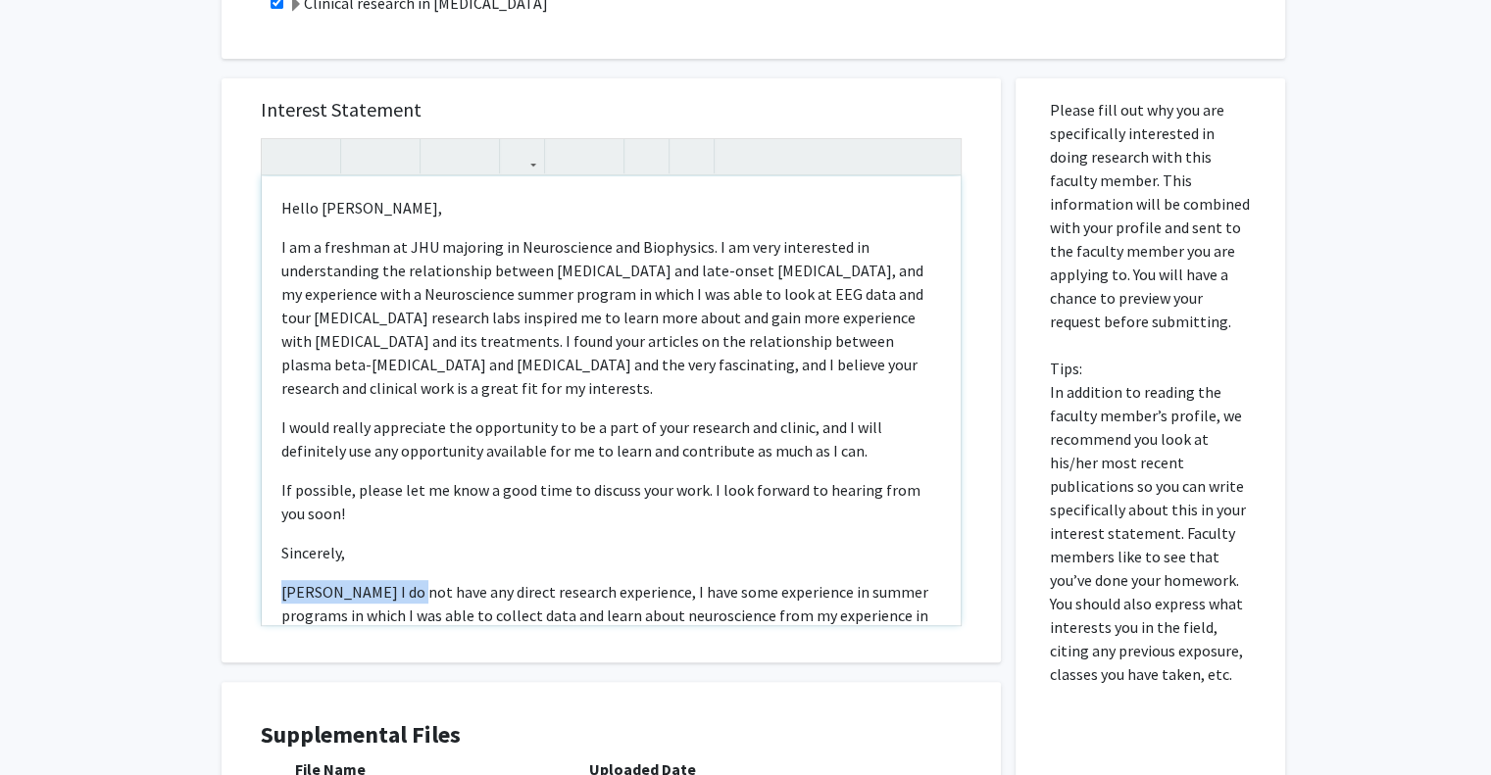
drag, startPoint x: 279, startPoint y: 567, endPoint x: 410, endPoint y: 564, distance: 130.4
click at [410, 580] on p "Ishanvi KarthikeyanThough I do not have any direct research experience, I have …" at bounding box center [611, 662] width 660 height 165
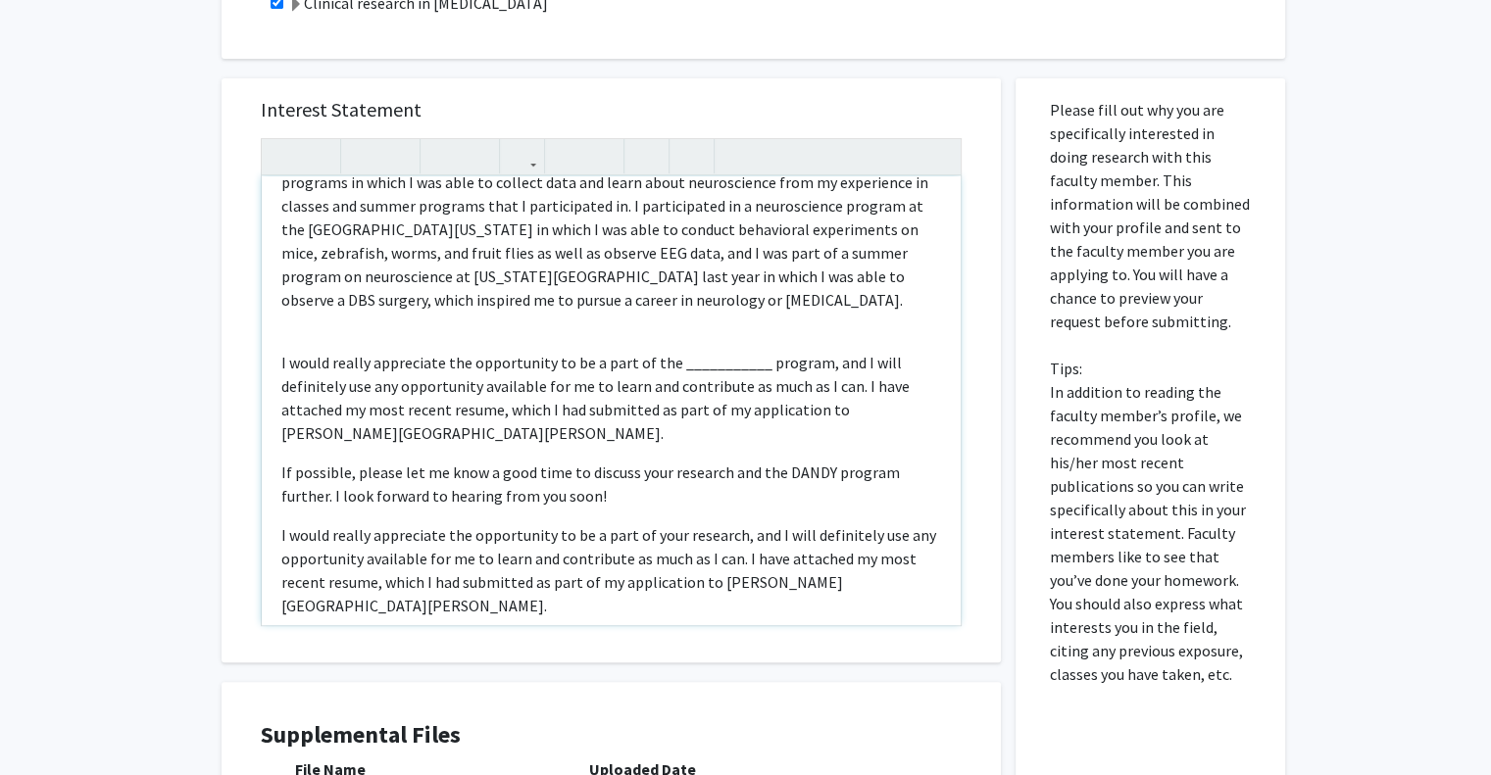
scroll to position [554, 0]
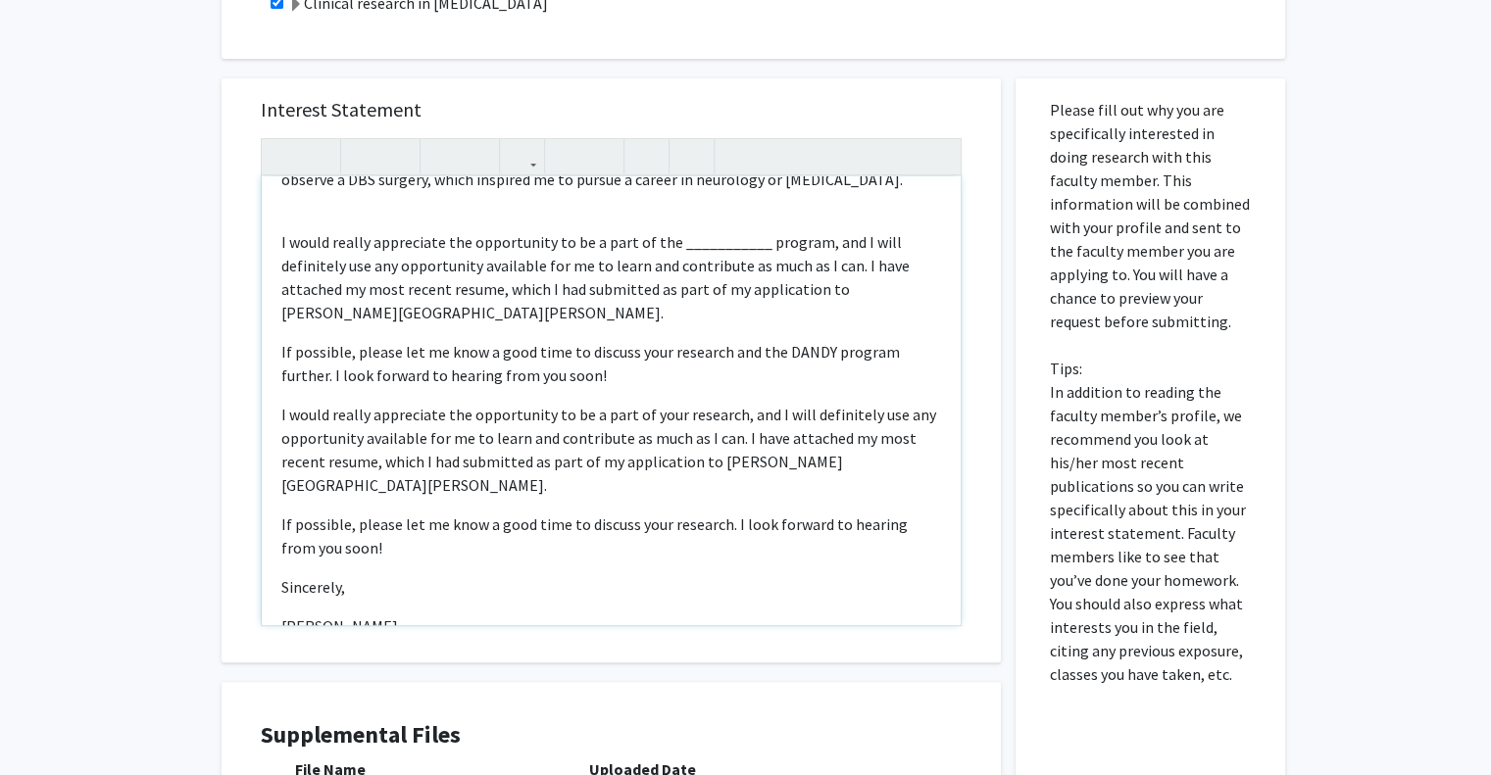
drag, startPoint x: 280, startPoint y: 571, endPoint x: 1008, endPoint y: 642, distance: 730.7
click at [1008, 642] on div "Interest Statement Hello Dr. Johnson, I am a freshman at JHU majoring in Neuro…" at bounding box center [611, 518] width 809 height 918
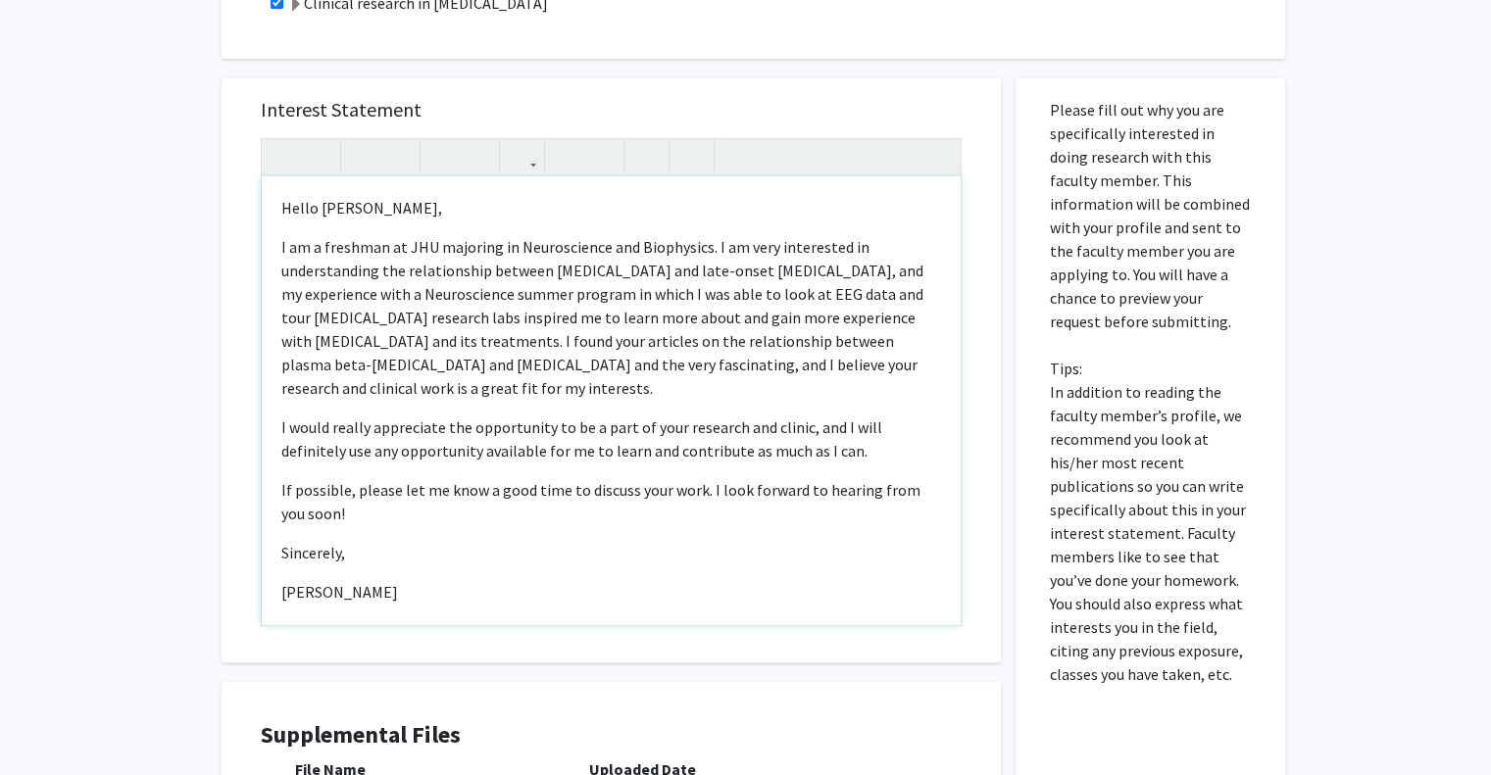
click at [870, 344] on p "I am a freshman at JHU majoring in Neuroscience and Biophysics. I am very inter…" at bounding box center [611, 317] width 660 height 165
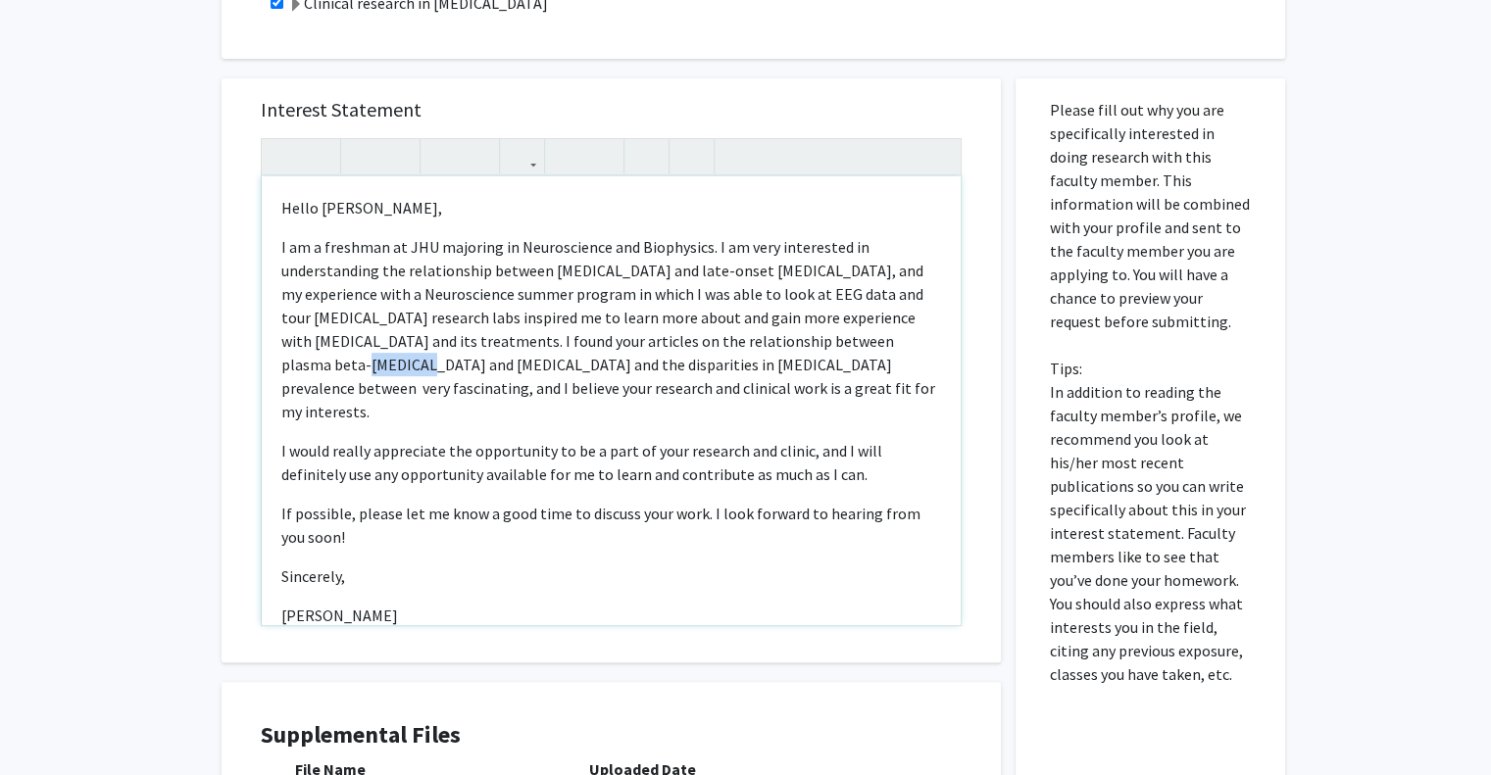
drag, startPoint x: 850, startPoint y: 342, endPoint x: 909, endPoint y: 344, distance: 58.8
click at [909, 344] on p "I am a freshman at JHU majoring in Neuroscience and Biophysics. I am very inter…" at bounding box center [611, 329] width 660 height 188
click at [678, 340] on p "I am a freshman at JHU majoring in Neuroscience and Biophysics. I am very inter…" at bounding box center [611, 329] width 660 height 188
click at [307, 366] on p "I am a freshman at JHU majoring in Neuroscience and Biophysics. I am very inter…" at bounding box center [611, 329] width 660 height 188
click at [585, 367] on p "I am a freshman at JHU majoring in Neuroscience and Biophysics. I am very inter…" at bounding box center [611, 329] width 660 height 188
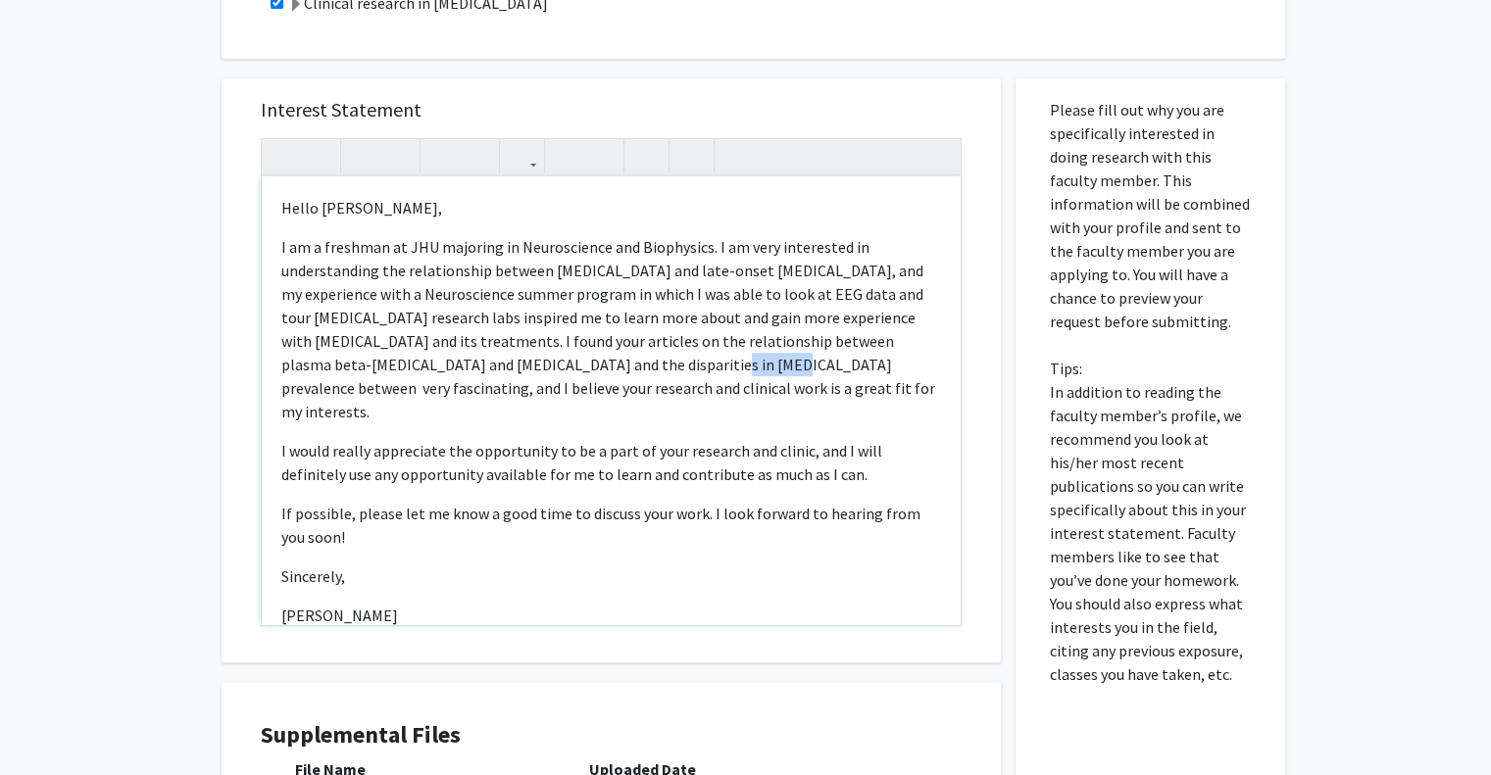
click at [585, 367] on p "I am a freshman at JHU majoring in Neuroscience and Biophysics. I am very inter…" at bounding box center [611, 329] width 660 height 188
type textarea "<p>Hello Dr. Johnson, </p><p>I am a freshman at JHU majoring in Neuroscience an…"
drag, startPoint x: 458, startPoint y: 595, endPoint x: 236, endPoint y: 202, distance: 451.2
click at [236, 202] on div "Interest Statement <p>Hello Dr. Johnson, </p><p>I am a freshman at JHU majoring…" at bounding box center [611, 370] width 779 height 584
copy div "Hello Dr. Johnson, I am a freshman at JHU majoring in Neuroscience and Biophys…"
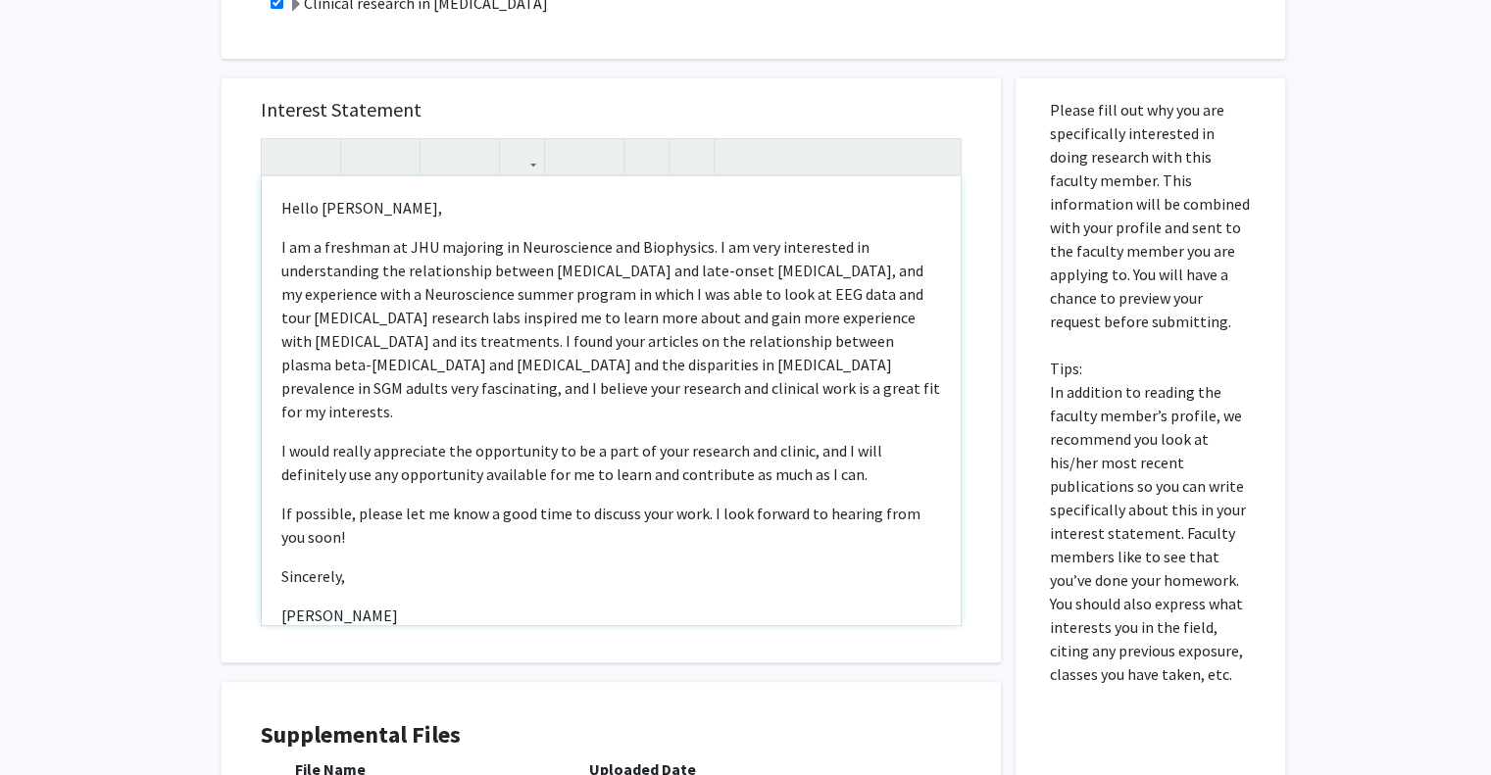
click at [772, 474] on div "Hello Dr. Johnson, I am a freshman at JHU majoring in Neuroscience and Biophys…" at bounding box center [611, 400] width 699 height 449
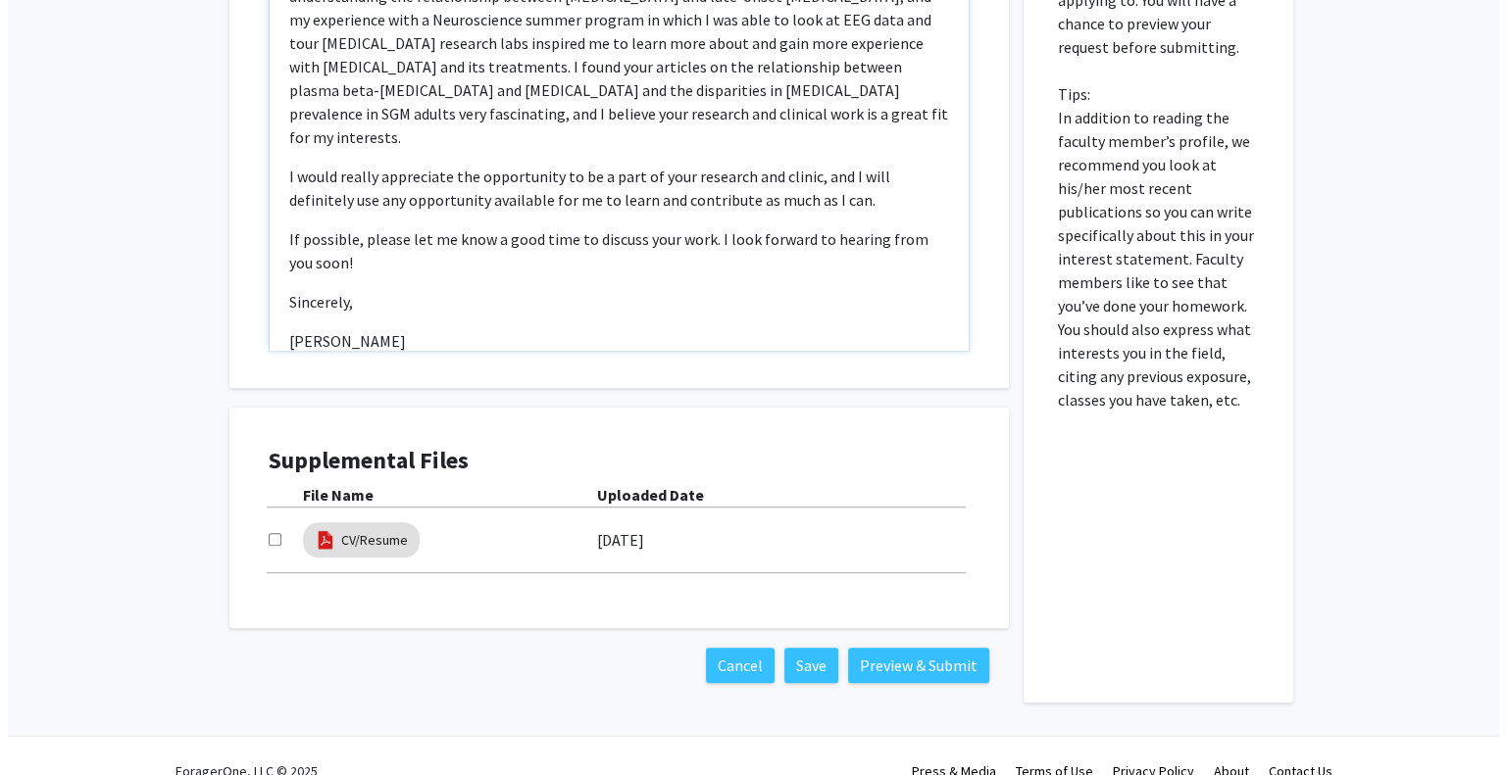
scroll to position [1004, 0]
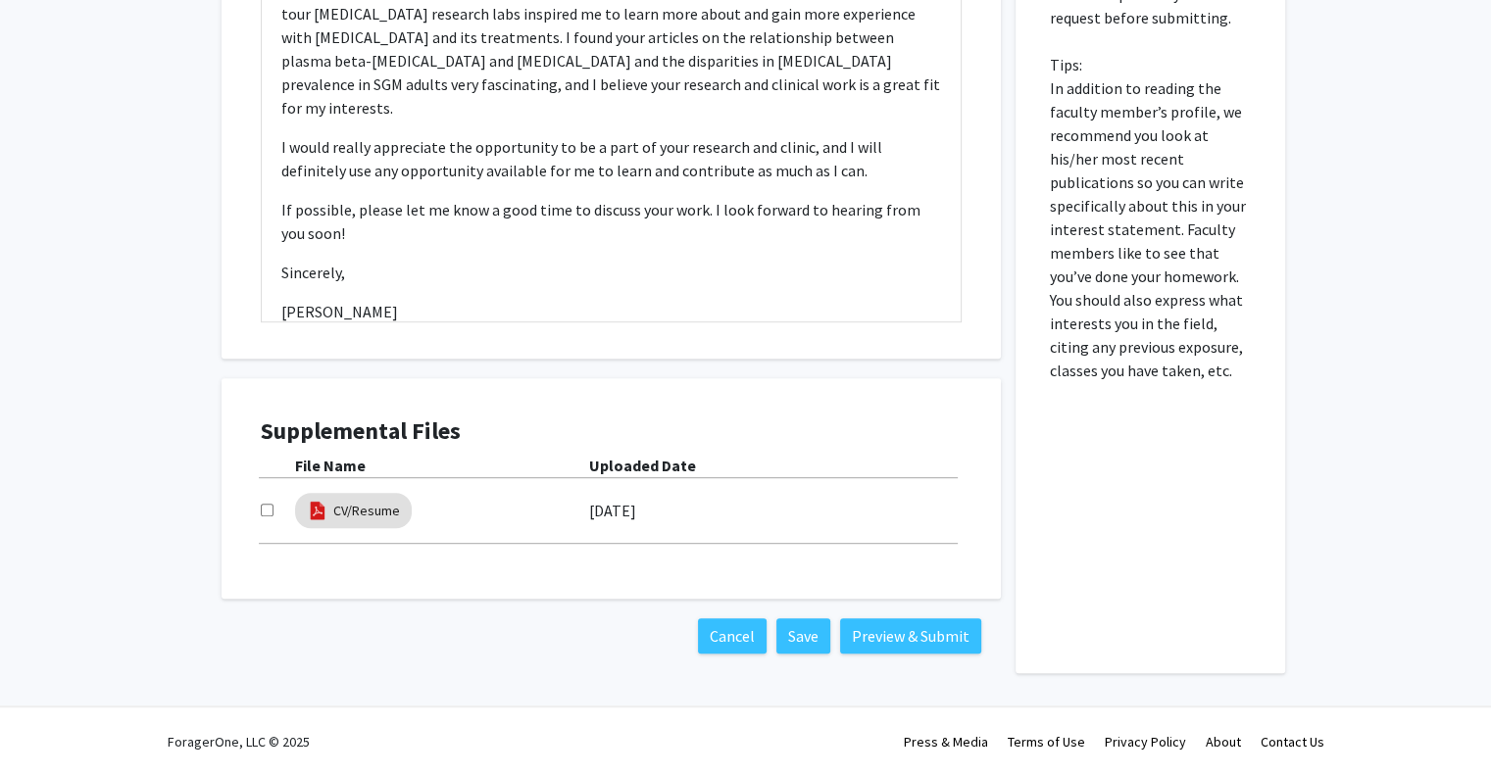
click at [264, 509] on input "checkbox" at bounding box center [267, 510] width 13 height 13
checkbox input "true"
click at [882, 640] on button "Preview & Submit" at bounding box center [910, 635] width 141 height 35
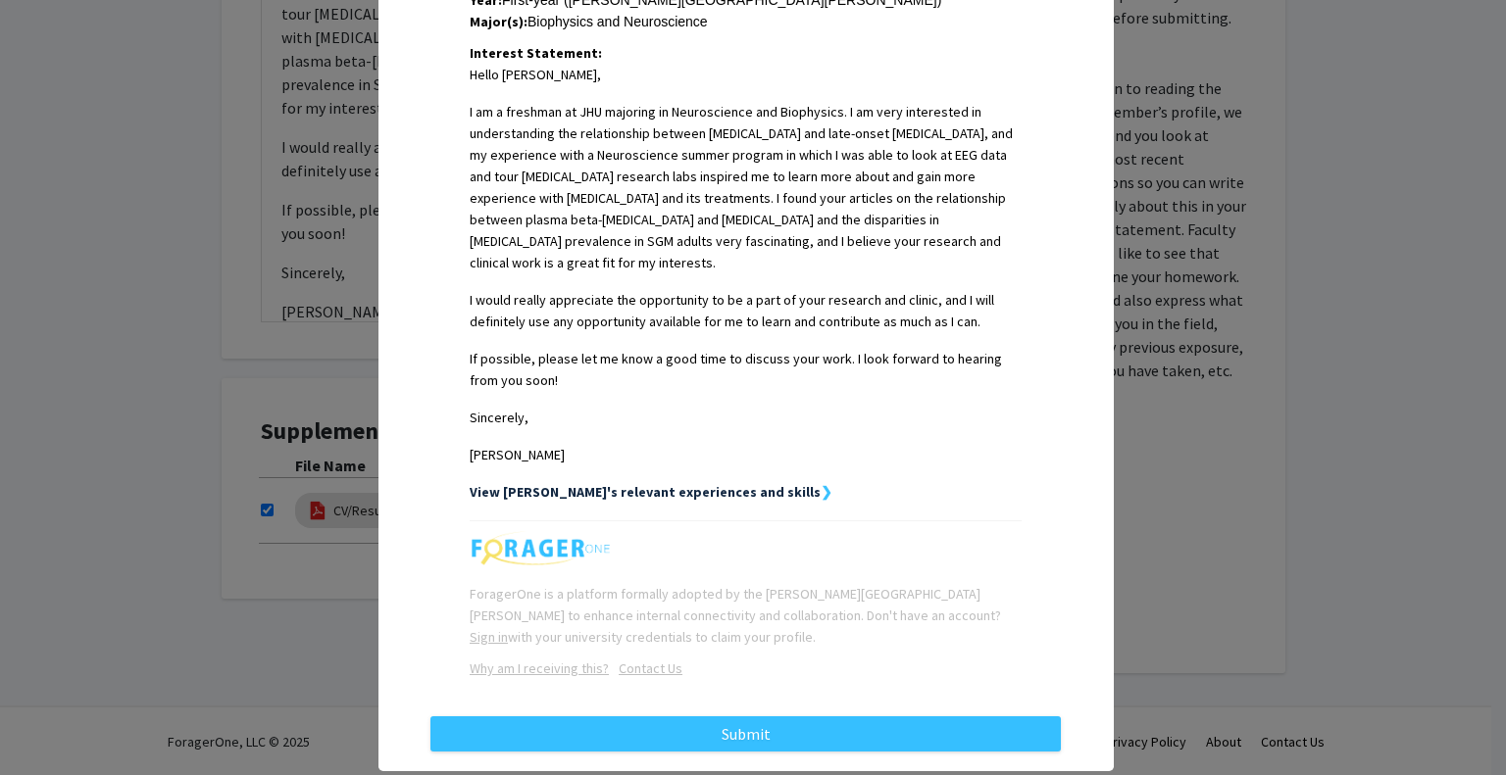
scroll to position [498, 0]
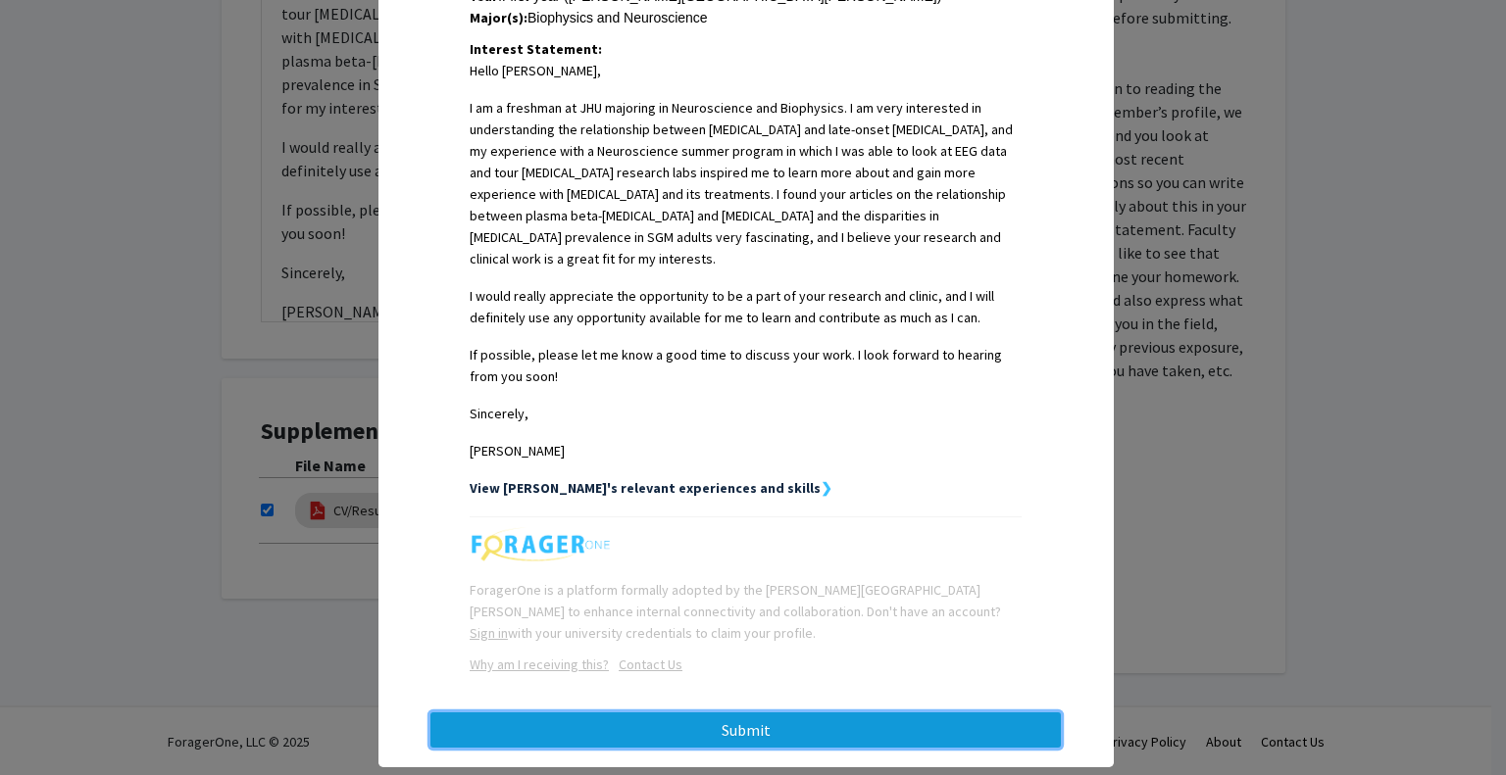
click at [757, 713] on button "Submit" at bounding box center [745, 730] width 630 height 35
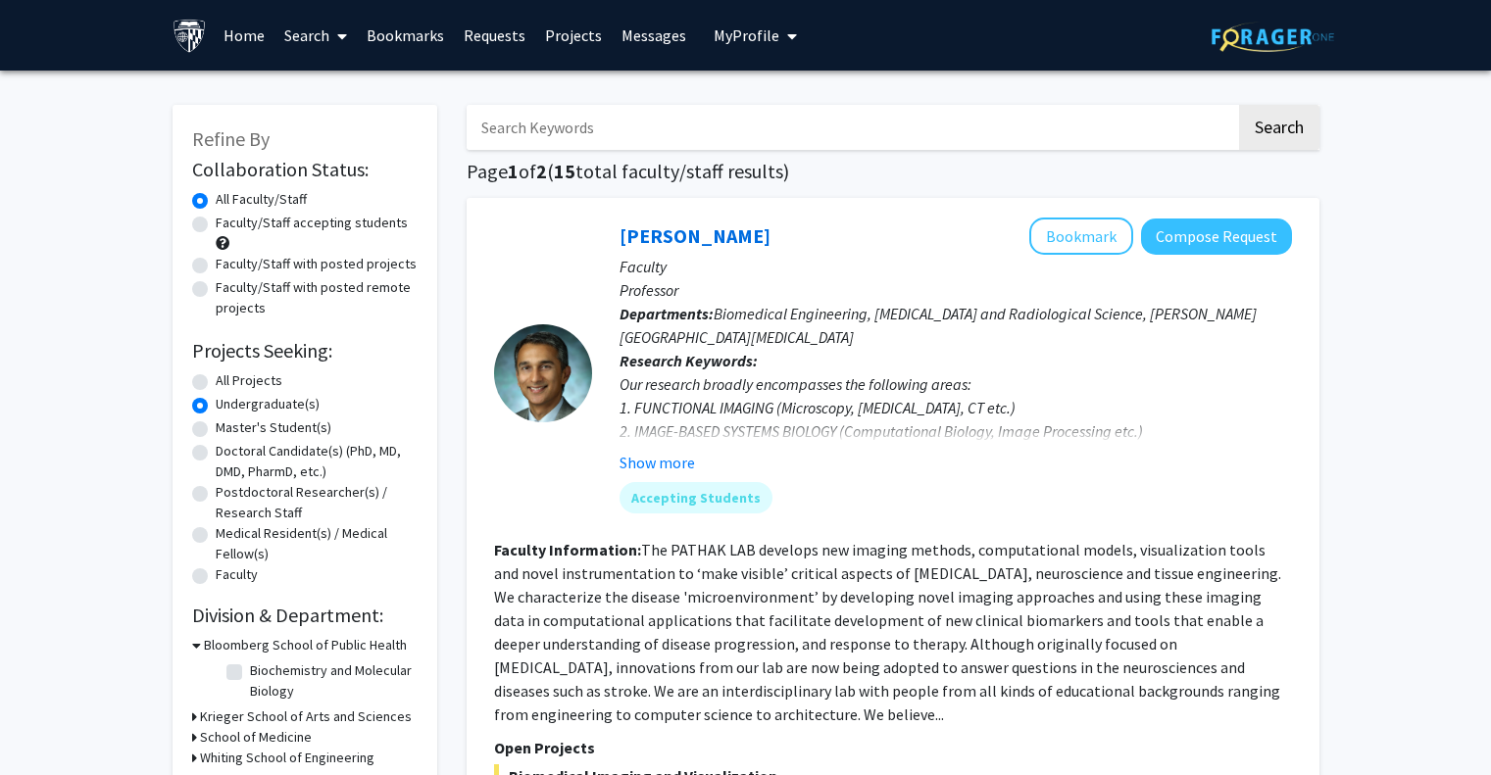
scroll to position [1357, 0]
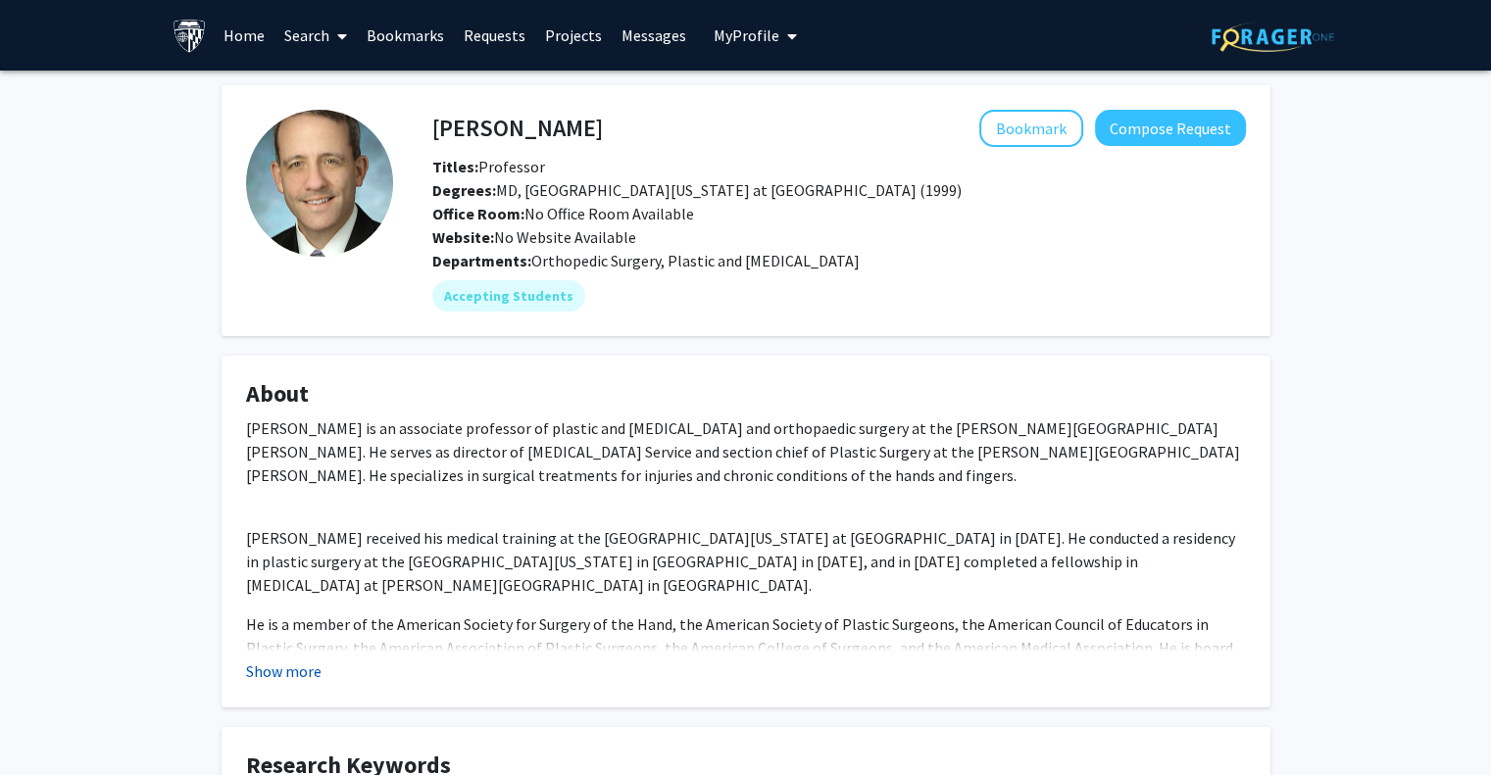
click at [285, 677] on button "Show more" at bounding box center [283, 672] width 75 height 24
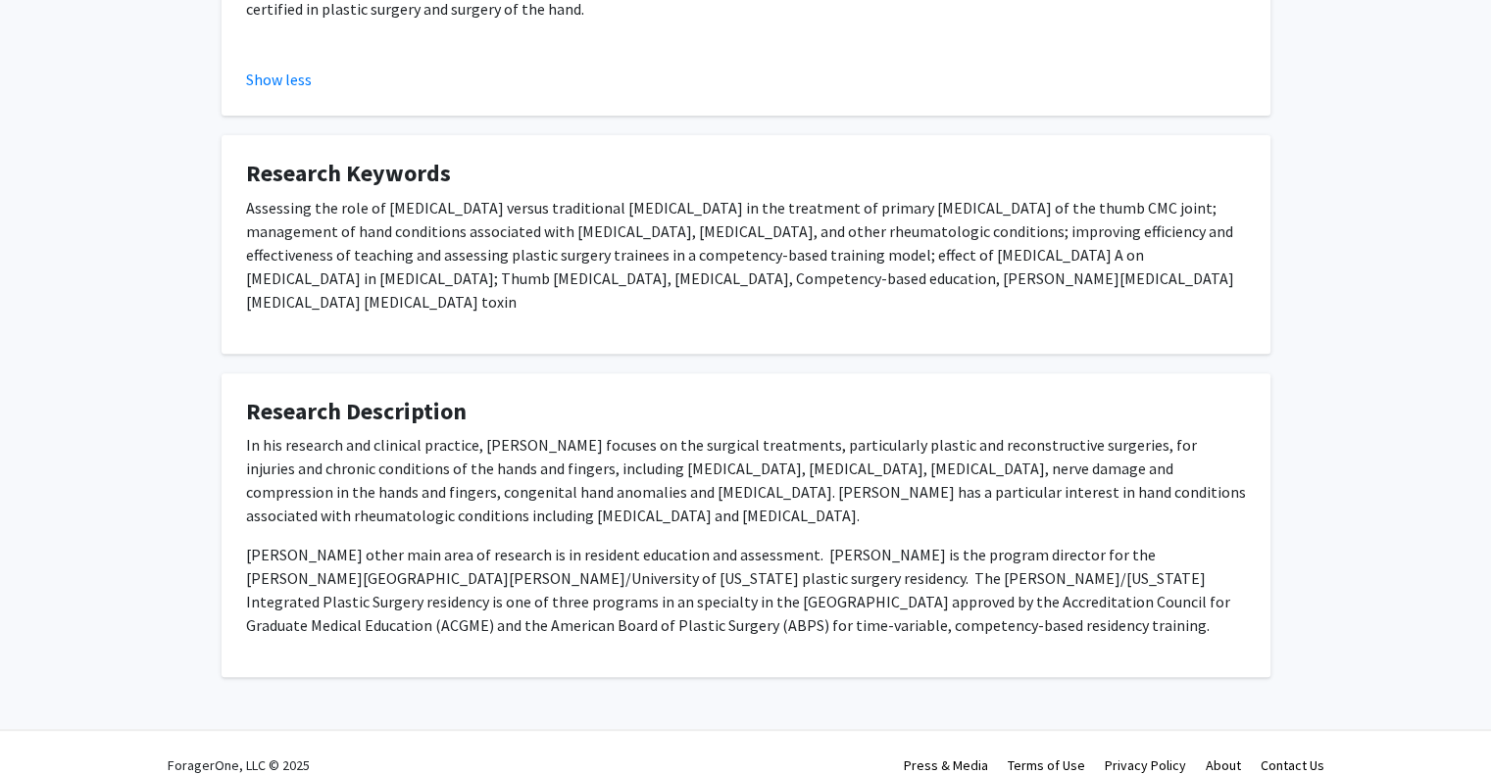
scroll to position [623, 0]
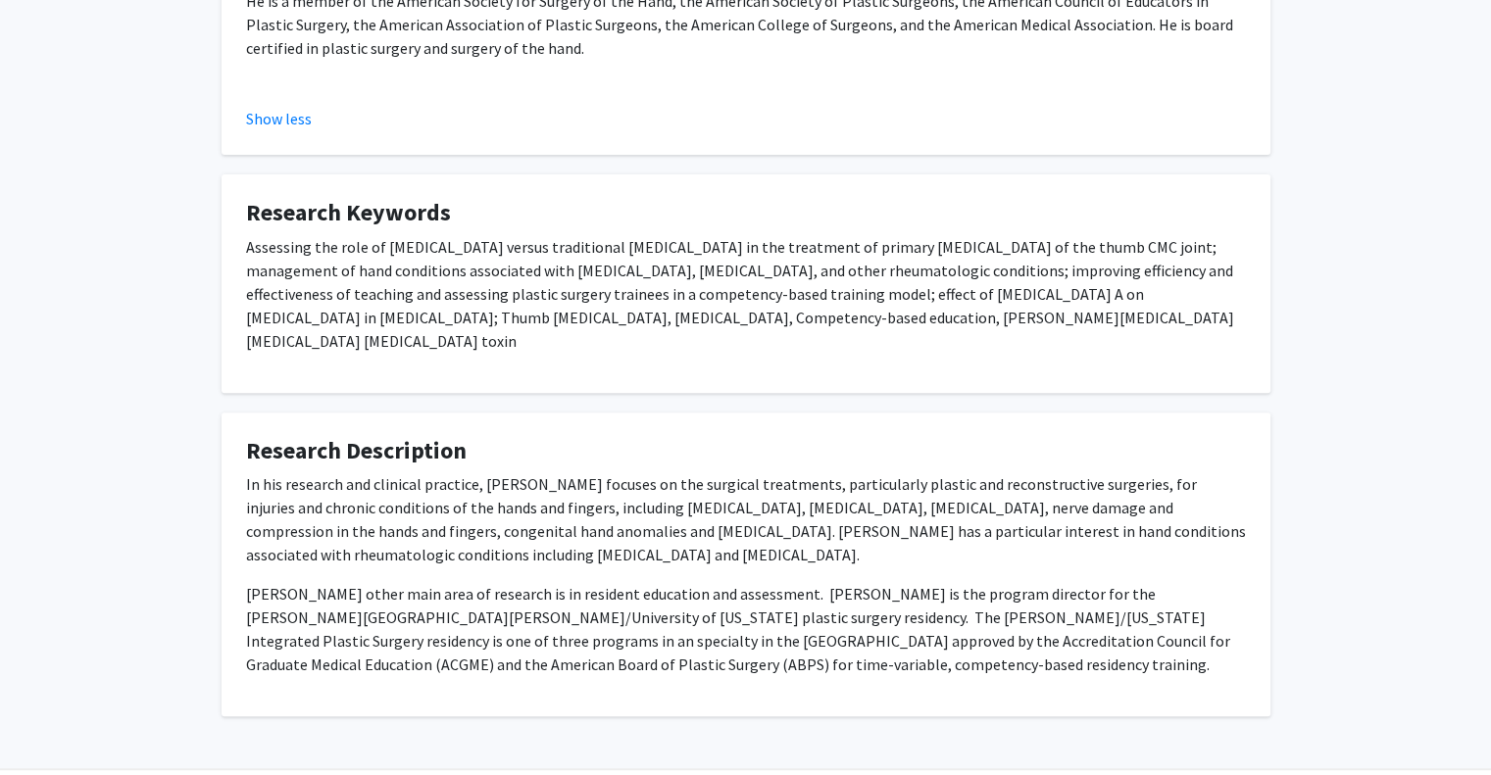
click at [1301, 336] on div "Scott Lifchez Bookmark Compose Request Titles: Professor Degrees: MD, Universit…" at bounding box center [745, 113] width 1491 height 1333
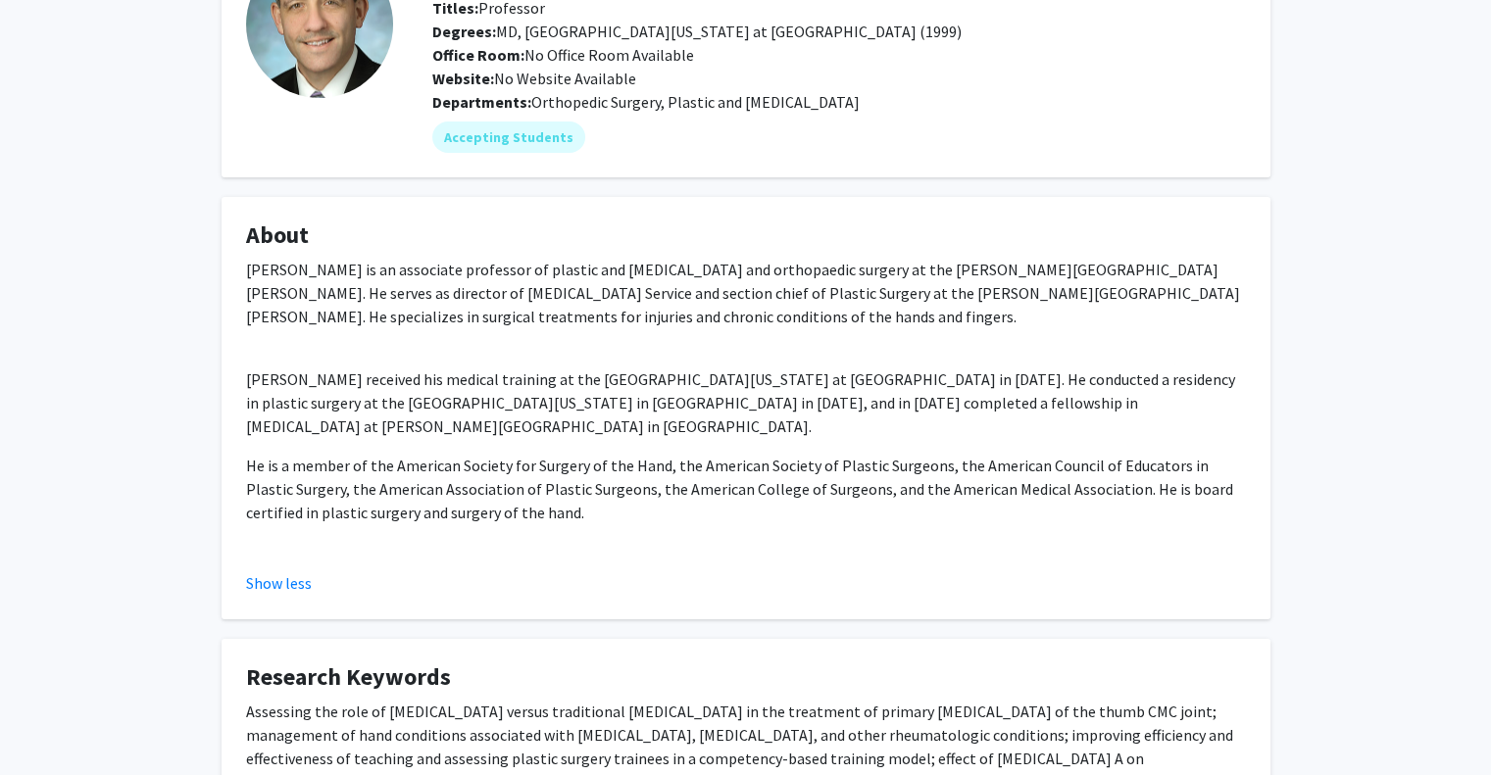
scroll to position [129, 0]
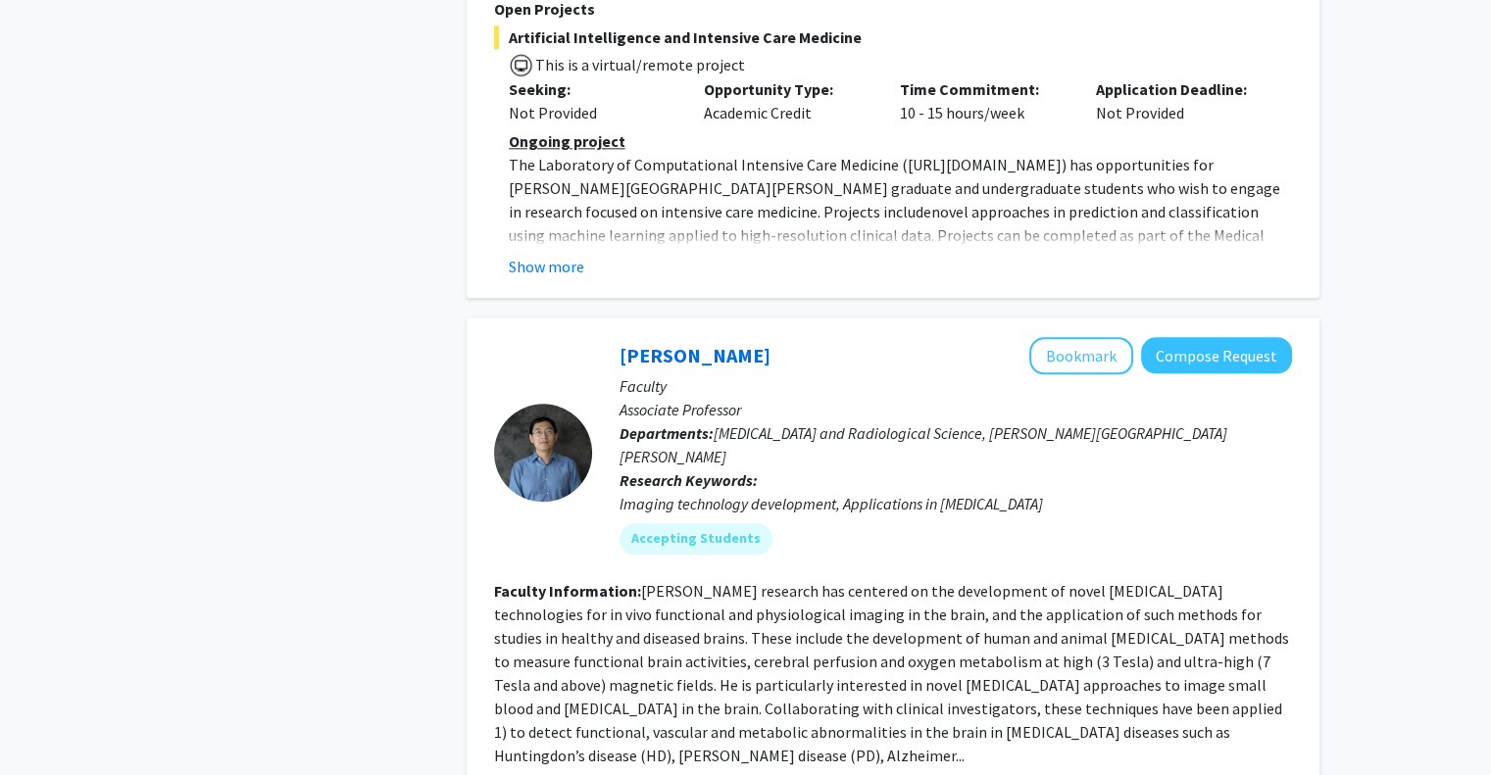
scroll to position [2137, 0]
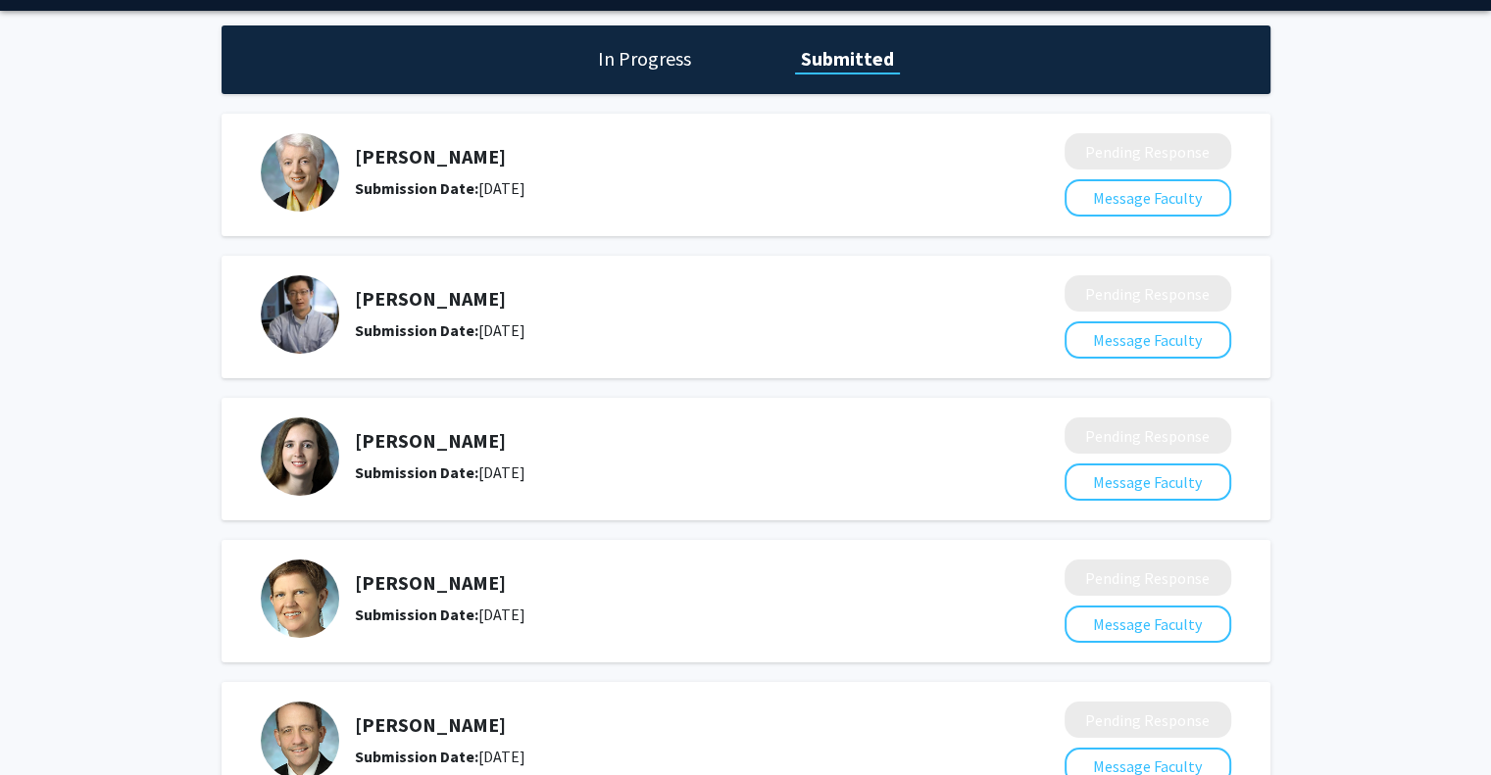
scroll to position [59, 0]
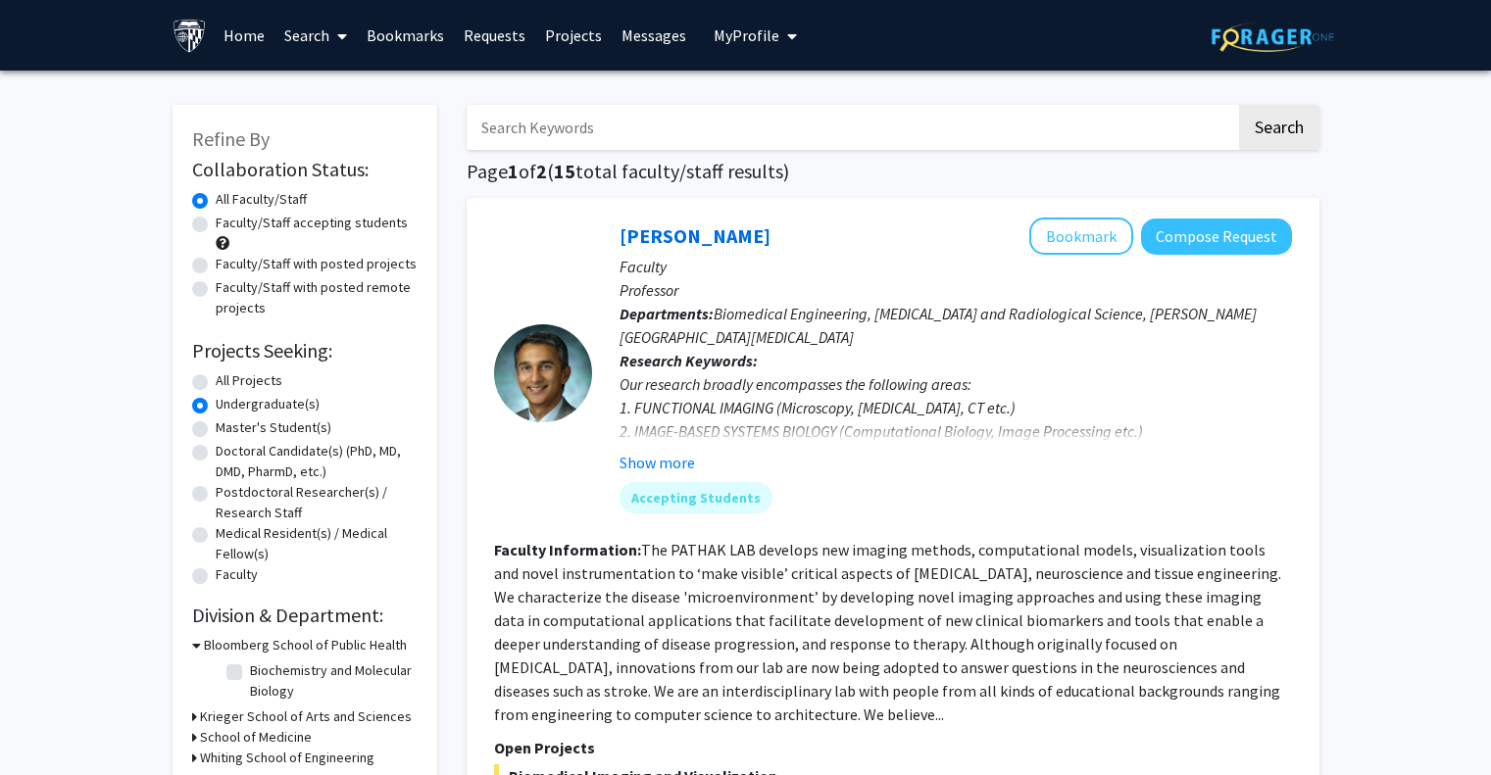
scroll to position [1357, 0]
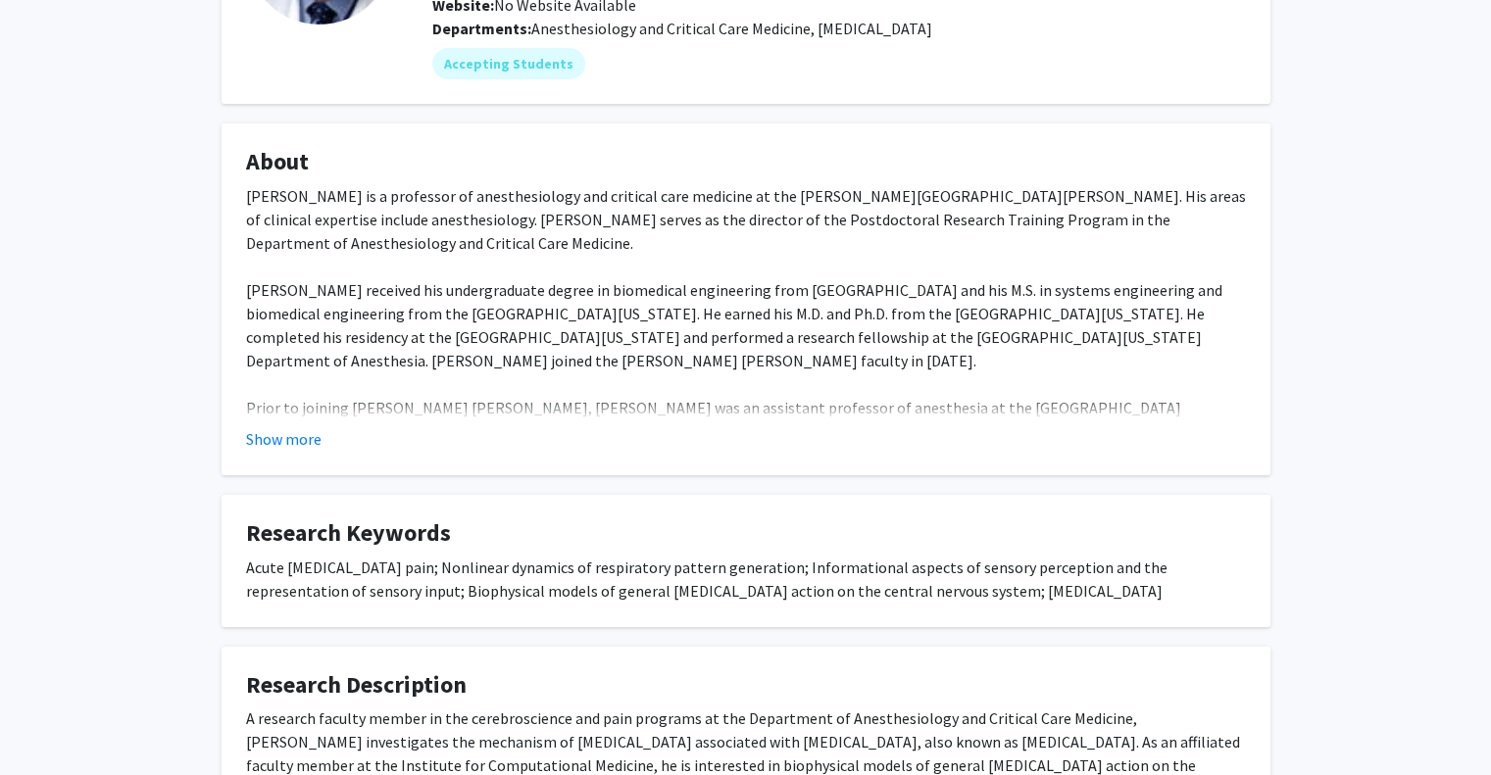
scroll to position [238, 0]
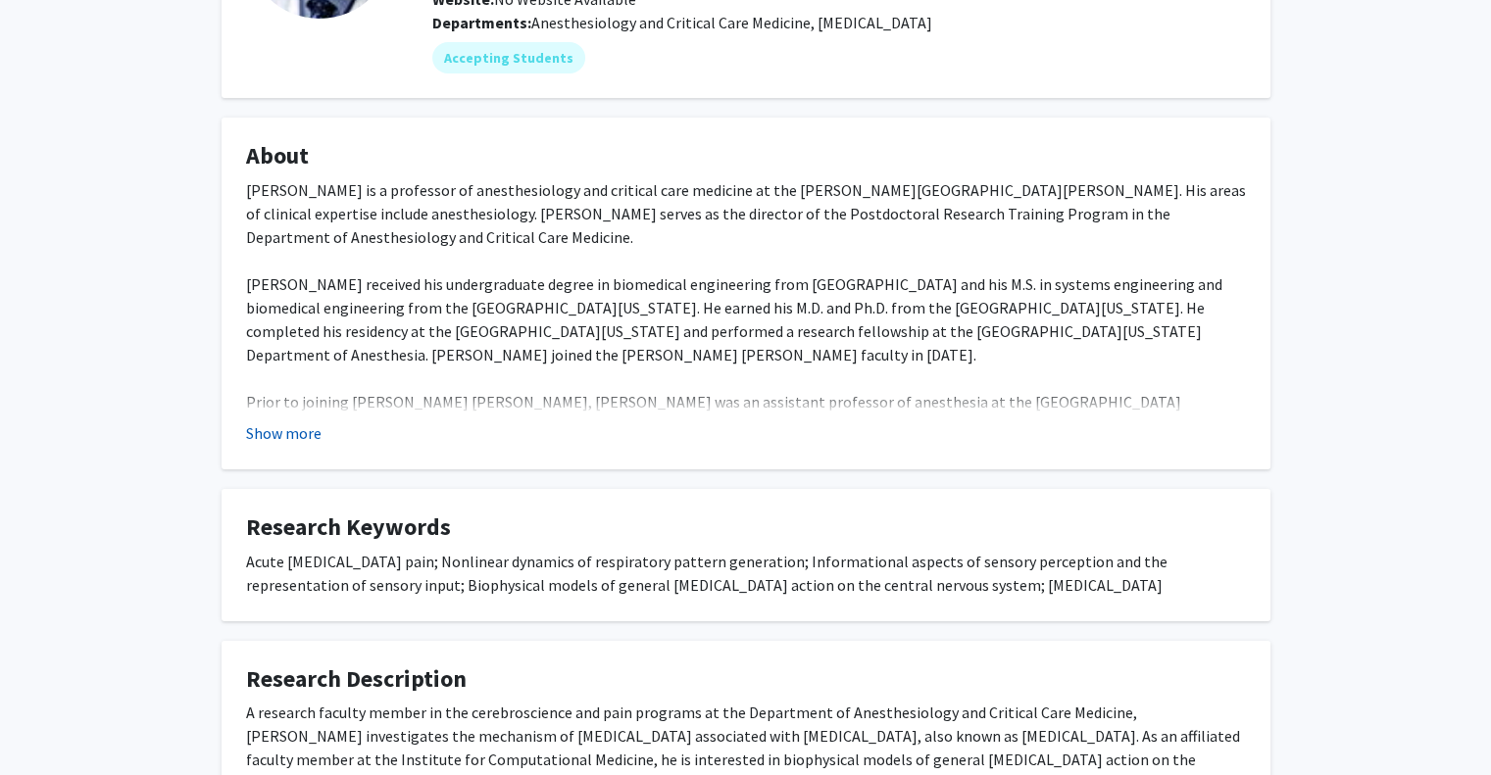
click at [288, 435] on button "Show more" at bounding box center [283, 433] width 75 height 24
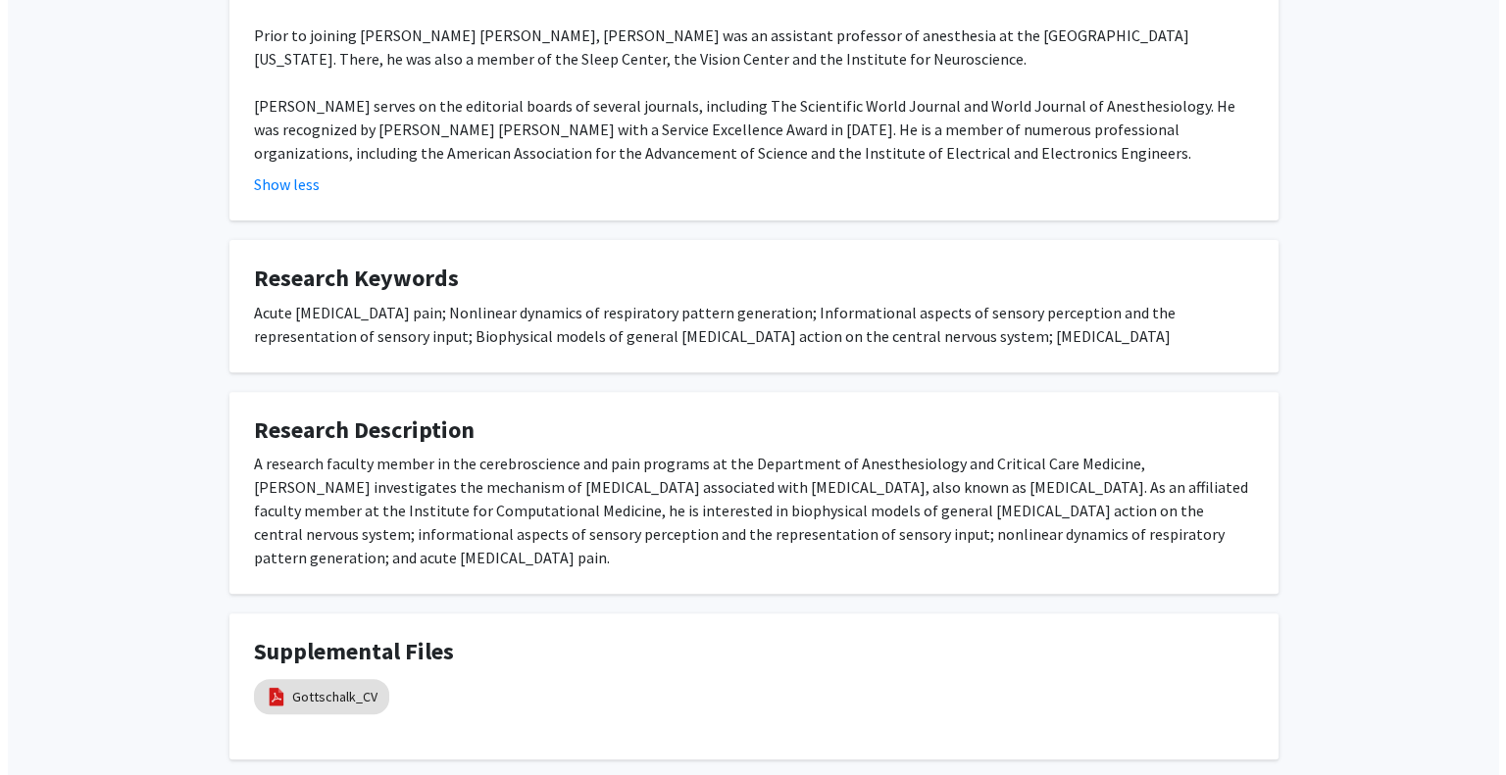
scroll to position [608, 0]
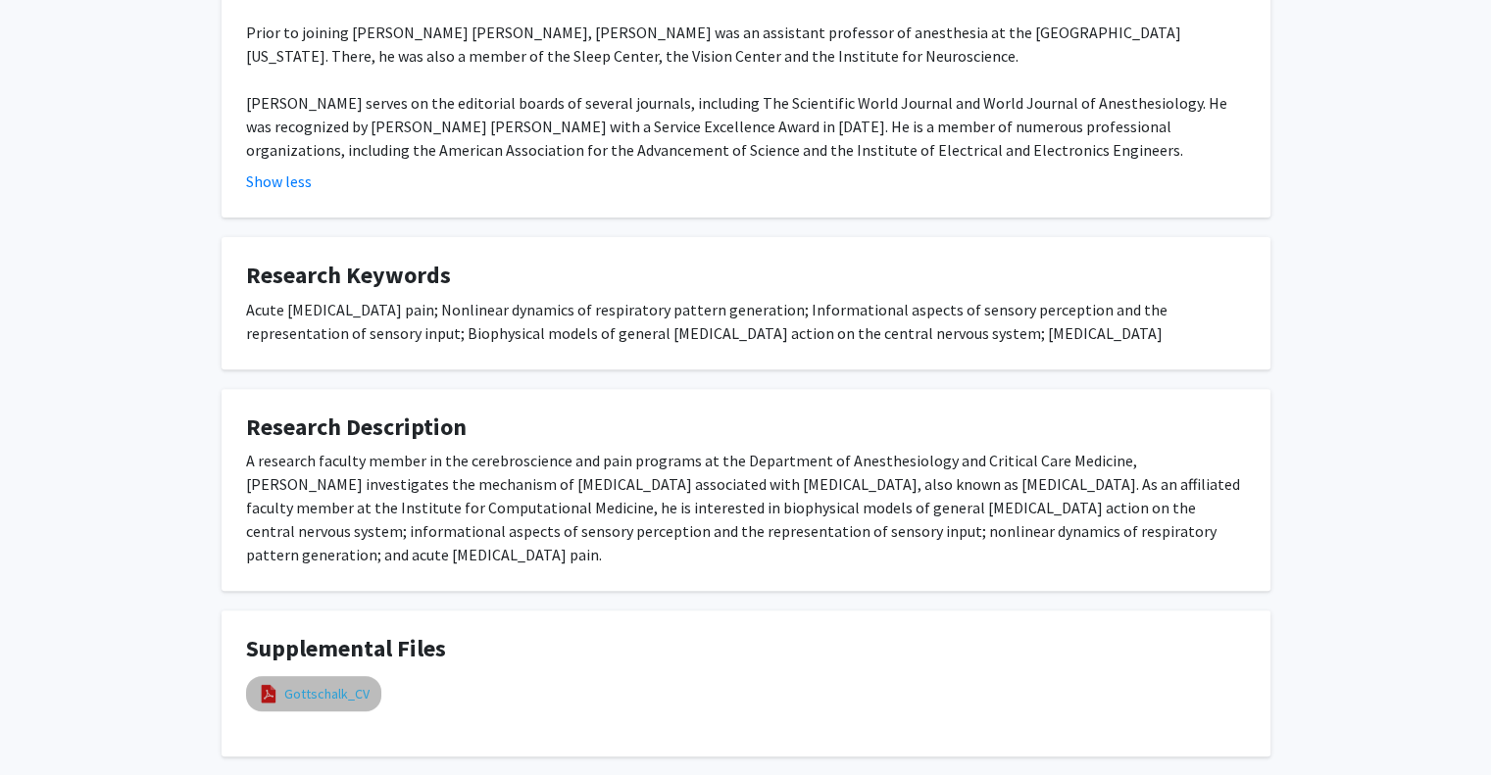
click at [284, 684] on link "Gottschalk_CV" at bounding box center [326, 694] width 85 height 21
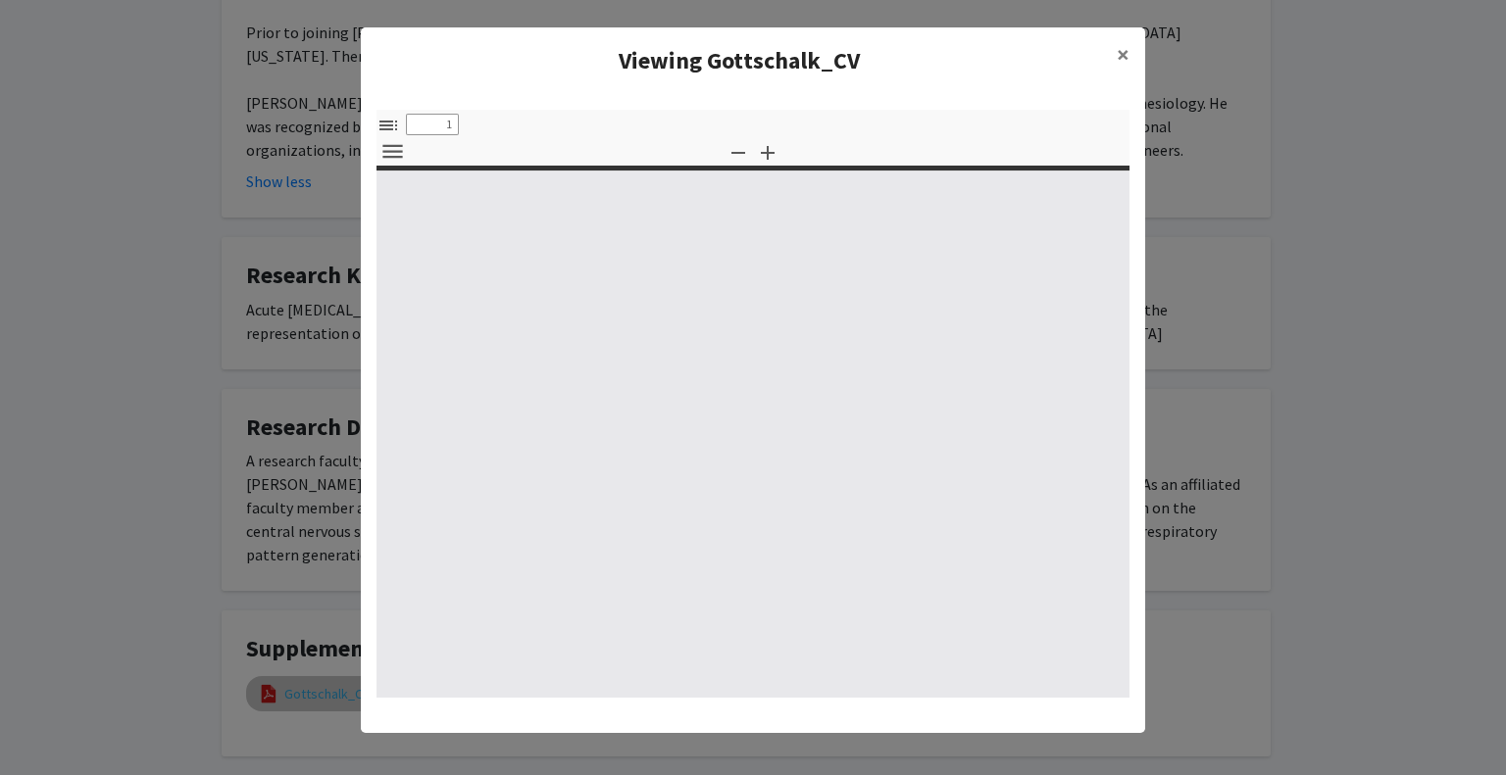
type input "0"
select select "custom"
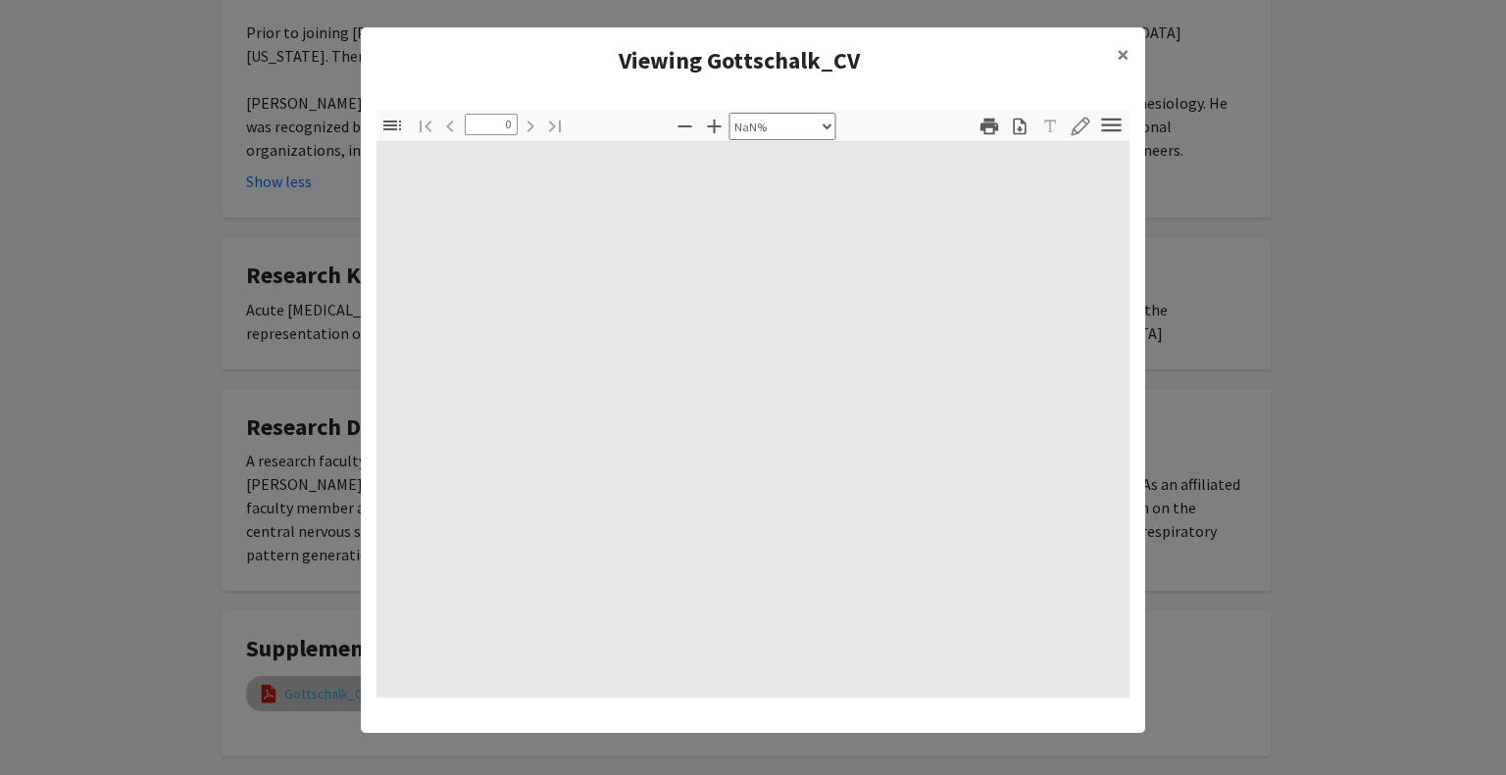
type input "1"
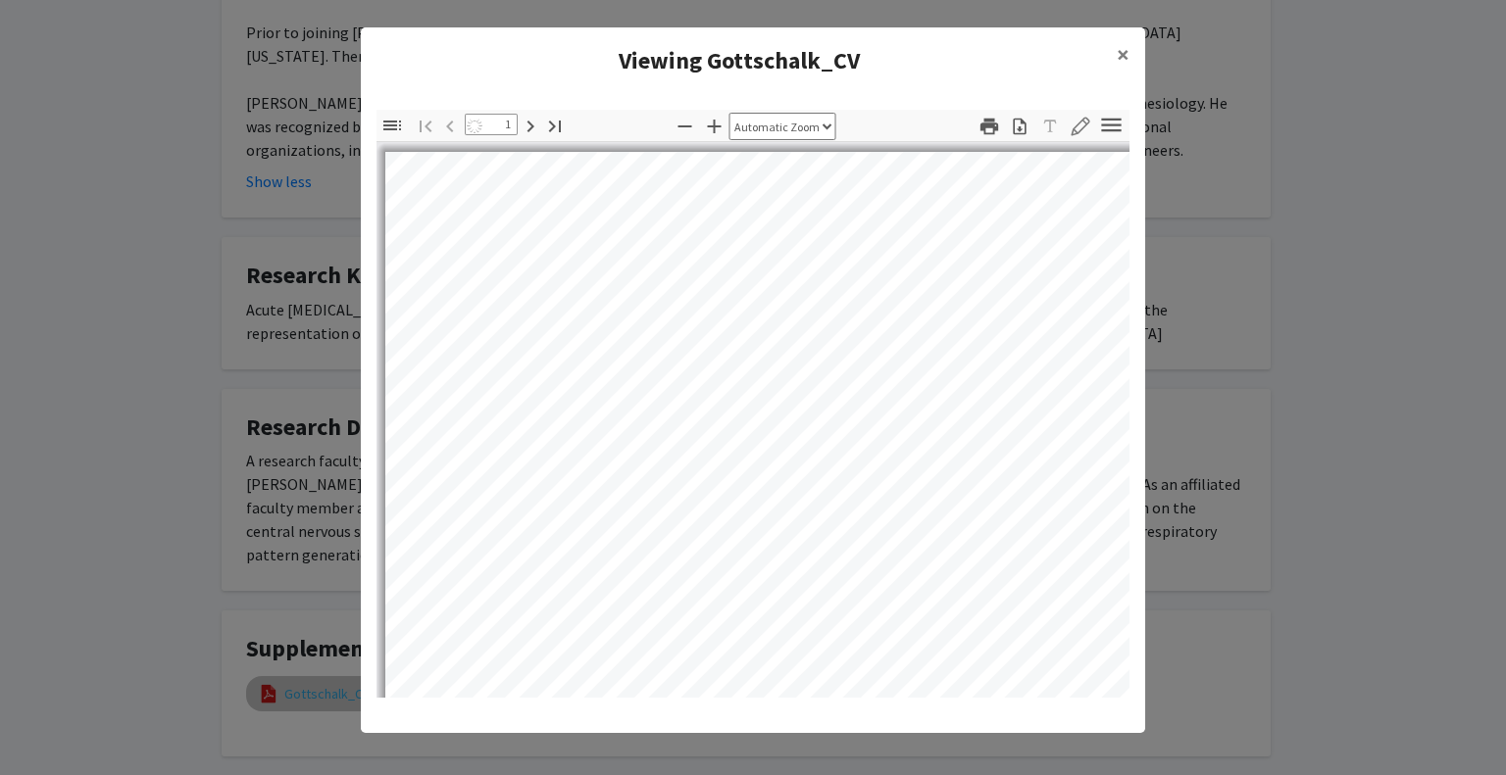
select select "auto"
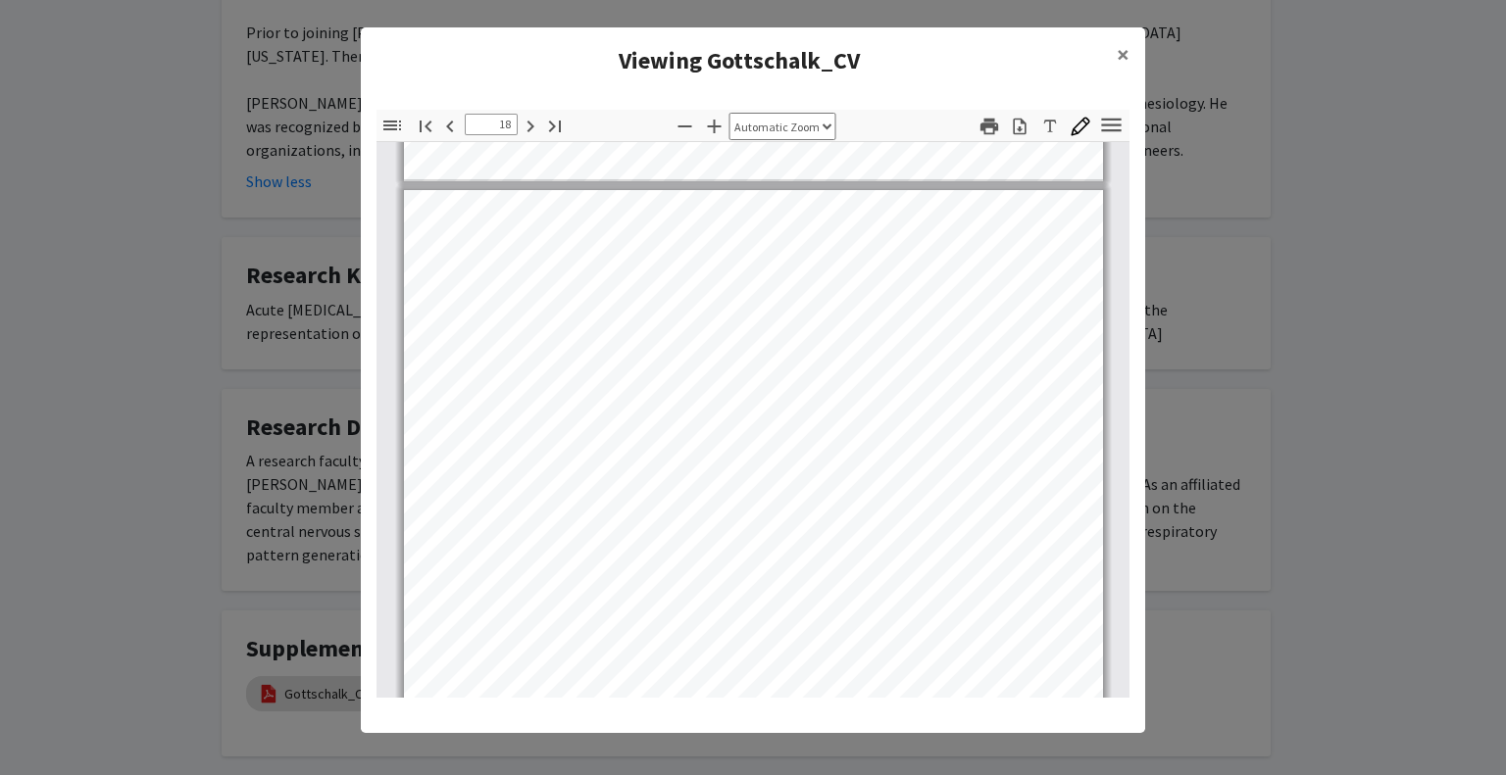
scroll to position [15592, 0]
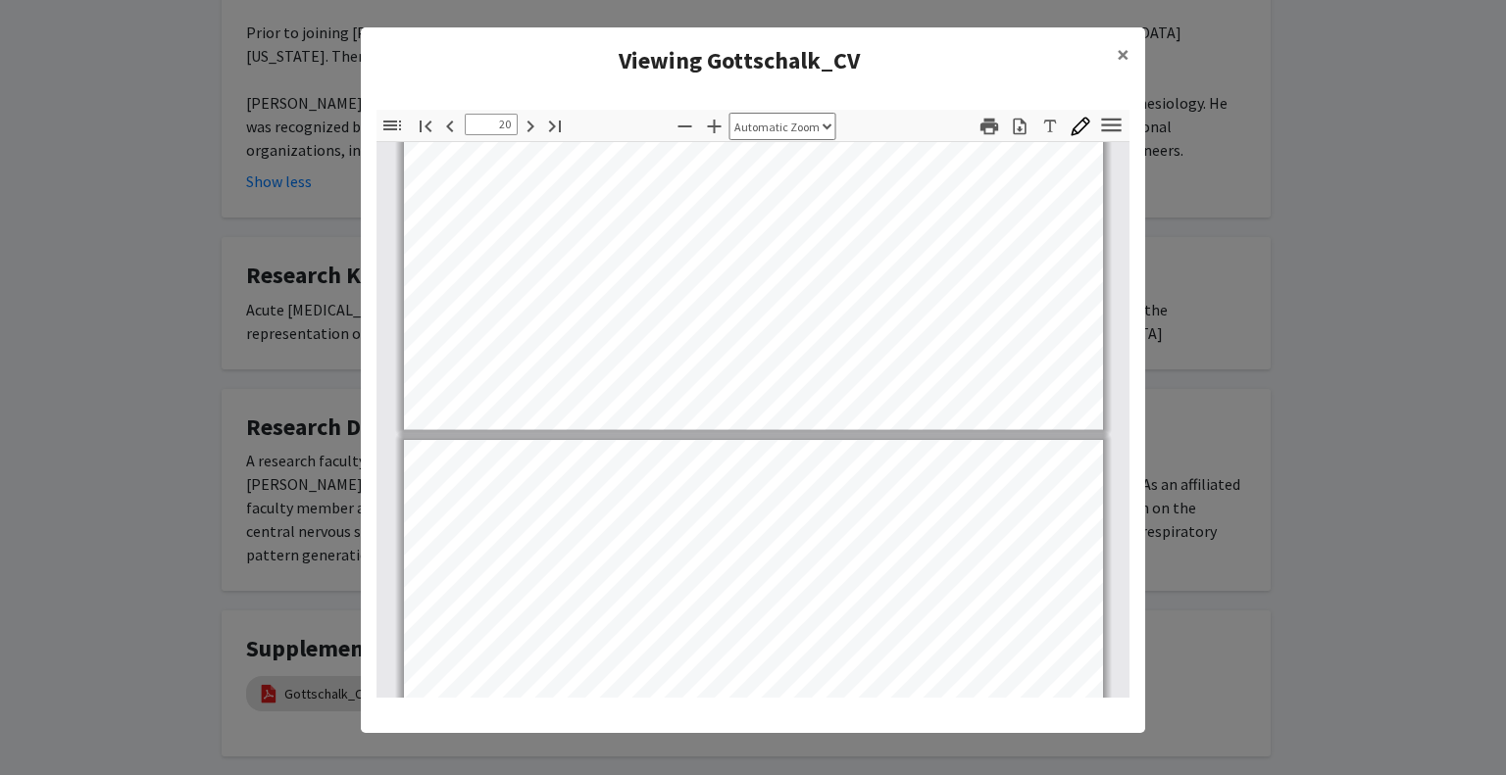
type input "21"
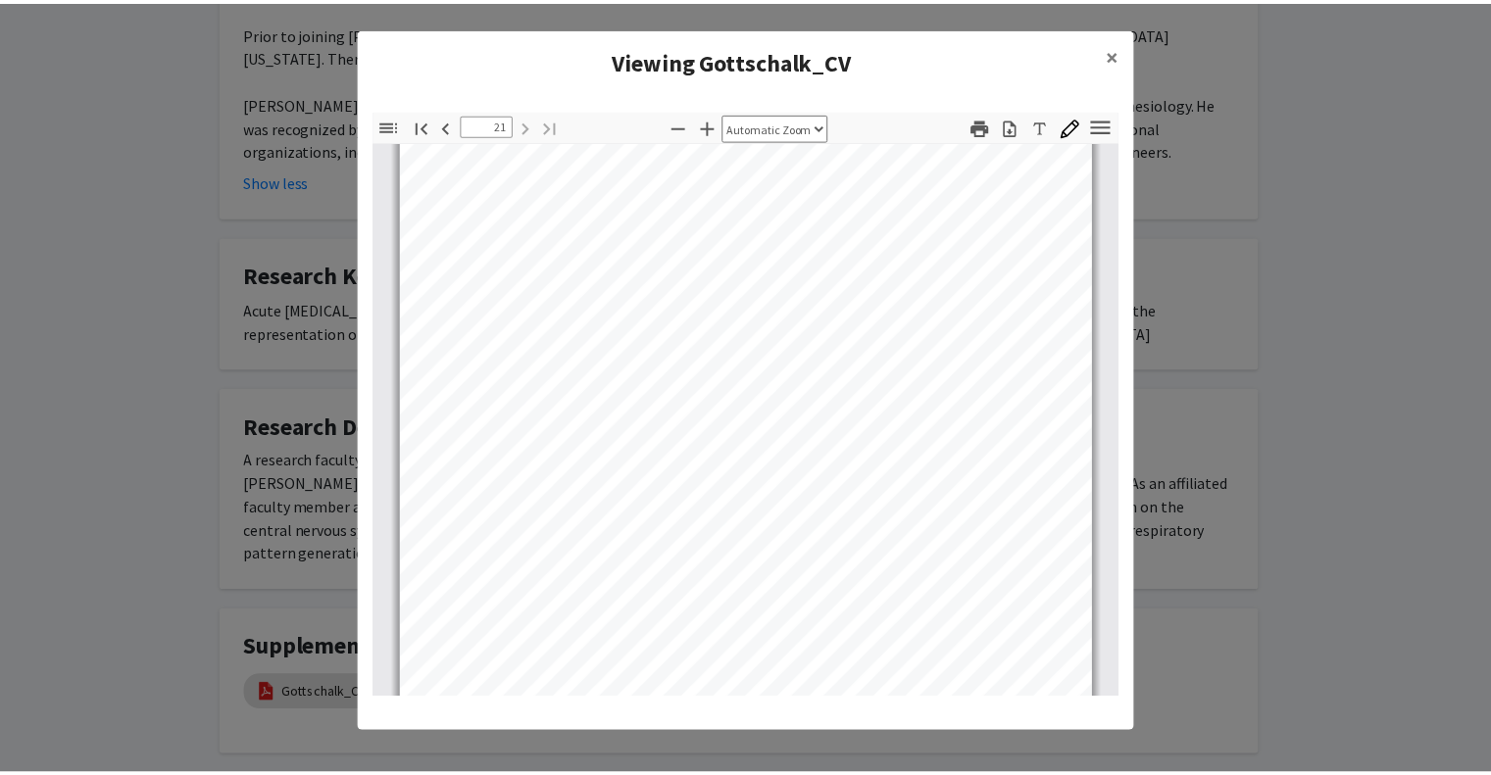
scroll to position [18662, 0]
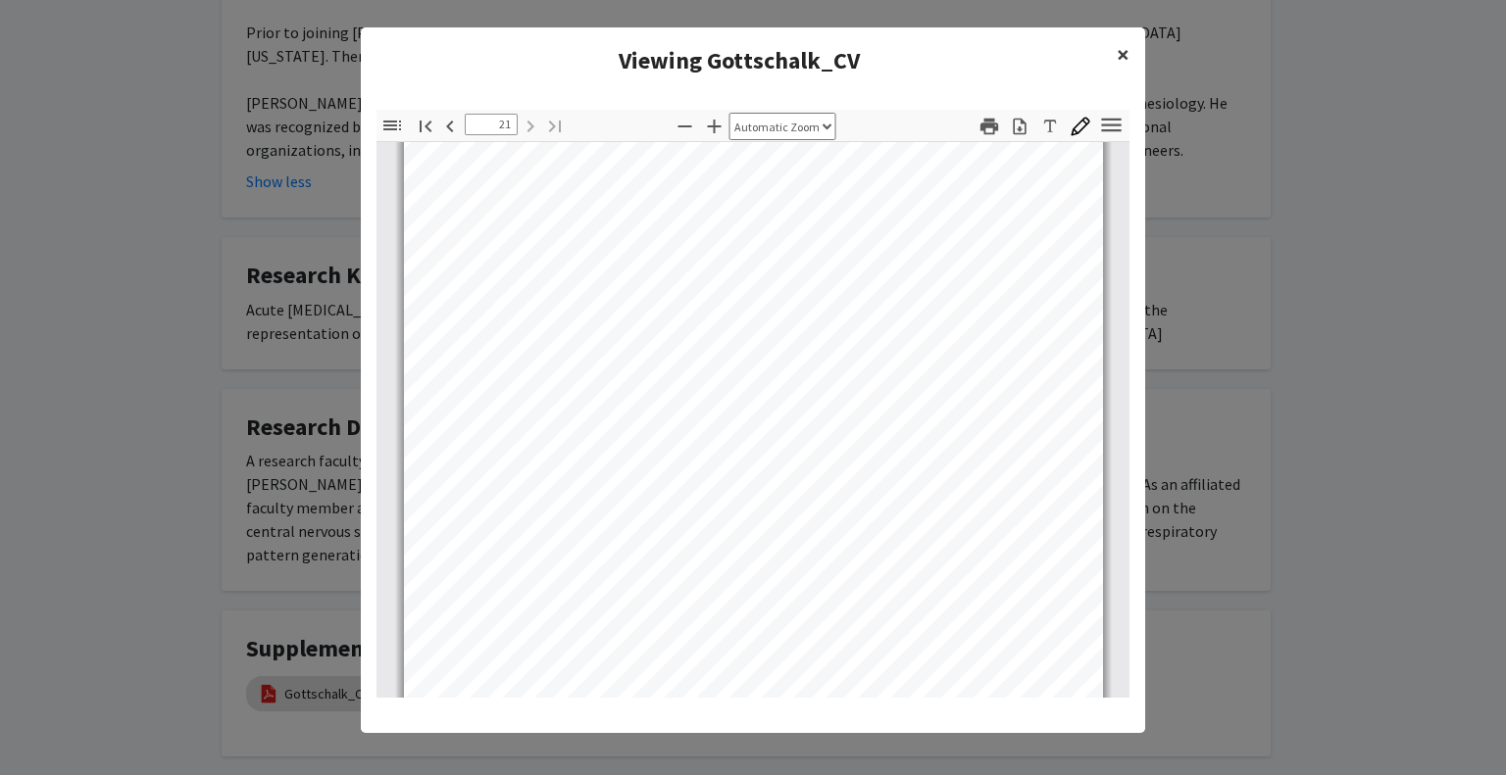
click at [1121, 50] on button "×" at bounding box center [1123, 54] width 44 height 55
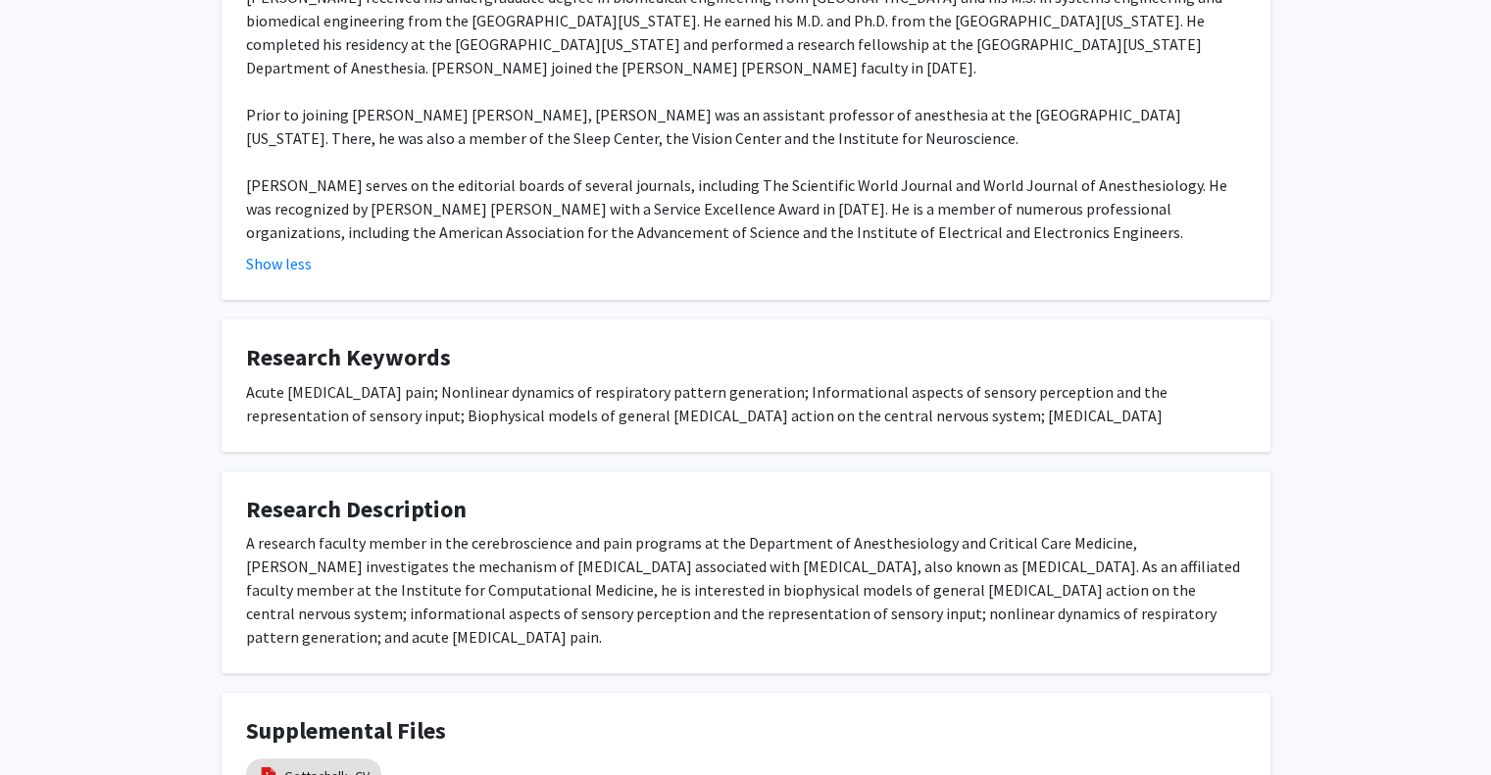
scroll to position [466, 0]
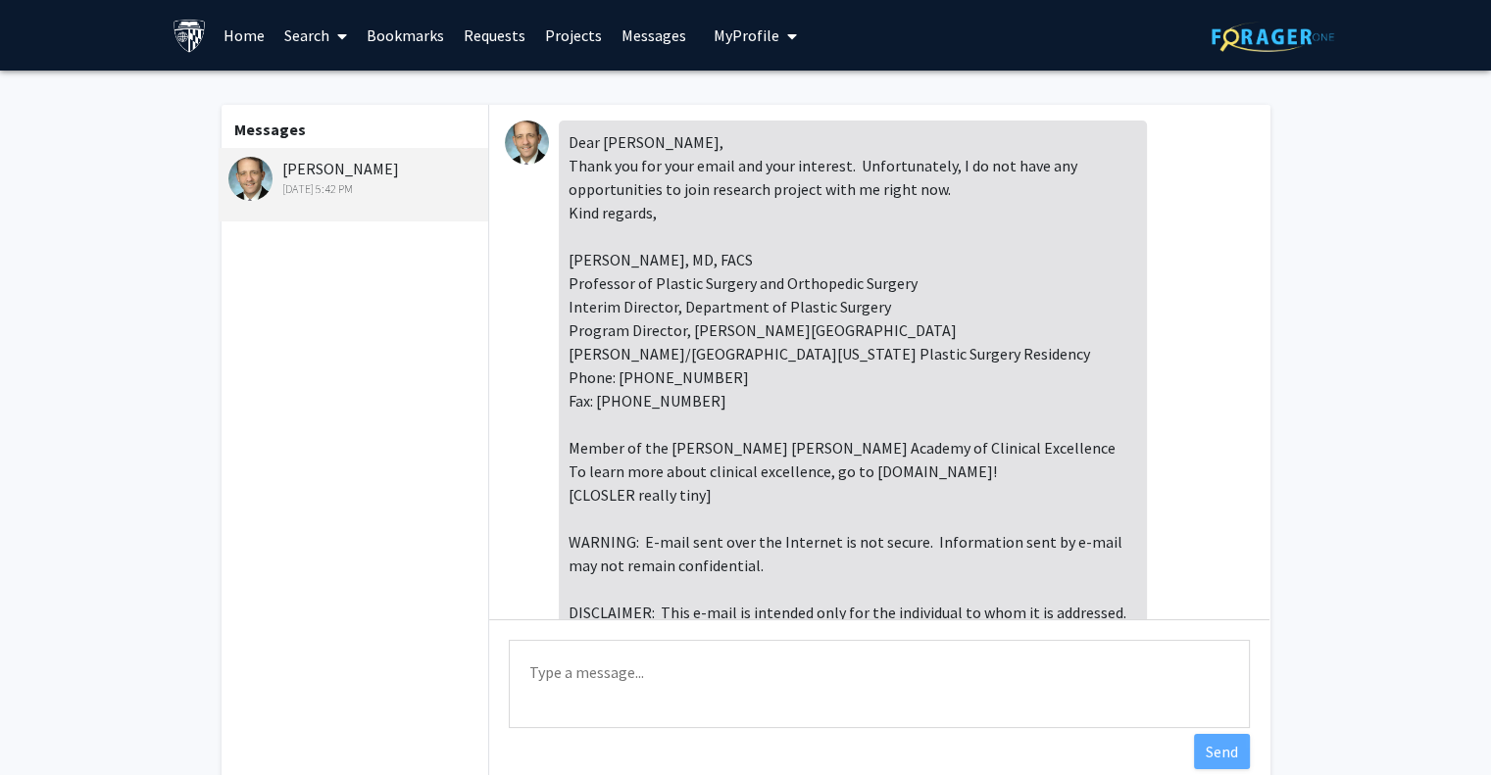
click at [727, 686] on textarea "Type a message" at bounding box center [879, 684] width 741 height 88
click at [529, 672] on textarea "Thank you, [PERSON_NAME]!" at bounding box center [879, 684] width 741 height 88
click at [716, 675] on textarea "Thank you, [PERSON_NAME]!" at bounding box center [879, 684] width 741 height 88
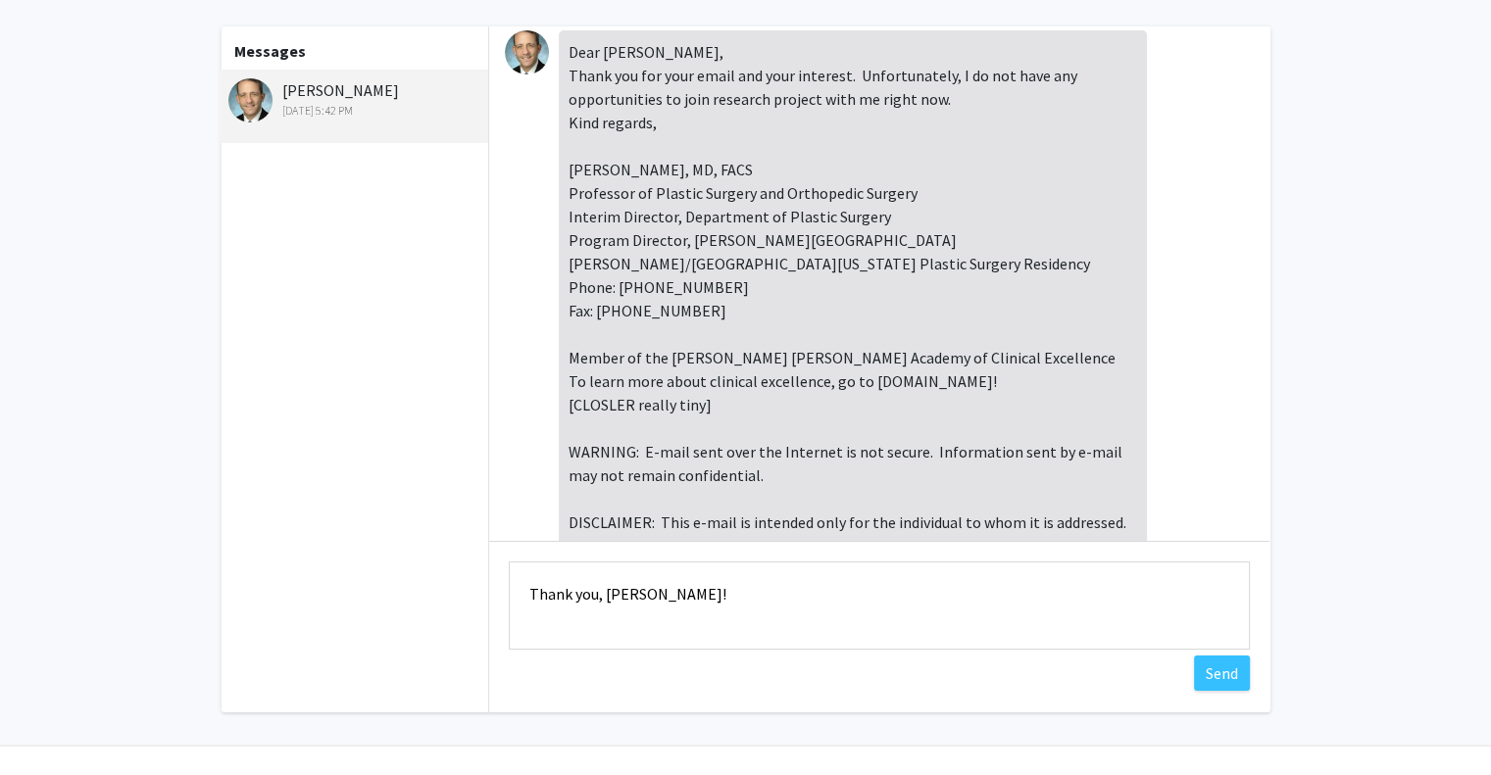
scroll to position [5, 0]
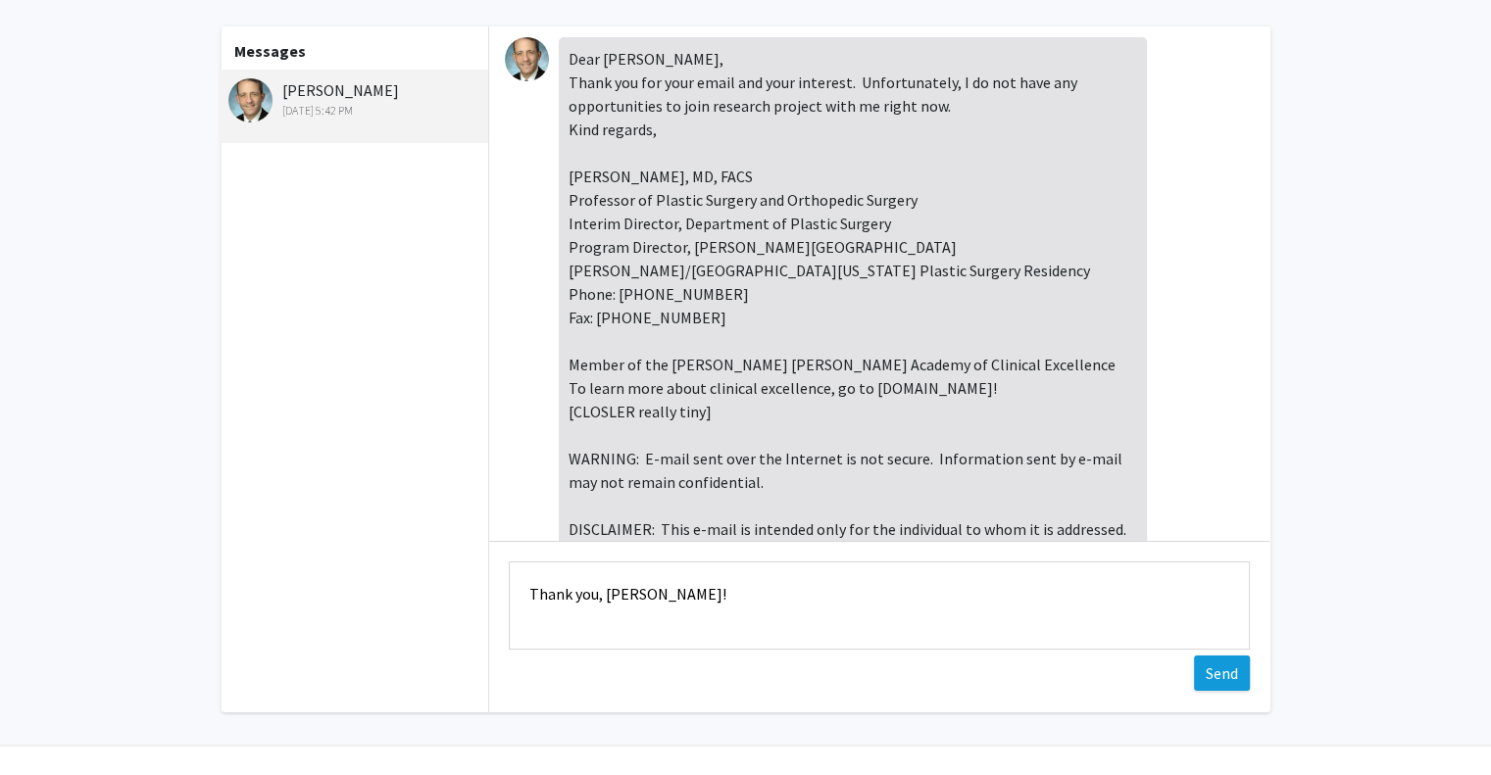
type textarea "Thank you, [PERSON_NAME]!"
click at [1210, 668] on button "Send" at bounding box center [1222, 673] width 56 height 35
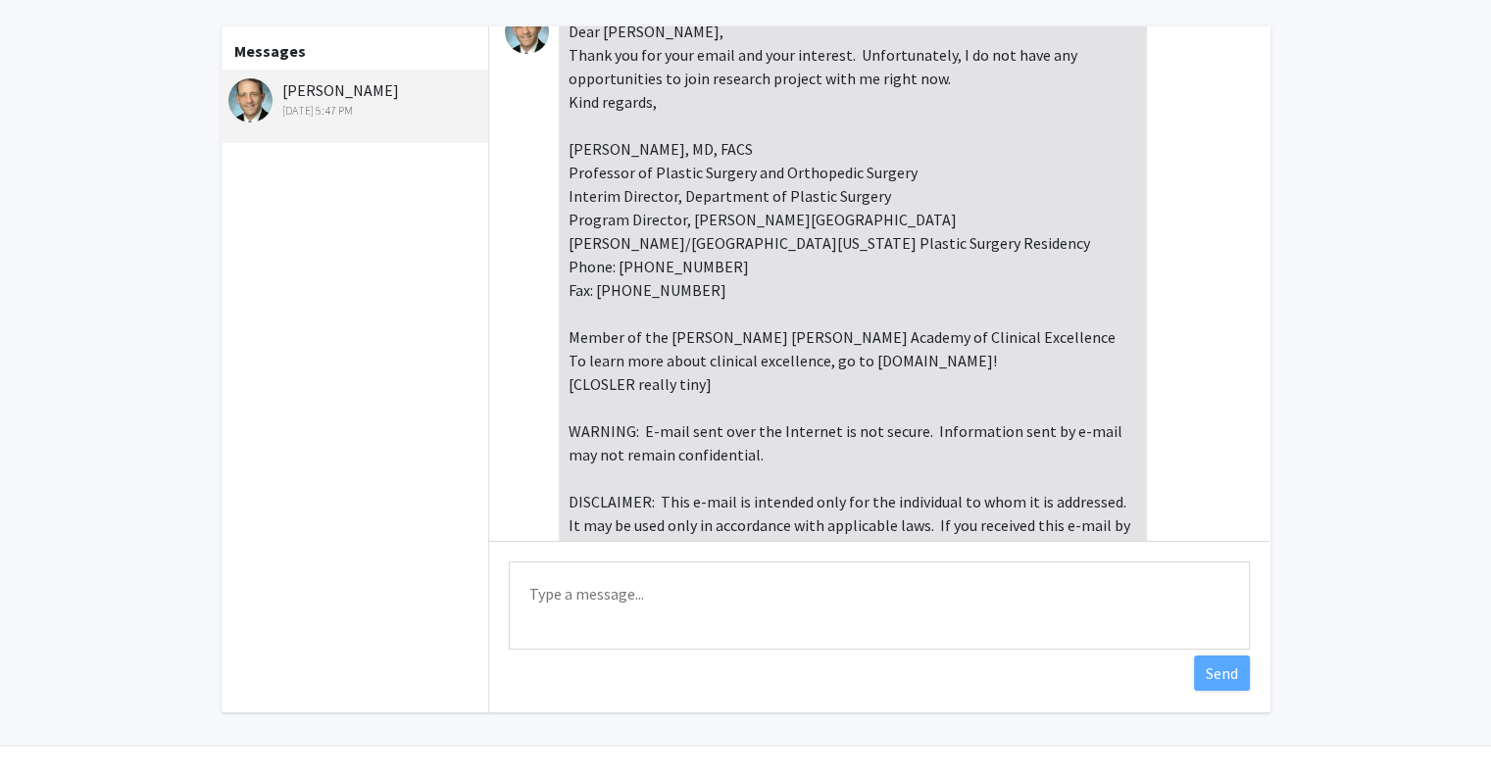
scroll to position [0, 0]
